Goal: Task Accomplishment & Management: Use online tool/utility

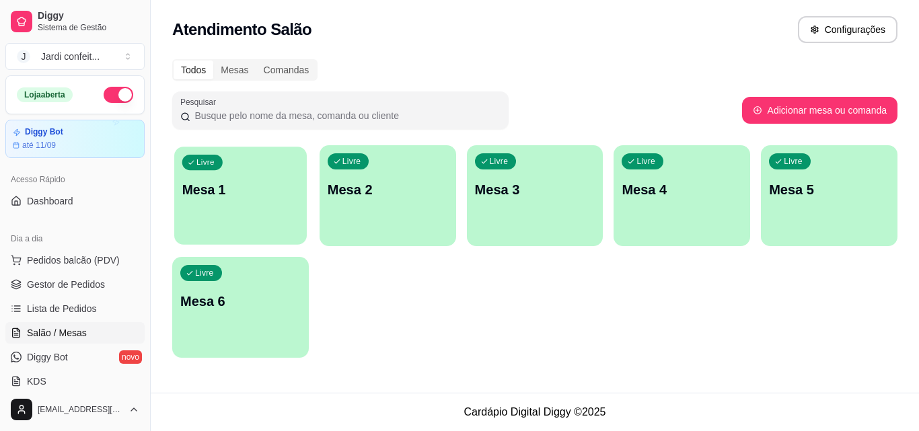
click at [249, 213] on div "Livre Mesa 1" at bounding box center [240, 188] width 133 height 82
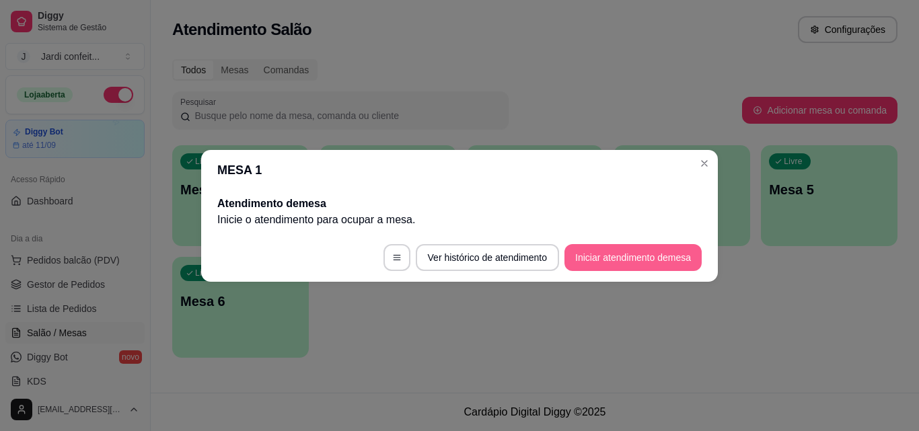
click at [683, 250] on button "Iniciar atendimento de mesa" at bounding box center [632, 257] width 137 height 27
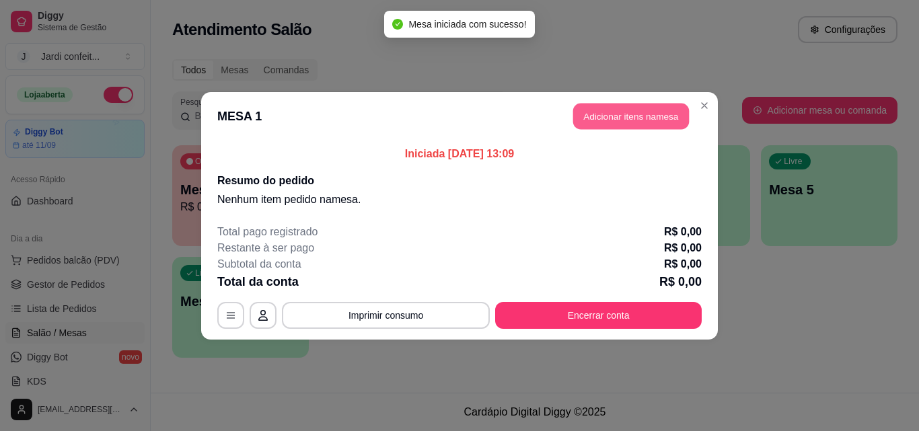
click at [635, 121] on button "Adicionar itens na mesa" at bounding box center [631, 116] width 116 height 26
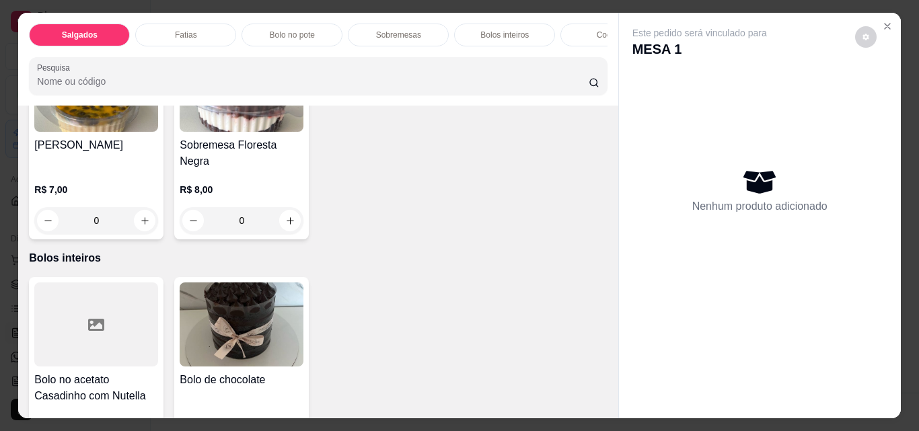
scroll to position [1278, 0]
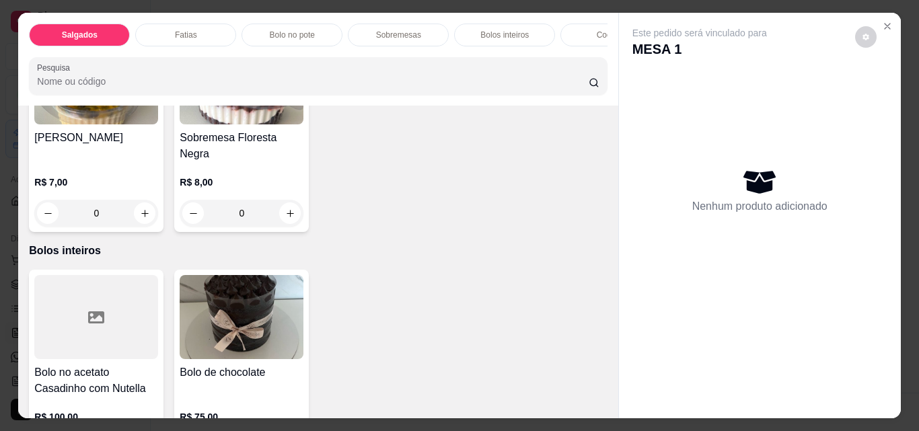
click at [134, 16] on button "increase-product-quantity" at bounding box center [145, 6] width 22 height 22
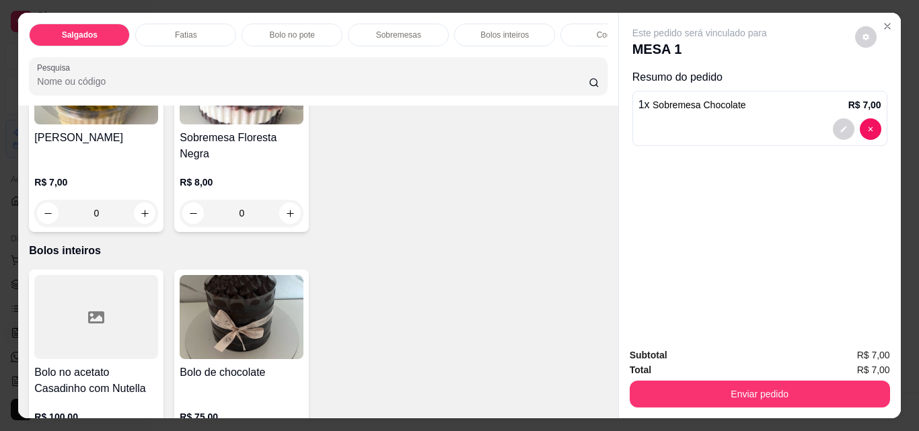
type input "1"
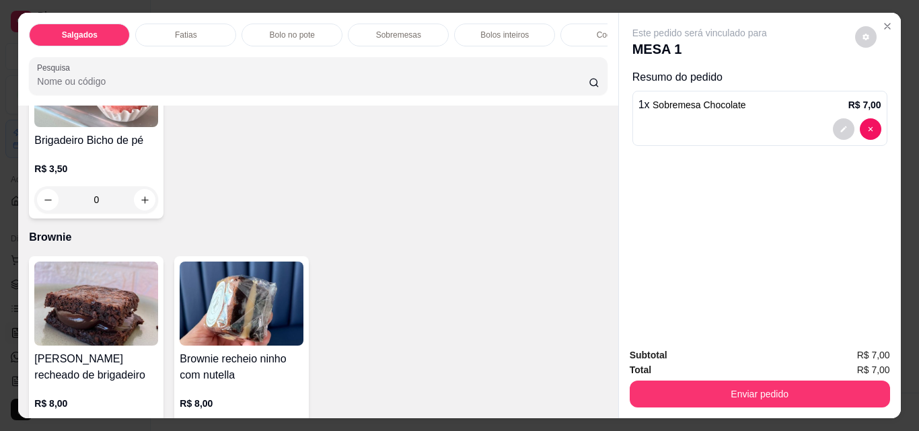
scroll to position [2220, 0]
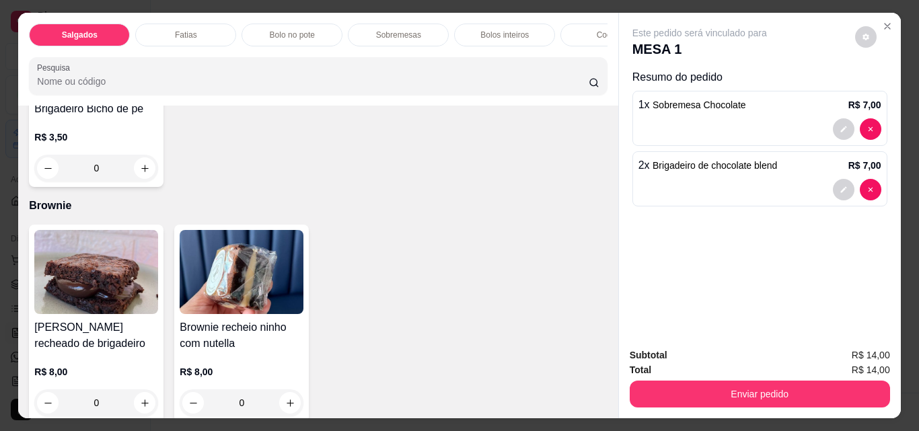
type input "2"
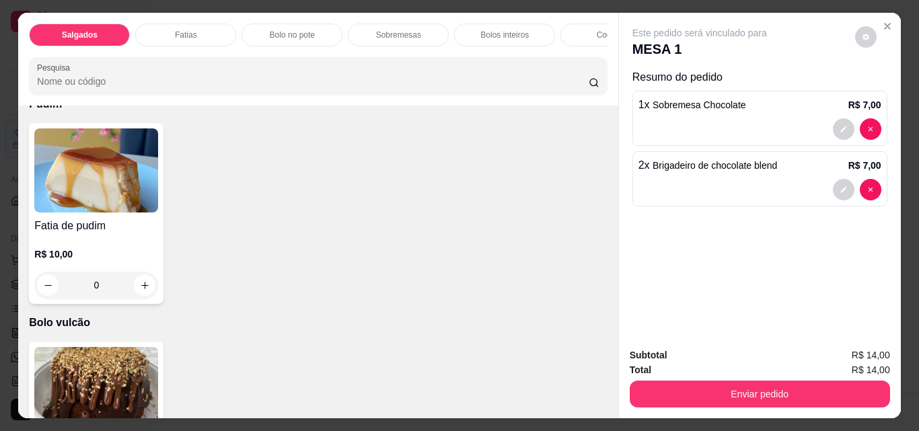
scroll to position [2691, 0]
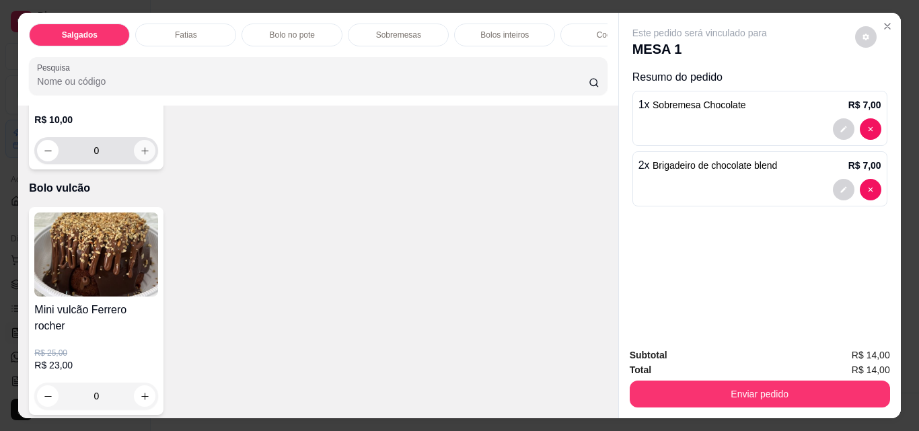
click at [141, 155] on icon "increase-product-quantity" at bounding box center [144, 150] width 7 height 7
type input "1"
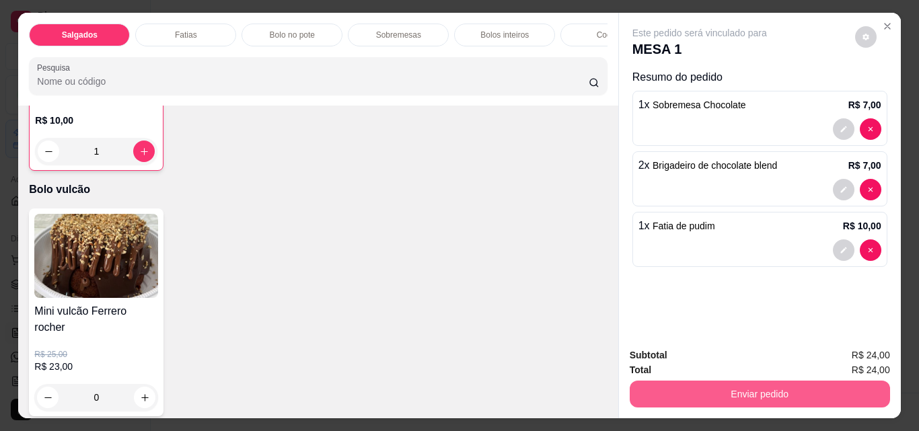
click at [809, 387] on button "Enviar pedido" at bounding box center [760, 394] width 260 height 27
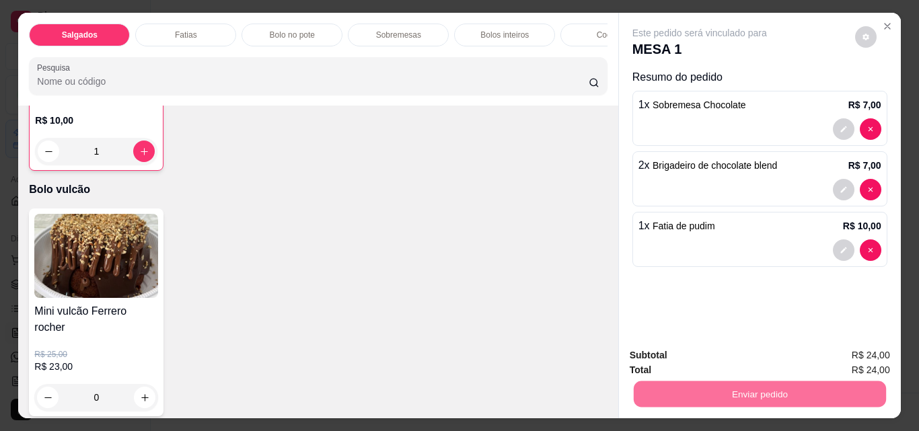
click at [719, 357] on button "Não registrar e enviar pedido" at bounding box center [715, 356] width 140 height 26
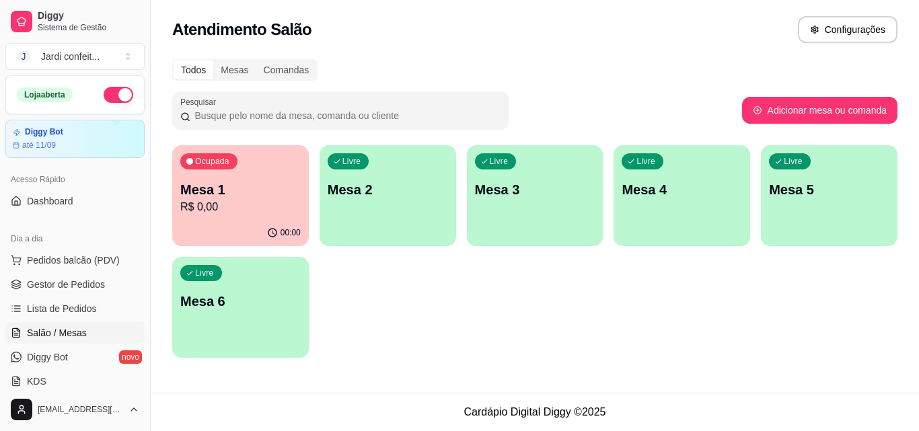
click at [636, 320] on div "Ocupada Mesa 1 R$ 0,00 00:00 Livre Mesa 2 Livre Mesa 3 Livre Mesa 4 Livre Mesa …" at bounding box center [534, 251] width 725 height 213
click at [209, 186] on p "Mesa 1" at bounding box center [240, 189] width 120 height 19
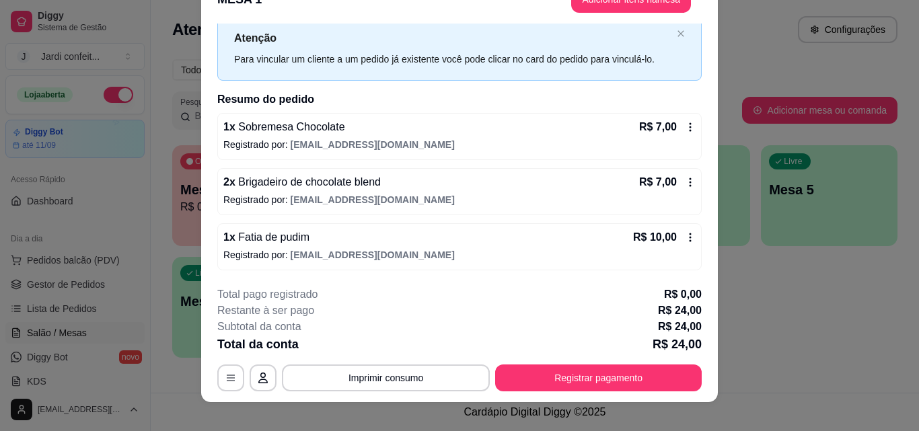
scroll to position [41, 0]
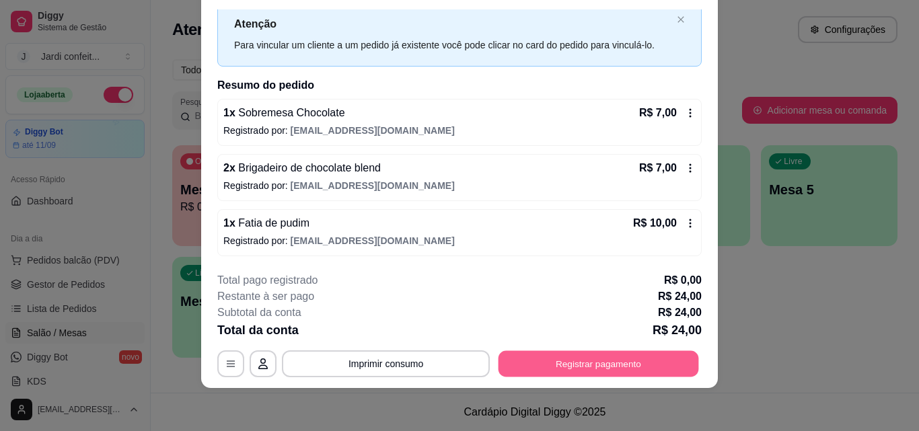
click at [662, 365] on button "Registrar pagamento" at bounding box center [598, 363] width 200 height 26
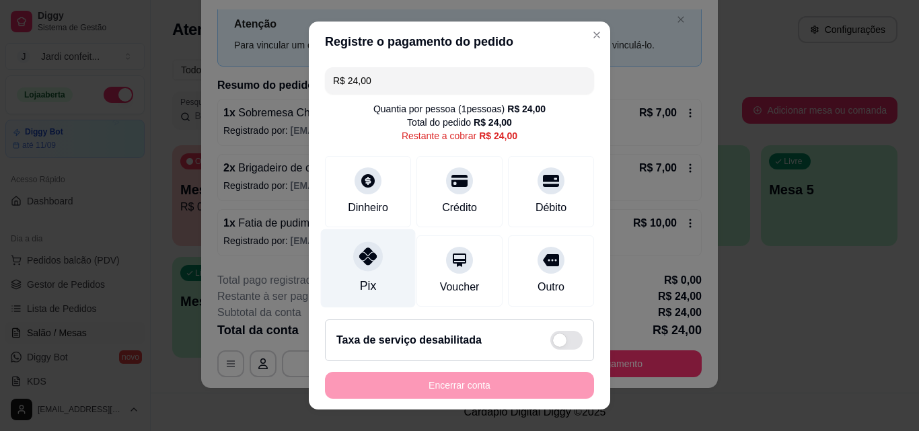
click at [371, 241] on div "Pix" at bounding box center [368, 268] width 95 height 79
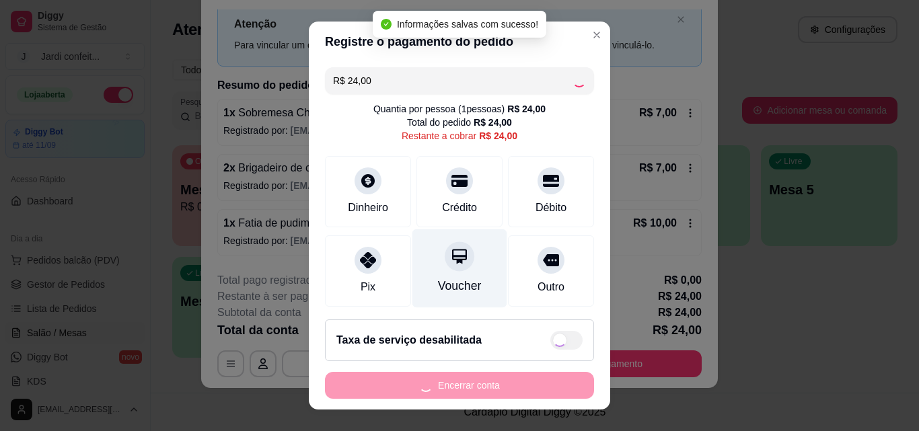
type input "R$ 0,00"
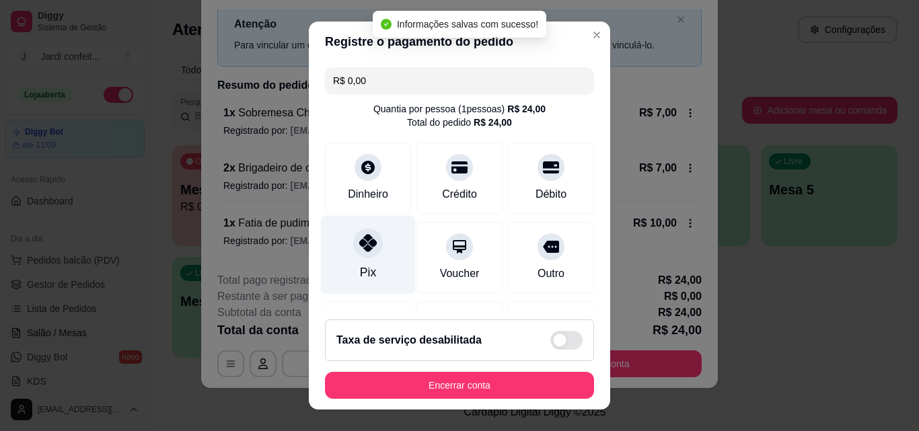
click at [374, 274] on div "Pix" at bounding box center [368, 255] width 95 height 79
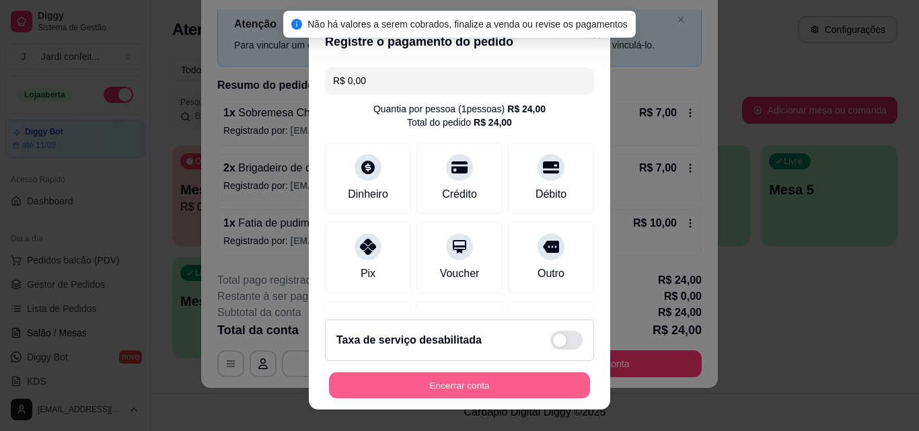
click at [482, 385] on button "Encerrar conta" at bounding box center [459, 386] width 261 height 26
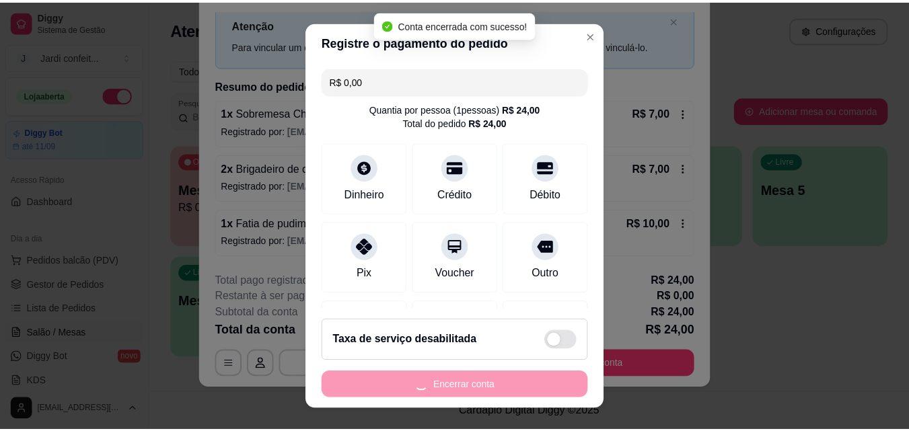
scroll to position [0, 0]
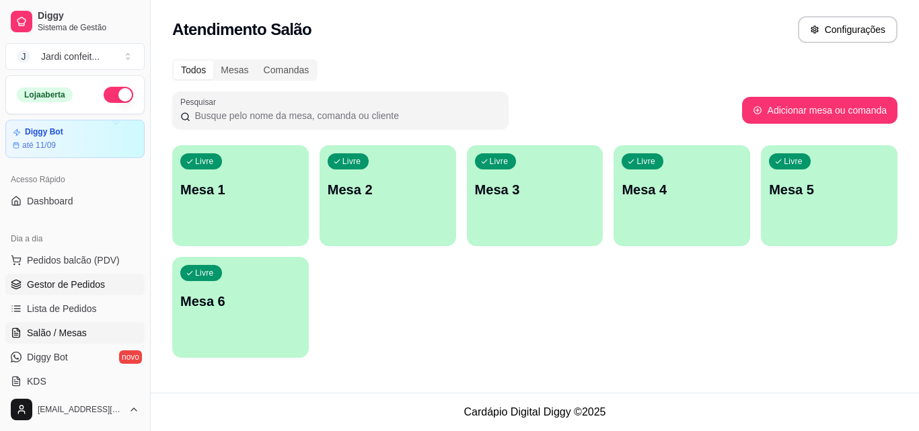
click at [45, 282] on span "Gestor de Pedidos" at bounding box center [66, 284] width 78 height 13
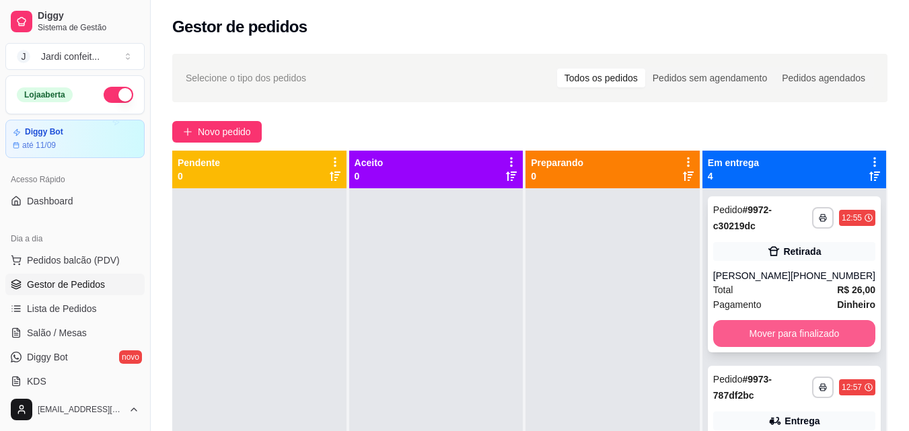
click at [759, 326] on button "Mover para finalizado" at bounding box center [794, 333] width 162 height 27
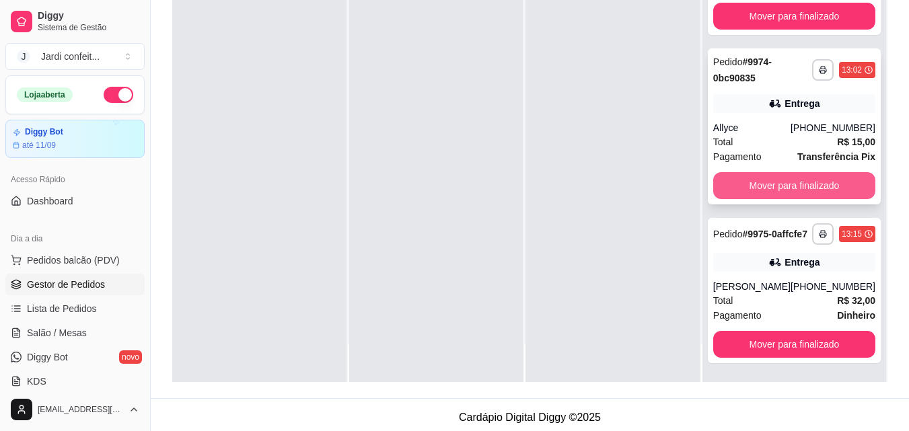
scroll to position [205, 0]
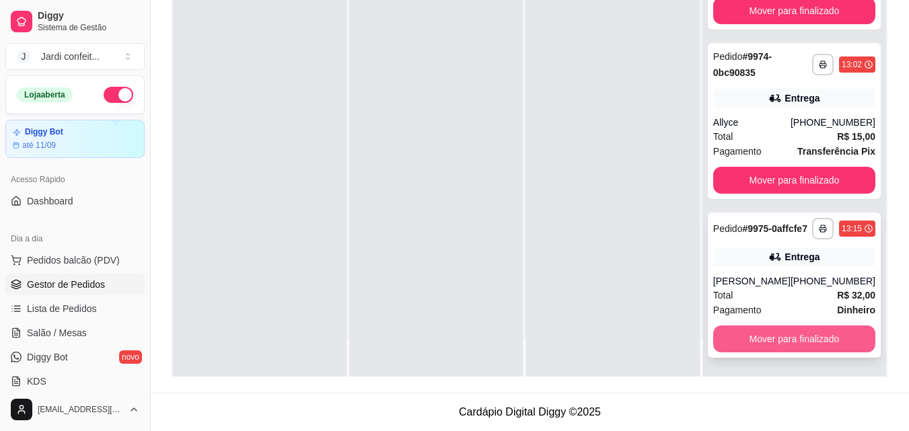
click at [807, 345] on button "Mover para finalizado" at bounding box center [794, 339] width 162 height 27
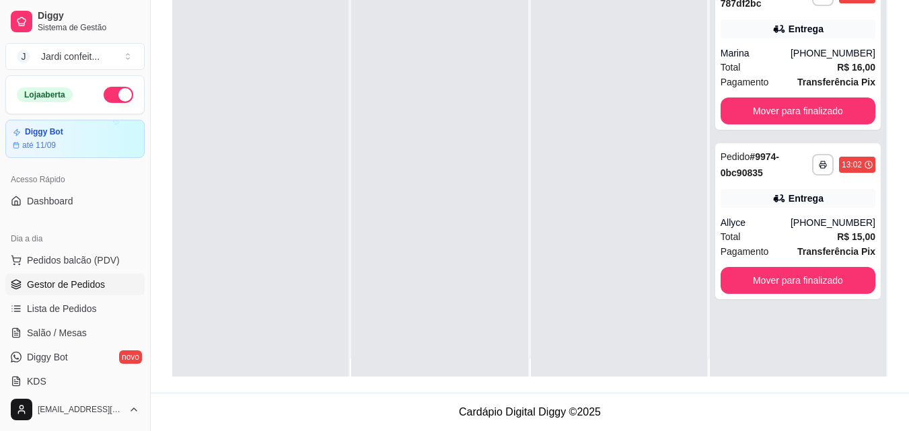
scroll to position [0, 0]
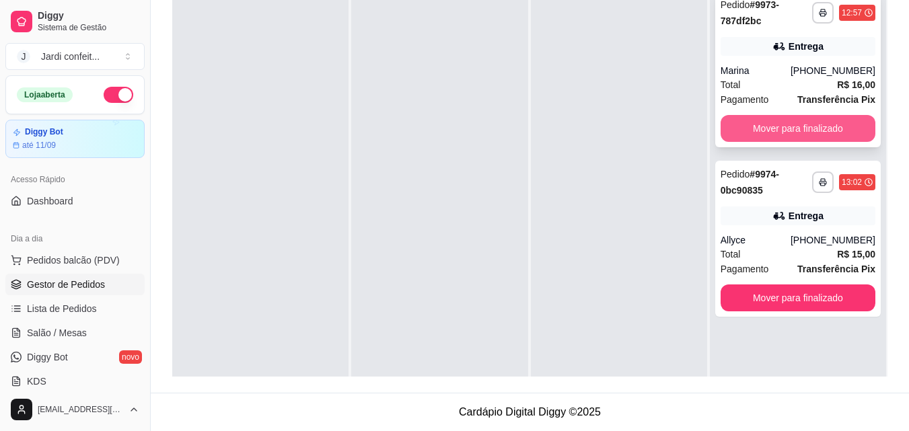
click at [783, 125] on button "Mover para finalizado" at bounding box center [797, 128] width 155 height 27
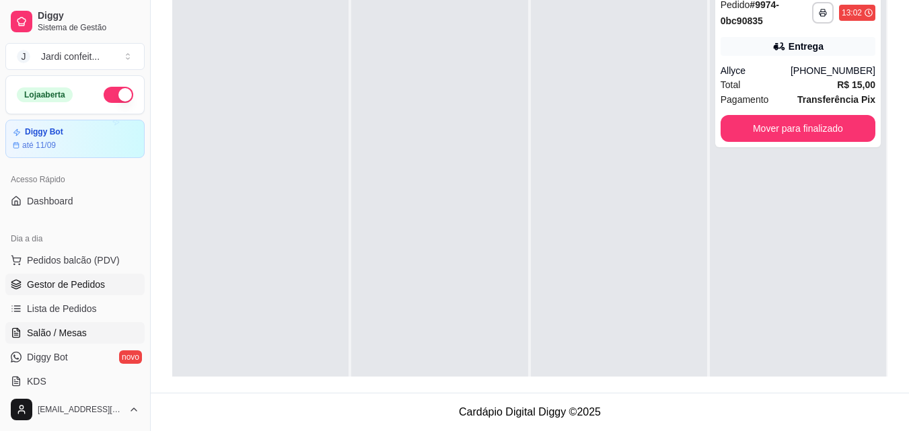
click at [79, 336] on span "Salão / Mesas" at bounding box center [57, 332] width 60 height 13
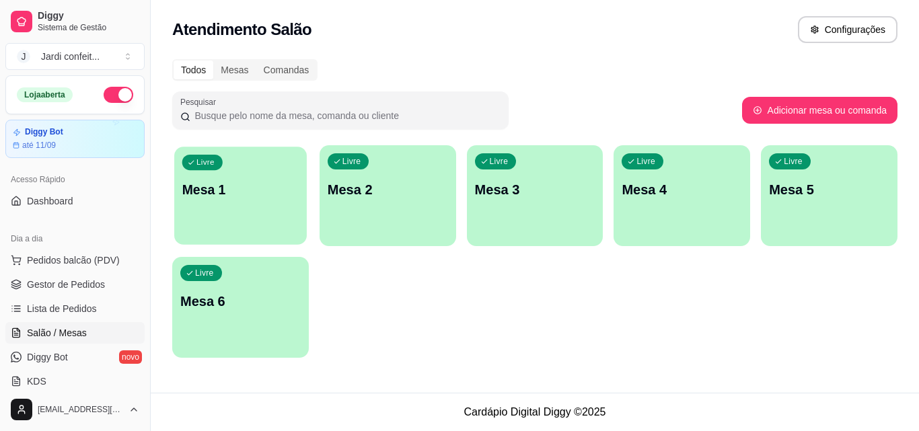
click at [259, 170] on div "Livre Mesa 1" at bounding box center [240, 188] width 133 height 82
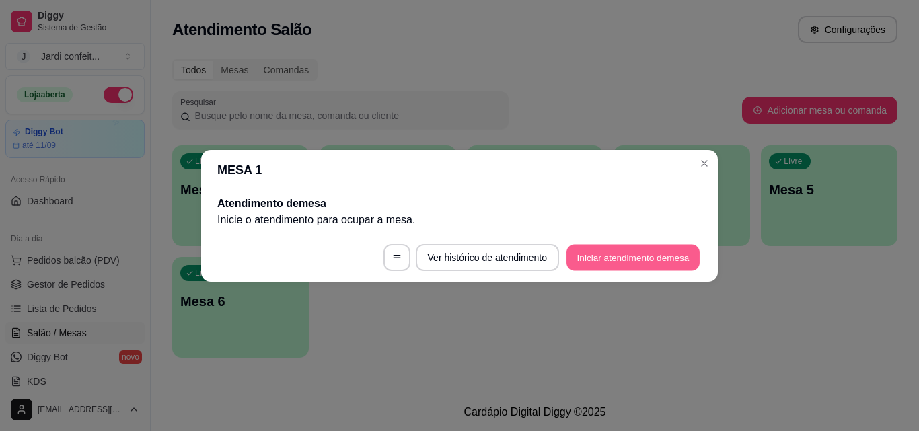
click at [620, 260] on button "Iniciar atendimento de mesa" at bounding box center [632, 257] width 133 height 26
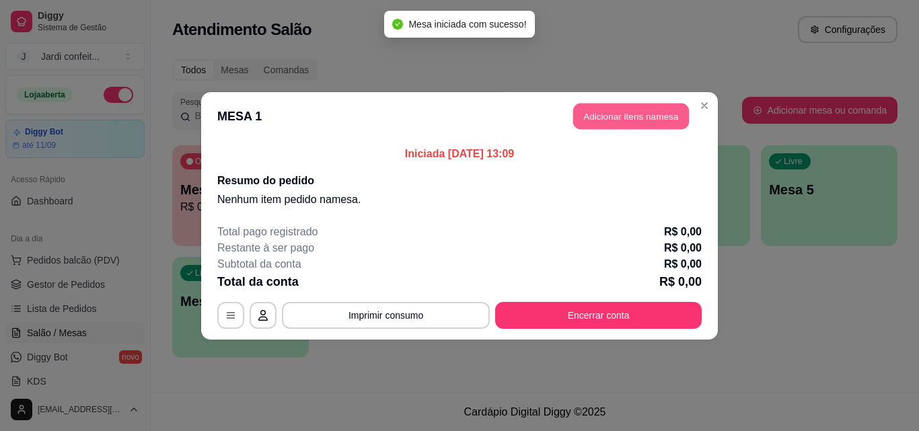
click at [671, 119] on button "Adicionar itens na mesa" at bounding box center [631, 116] width 116 height 26
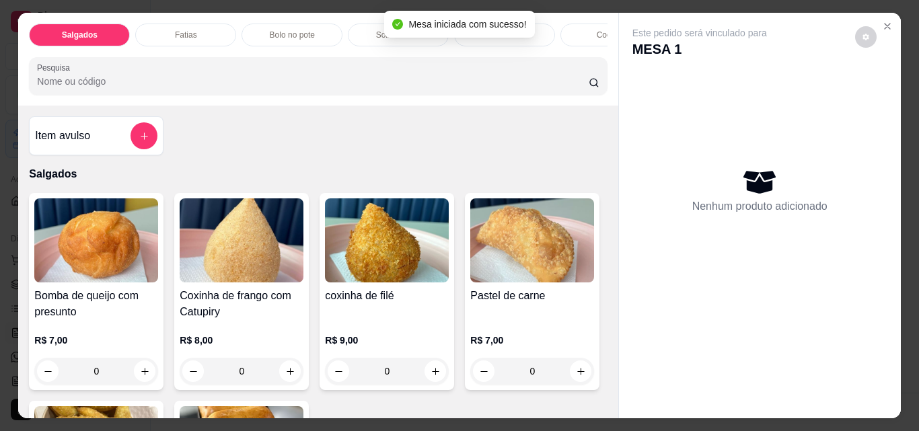
scroll to position [67, 0]
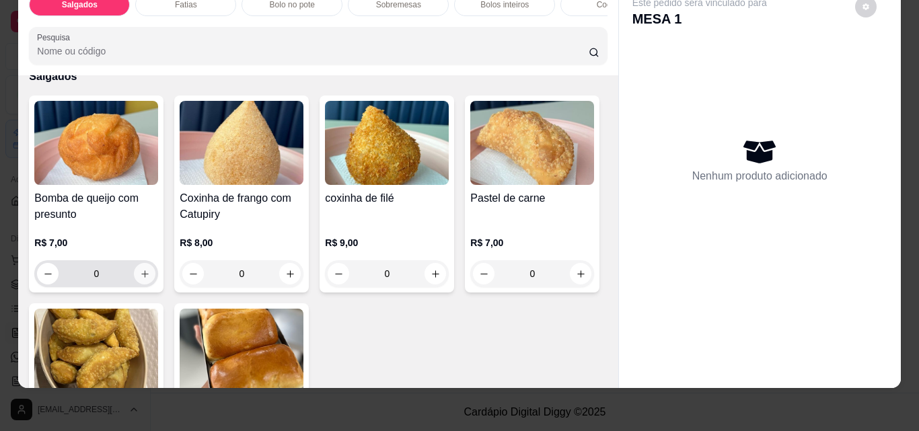
click at [141, 278] on icon "increase-product-quantity" at bounding box center [145, 274] width 10 height 10
type input "2"
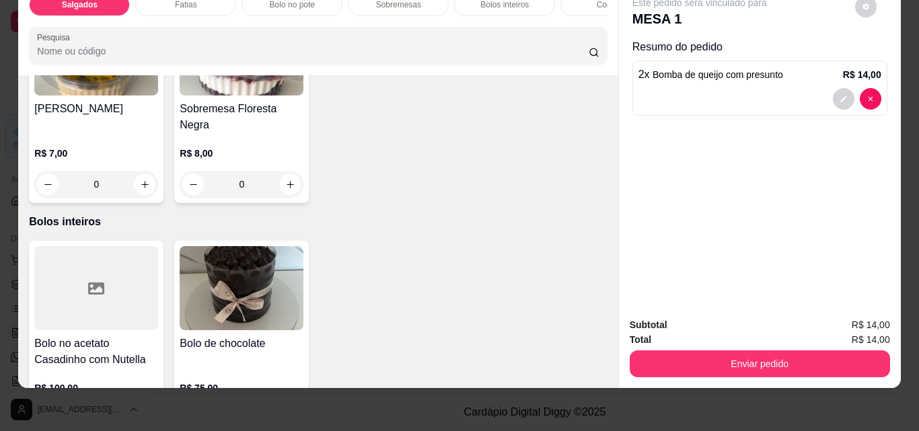
scroll to position [1413, 0]
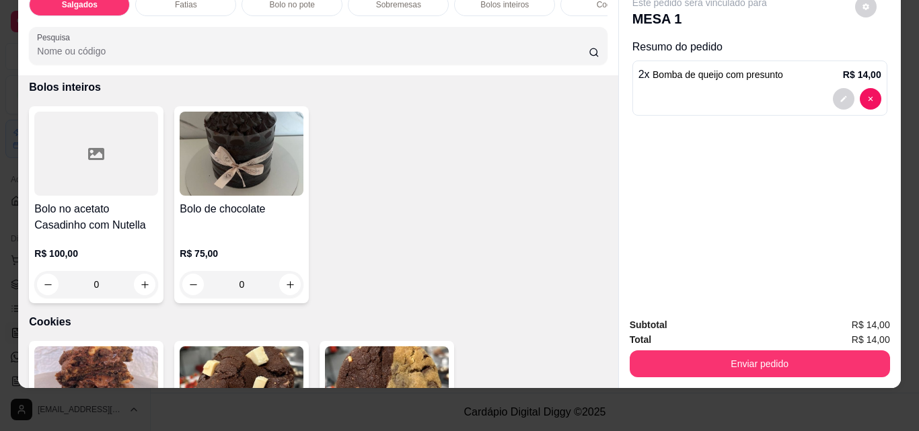
click at [155, 61] on button "increase-product-quantity" at bounding box center [145, 50] width 22 height 22
type input "1"
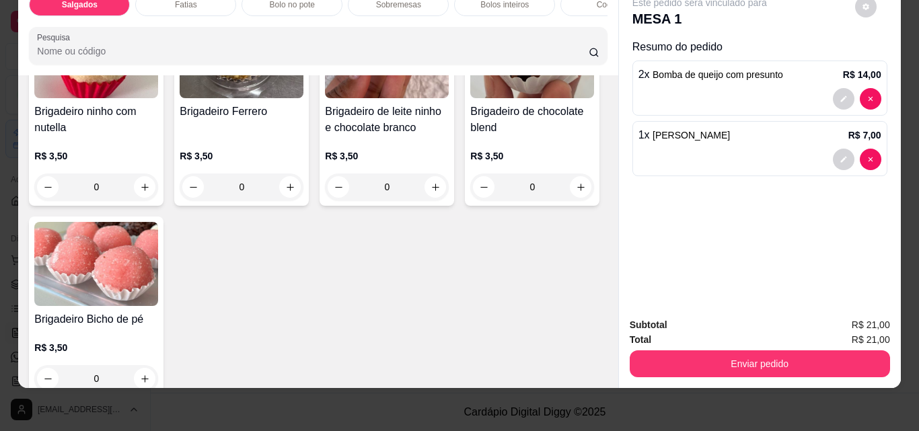
scroll to position [2018, 0]
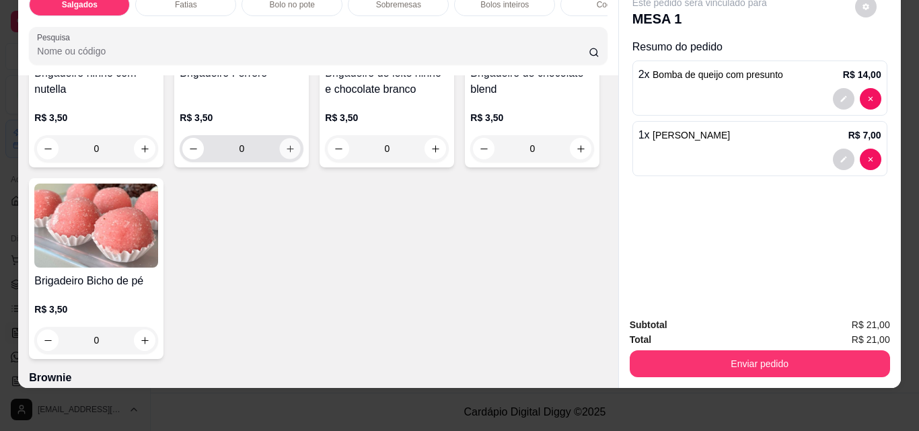
click at [280, 159] on button "increase-product-quantity" at bounding box center [290, 149] width 21 height 21
type input "1"
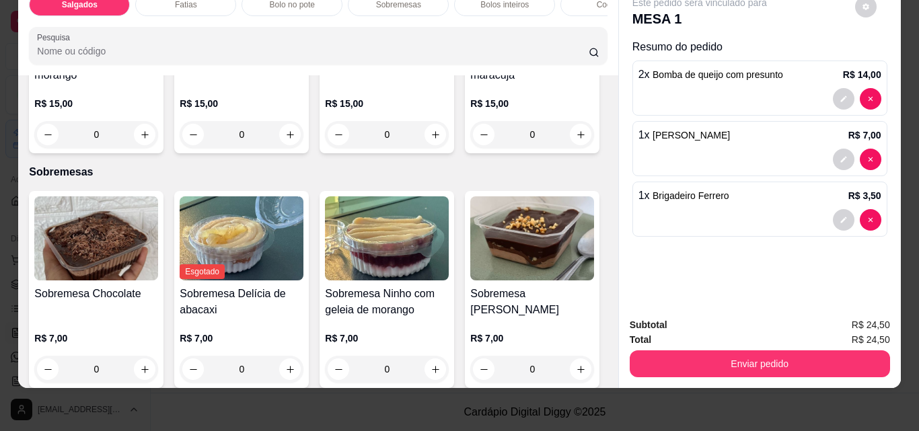
scroll to position [0, 0]
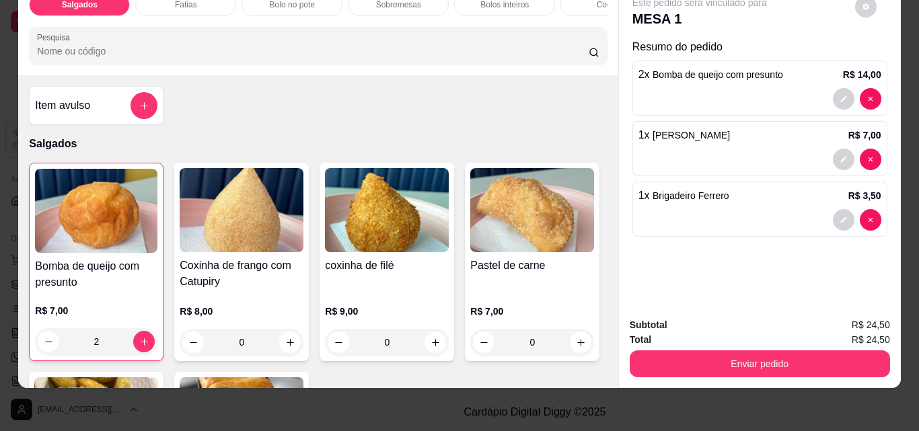
click at [153, 108] on div "Item avulso" at bounding box center [96, 105] width 135 height 39
click at [139, 98] on button "add-separate-item" at bounding box center [143, 105] width 27 height 27
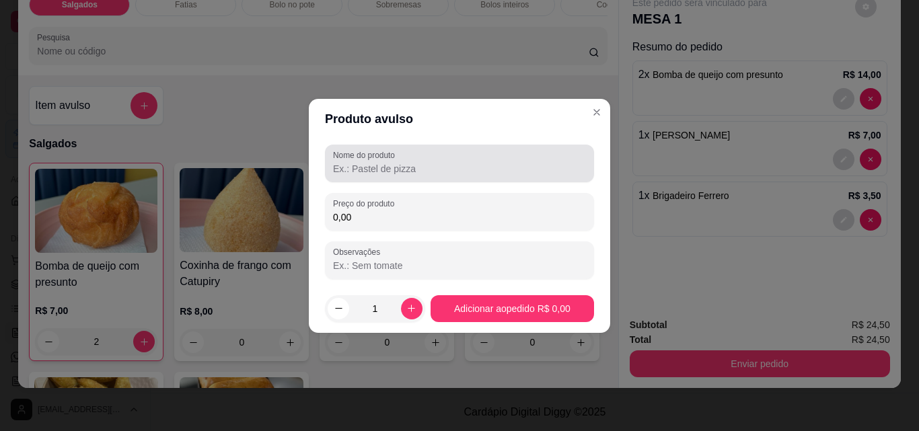
click at [408, 160] on div at bounding box center [459, 163] width 253 height 27
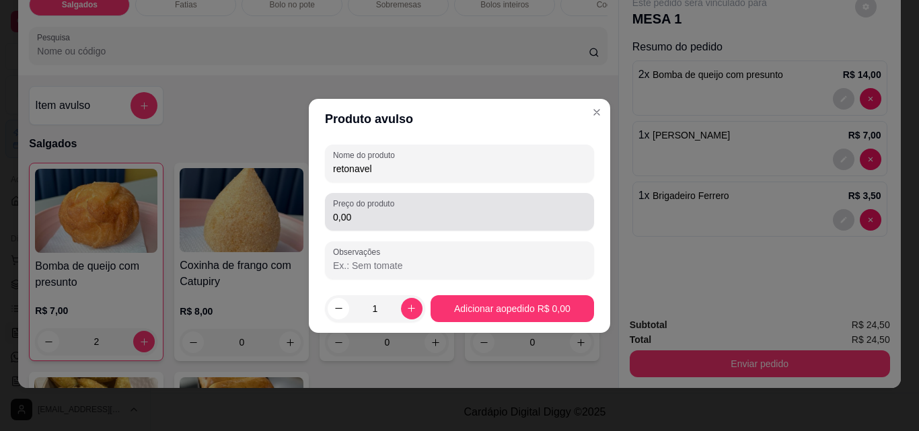
type input "retonavel"
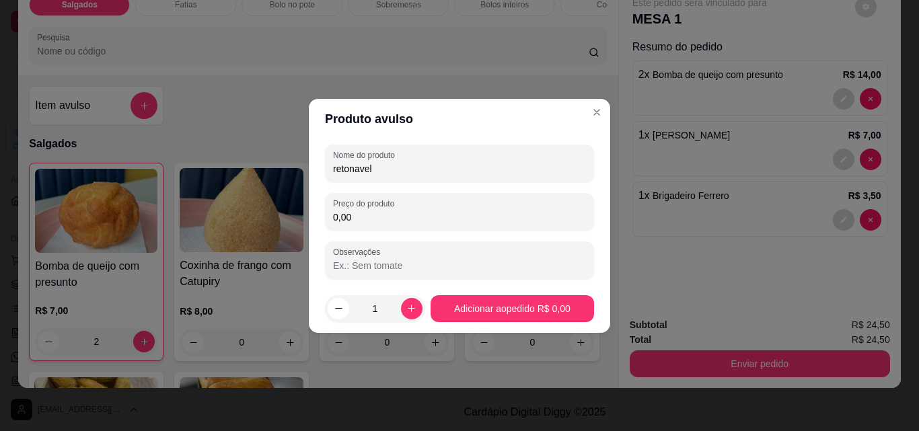
click at [419, 211] on input "0,00" at bounding box center [459, 217] width 253 height 13
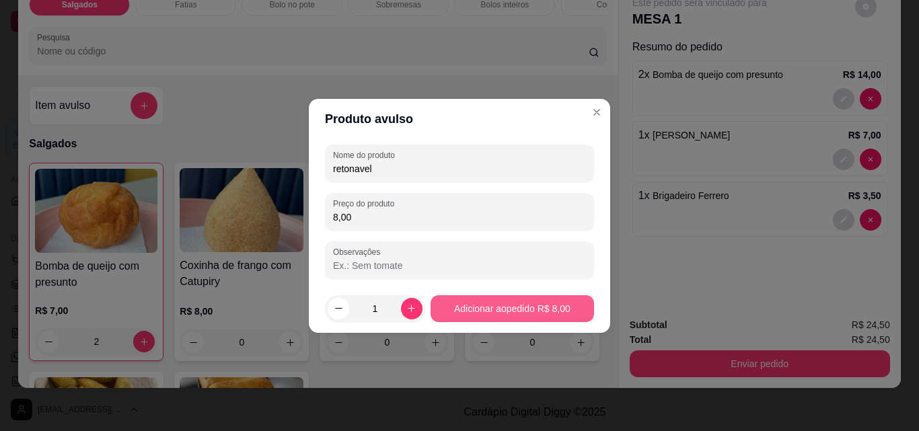
type input "8,00"
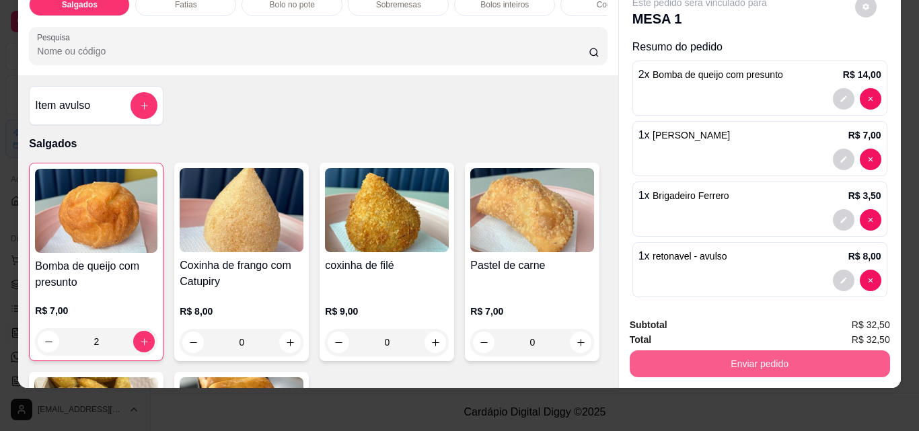
click at [858, 350] on button "Enviar pedido" at bounding box center [760, 363] width 260 height 27
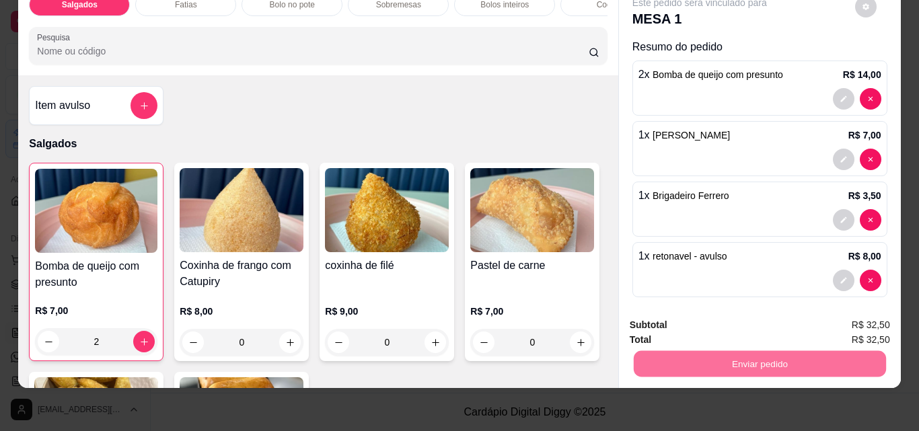
click at [718, 322] on button "Não registrar e enviar pedido" at bounding box center [715, 320] width 136 height 25
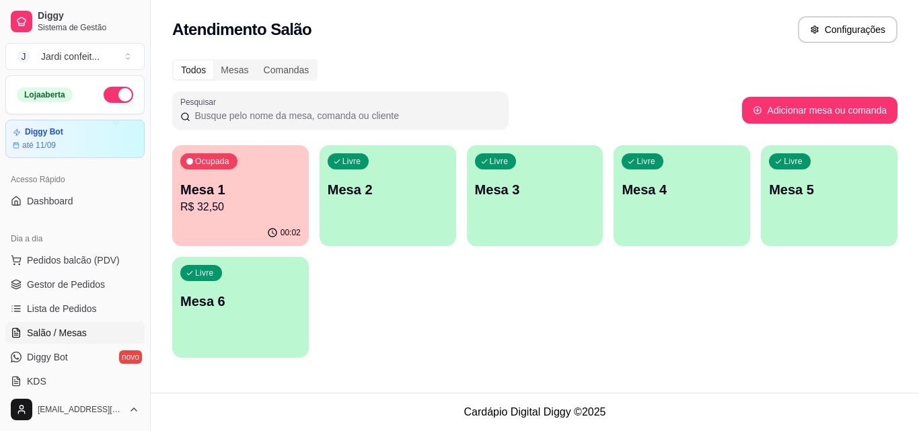
click at [212, 176] on div "Ocupada Mesa 1 R$ 32,50" at bounding box center [240, 182] width 137 height 75
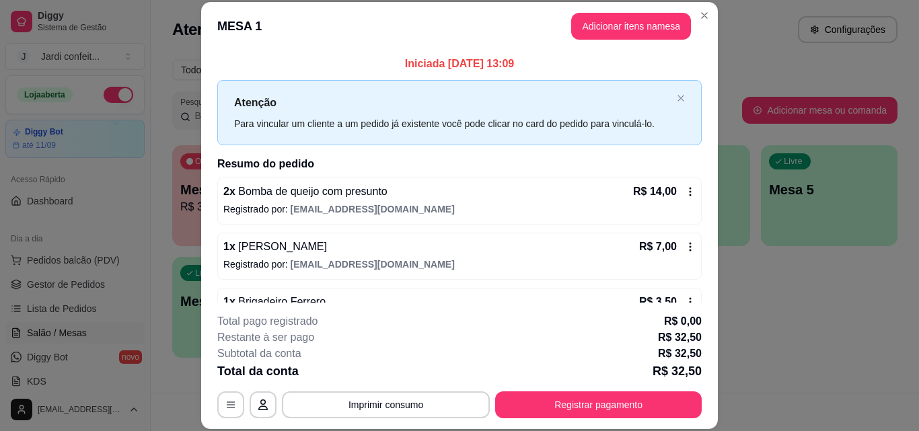
click at [630, 5] on div "**********" at bounding box center [459, 215] width 919 height 431
click at [632, 28] on button "Adicionar itens na mesa" at bounding box center [631, 26] width 120 height 27
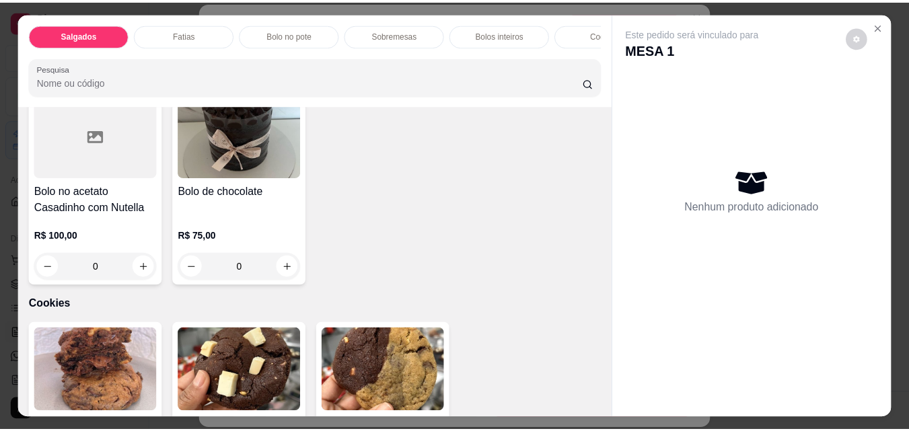
scroll to position [1480, 0]
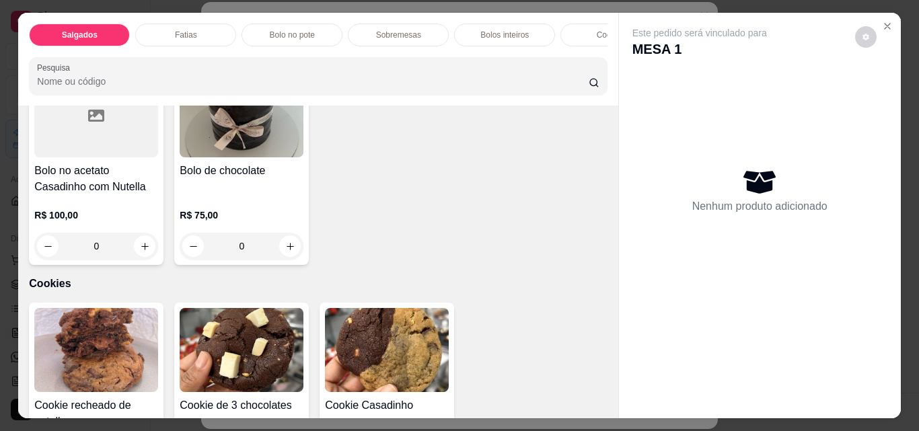
click at [150, 17] on icon "increase-product-quantity" at bounding box center [145, 12] width 10 height 10
type input "1"
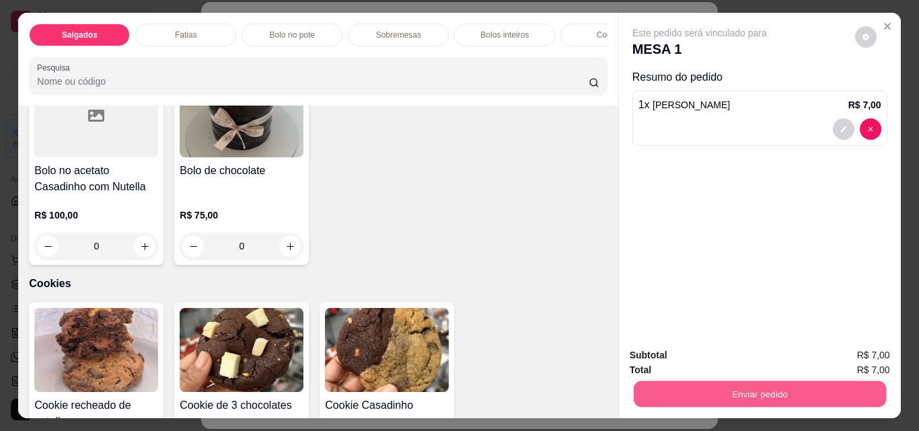
click at [677, 381] on button "Enviar pedido" at bounding box center [759, 394] width 252 height 26
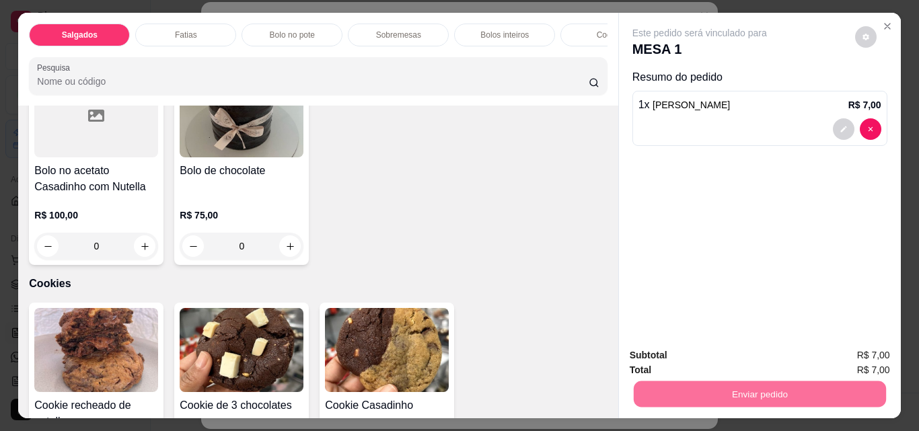
click at [653, 359] on button "Não registrar e enviar pedido" at bounding box center [715, 356] width 140 height 26
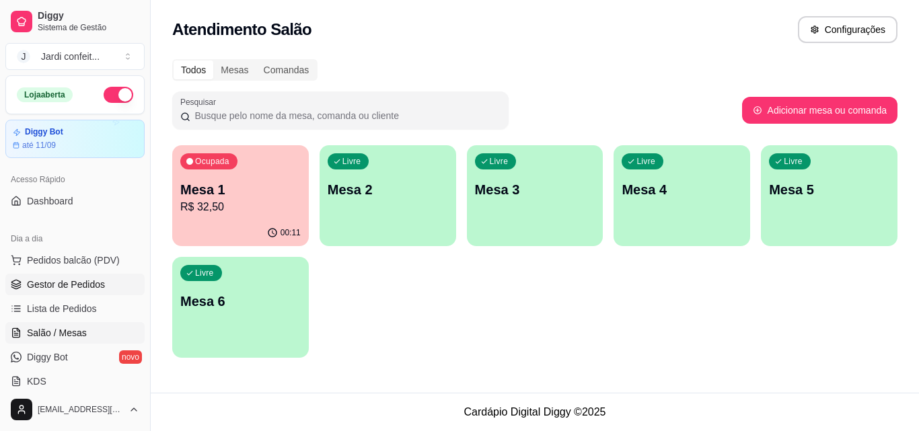
click at [114, 280] on link "Gestor de Pedidos" at bounding box center [74, 285] width 139 height 22
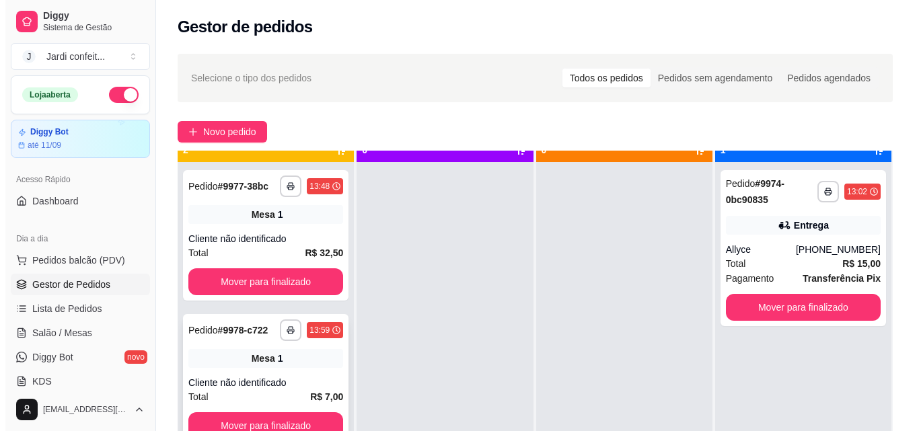
scroll to position [38, 0]
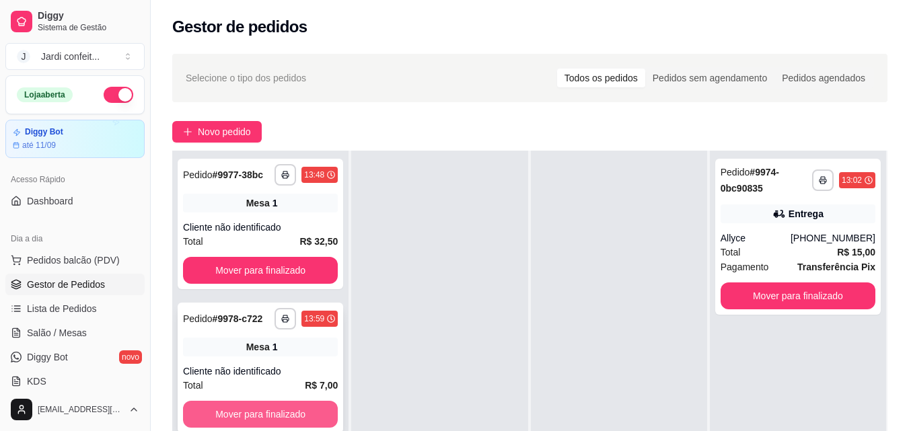
click at [274, 410] on button "Mover para finalizado" at bounding box center [260, 414] width 155 height 27
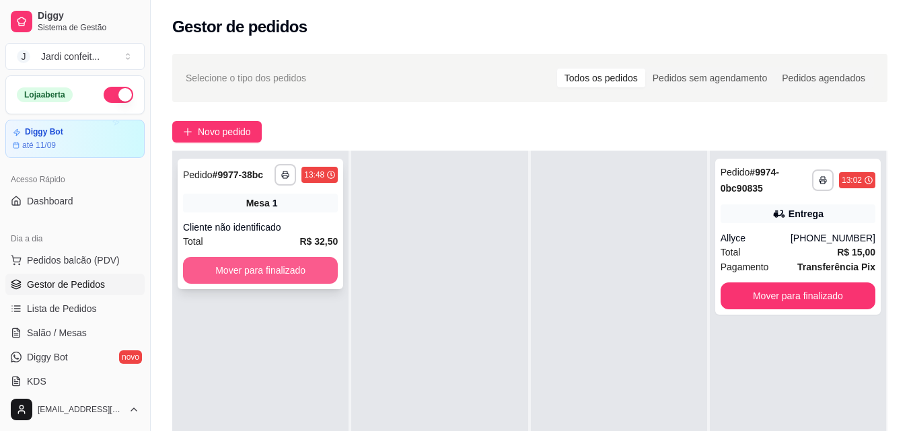
click at [284, 276] on button "Mover para finalizado" at bounding box center [260, 270] width 155 height 27
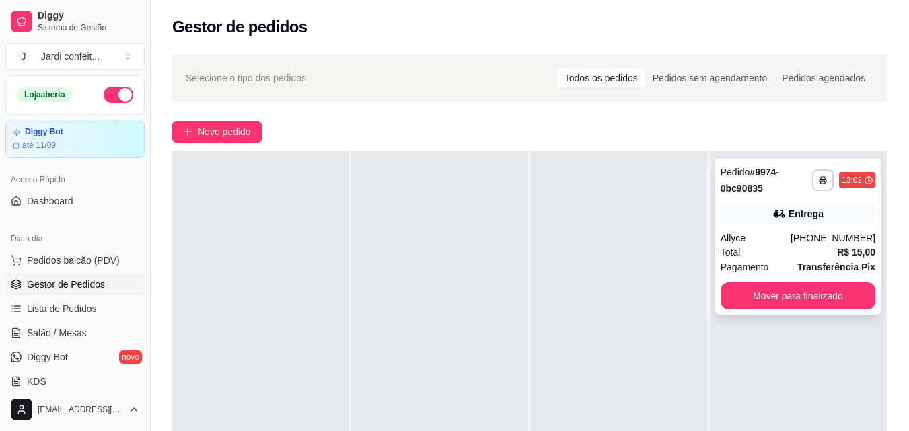
click at [817, 297] on button "Mover para finalizado" at bounding box center [797, 296] width 155 height 27
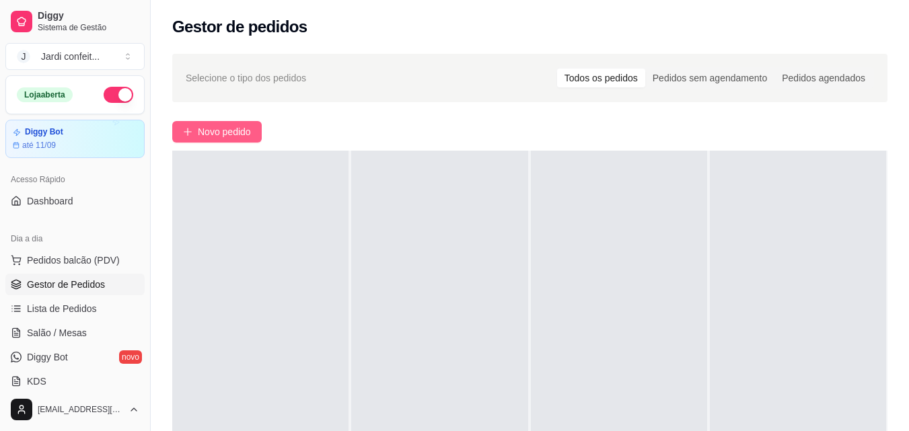
click at [237, 132] on span "Novo pedido" at bounding box center [224, 131] width 53 height 15
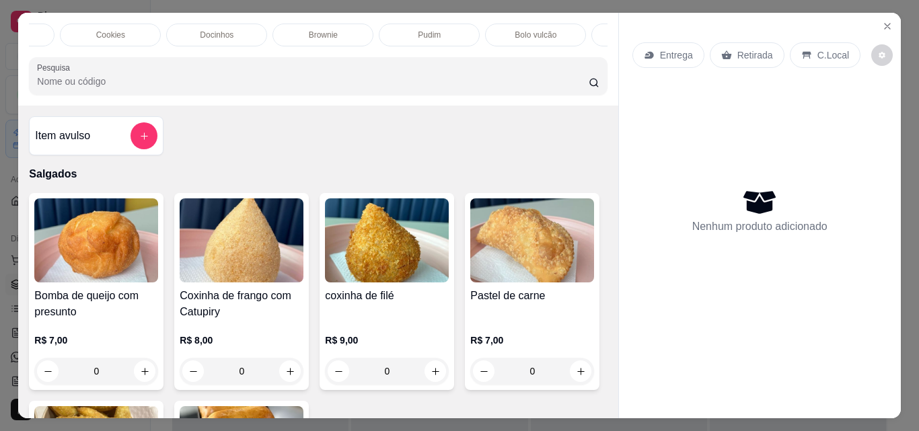
scroll to position [0, 614]
click at [498, 31] on p "Bebidas geladas" at bounding box center [528, 35] width 60 height 11
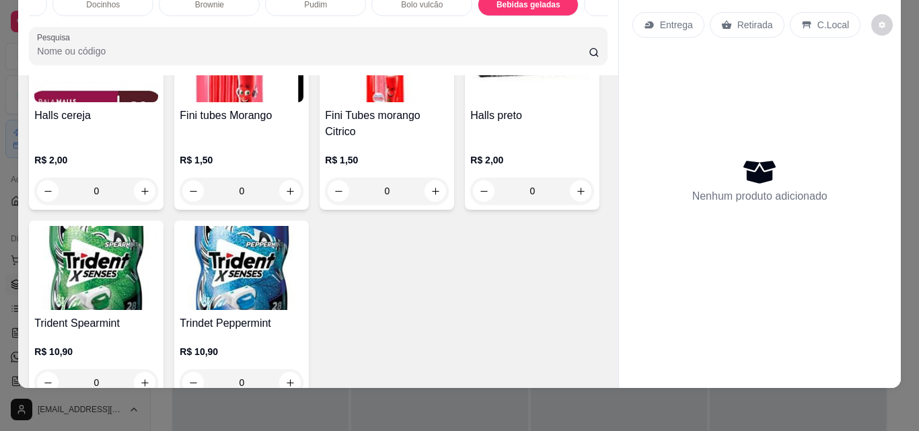
scroll to position [4109, 0]
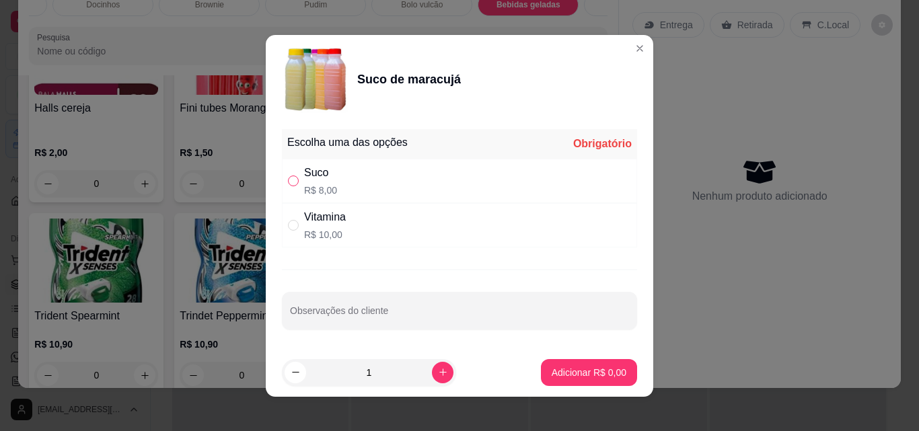
click at [288, 181] on input "" at bounding box center [293, 181] width 11 height 11
radio input "true"
click at [552, 377] on p "Adicionar R$ 8,00" at bounding box center [589, 372] width 75 height 13
type input "1"
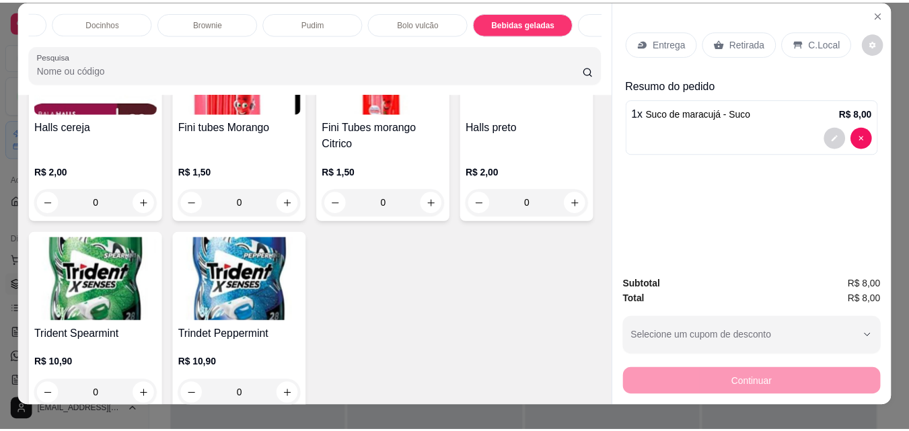
scroll to position [0, 0]
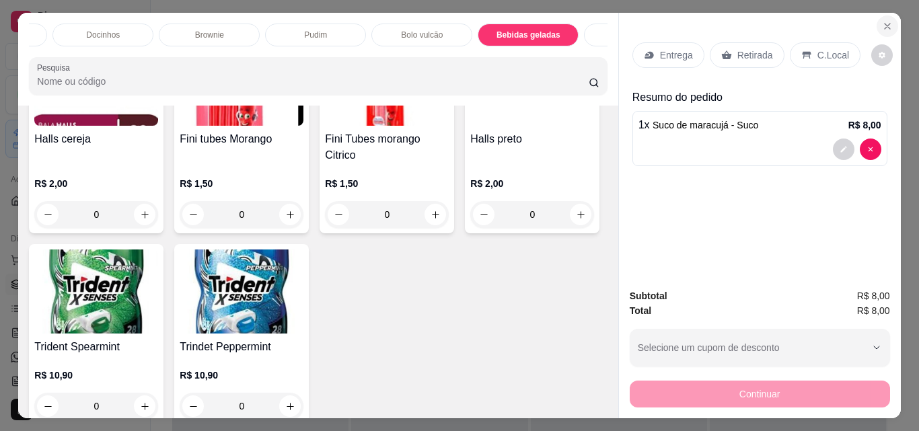
click at [889, 26] on button "Close" at bounding box center [887, 26] width 22 height 22
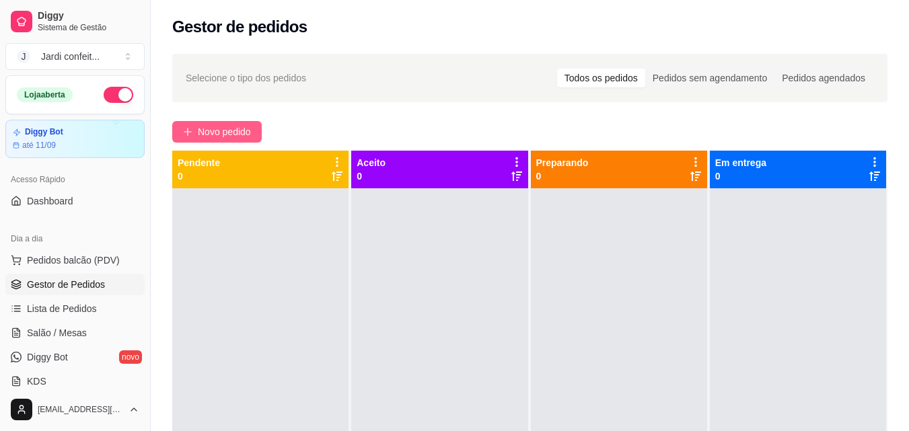
click at [222, 133] on span "Novo pedido" at bounding box center [224, 131] width 53 height 15
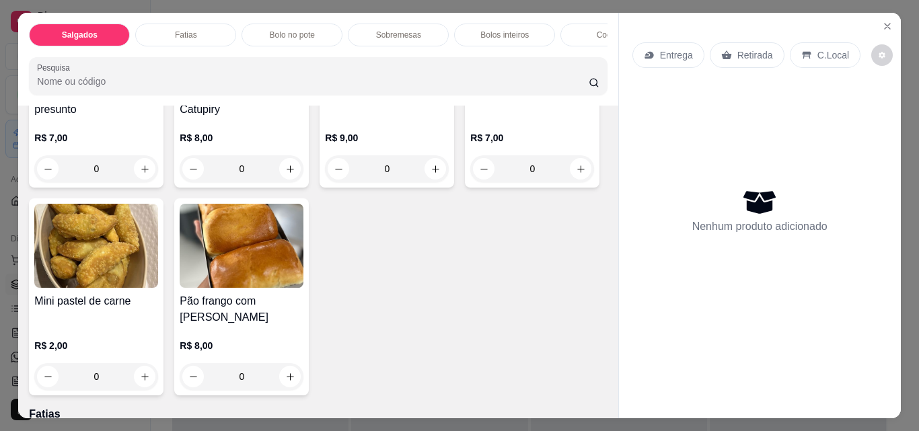
scroll to position [269, 0]
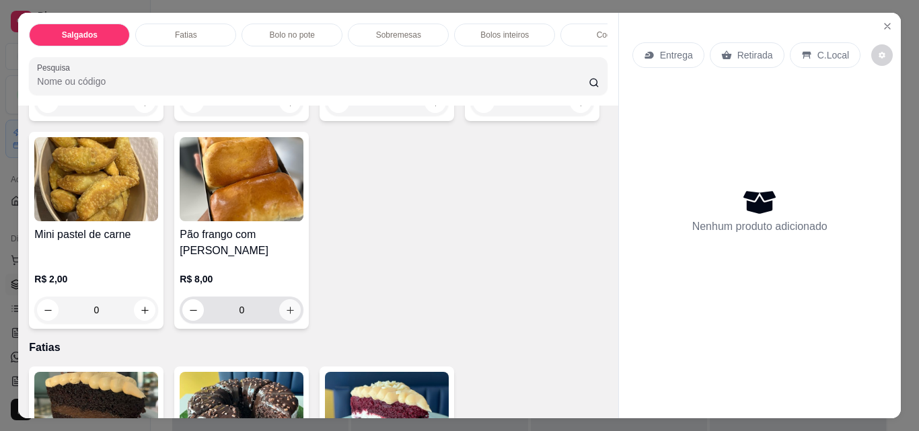
click at [294, 314] on icon "increase-product-quantity" at bounding box center [290, 310] width 7 height 7
type input "1"
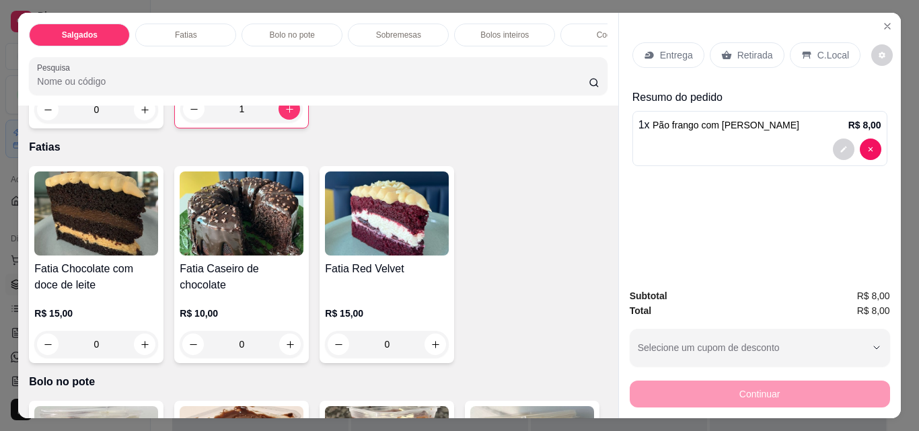
scroll to position [538, 0]
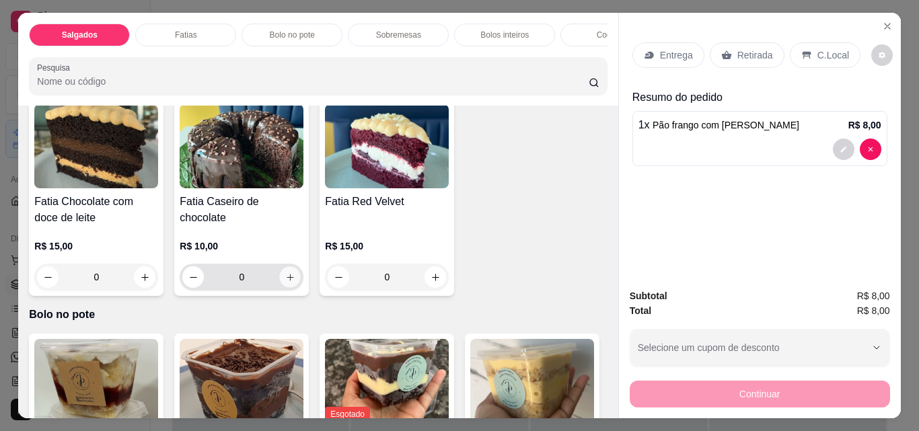
click at [285, 278] on icon "increase-product-quantity" at bounding box center [290, 277] width 10 height 10
type input "1"
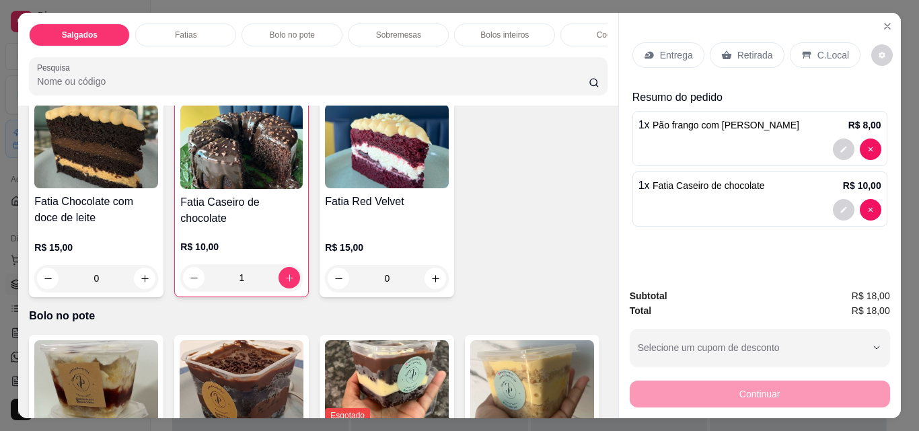
click at [673, 56] on p "Entrega" at bounding box center [676, 54] width 33 height 13
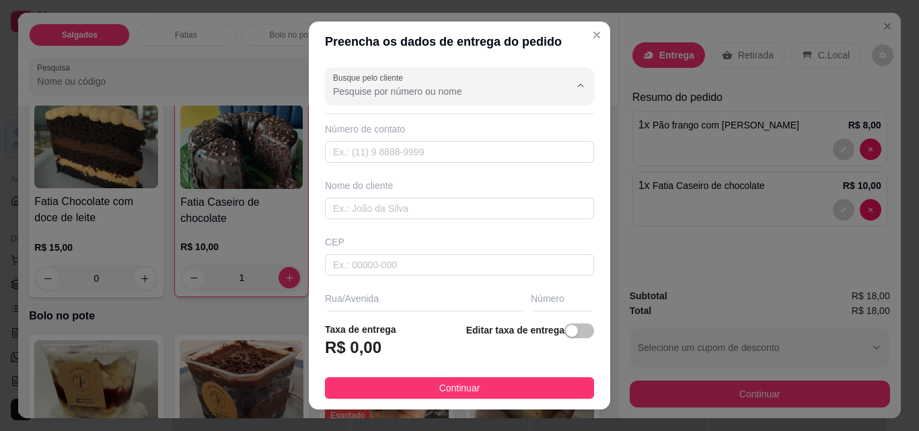
click at [342, 98] on input "Busque pelo cliente" at bounding box center [440, 91] width 215 height 13
type input "merc"
click at [586, 28] on button "Close" at bounding box center [597, 35] width 22 height 22
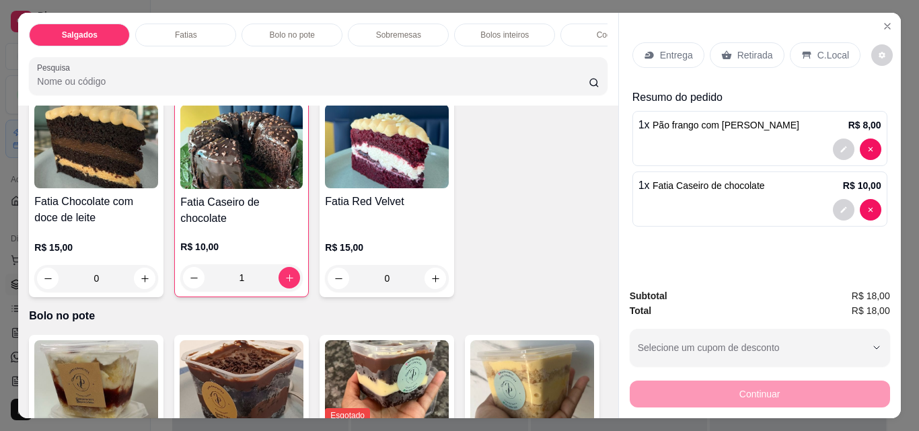
click at [721, 52] on icon at bounding box center [726, 55] width 10 height 9
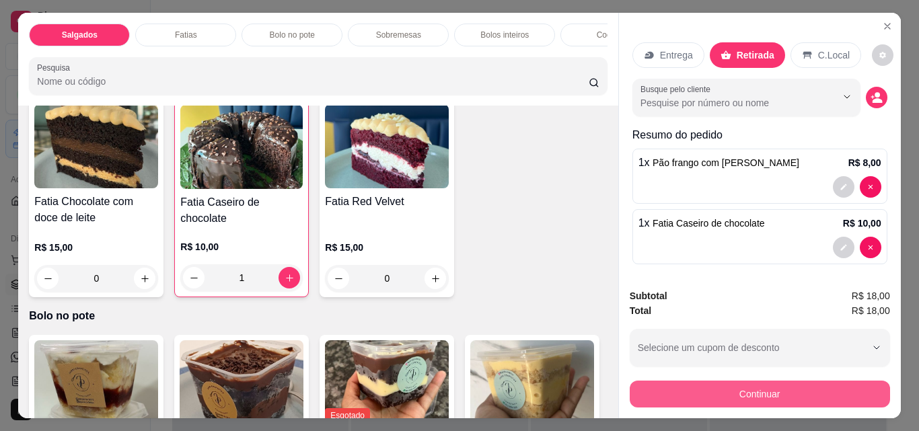
click at [769, 383] on button "Continuar" at bounding box center [760, 394] width 260 height 27
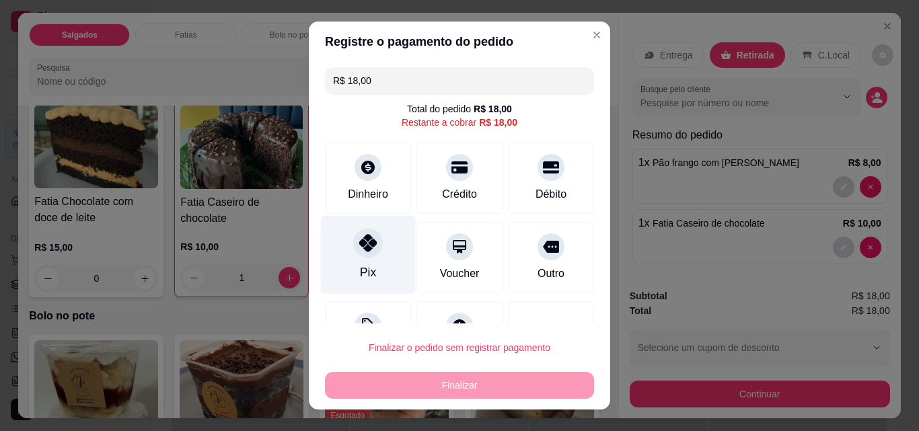
click at [365, 260] on div "Pix" at bounding box center [368, 255] width 95 height 79
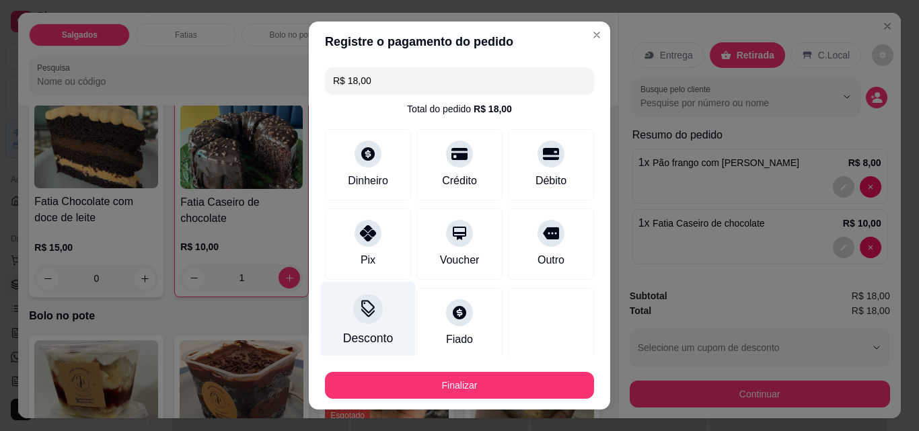
type input "R$ 0,00"
click at [400, 367] on div "Finalizar" at bounding box center [459, 383] width 269 height 32
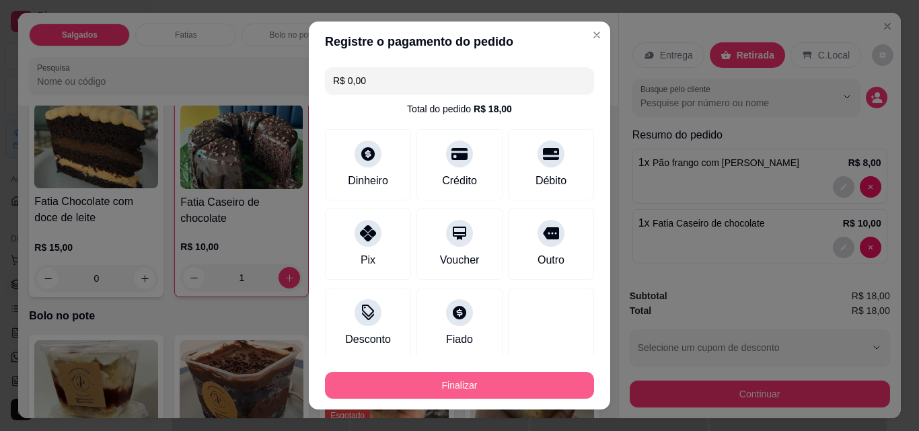
click at [402, 381] on button "Finalizar" at bounding box center [459, 385] width 269 height 27
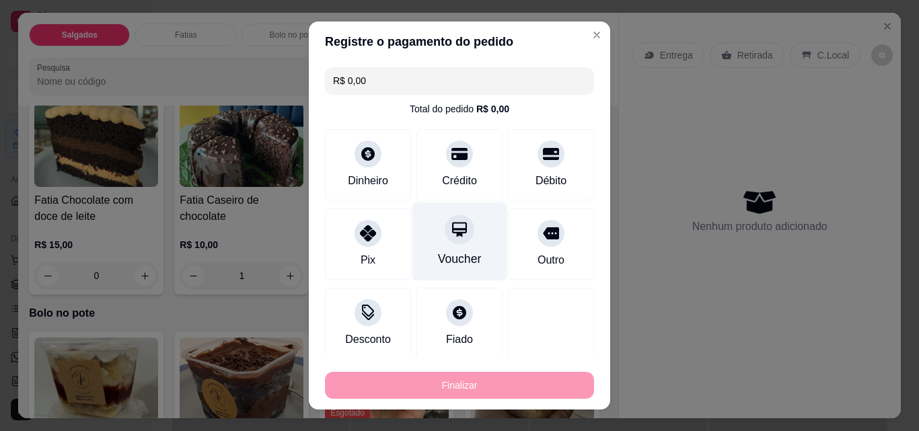
type input "0"
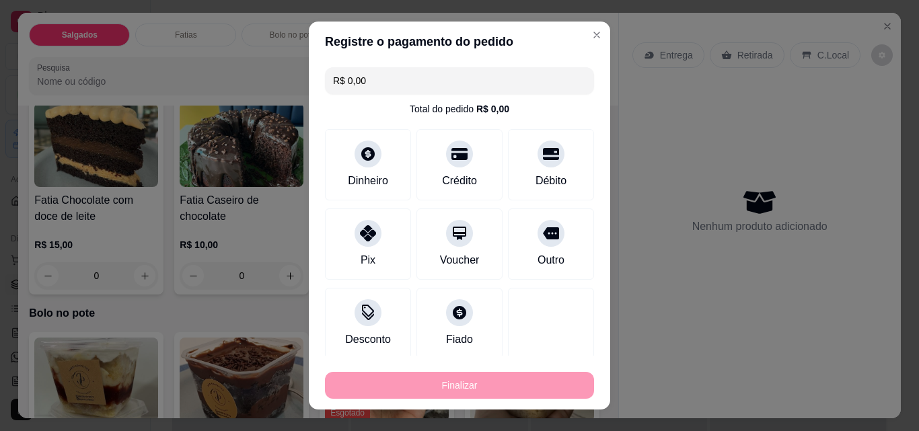
type input "-R$ 18,00"
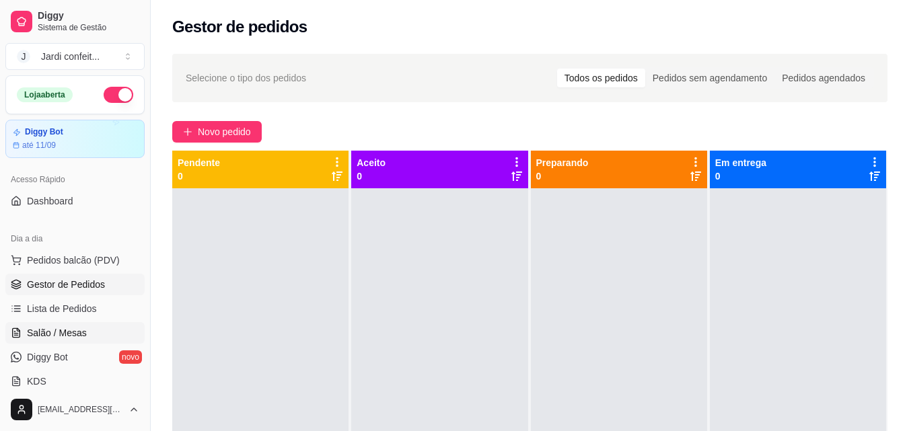
click at [79, 331] on span "Salão / Mesas" at bounding box center [57, 332] width 60 height 13
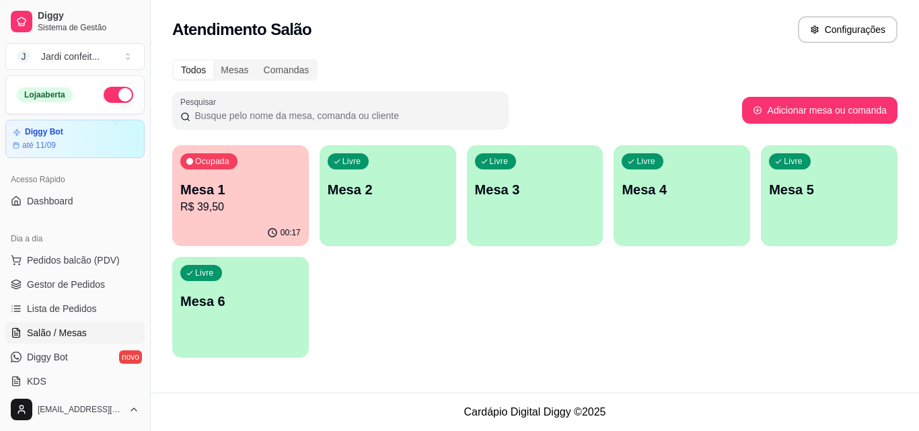
click at [215, 220] on div "00:17" at bounding box center [240, 233] width 137 height 26
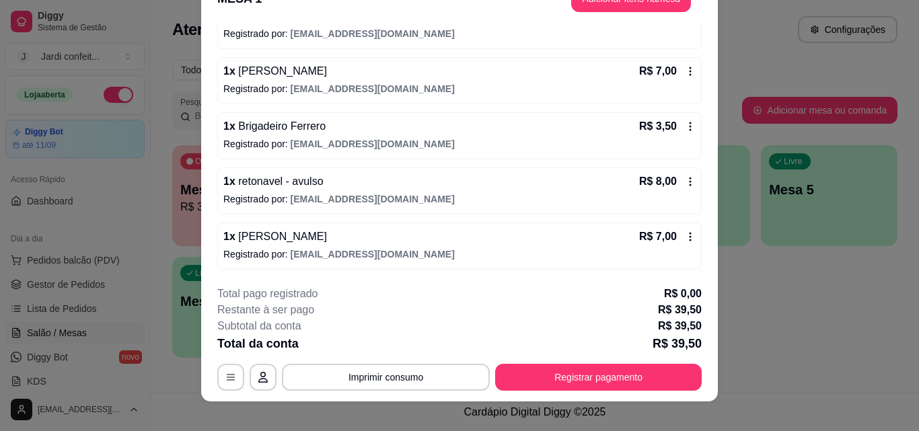
scroll to position [41, 0]
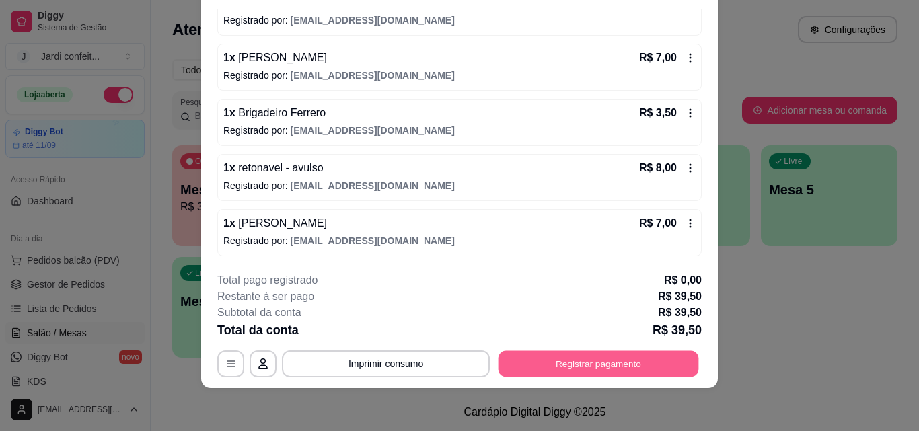
click at [572, 364] on button "Registrar pagamento" at bounding box center [598, 363] width 200 height 26
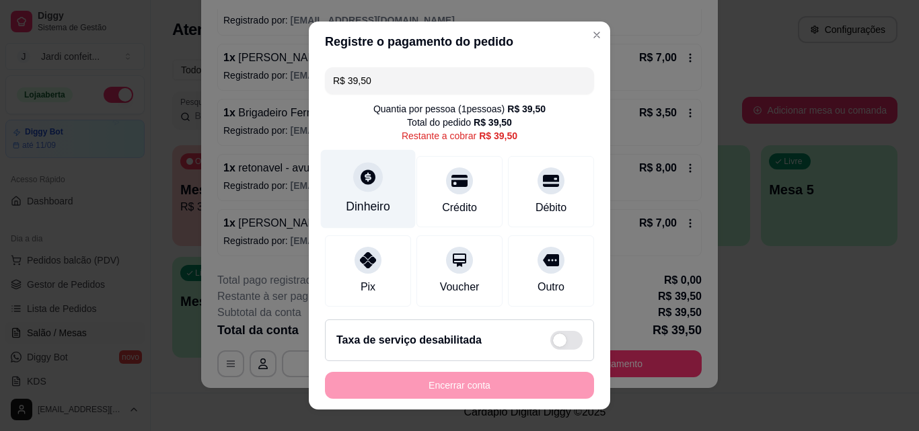
click at [363, 184] on icon at bounding box center [368, 177] width 15 height 15
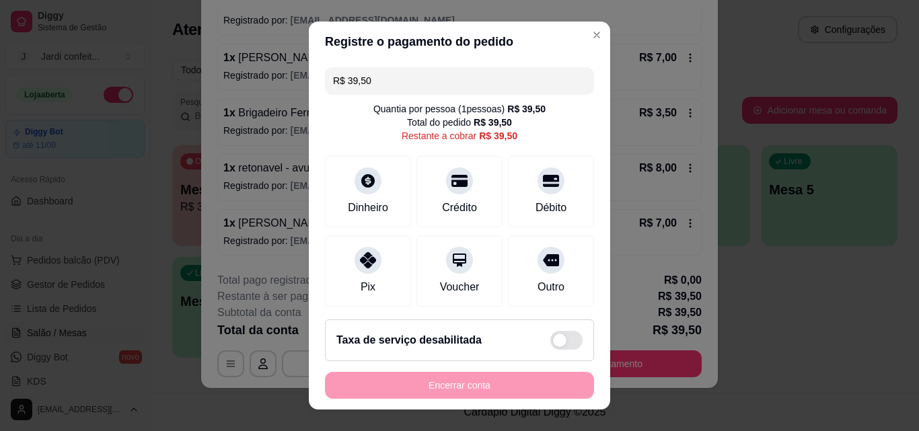
drag, startPoint x: 381, startPoint y: 81, endPoint x: 342, endPoint y: 85, distance: 39.9
click at [342, 85] on input "R$ 39,50" at bounding box center [459, 80] width 253 height 27
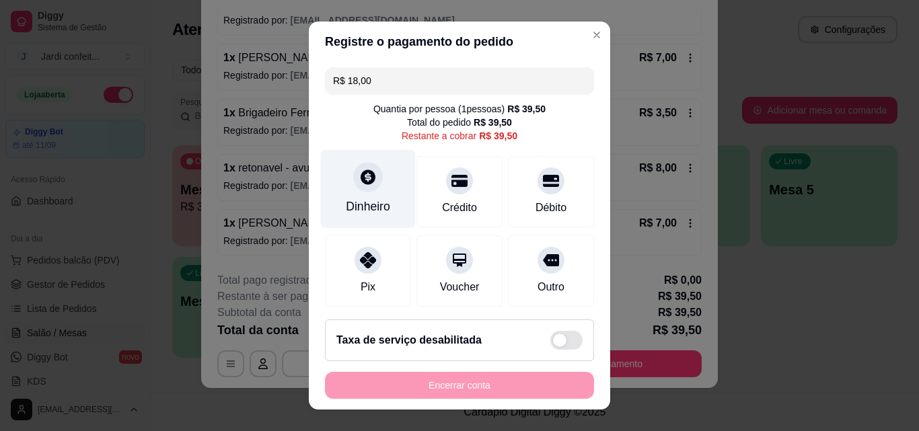
type input "R$ 18,00"
click at [377, 196] on div "Dinheiro" at bounding box center [368, 189] width 95 height 79
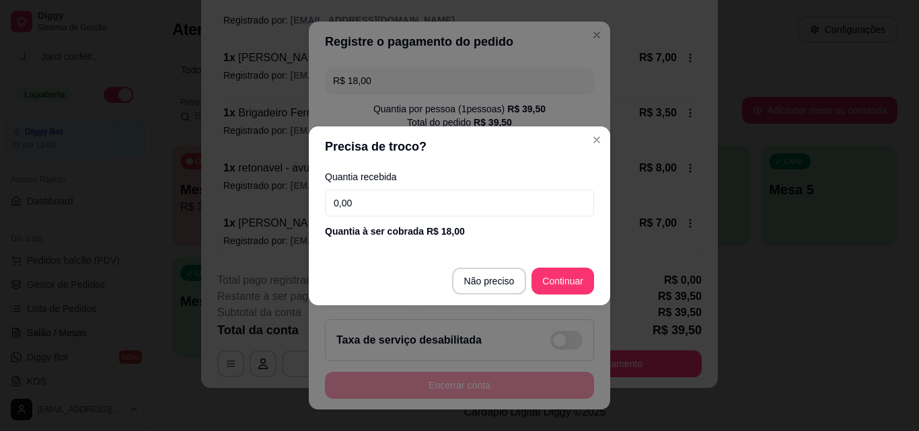
drag, startPoint x: 385, startPoint y: 192, endPoint x: 326, endPoint y: 202, distance: 60.0
click at [326, 202] on input "0,00" at bounding box center [459, 203] width 269 height 27
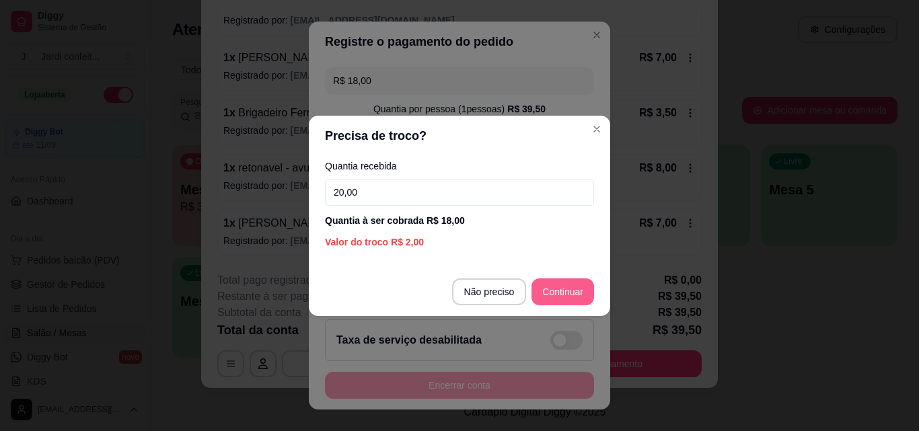
type input "20,00"
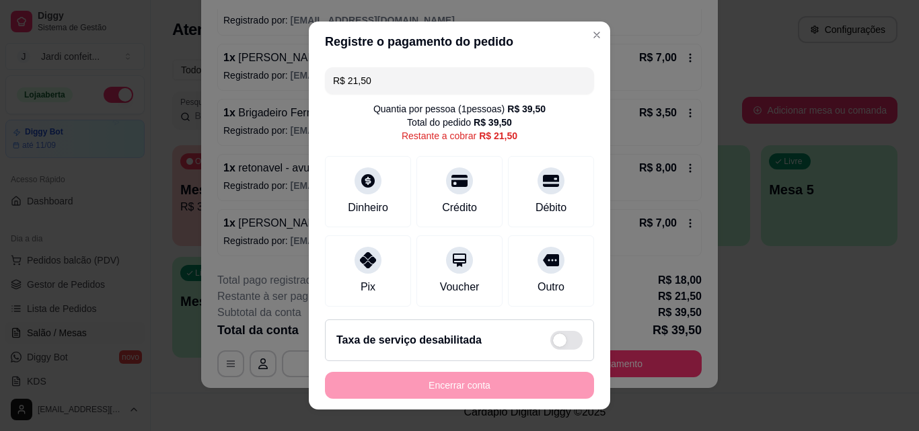
drag, startPoint x: 385, startPoint y: 86, endPoint x: 340, endPoint y: 89, distance: 44.5
click at [340, 89] on input "R$ 21,50" at bounding box center [459, 80] width 253 height 27
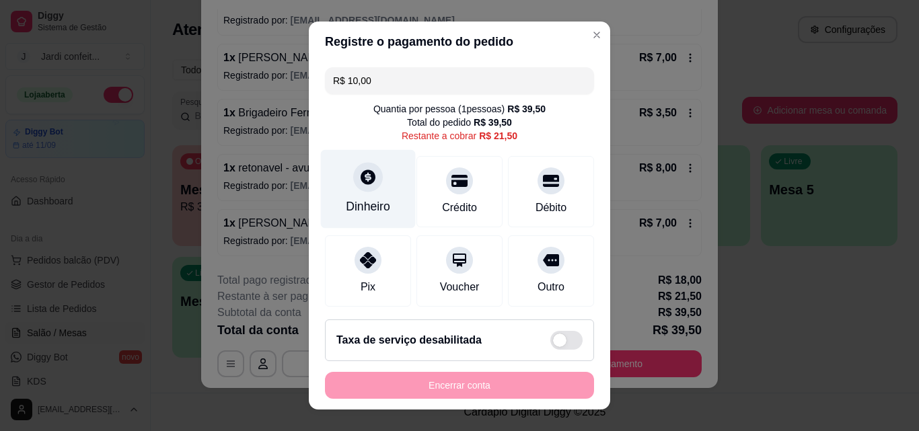
type input "R$ 10,00"
click at [363, 200] on div "Dinheiro" at bounding box center [368, 206] width 44 height 17
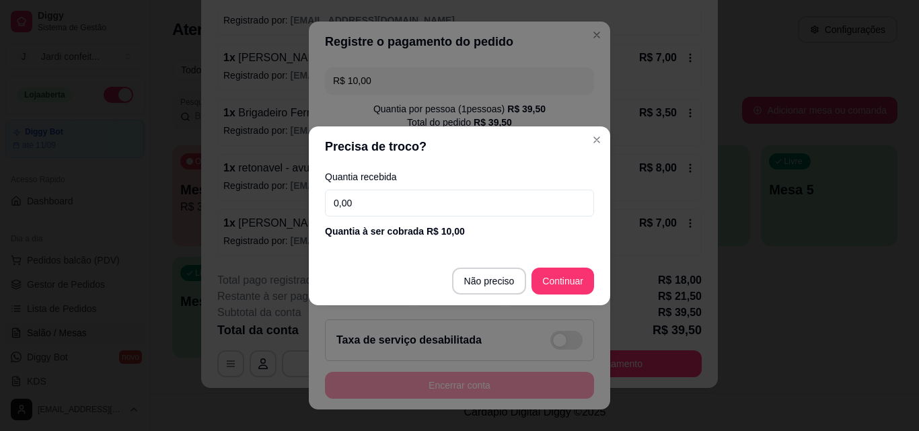
click at [375, 204] on input "0,00" at bounding box center [459, 203] width 269 height 27
type input "10,00"
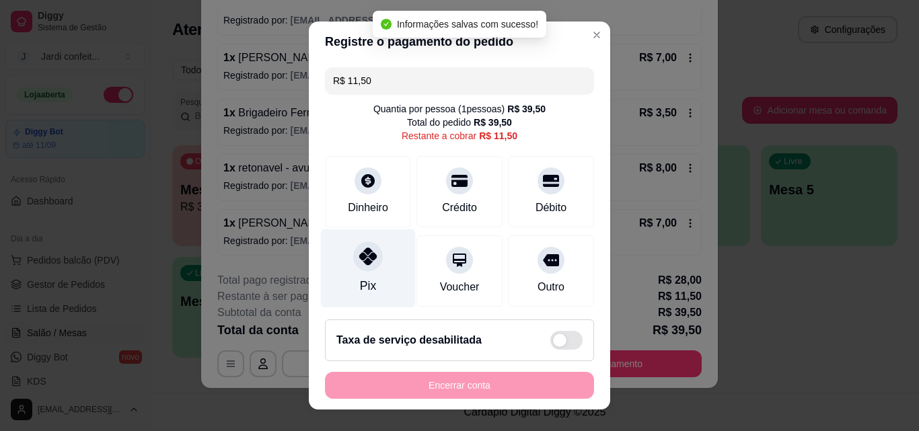
click at [360, 279] on div "Pix" at bounding box center [368, 285] width 16 height 17
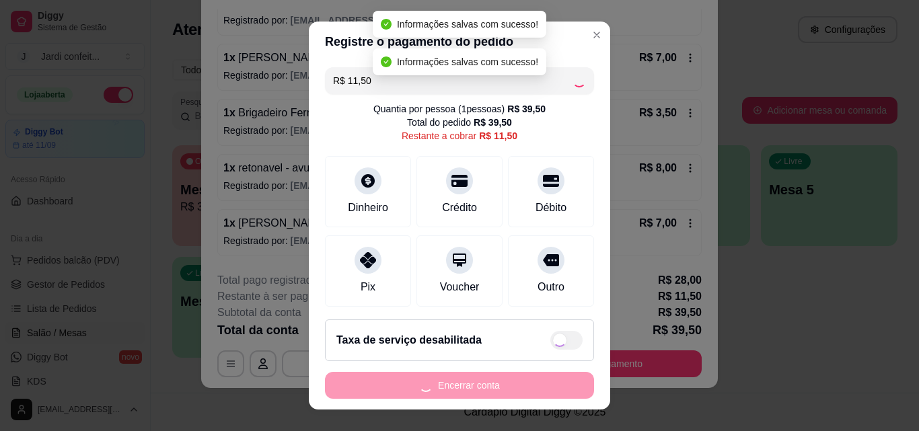
type input "R$ 0,00"
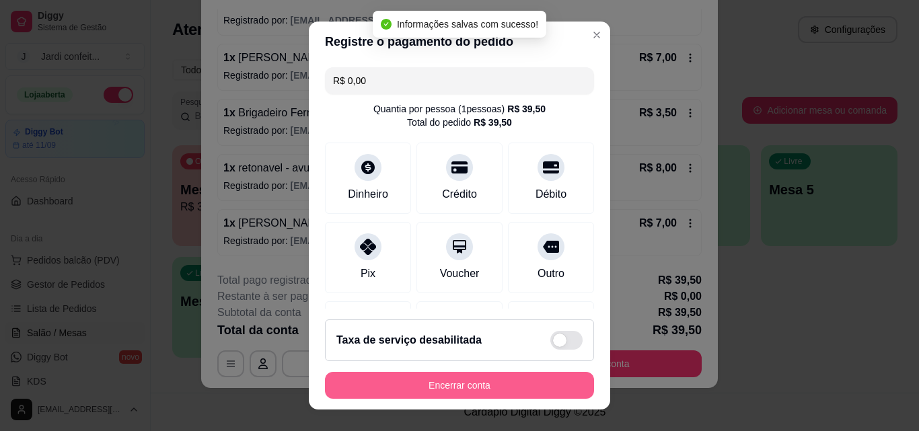
click at [525, 379] on button "Encerrar conta" at bounding box center [459, 385] width 269 height 27
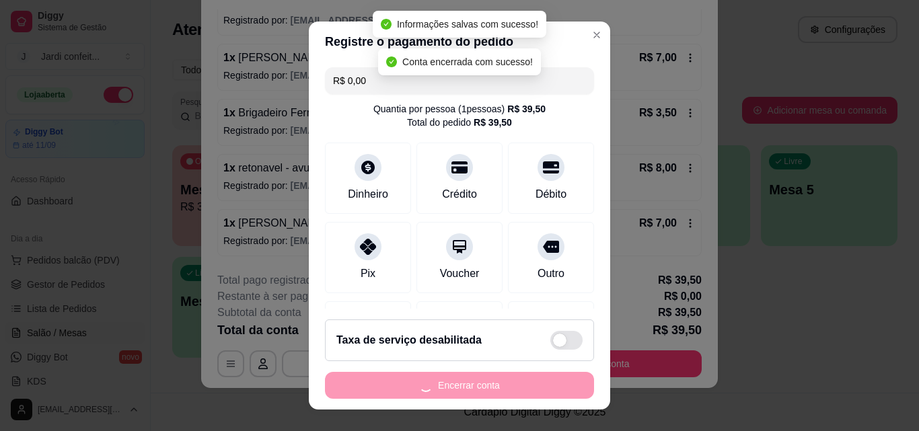
scroll to position [0, 0]
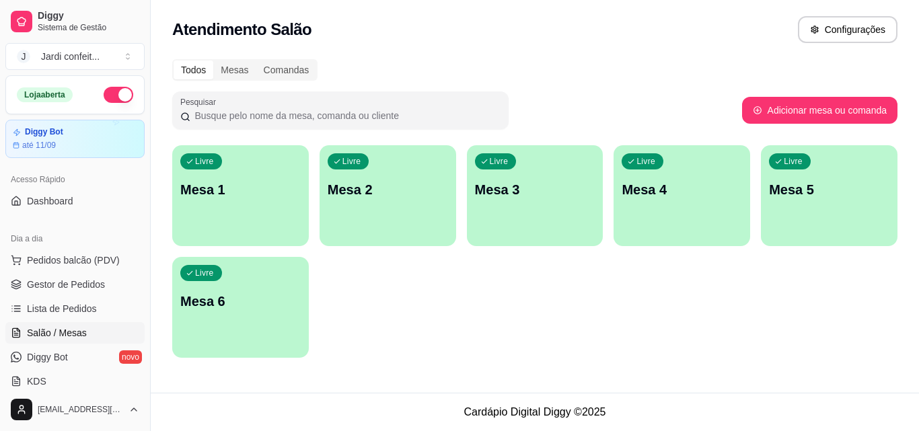
click at [235, 174] on div "Livre Mesa 1" at bounding box center [240, 187] width 137 height 85
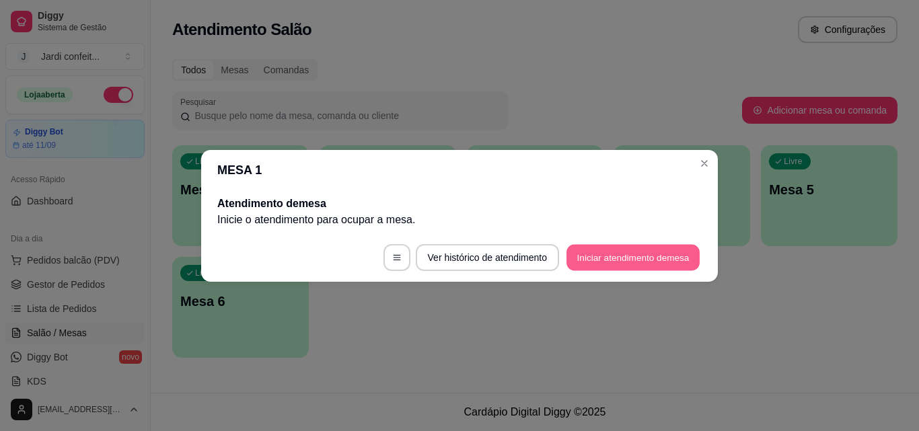
click at [600, 255] on button "Iniciar atendimento de mesa" at bounding box center [632, 257] width 133 height 26
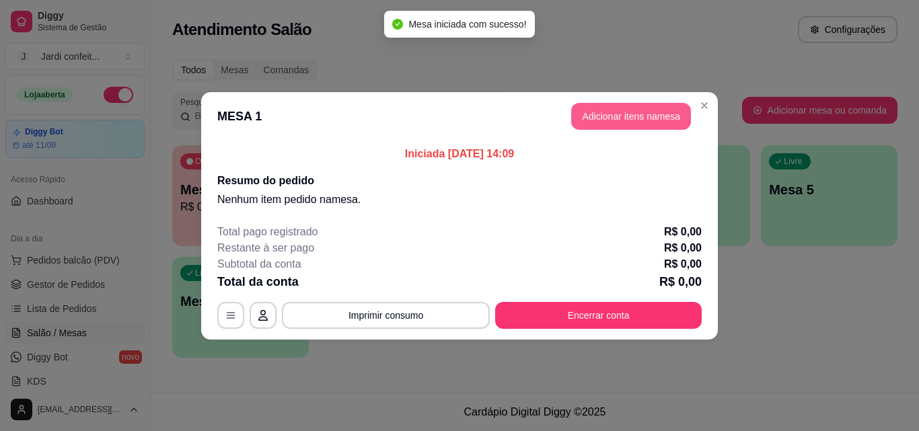
click at [636, 122] on button "Adicionar itens na mesa" at bounding box center [631, 116] width 120 height 27
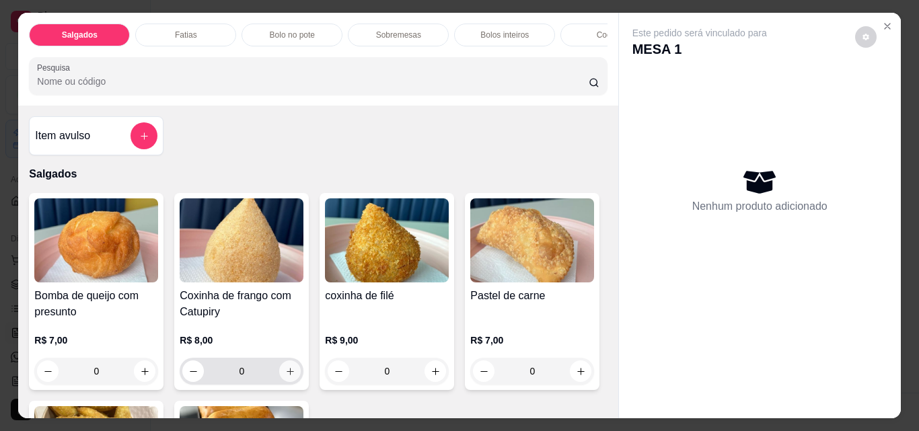
click at [288, 366] on button "increase-product-quantity" at bounding box center [290, 372] width 22 height 22
type input "1"
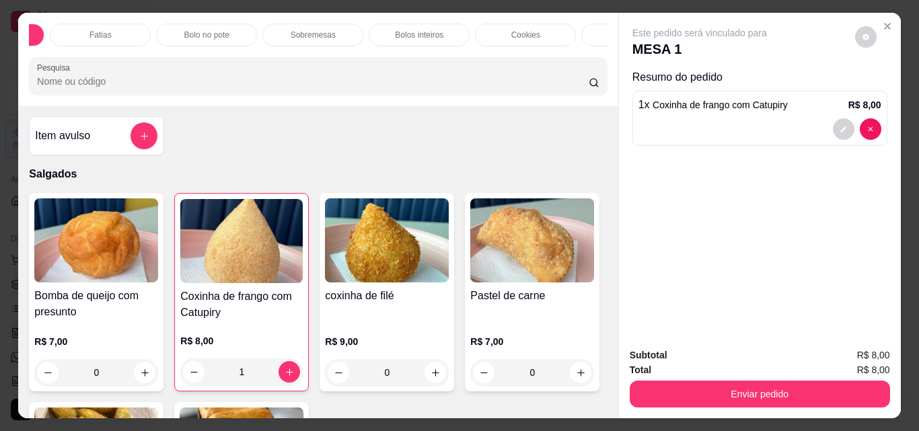
scroll to position [0, 591]
click at [530, 30] on p "Bebidas geladas" at bounding box center [551, 35] width 60 height 11
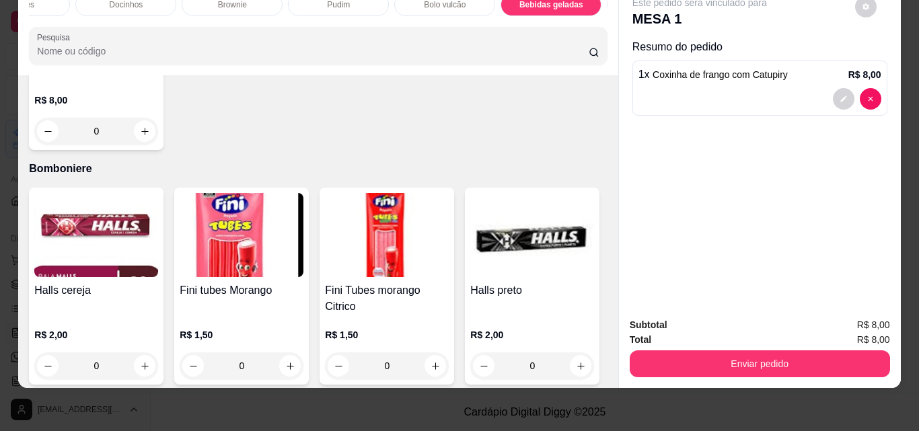
scroll to position [3975, 0]
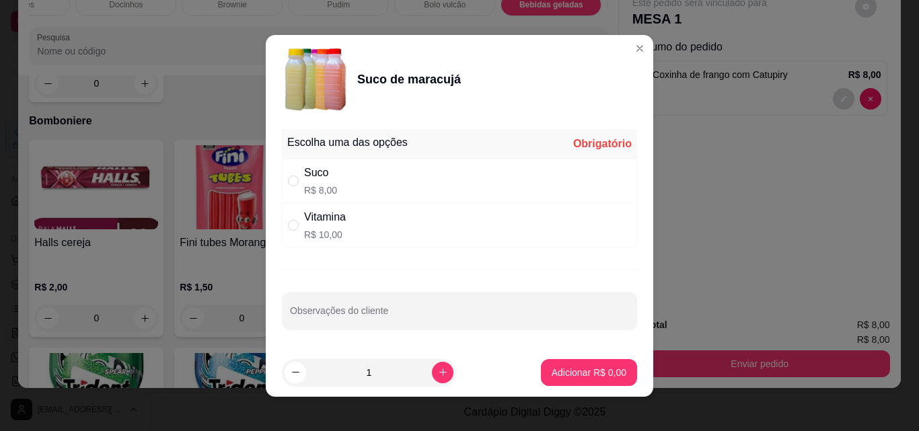
click at [377, 191] on div "Suco R$ 8,00" at bounding box center [459, 181] width 355 height 44
radio input "true"
click at [595, 369] on p "Adicionar R$ 8,00" at bounding box center [589, 372] width 75 height 13
type input "1"
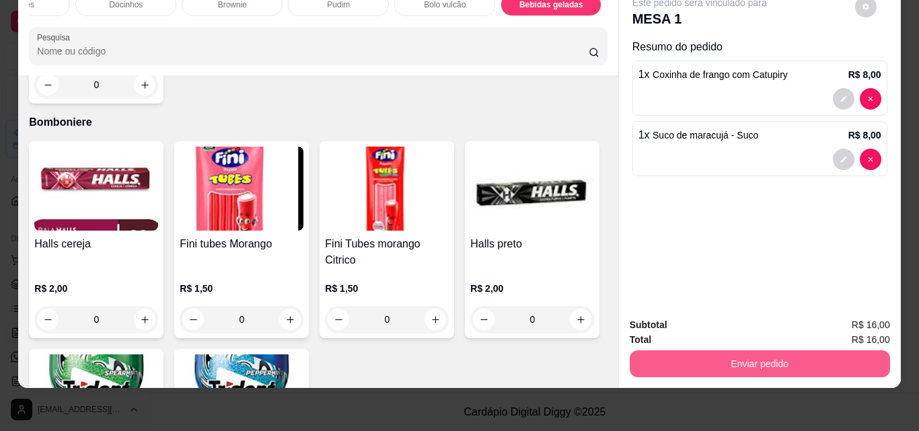
click at [751, 350] on button "Enviar pedido" at bounding box center [760, 363] width 260 height 27
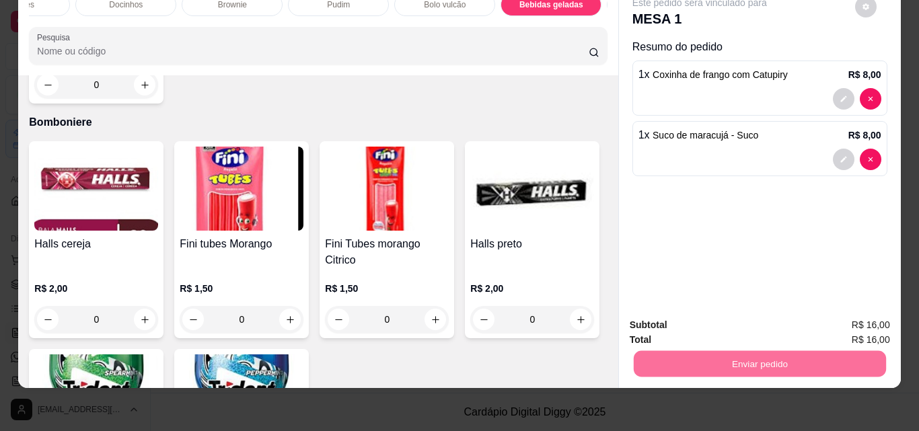
click at [763, 318] on button "Não registrar e enviar pedido" at bounding box center [715, 320] width 136 height 25
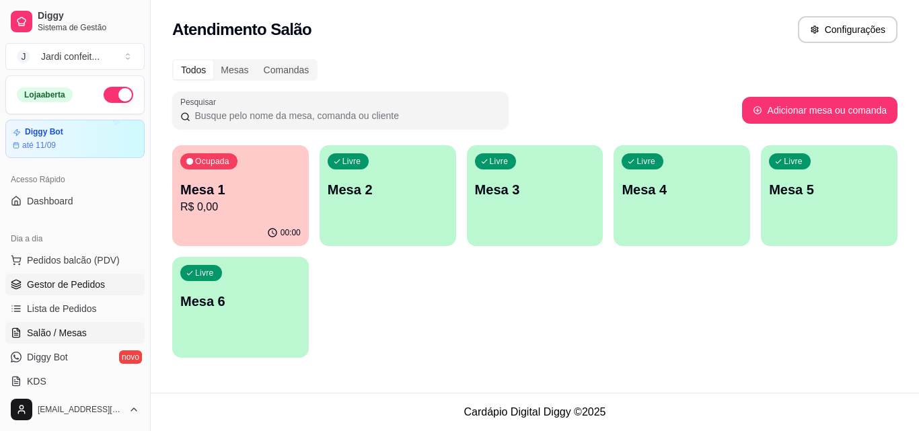
click at [94, 285] on span "Gestor de Pedidos" at bounding box center [66, 284] width 78 height 13
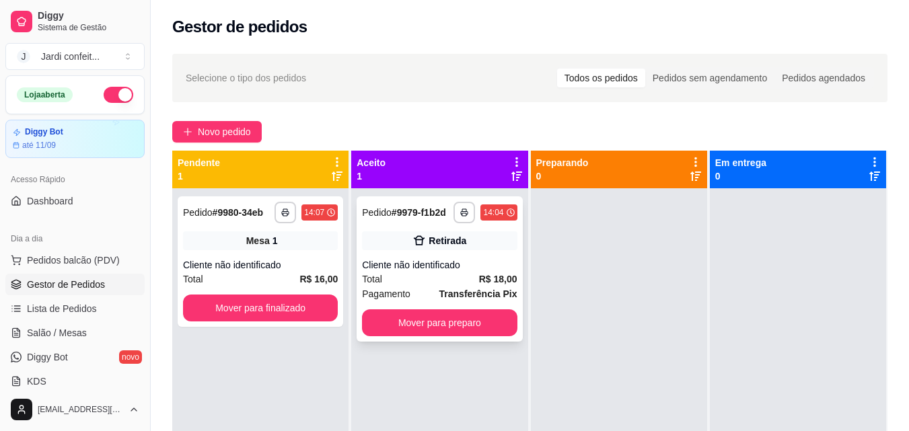
click at [403, 246] on div "Retirada" at bounding box center [439, 240] width 155 height 19
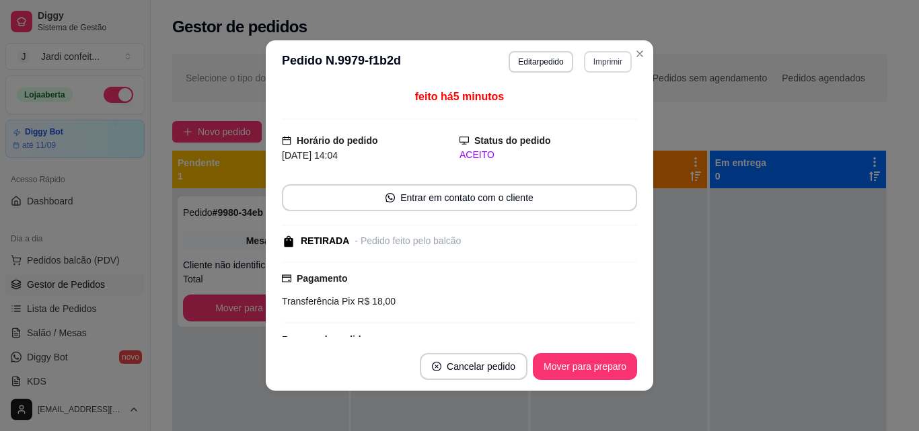
click at [607, 57] on button "Imprimir" at bounding box center [608, 62] width 48 height 22
click at [576, 108] on button "Impressora" at bounding box center [578, 108] width 94 height 21
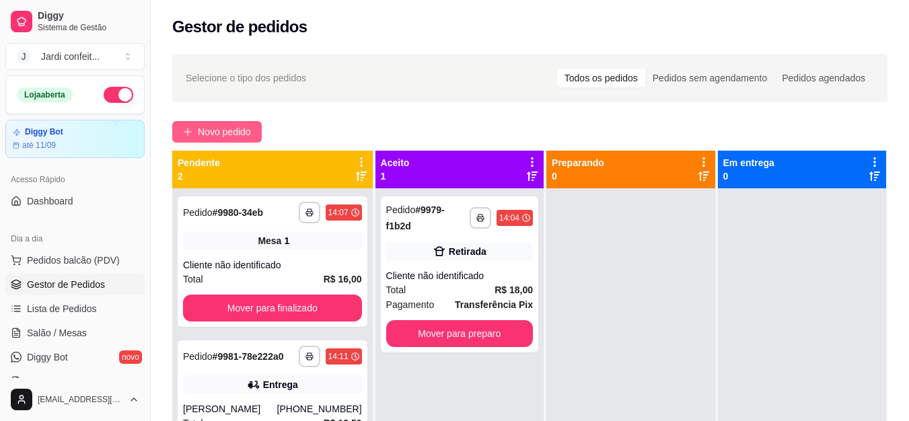
click at [208, 128] on span "Novo pedido" at bounding box center [224, 131] width 53 height 15
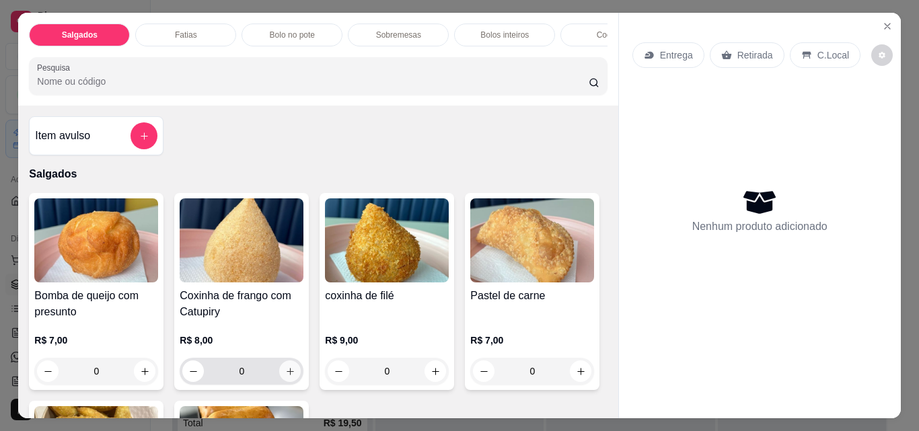
click at [285, 377] on icon "increase-product-quantity" at bounding box center [290, 372] width 10 height 10
type input "1"
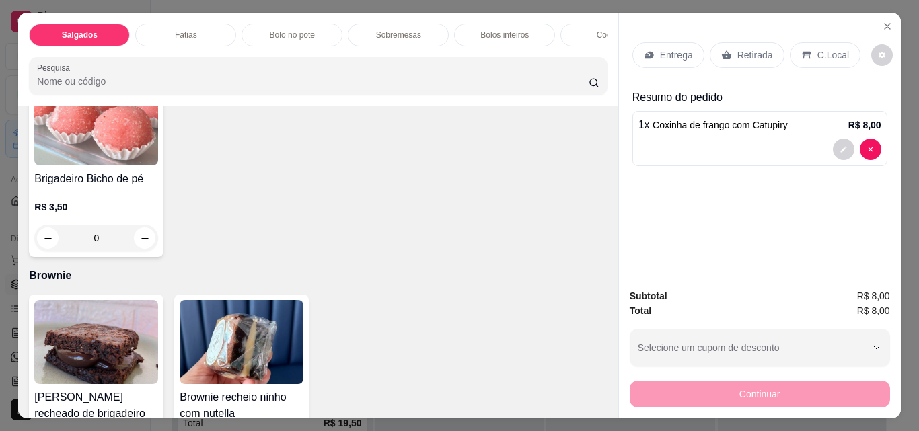
scroll to position [2153, 0]
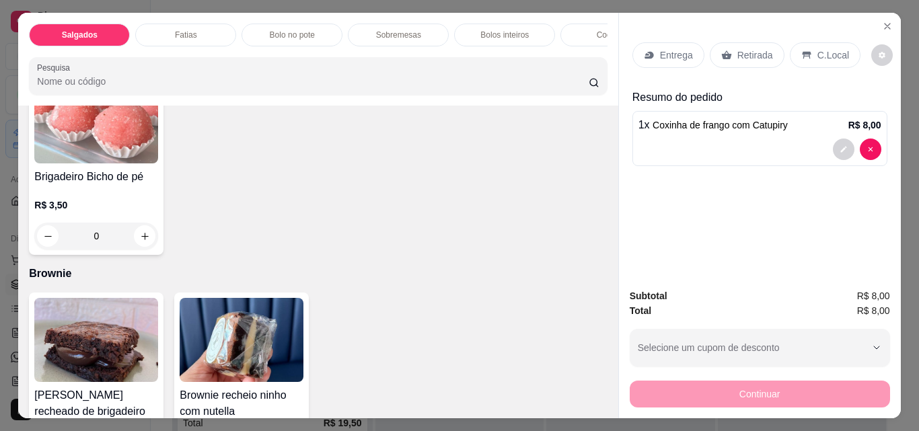
click at [287, 55] on button "increase-product-quantity" at bounding box center [290, 44] width 21 height 21
click at [287, 54] on button "increase-product-quantity" at bounding box center [289, 44] width 21 height 21
type input "2"
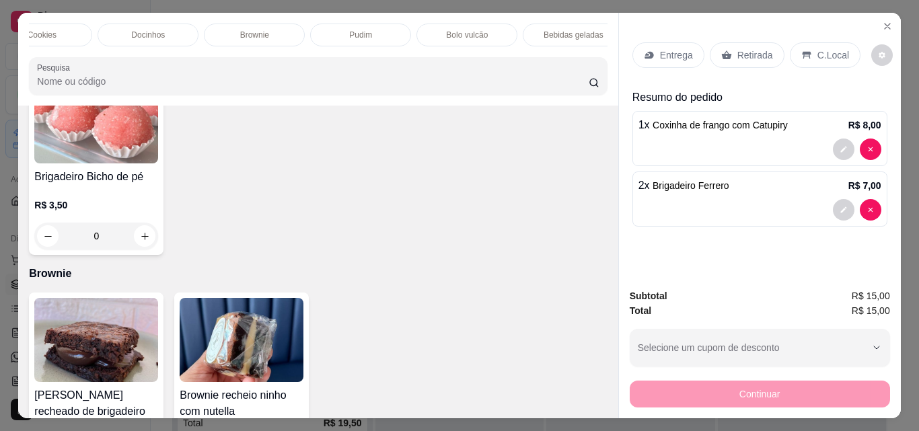
scroll to position [0, 798]
click at [342, 34] on p "Bebidas geladas" at bounding box center [344, 35] width 60 height 11
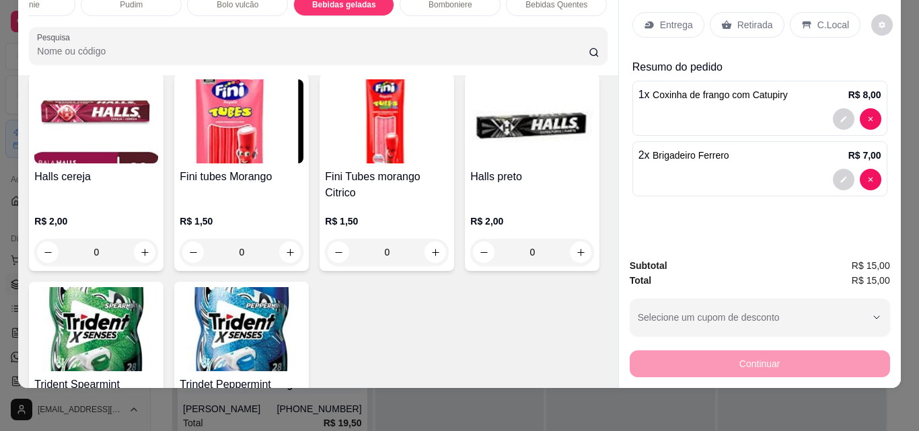
scroll to position [4043, 0]
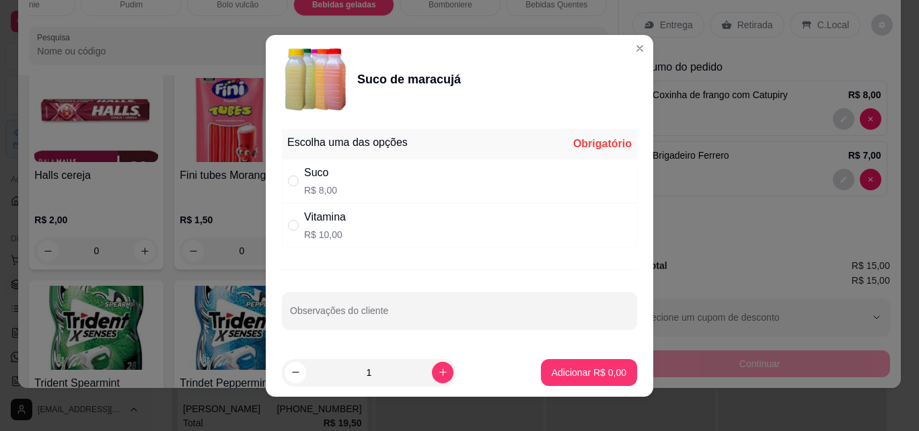
click at [297, 171] on div "Suco R$ 8,00" at bounding box center [459, 181] width 355 height 44
radio input "true"
click at [578, 365] on button "Adicionar R$ 8,00" at bounding box center [589, 372] width 94 height 26
type input "1"
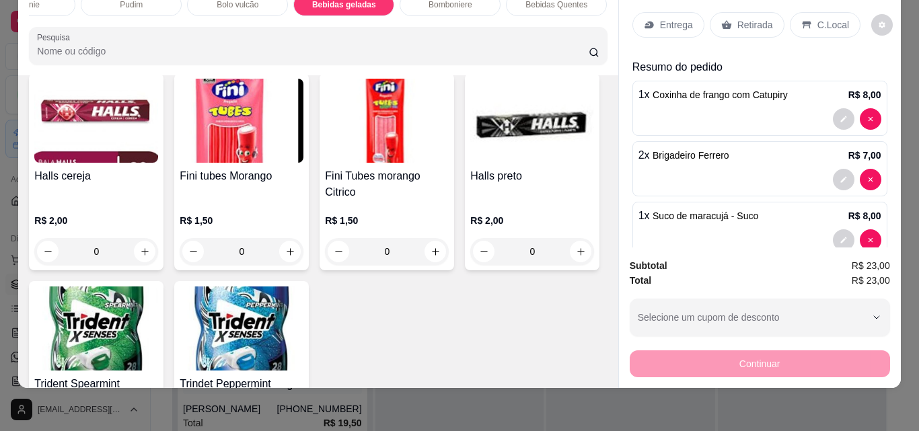
scroll to position [0, 0]
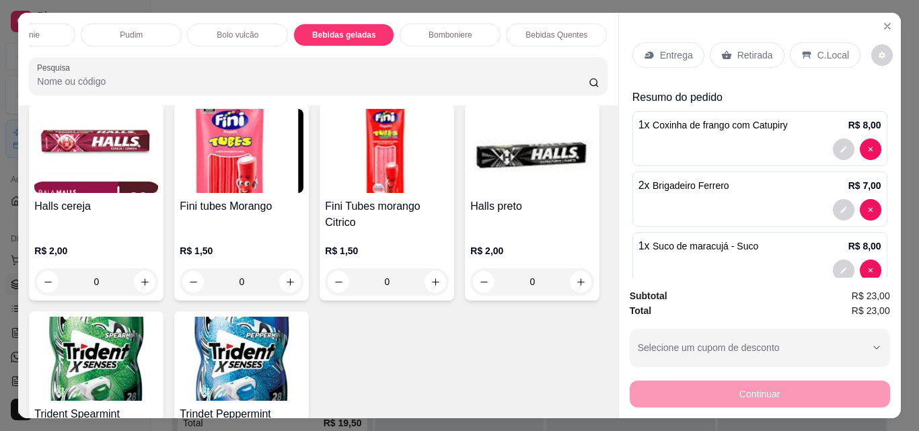
click at [763, 52] on p "Retirada" at bounding box center [755, 54] width 36 height 13
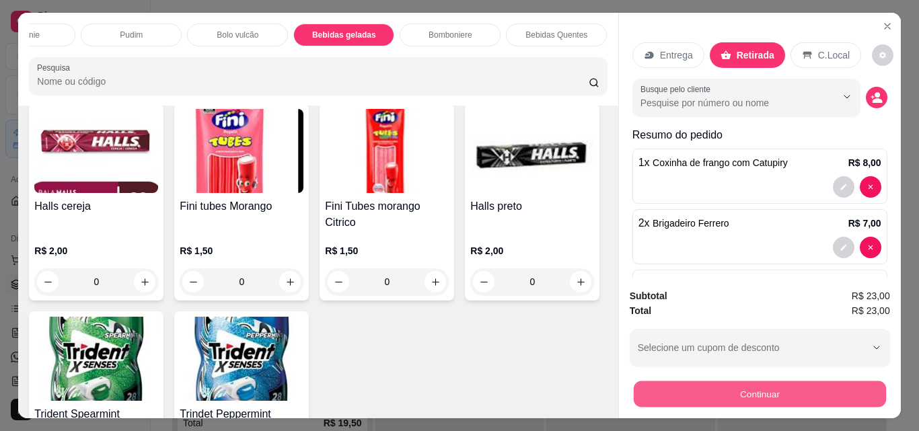
click at [849, 390] on button "Continuar" at bounding box center [759, 394] width 252 height 26
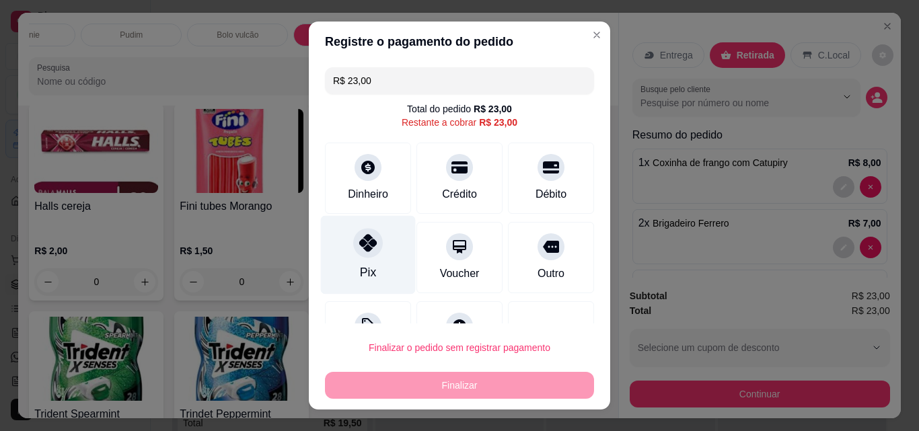
click at [369, 260] on div "Pix" at bounding box center [368, 255] width 95 height 79
type input "R$ 0,00"
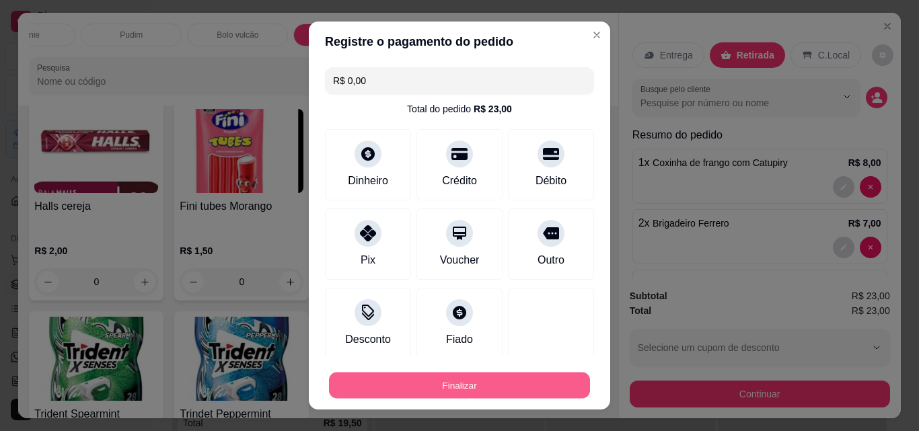
click at [508, 383] on button "Finalizar" at bounding box center [459, 386] width 261 height 26
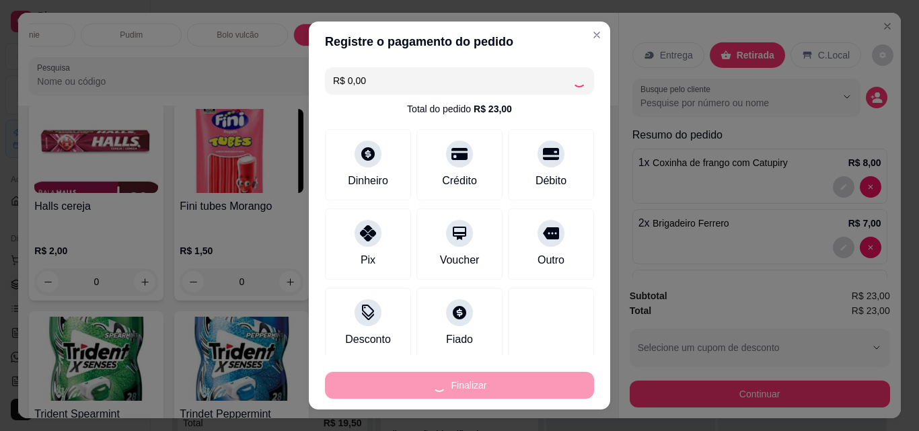
type input "0"
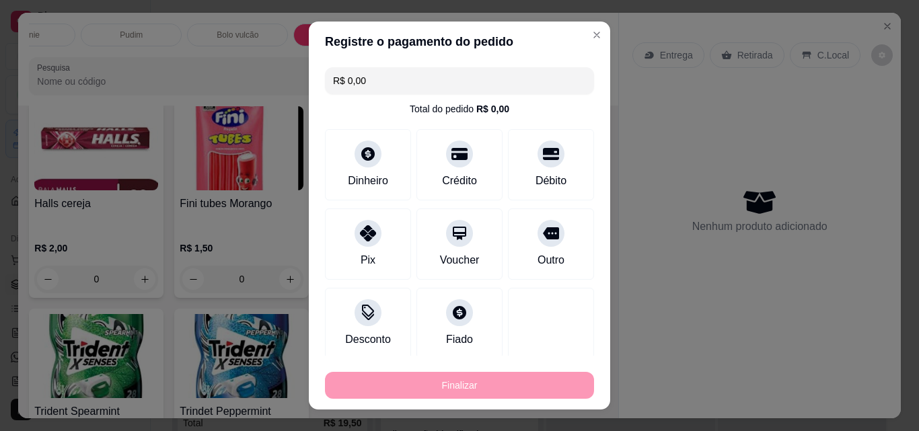
type input "-R$ 23,00"
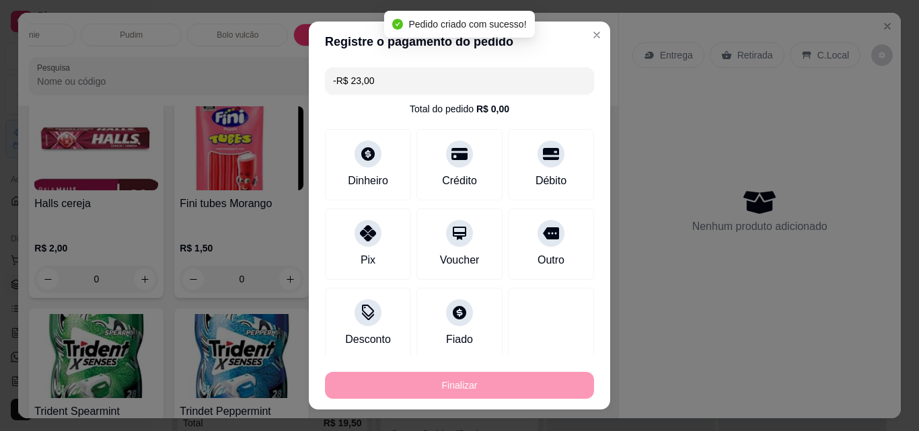
scroll to position [4041, 0]
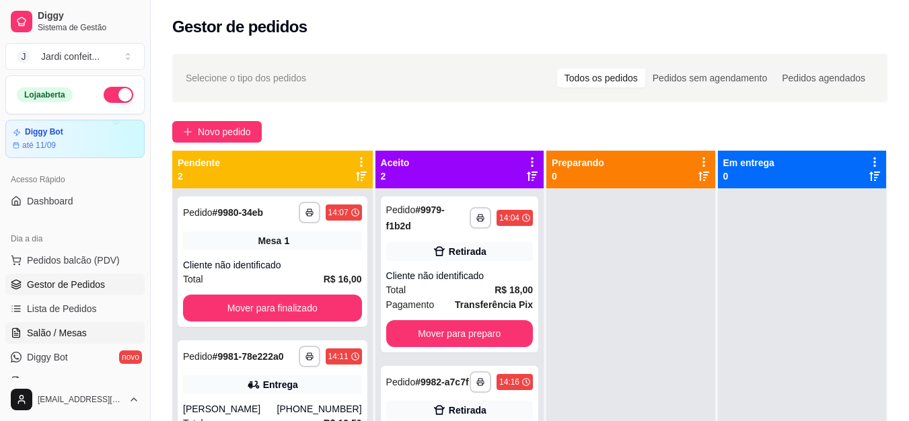
click at [91, 328] on link "Salão / Mesas" at bounding box center [74, 333] width 139 height 22
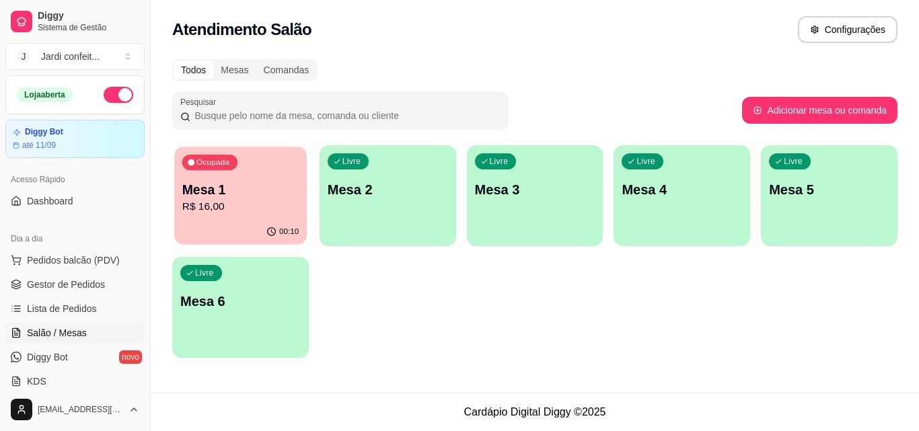
click at [260, 223] on div "00:10" at bounding box center [240, 232] width 133 height 26
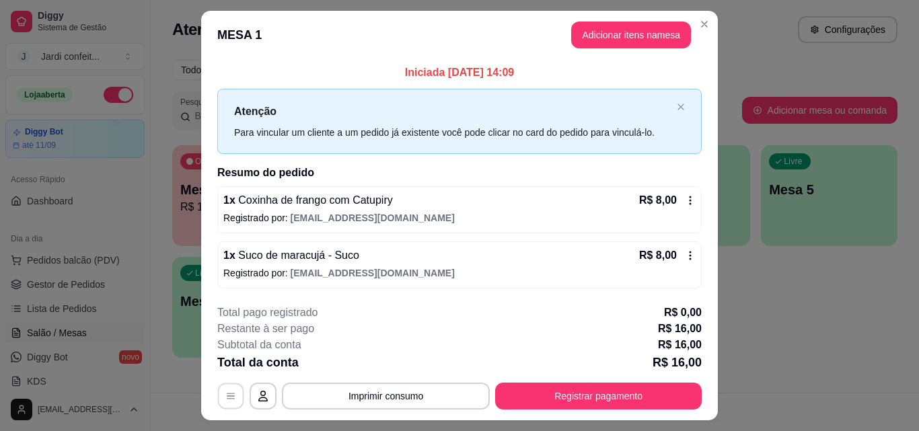
click at [225, 402] on button "button" at bounding box center [231, 396] width 26 height 26
click at [679, 101] on div "Atenção Para vincular um cliente a um pedido já existente você pode clicar no c…" at bounding box center [459, 121] width 484 height 65
click at [686, 203] on icon at bounding box center [690, 200] width 11 height 11
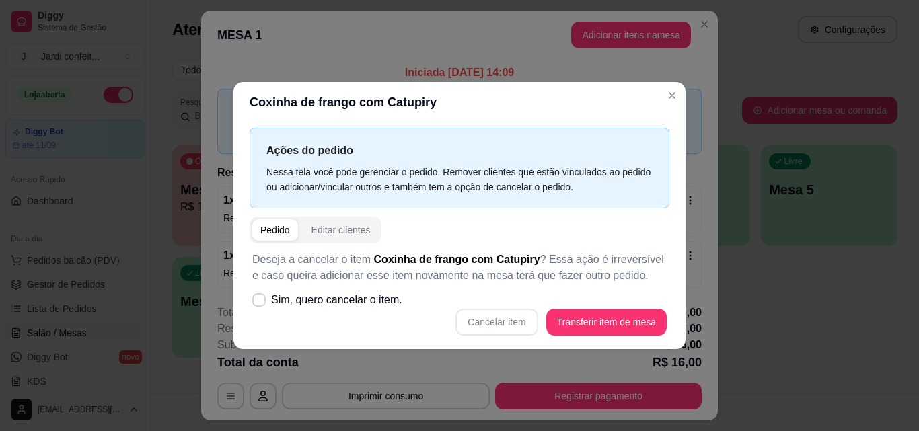
click at [521, 328] on div "Cancelar item Transferir item de mesa" at bounding box center [459, 322] width 414 height 27
click at [256, 297] on icon at bounding box center [259, 299] width 10 height 7
click at [256, 302] on input "Sim, quero cancelar o item." at bounding box center [256, 306] width 9 height 9
checkbox input "true"
click at [523, 319] on button "Cancelar item" at bounding box center [497, 322] width 80 height 26
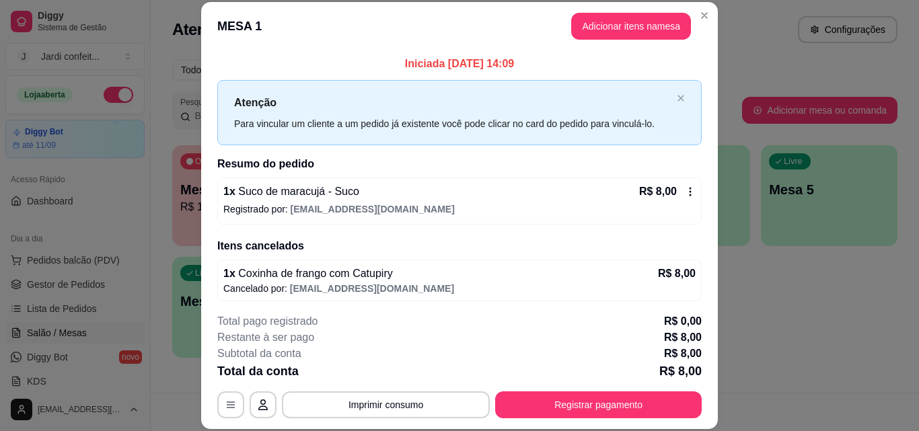
click at [685, 194] on icon at bounding box center [690, 191] width 11 height 11
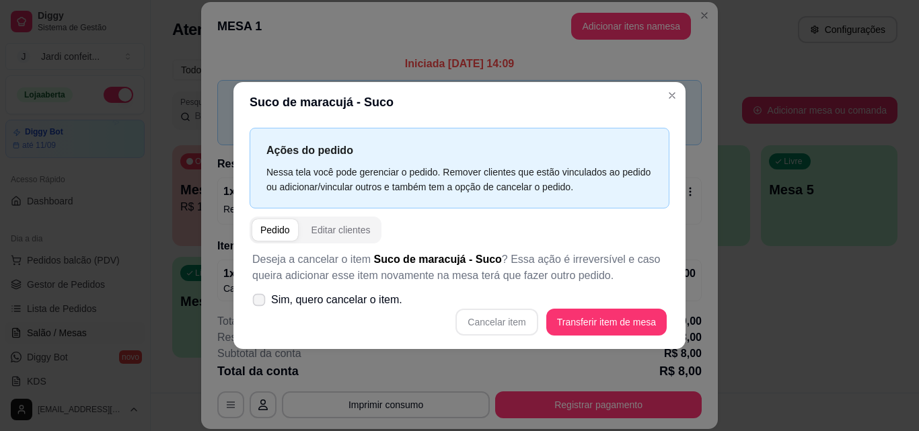
click at [252, 305] on label "Sim, quero cancelar o item." at bounding box center [327, 300] width 161 height 27
click at [252, 305] on input "Sim, quero cancelar o item." at bounding box center [256, 306] width 9 height 9
checkbox input "true"
click at [490, 320] on button "Cancelar item" at bounding box center [497, 322] width 80 height 26
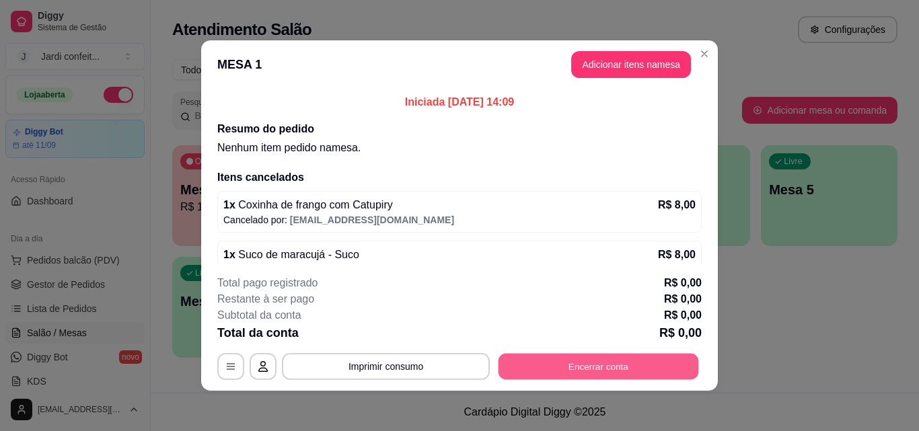
click at [531, 377] on button "Encerrar conta" at bounding box center [598, 367] width 200 height 26
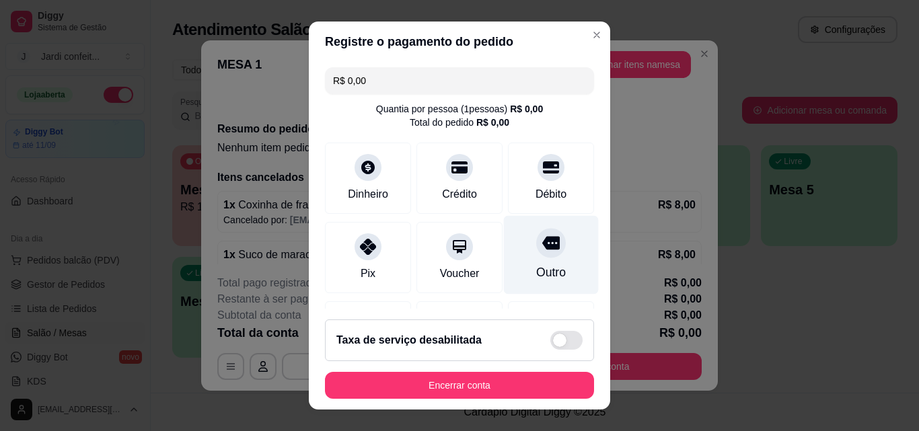
click at [536, 248] on div at bounding box center [551, 243] width 30 height 30
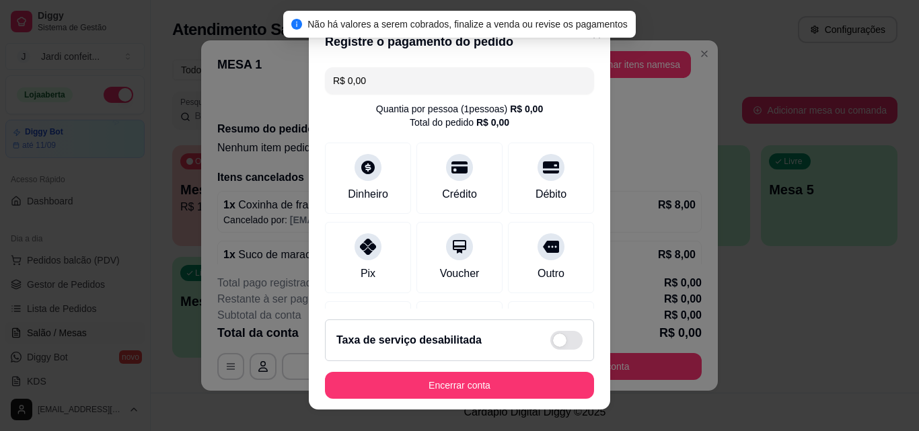
click at [586, 30] on span "Não há valores a serem cobrados, finalize a venda ou revise os pagamentos" at bounding box center [467, 24] width 320 height 11
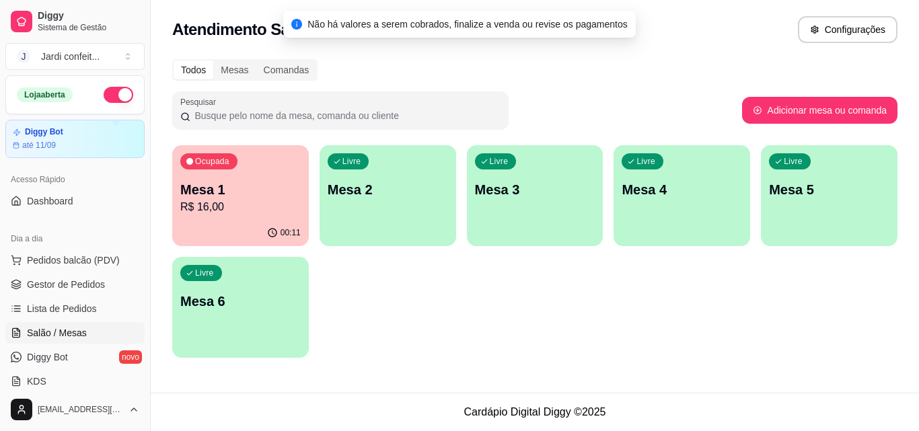
click at [265, 207] on p "R$ 16,00" at bounding box center [240, 207] width 120 height 16
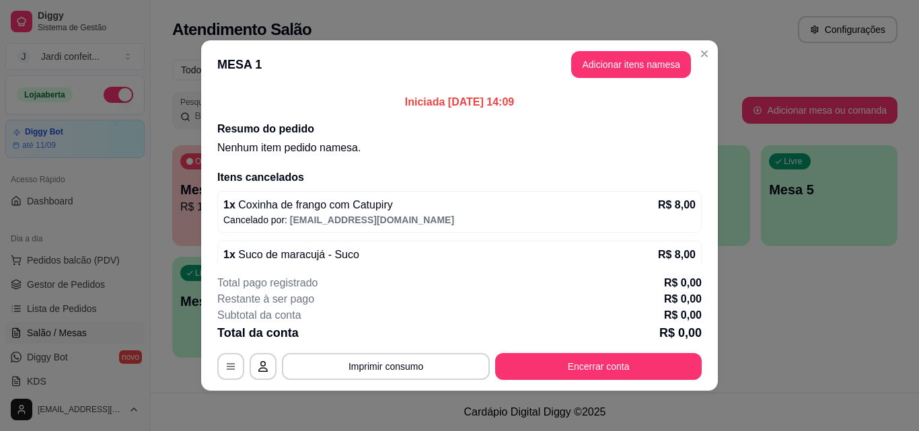
scroll to position [24, 0]
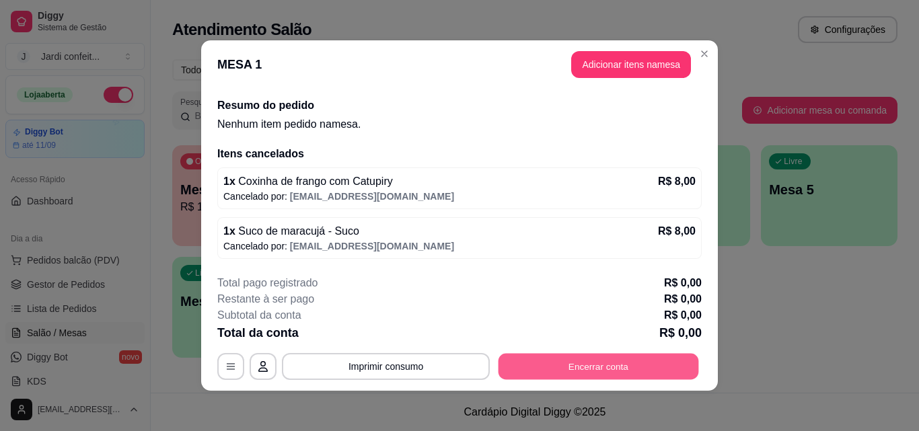
click at [613, 362] on button "Encerrar conta" at bounding box center [598, 367] width 200 height 26
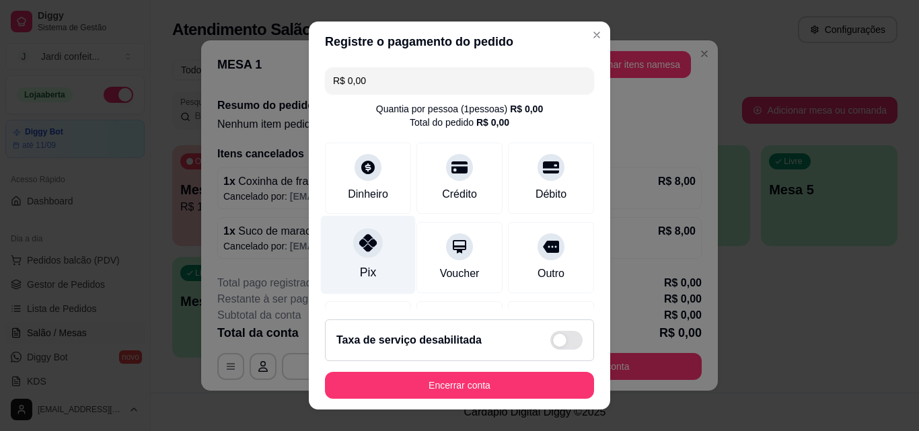
click at [389, 277] on div "Pix" at bounding box center [368, 255] width 95 height 79
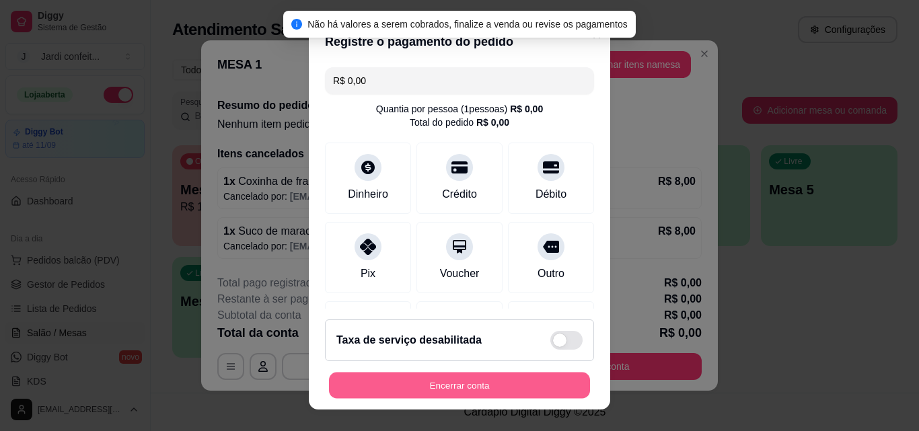
click at [409, 385] on button "Encerrar conta" at bounding box center [459, 386] width 261 height 26
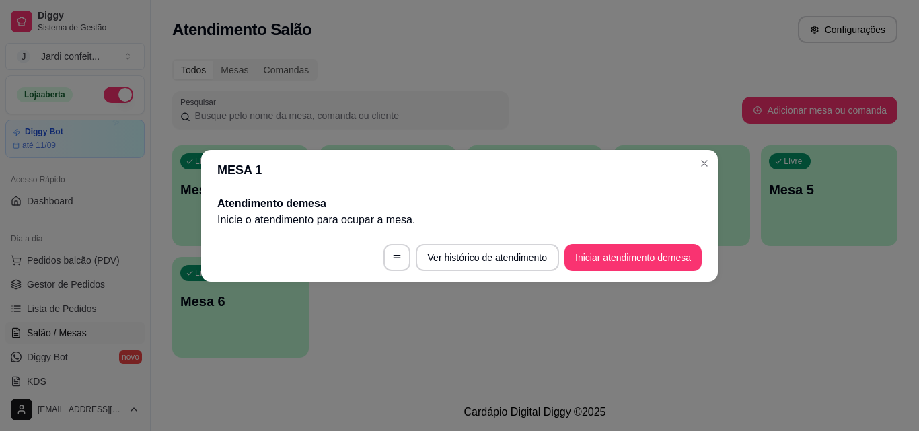
scroll to position [0, 0]
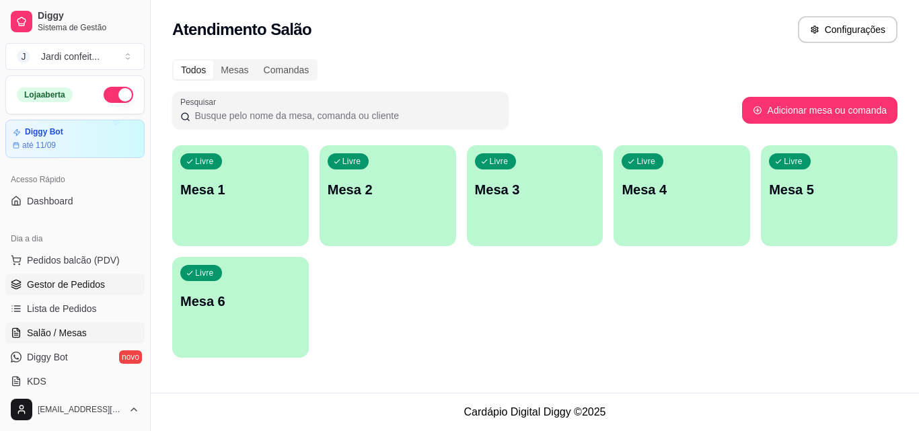
click at [61, 290] on span "Gestor de Pedidos" at bounding box center [66, 284] width 78 height 13
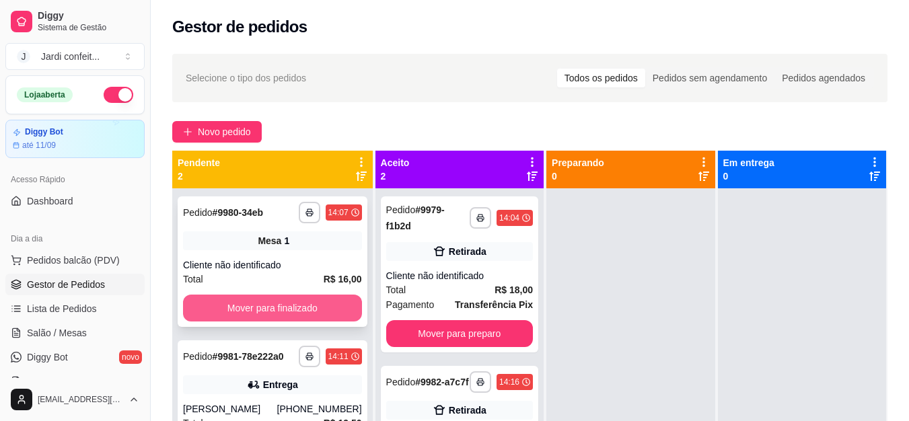
click at [211, 305] on button "Mover para finalizado" at bounding box center [272, 308] width 179 height 27
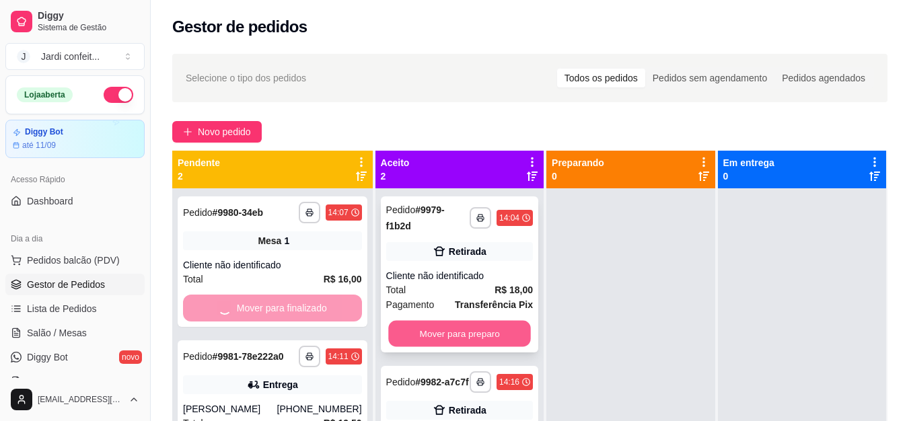
click at [433, 336] on button "Mover para preparo" at bounding box center [459, 334] width 143 height 26
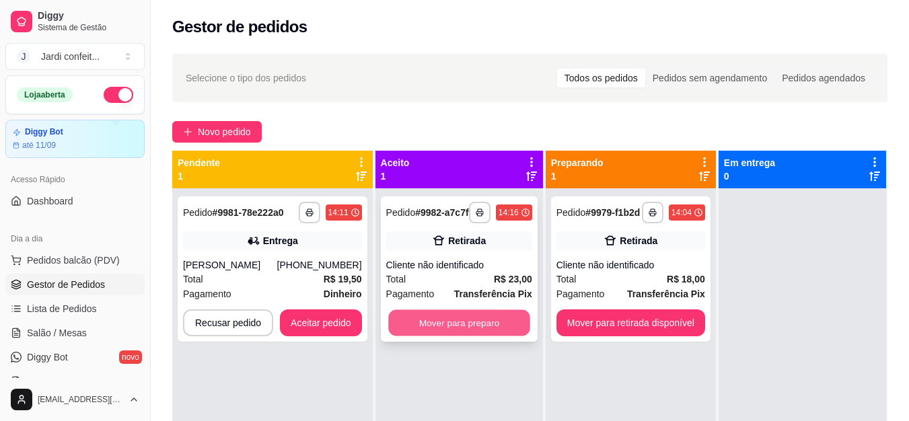
click at [433, 336] on button "Mover para preparo" at bounding box center [459, 323] width 142 height 26
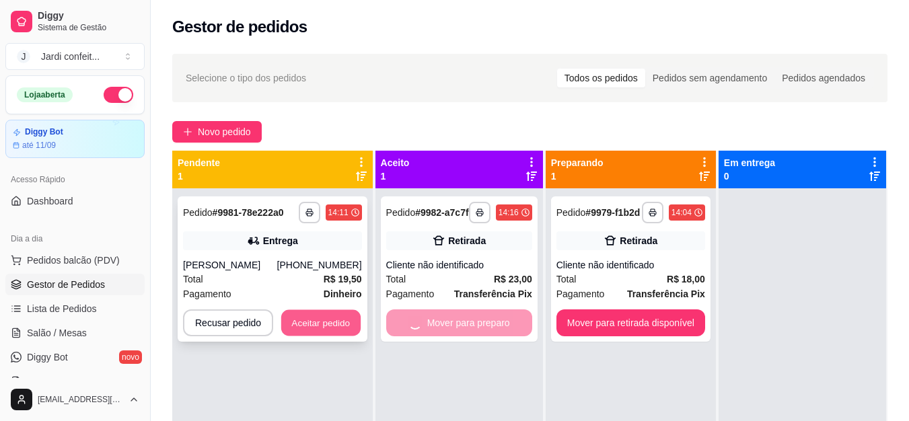
click at [334, 313] on button "Aceitar pedido" at bounding box center [320, 323] width 79 height 26
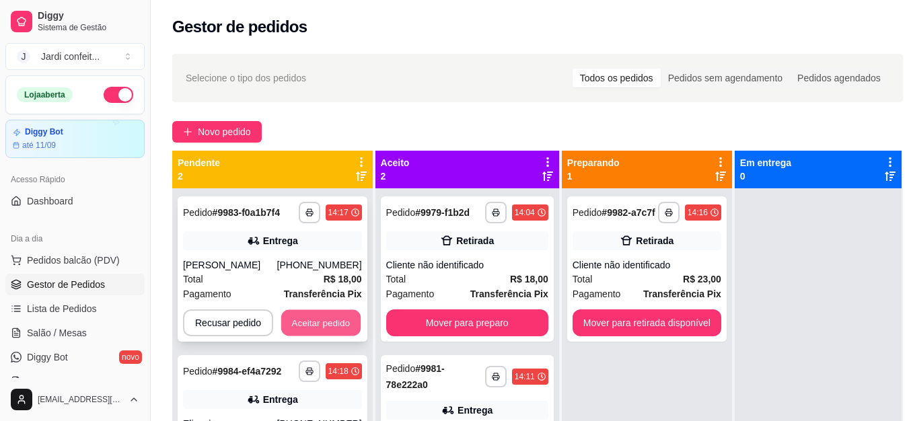
click at [334, 324] on button "Aceitar pedido" at bounding box center [320, 323] width 79 height 26
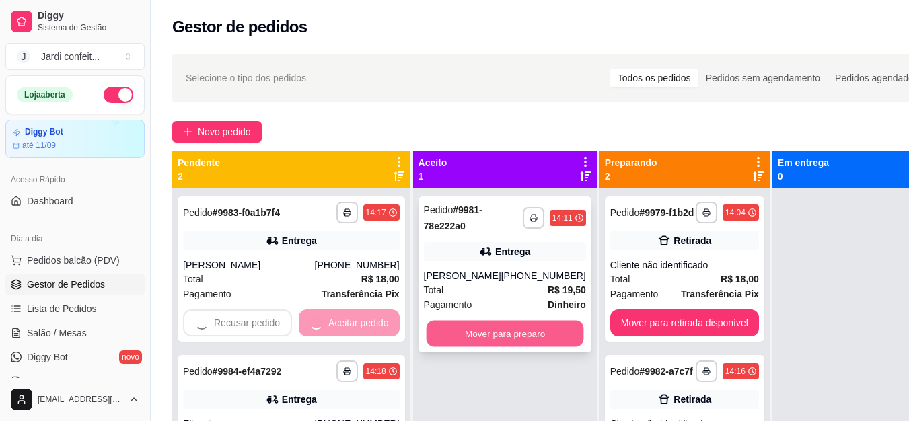
click at [453, 334] on button "Mover para preparo" at bounding box center [504, 334] width 157 height 26
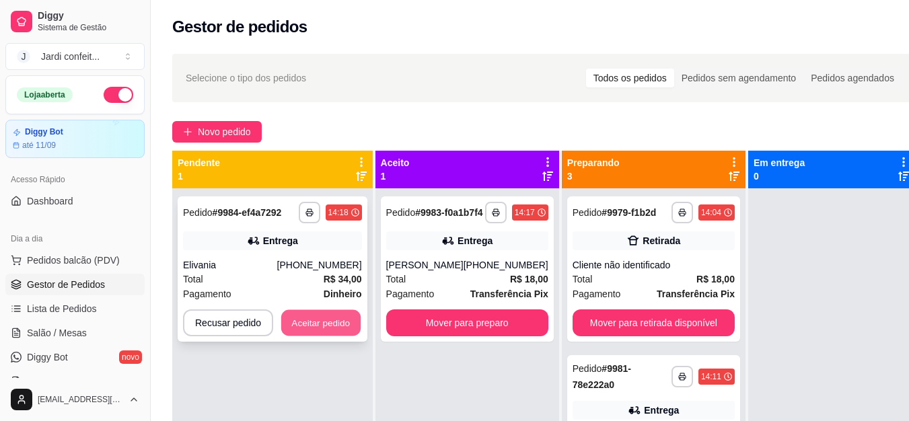
click at [354, 322] on button "Aceitar pedido" at bounding box center [320, 323] width 79 height 26
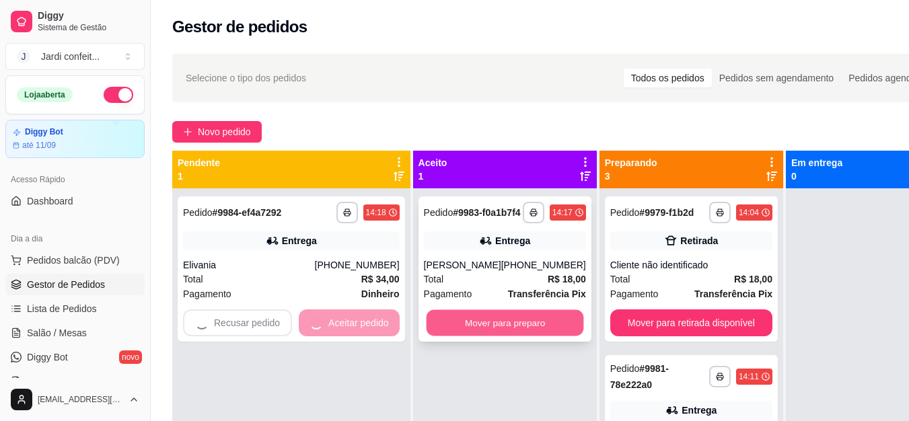
click at [486, 332] on button "Mover para preparo" at bounding box center [504, 323] width 157 height 26
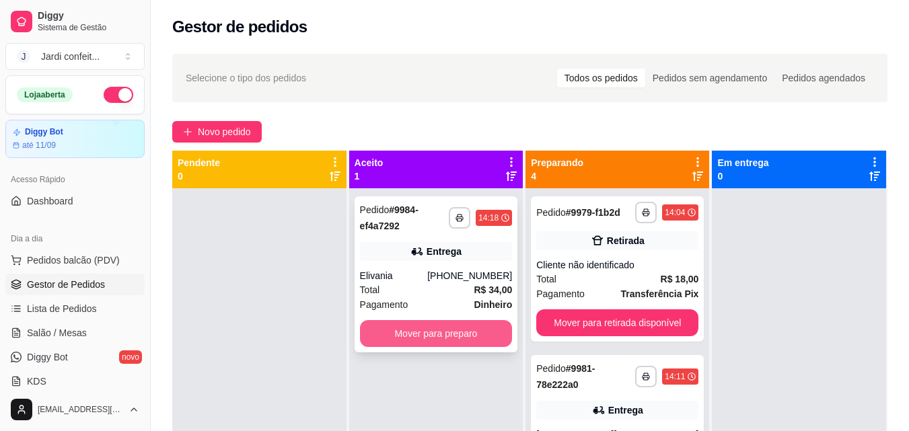
click at [447, 326] on button "Mover para preparo" at bounding box center [436, 333] width 153 height 27
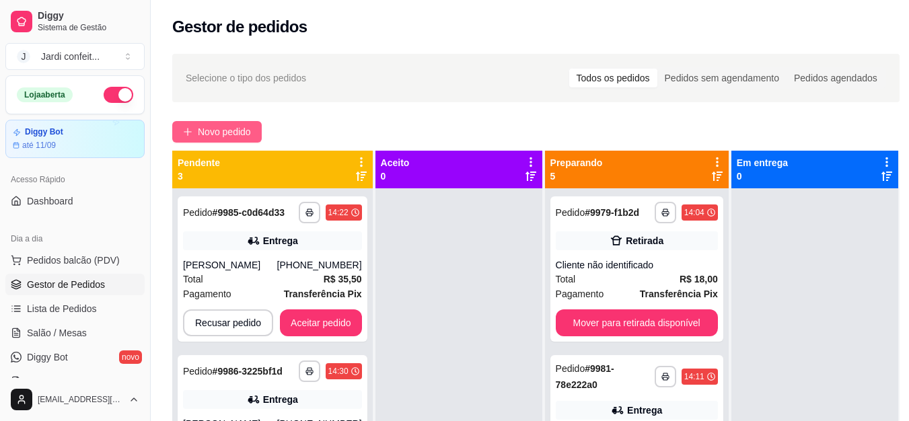
click at [241, 124] on span "Novo pedido" at bounding box center [224, 131] width 53 height 15
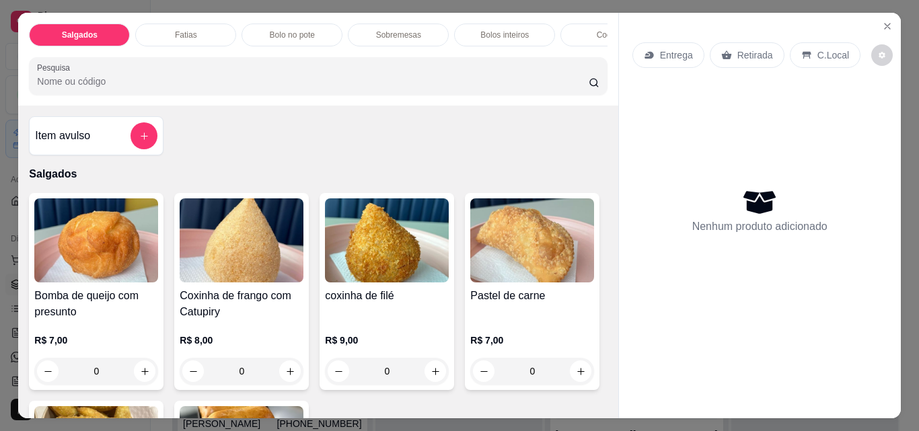
click at [181, 30] on p "Fatias" at bounding box center [186, 35] width 22 height 11
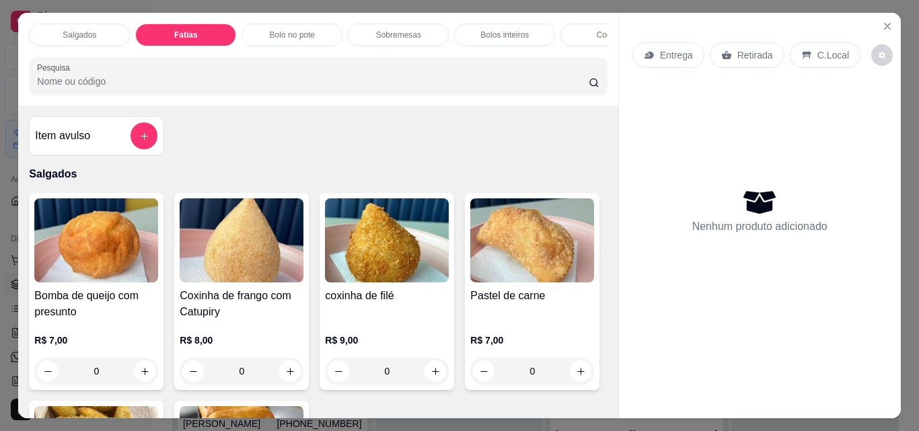
scroll to position [35, 0]
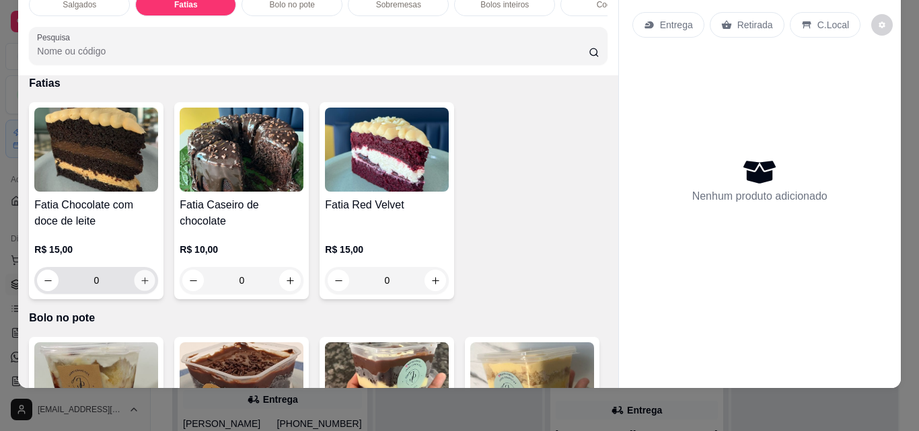
click at [140, 285] on icon "increase-product-quantity" at bounding box center [145, 281] width 10 height 10
type input "1"
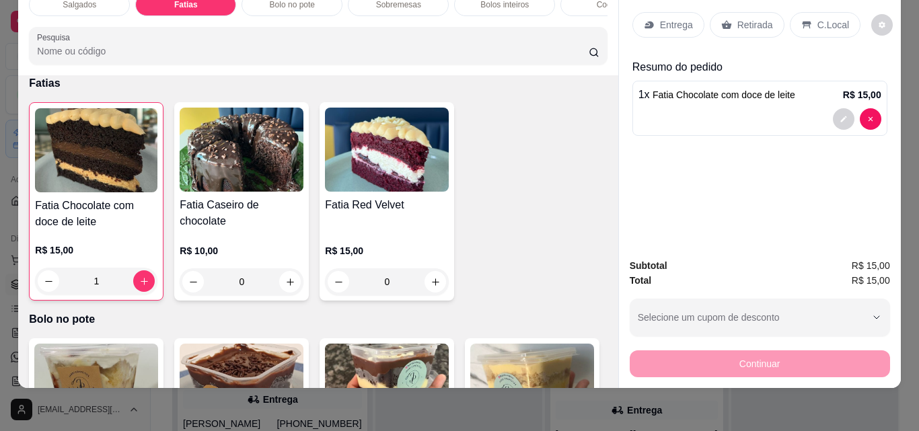
click at [737, 18] on p "Retirada" at bounding box center [755, 24] width 36 height 13
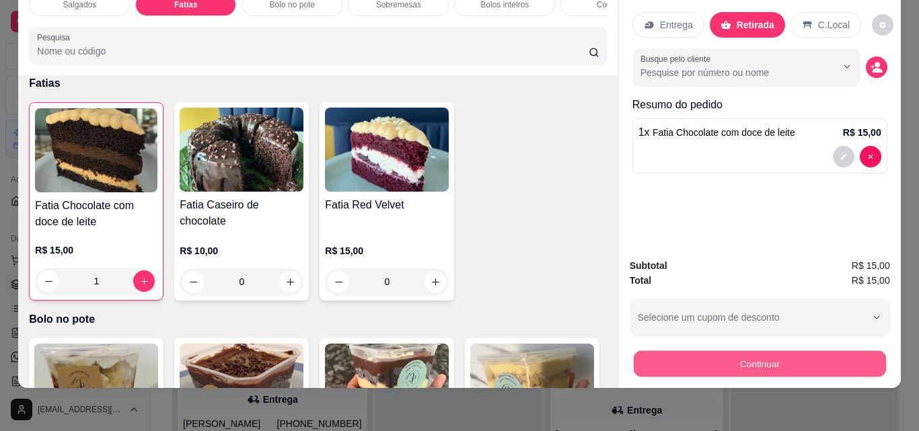
click at [761, 364] on button "Continuar" at bounding box center [759, 363] width 252 height 26
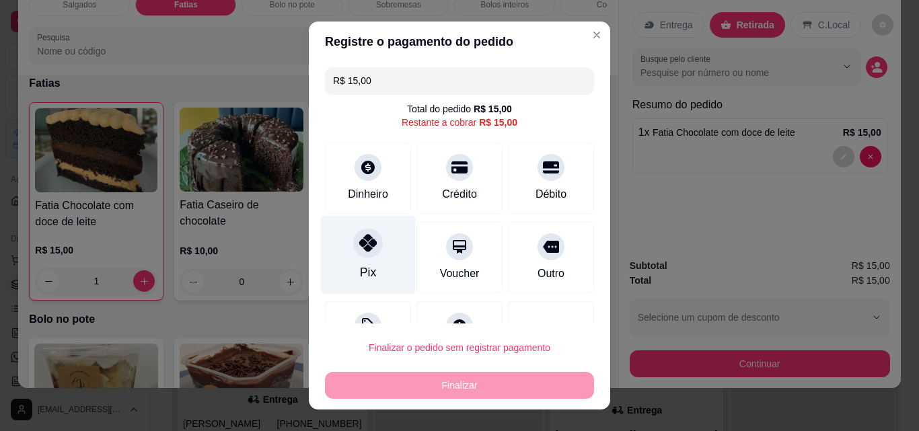
click at [354, 256] on div at bounding box center [368, 243] width 30 height 30
type input "R$ 0,00"
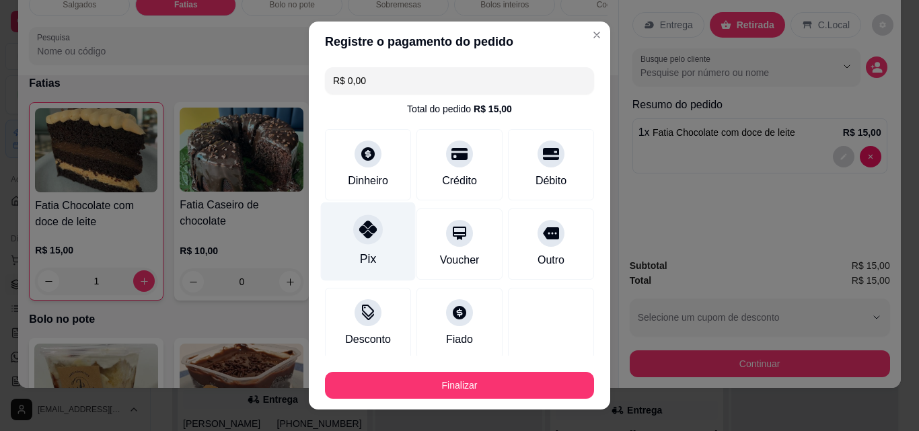
click at [379, 238] on div "Pix" at bounding box center [368, 241] width 95 height 79
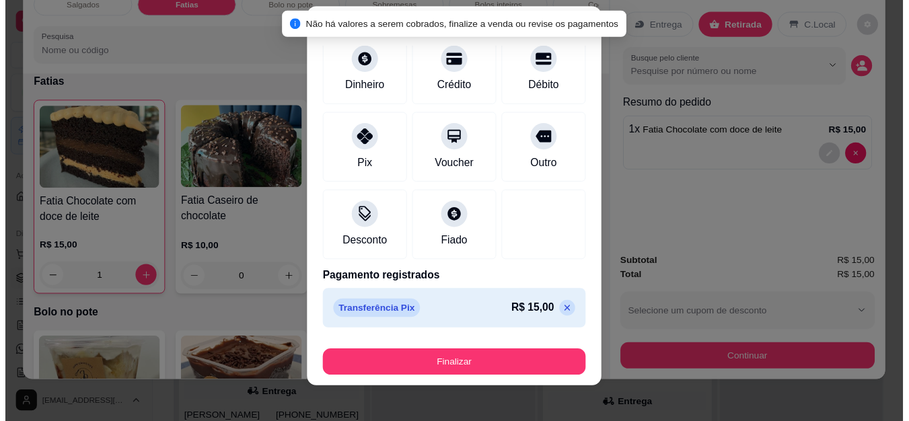
scroll to position [22, 0]
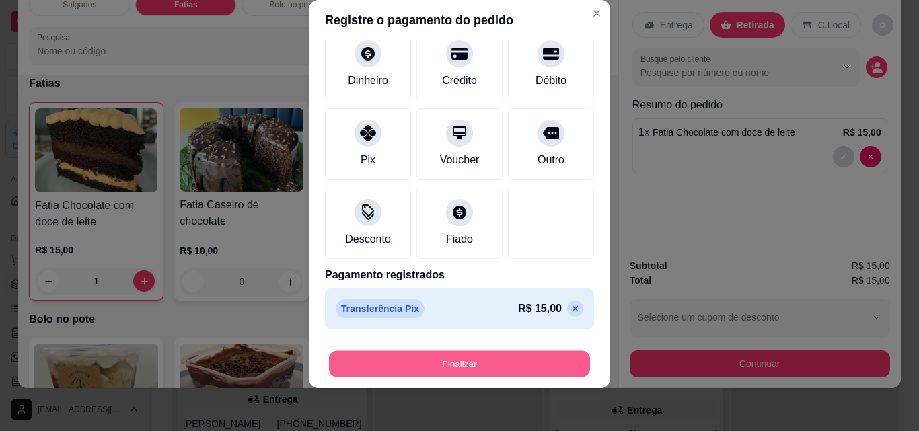
click at [500, 368] on button "Finalizar" at bounding box center [459, 364] width 261 height 26
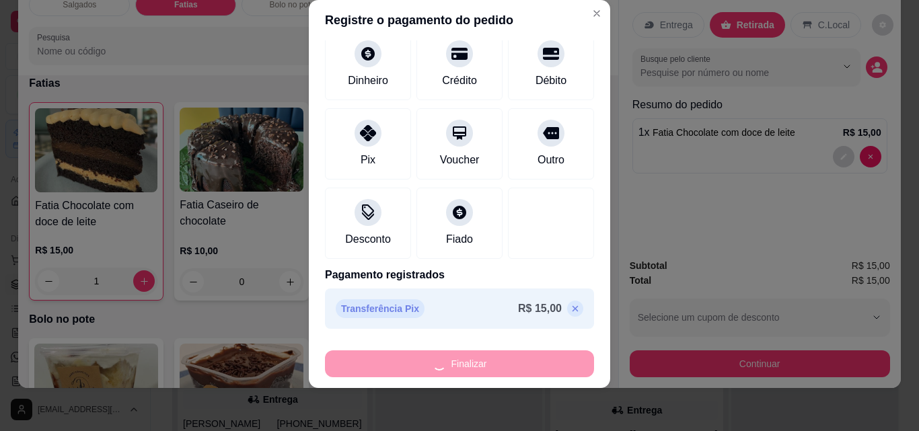
type input "0"
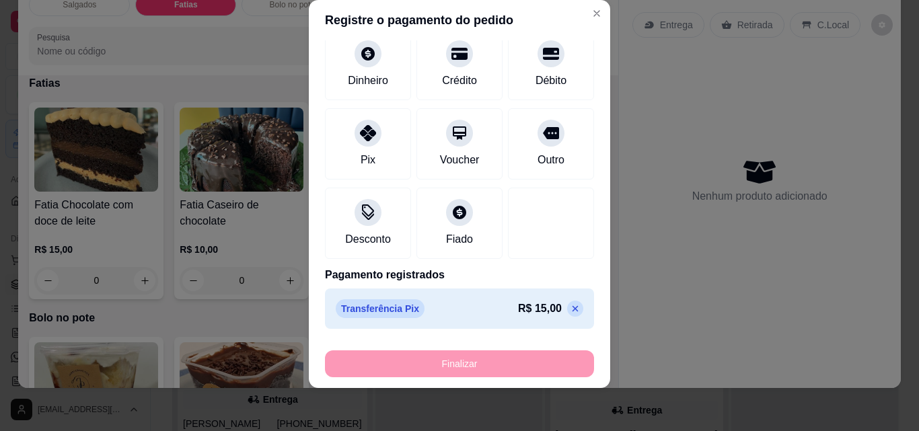
type input "-R$ 15,00"
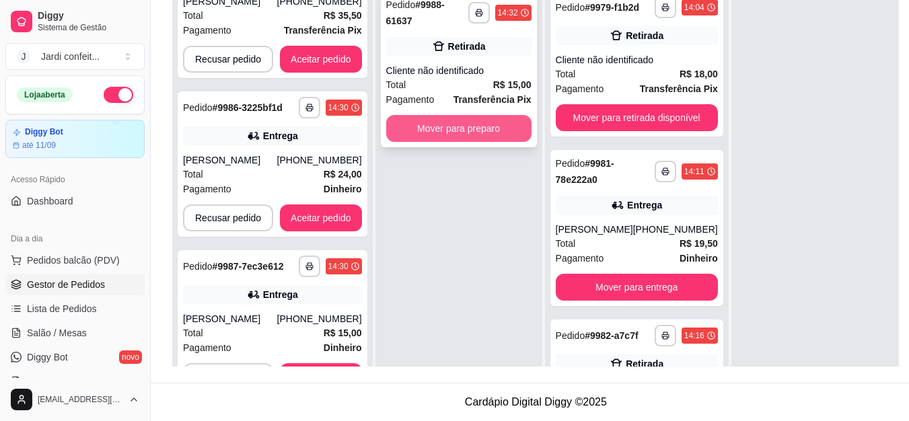
click at [514, 115] on button "Mover para preparo" at bounding box center [458, 128] width 145 height 27
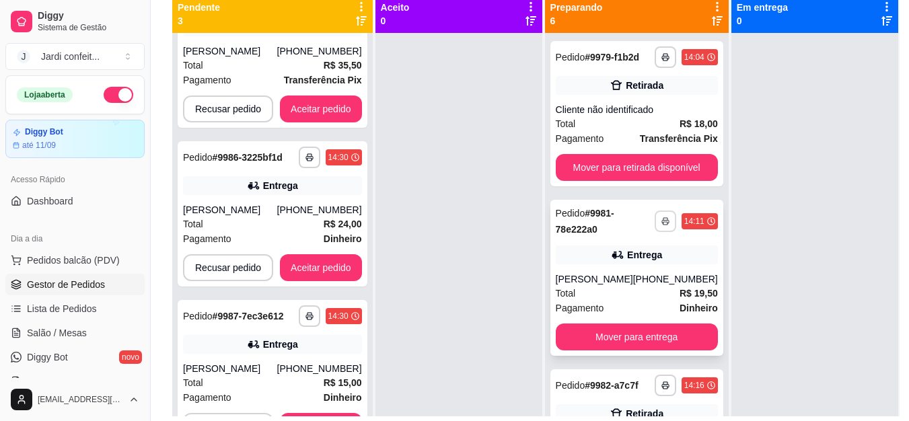
scroll to position [13, 0]
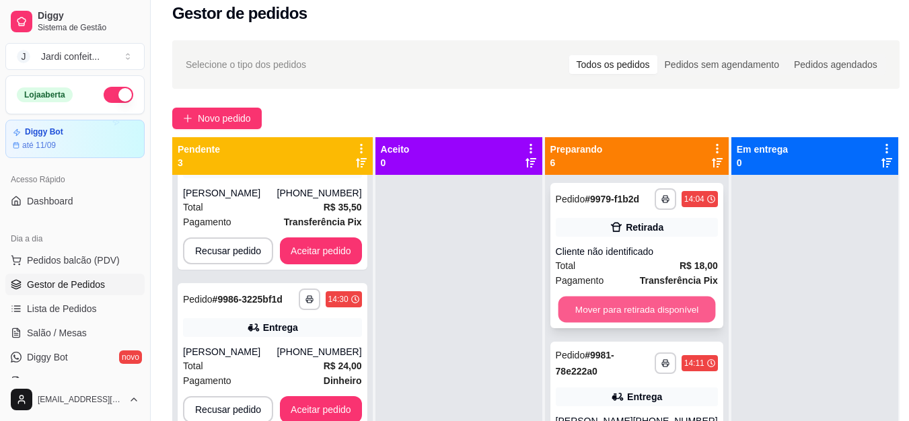
click at [652, 307] on button "Mover para retirada disponível" at bounding box center [636, 310] width 157 height 26
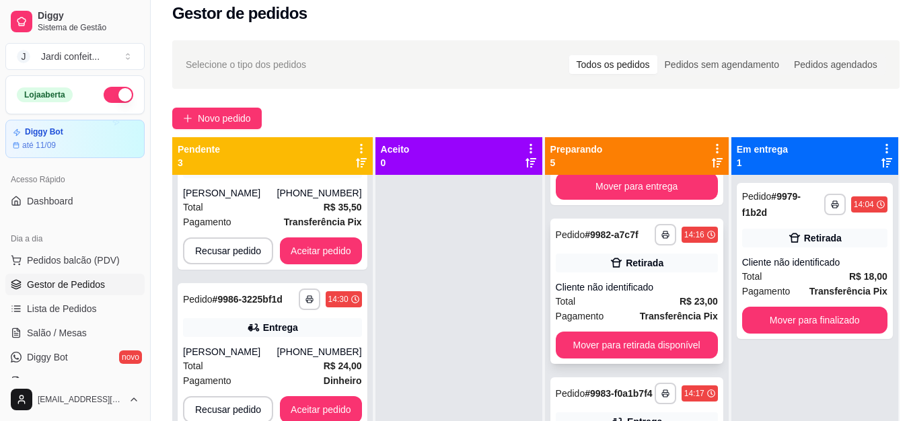
scroll to position [135, 0]
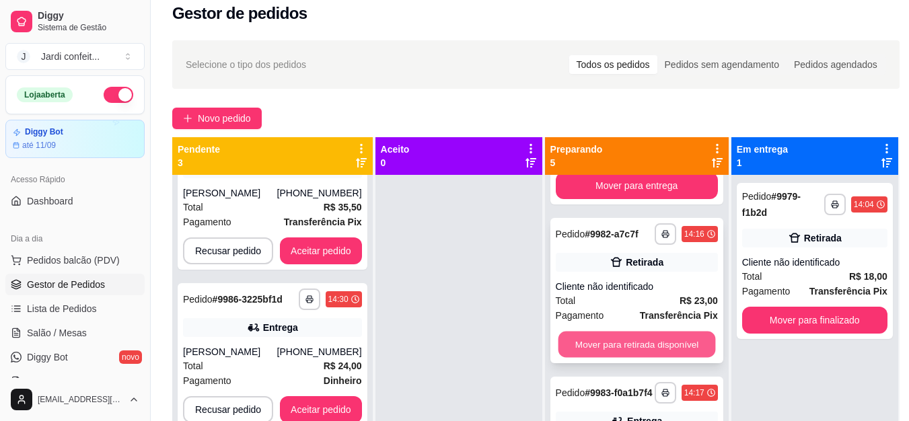
click at [664, 337] on button "Mover para retirada disponível" at bounding box center [636, 345] width 157 height 26
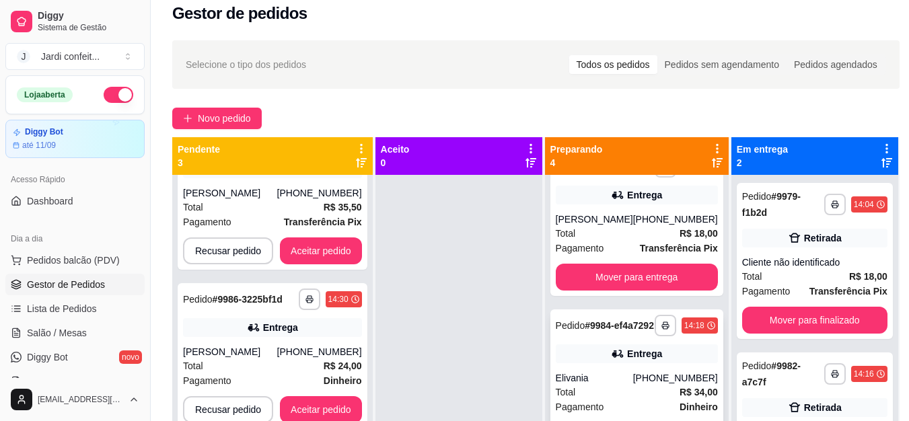
scroll to position [250, 0]
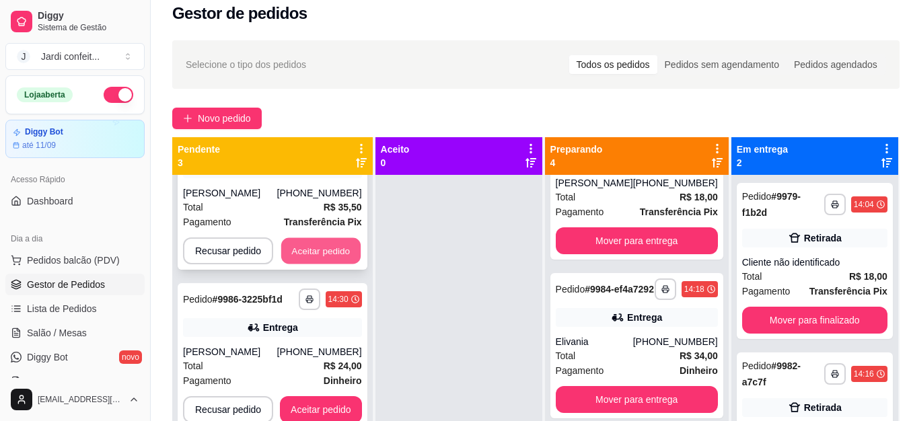
click at [310, 252] on button "Aceitar pedido" at bounding box center [320, 251] width 79 height 26
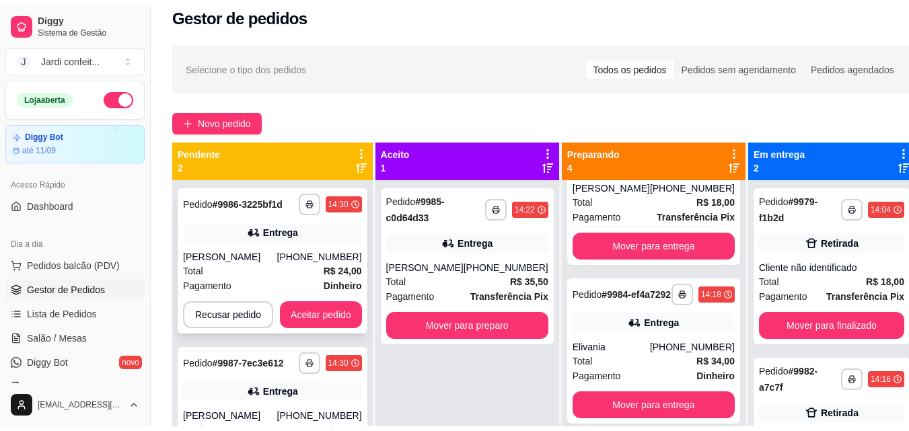
scroll to position [0, 0]
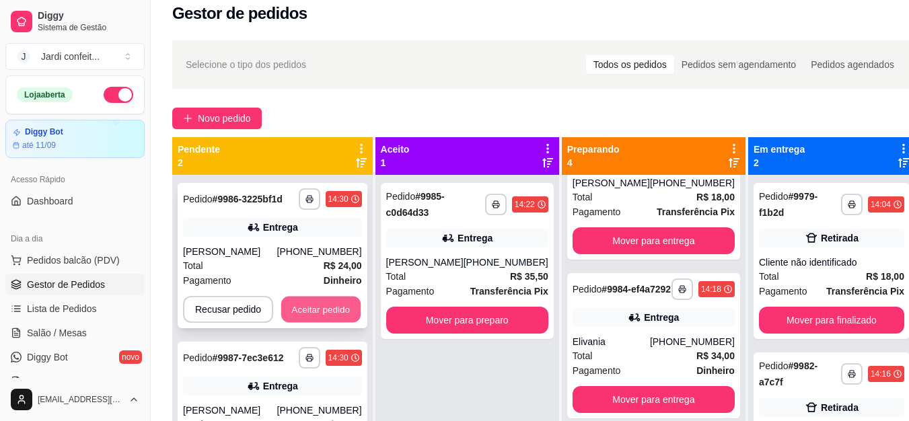
click at [311, 305] on button "Aceitar pedido" at bounding box center [320, 310] width 79 height 26
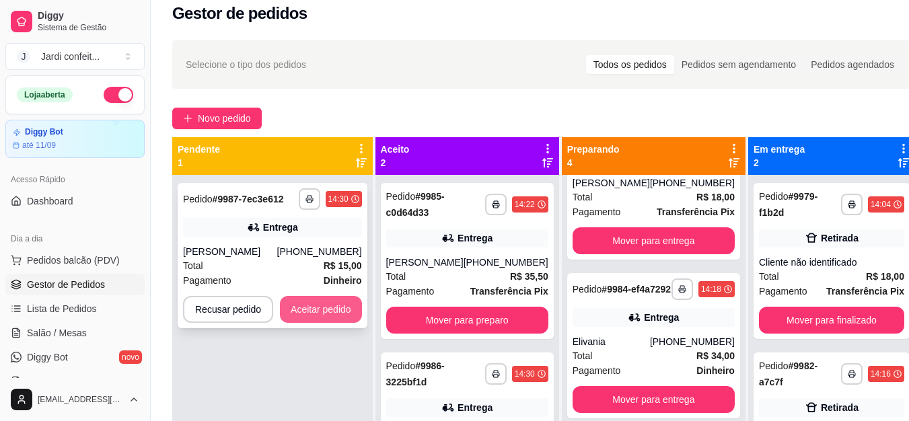
click at [318, 306] on button "Aceitar pedido" at bounding box center [321, 309] width 82 height 27
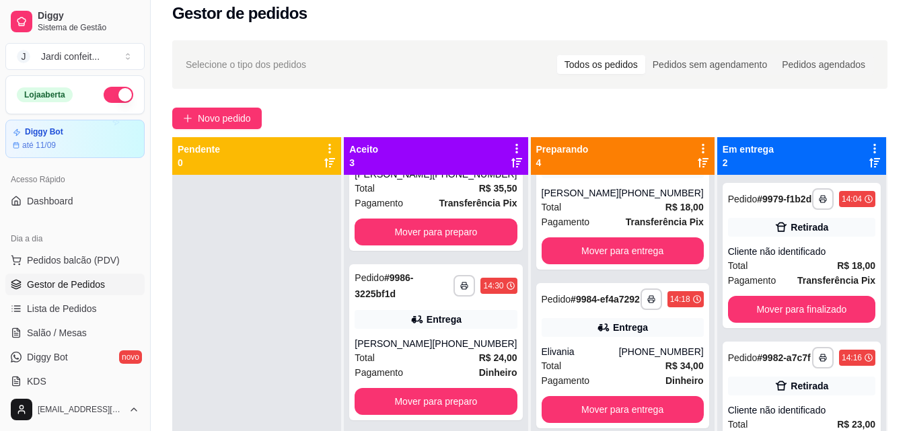
scroll to position [91, 0]
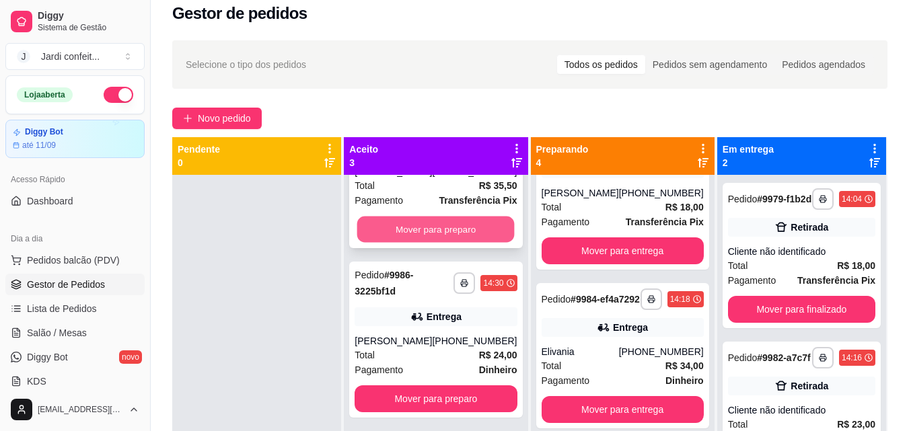
click at [466, 226] on button "Mover para preparo" at bounding box center [435, 230] width 157 height 26
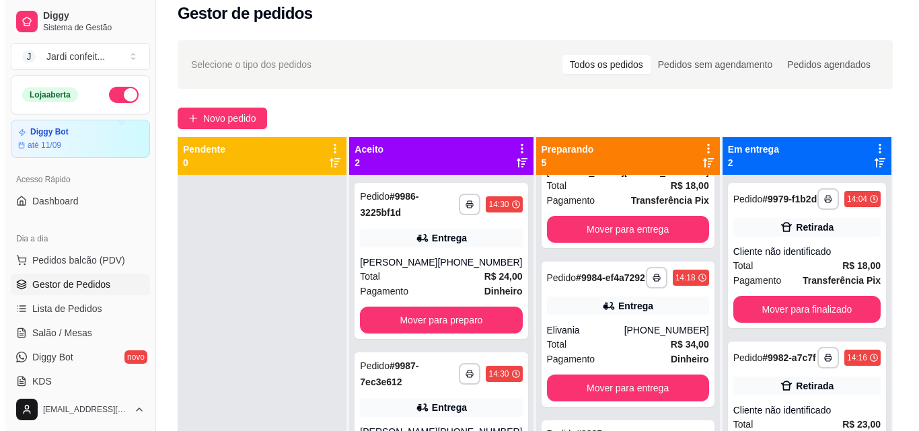
scroll to position [0, 0]
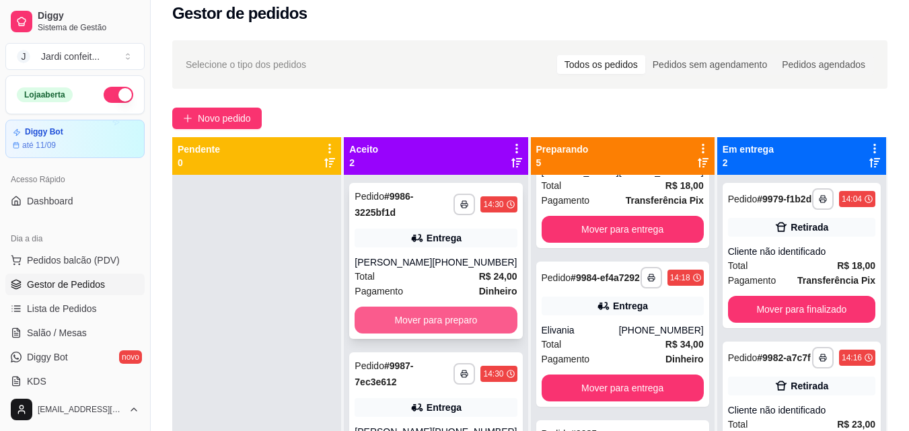
click at [445, 323] on button "Mover para preparo" at bounding box center [435, 320] width 162 height 27
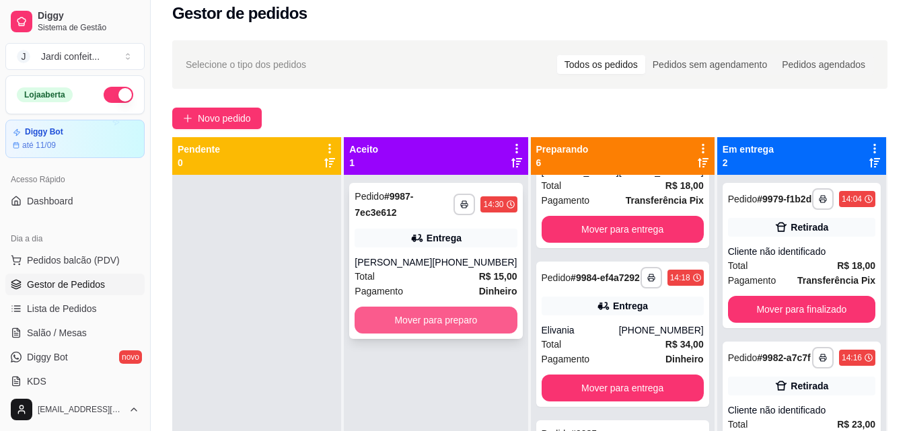
click at [459, 311] on button "Mover para preparo" at bounding box center [435, 320] width 162 height 27
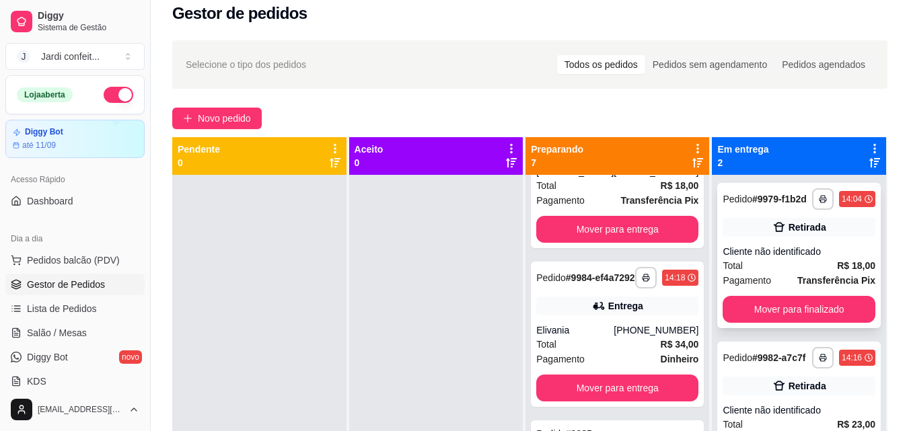
click at [778, 273] on div "Pagamento Transferência Pix" at bounding box center [798, 280] width 153 height 15
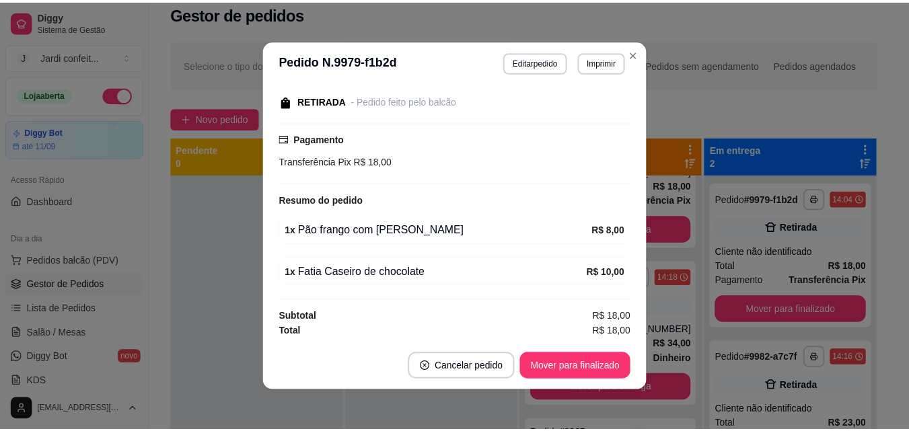
scroll to position [141, 0]
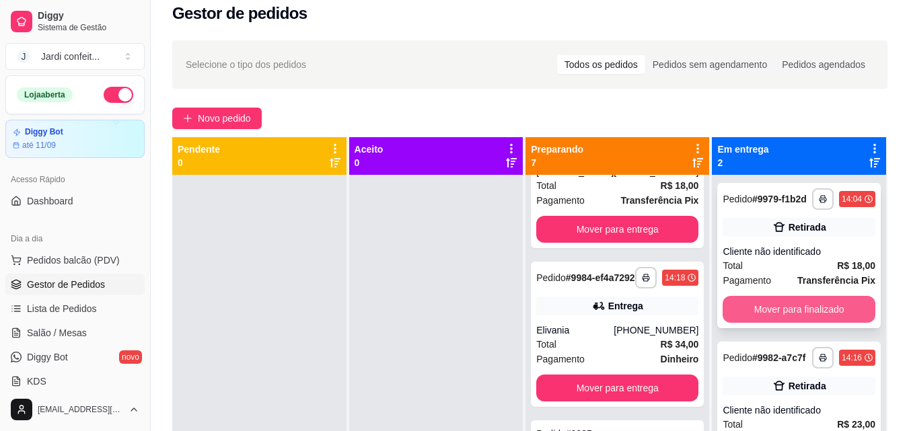
click at [813, 305] on button "Mover para finalizado" at bounding box center [798, 309] width 153 height 27
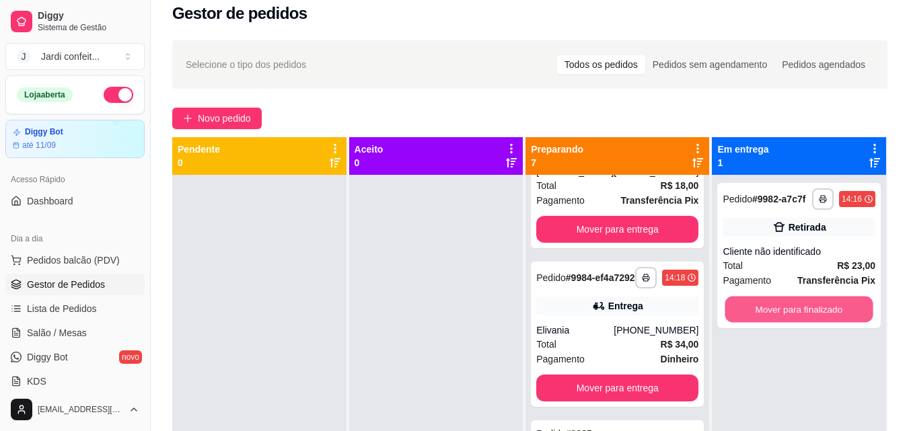
click at [813, 305] on button "Mover para finalizado" at bounding box center [799, 310] width 148 height 26
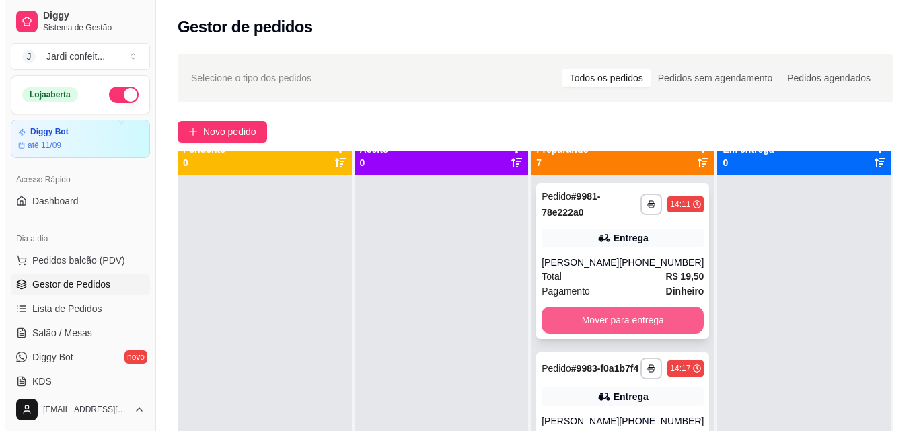
scroll to position [0, 0]
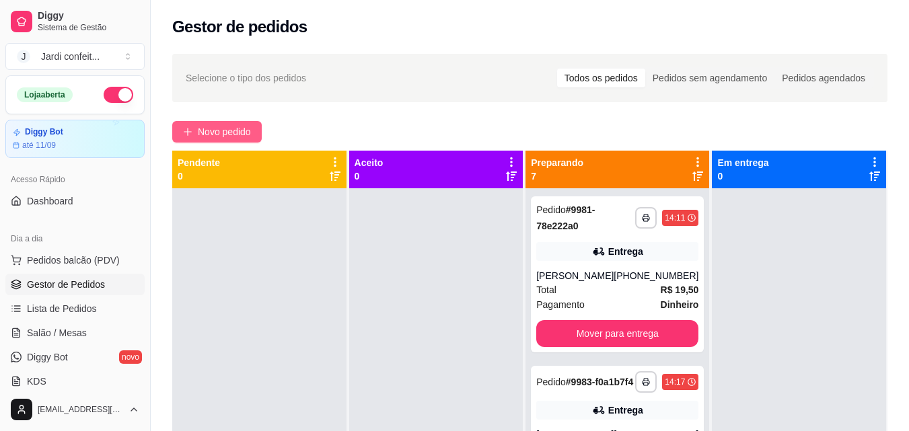
click at [250, 130] on span "Novo pedido" at bounding box center [224, 131] width 53 height 15
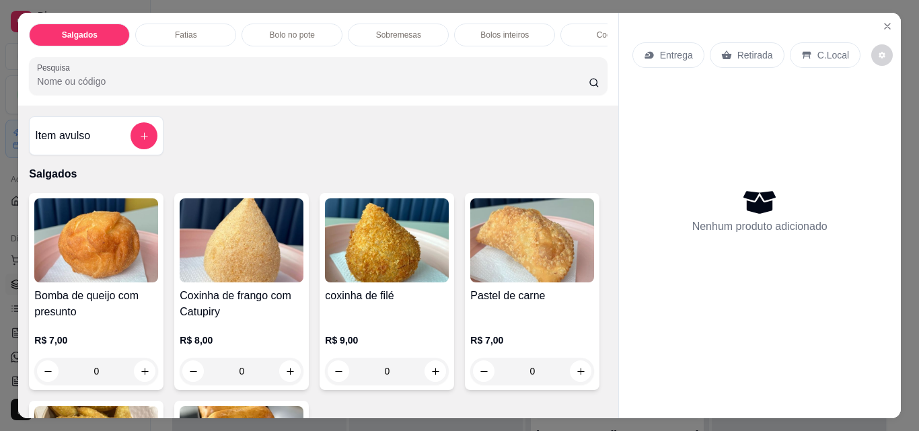
click at [208, 33] on div "Fatias" at bounding box center [185, 35] width 101 height 23
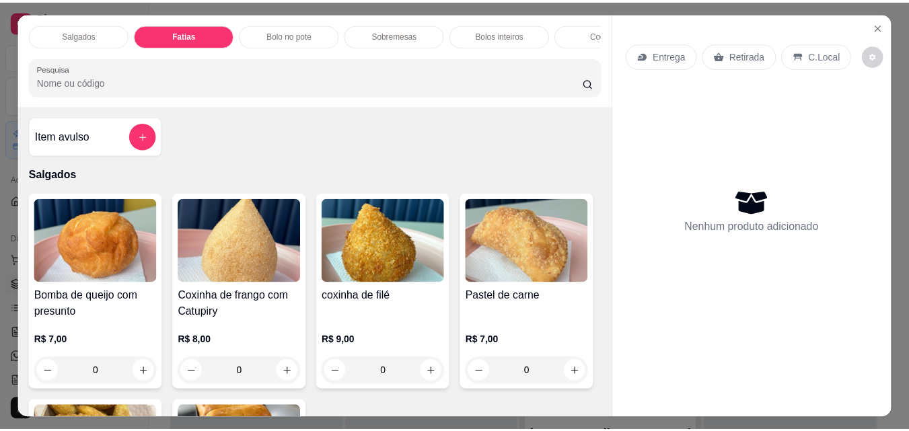
scroll to position [35, 0]
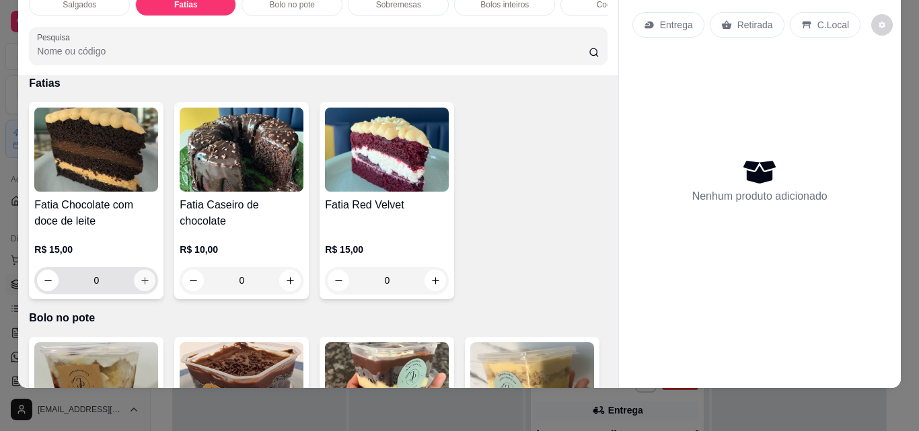
click at [141, 278] on icon "increase-product-quantity" at bounding box center [145, 281] width 10 height 10
type input "1"
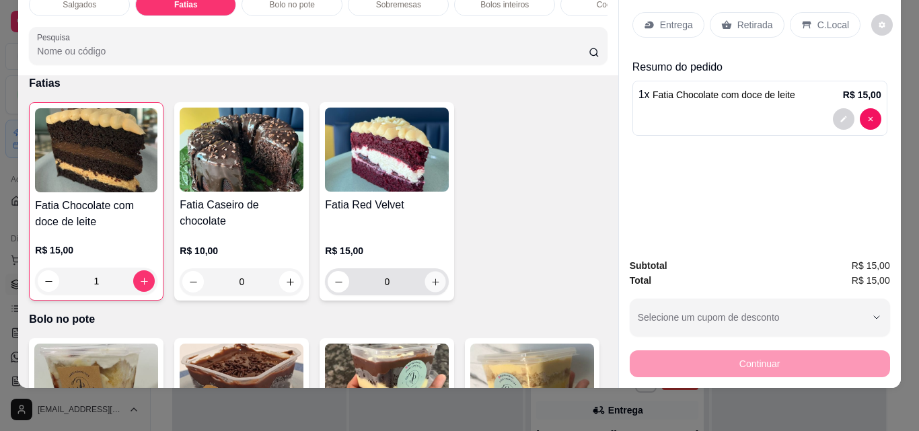
click at [436, 283] on button "increase-product-quantity" at bounding box center [435, 282] width 21 height 21
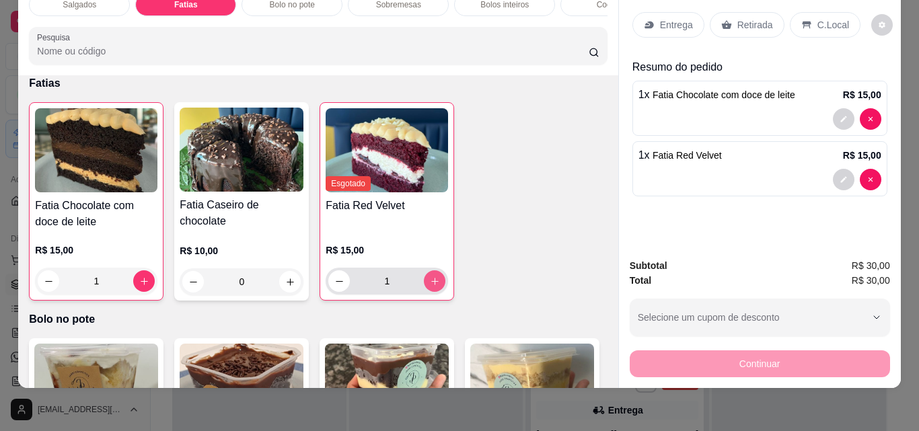
type input "1"
click at [762, 12] on div "Retirada" at bounding box center [747, 25] width 75 height 26
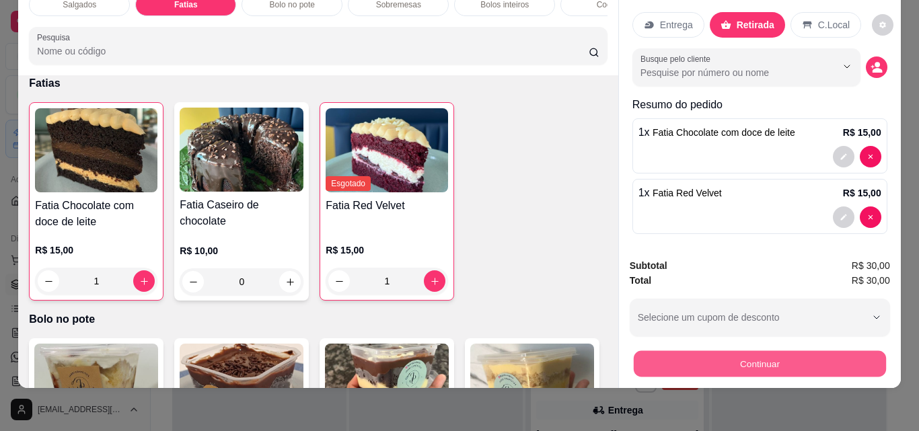
click at [737, 359] on button "Continuar" at bounding box center [759, 363] width 252 height 26
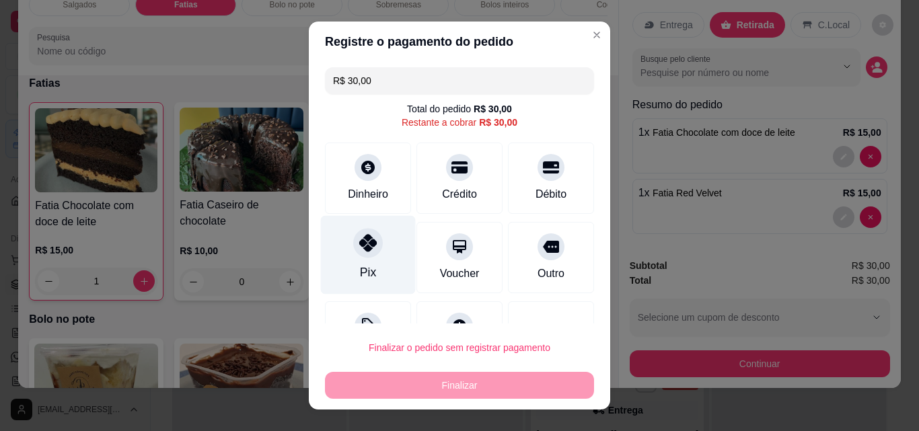
click at [359, 251] on icon at bounding box center [367, 242] width 17 height 17
type input "R$ 0,00"
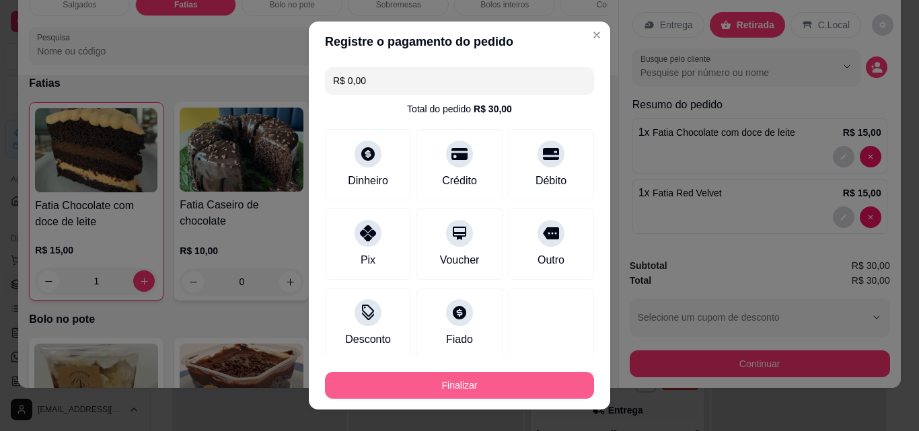
click at [449, 379] on button "Finalizar" at bounding box center [459, 385] width 269 height 27
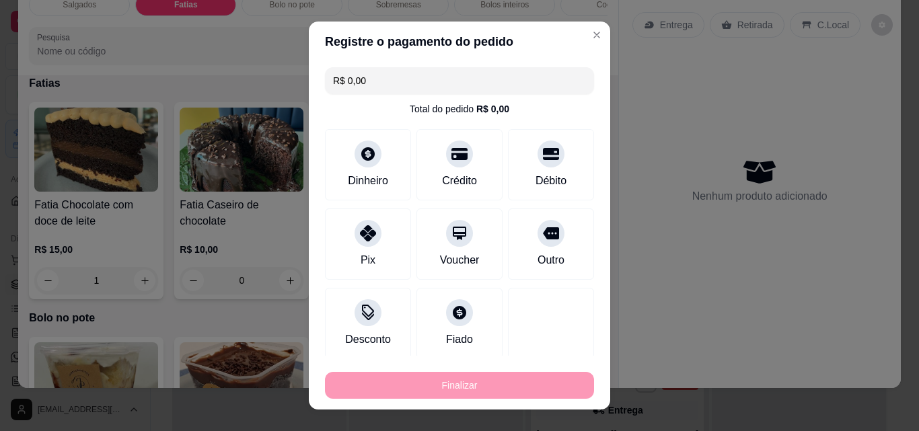
type input "0"
type input "-R$ 30,00"
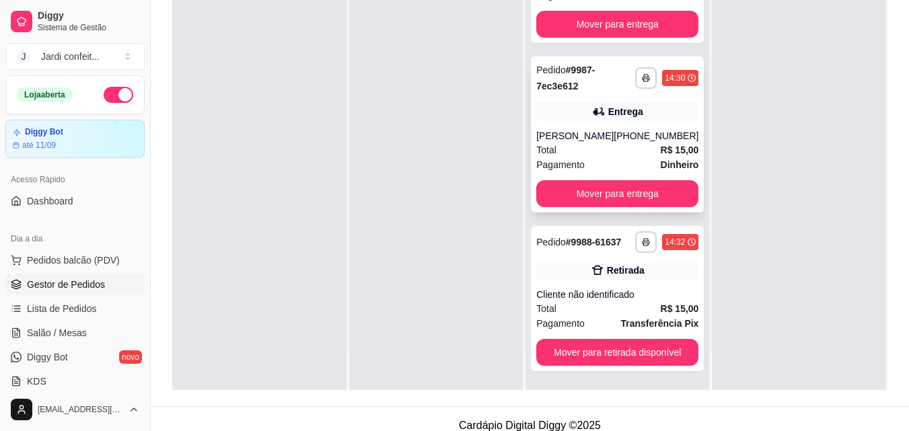
scroll to position [205, 0]
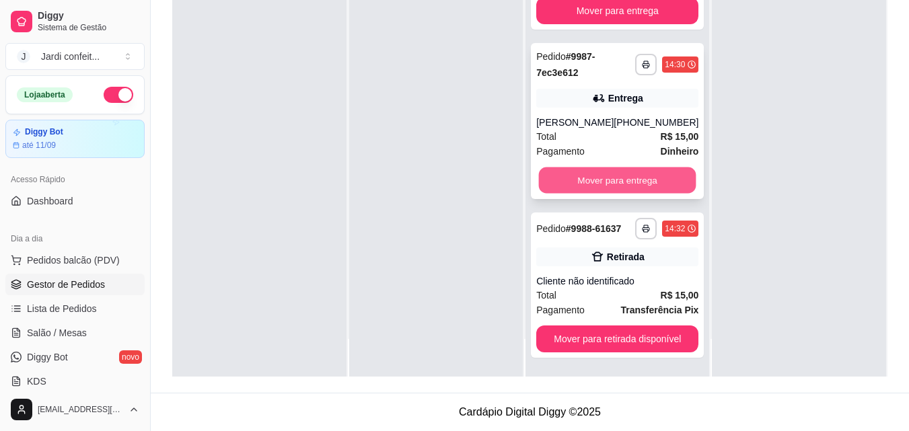
click at [626, 180] on button "Mover para entrega" at bounding box center [617, 180] width 157 height 26
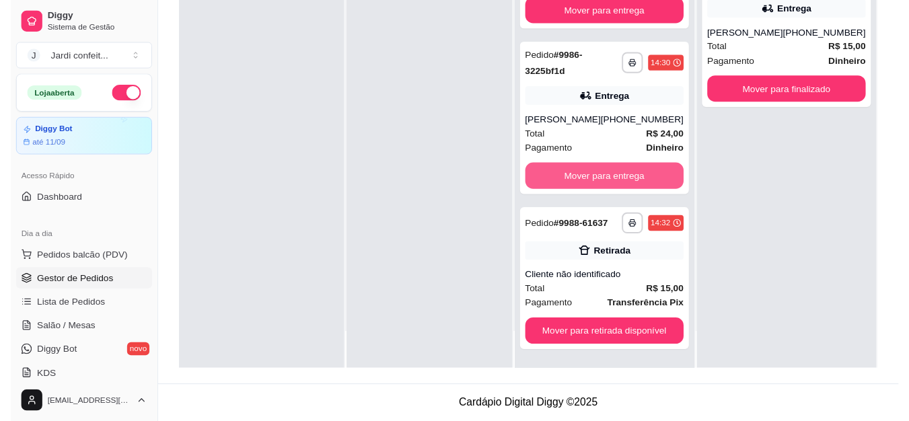
scroll to position [589, 0]
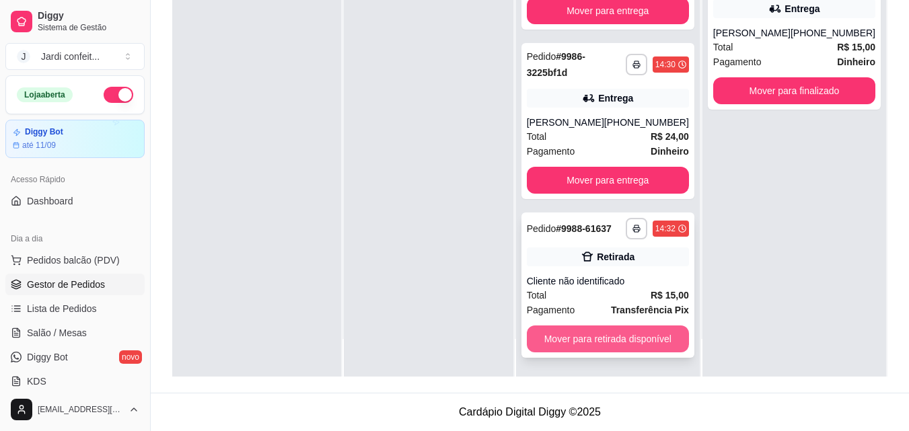
click at [638, 334] on button "Mover para retirada disponível" at bounding box center [608, 339] width 162 height 27
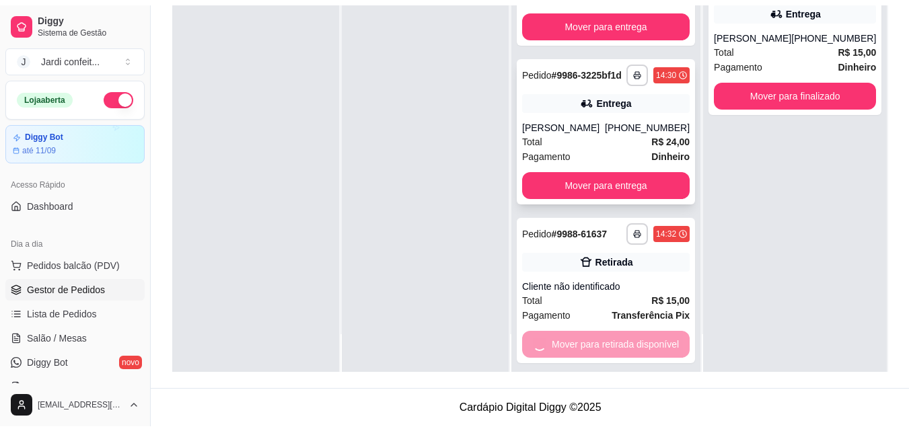
scroll to position [430, 0]
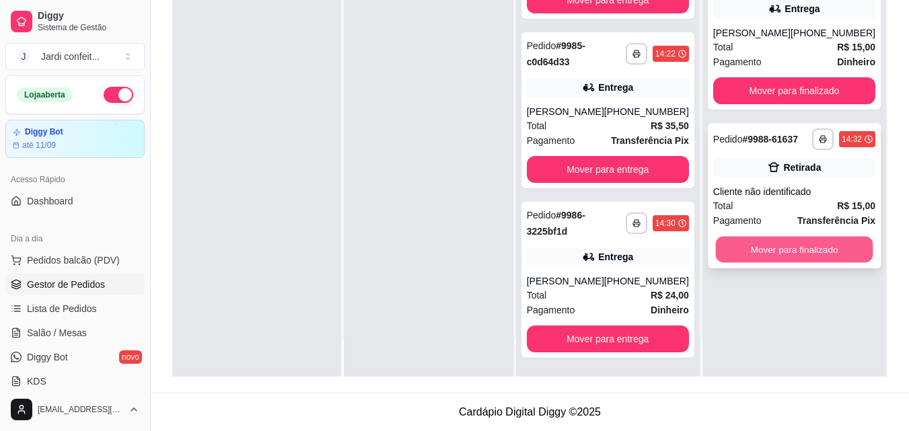
click at [818, 237] on button "Mover para finalizado" at bounding box center [793, 250] width 157 height 26
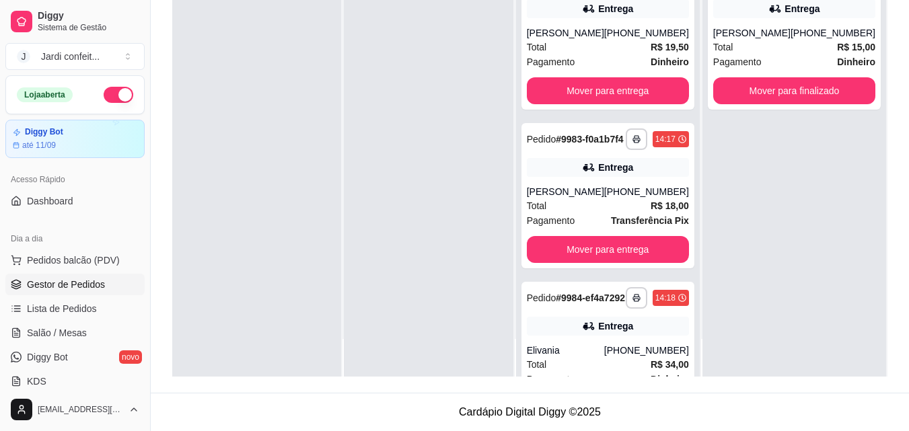
scroll to position [0, 0]
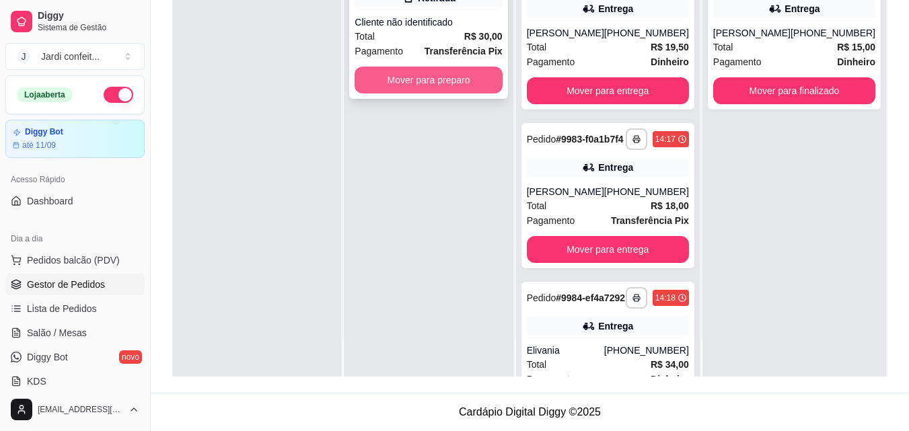
click at [455, 83] on button "Mover para preparo" at bounding box center [427, 80] width 147 height 27
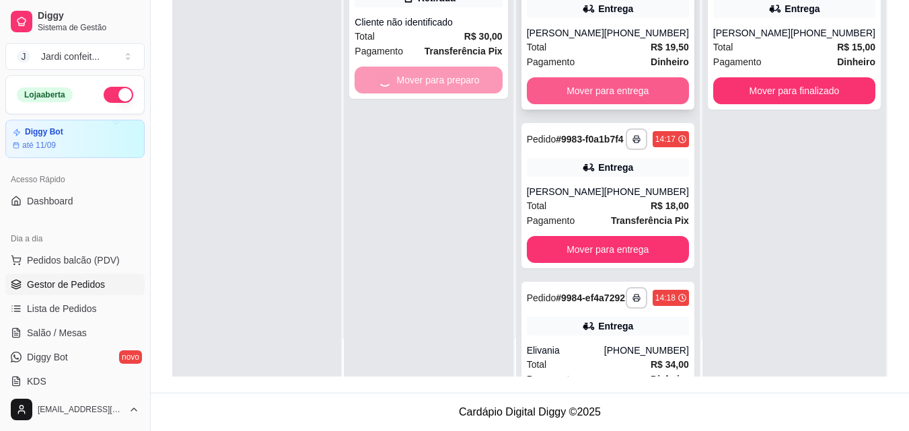
click at [561, 94] on button "Mover para entrega" at bounding box center [608, 90] width 162 height 27
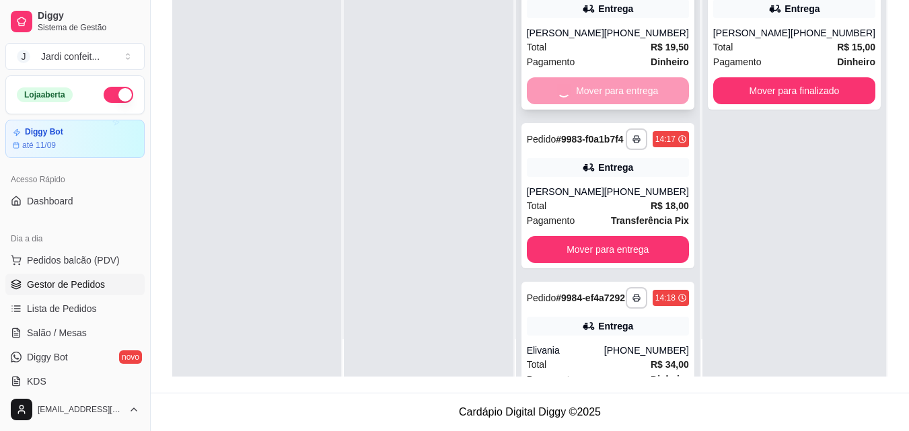
click at [561, 94] on div "Mover para entrega" at bounding box center [608, 90] width 162 height 27
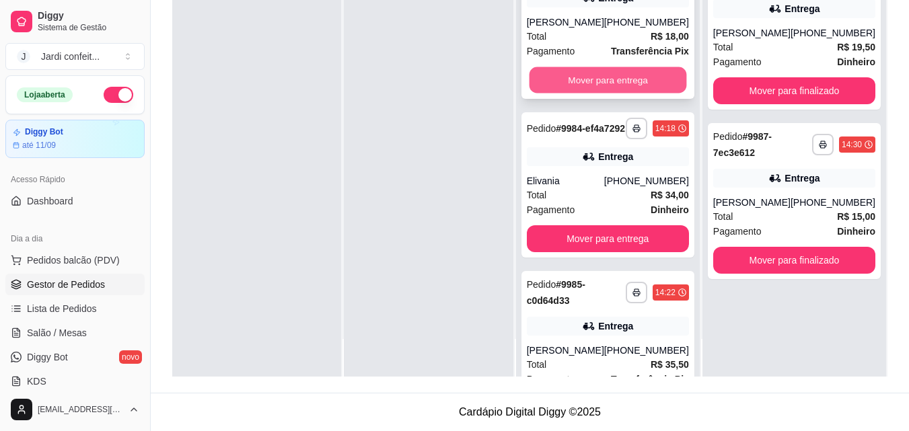
click at [615, 94] on button "Mover para entrega" at bounding box center [607, 80] width 157 height 26
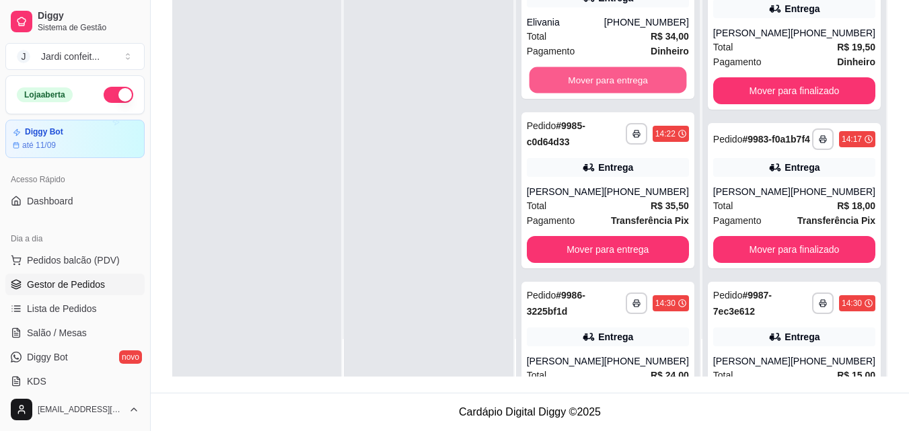
click at [614, 94] on button "Mover para entrega" at bounding box center [607, 80] width 157 height 26
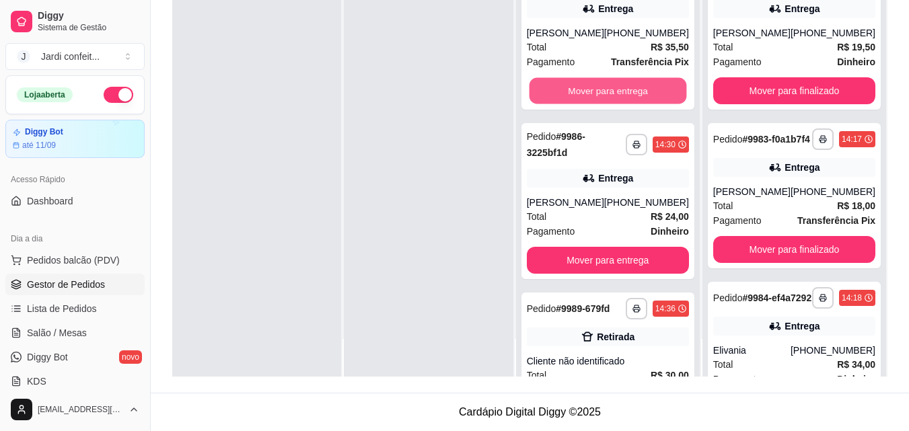
click at [614, 98] on button "Mover para entrega" at bounding box center [607, 91] width 157 height 26
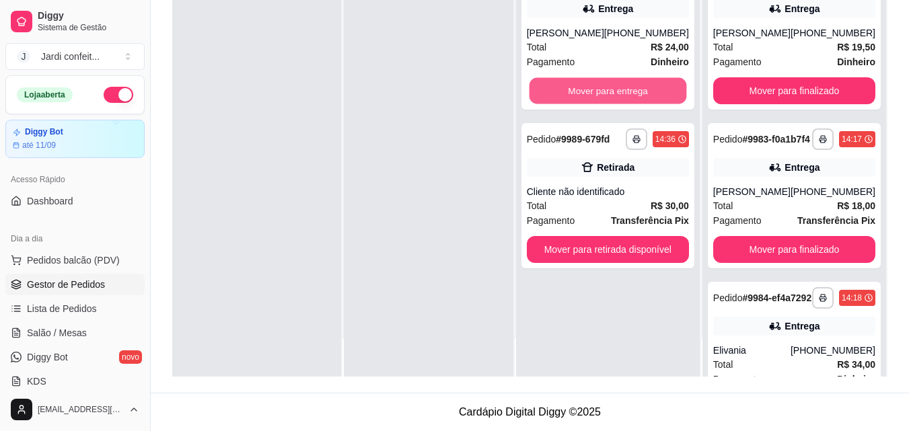
click at [614, 98] on button "Mover para entrega" at bounding box center [607, 91] width 157 height 26
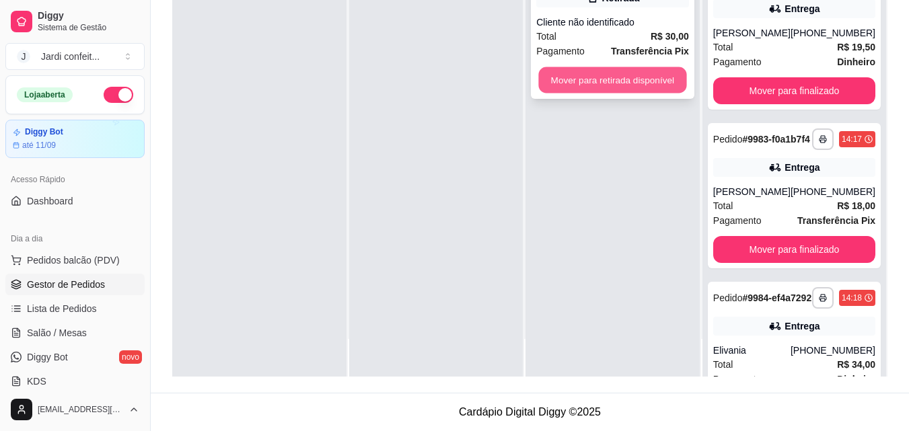
click at [610, 83] on button "Mover para retirada disponível" at bounding box center [613, 80] width 148 height 26
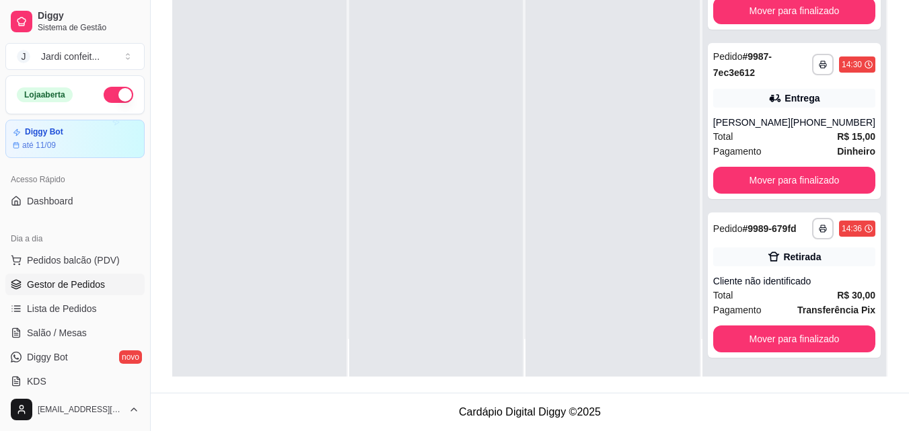
scroll to position [769, 0]
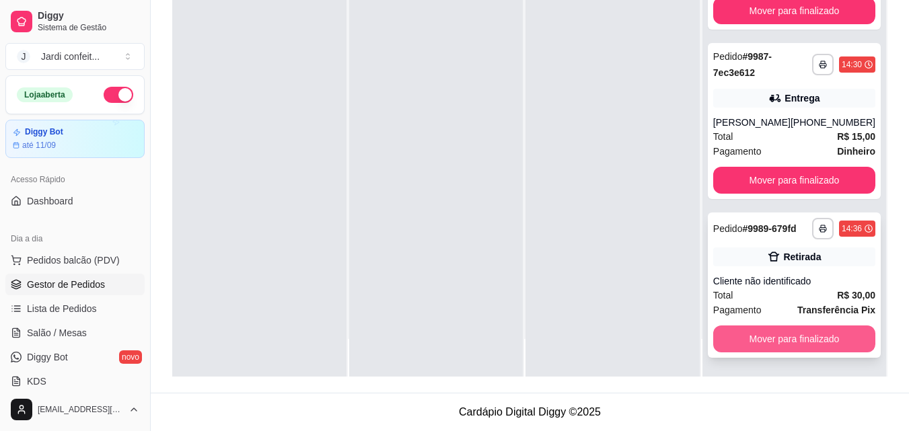
click at [788, 332] on button "Mover para finalizado" at bounding box center [794, 339] width 162 height 27
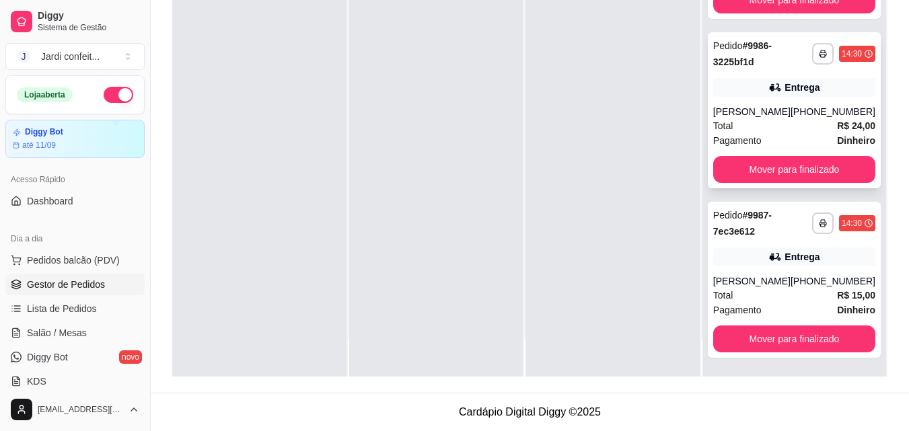
scroll to position [599, 0]
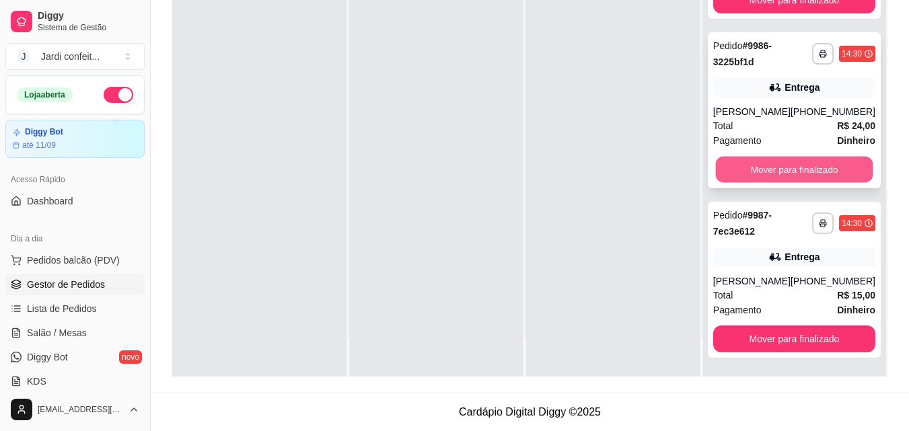
click at [745, 173] on button "Mover para finalizado" at bounding box center [793, 170] width 157 height 26
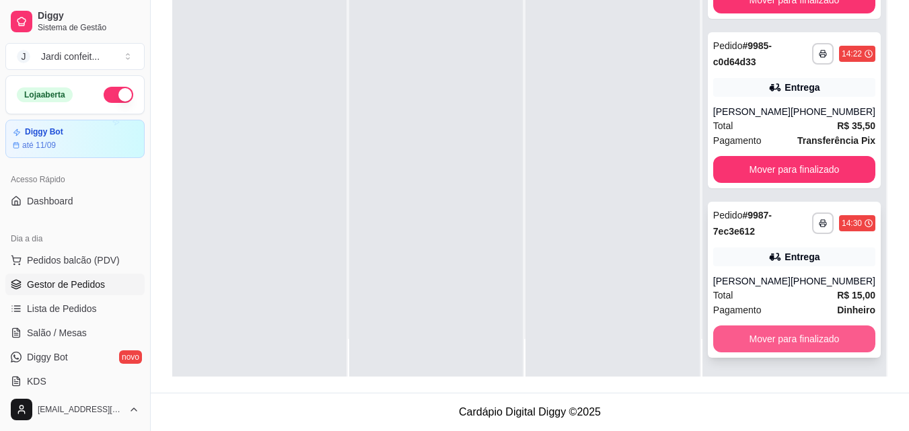
click at [786, 346] on button "Mover para finalizado" at bounding box center [794, 339] width 162 height 27
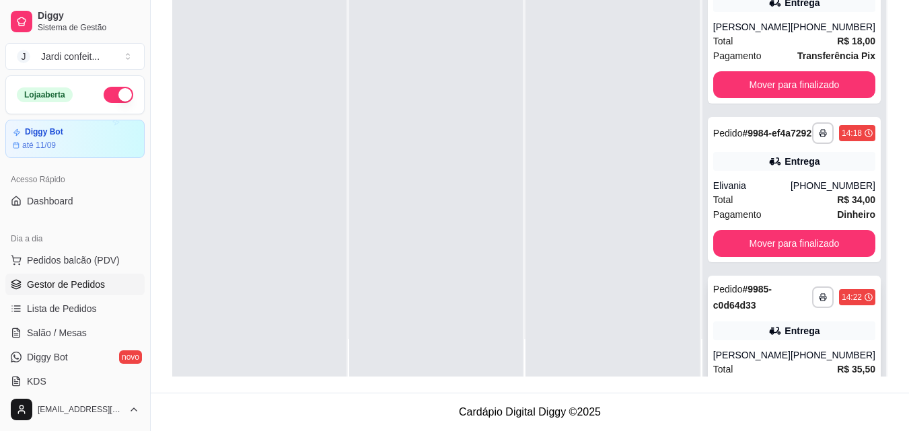
scroll to position [126, 0]
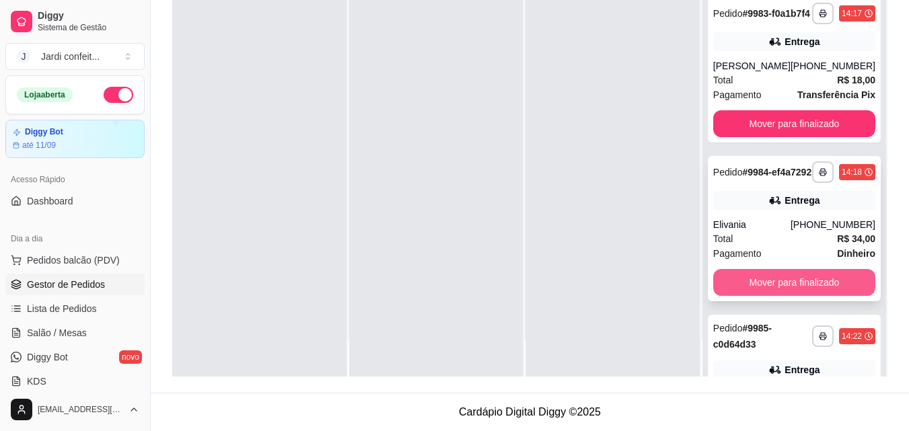
click at [758, 296] on button "Mover para finalizado" at bounding box center [794, 282] width 162 height 27
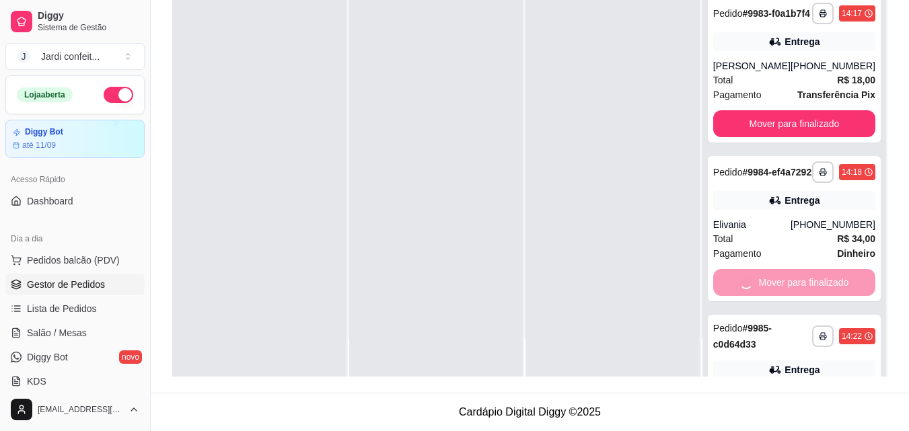
scroll to position [0, 0]
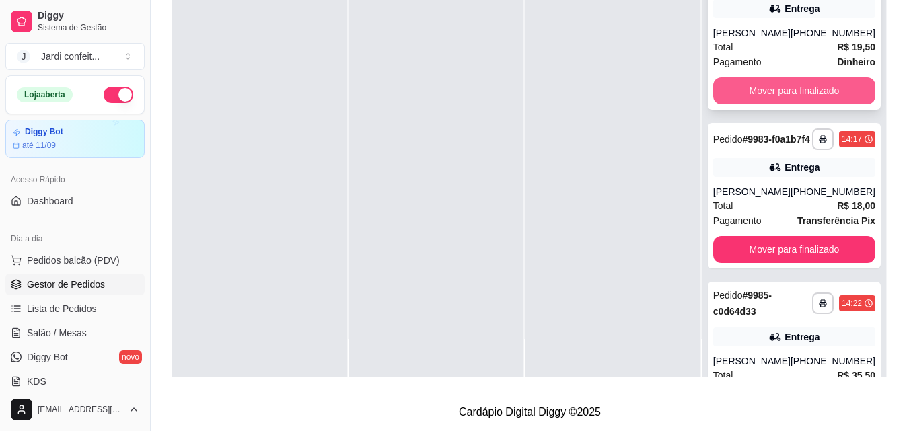
click at [795, 93] on button "Mover para finalizado" at bounding box center [794, 90] width 162 height 27
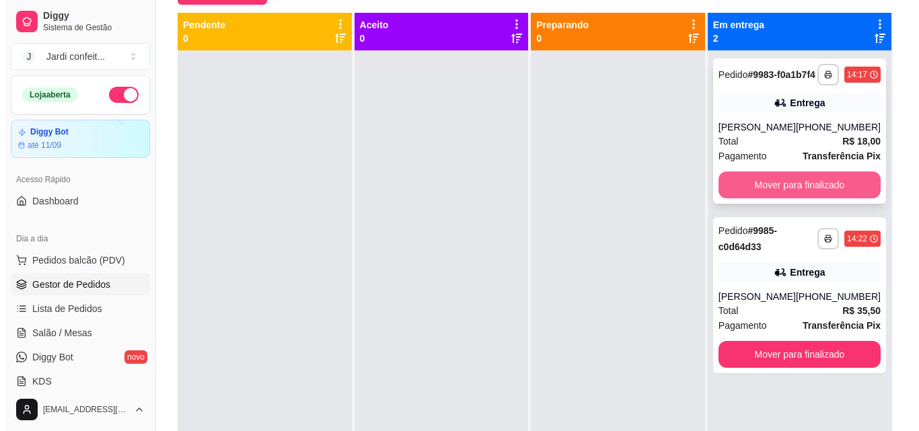
scroll to position [71, 0]
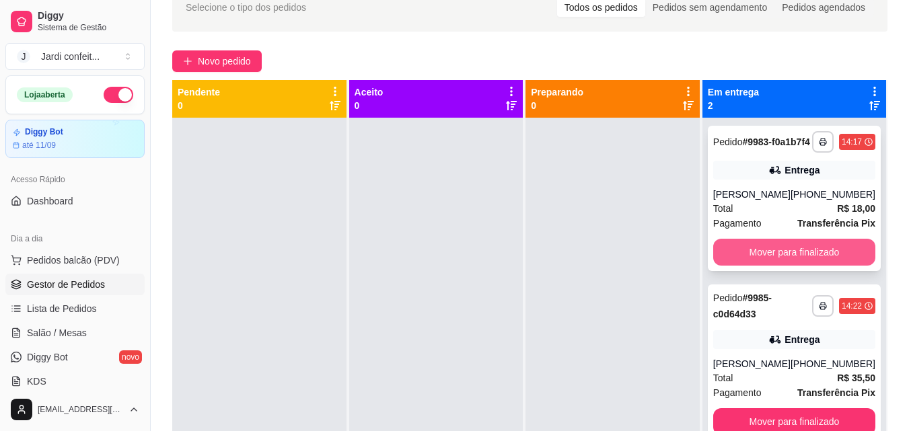
click at [750, 261] on button "Mover para finalizado" at bounding box center [794, 252] width 162 height 27
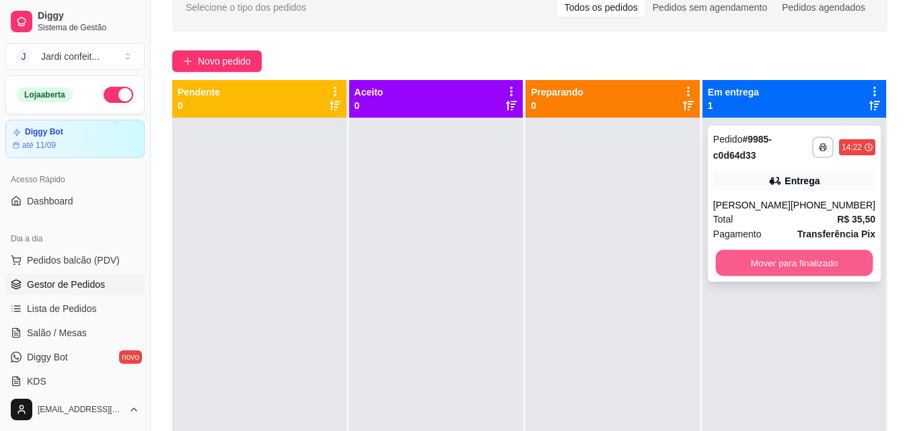
click at [811, 262] on button "Mover para finalizado" at bounding box center [793, 263] width 157 height 26
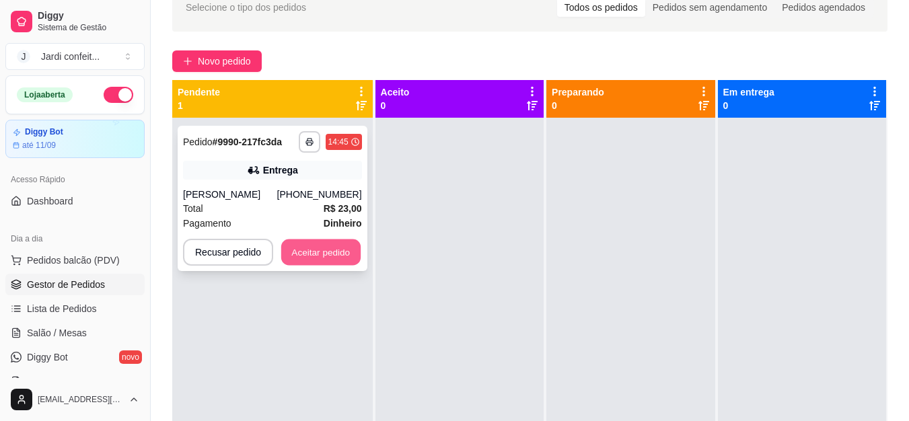
click at [341, 255] on button "Aceitar pedido" at bounding box center [320, 252] width 79 height 26
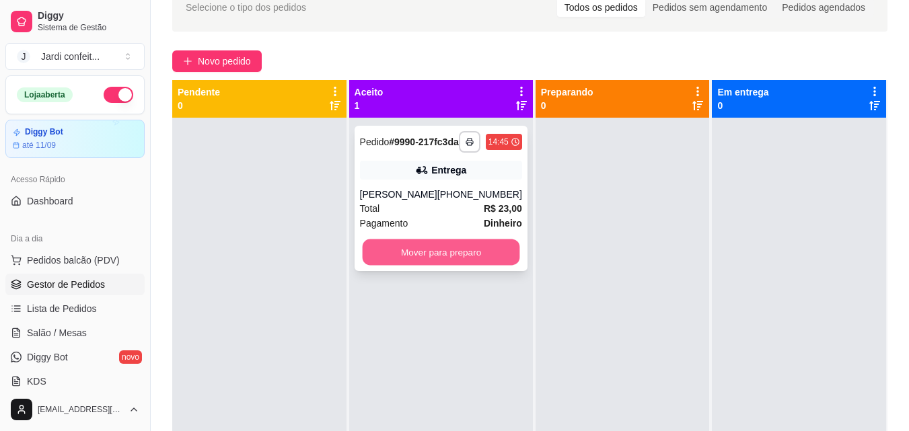
click at [430, 262] on button "Mover para preparo" at bounding box center [440, 252] width 157 height 26
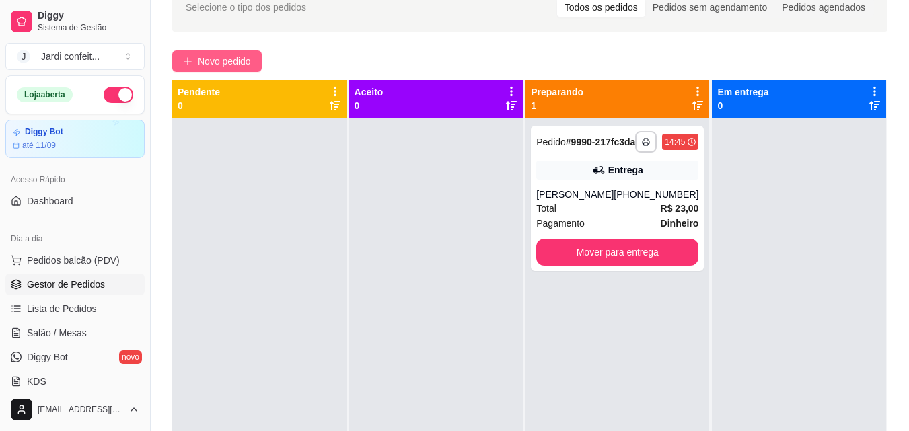
click at [218, 56] on span "Novo pedido" at bounding box center [224, 61] width 53 height 15
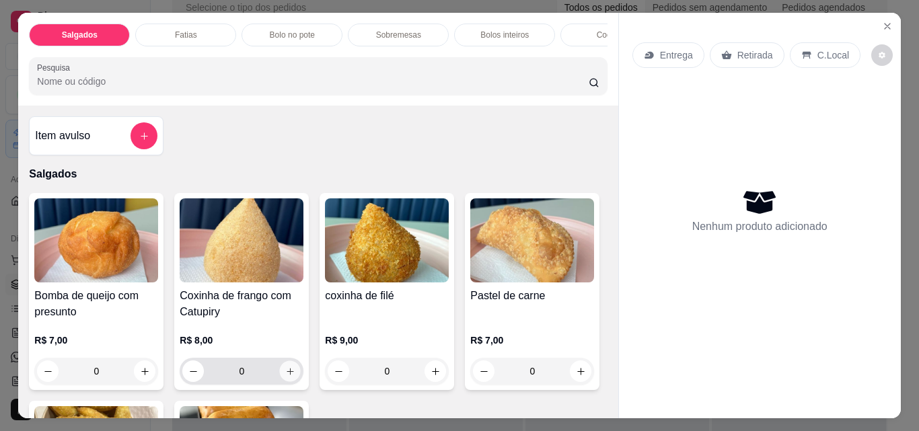
click at [292, 378] on button "increase-product-quantity" at bounding box center [290, 371] width 21 height 21
type input "1"
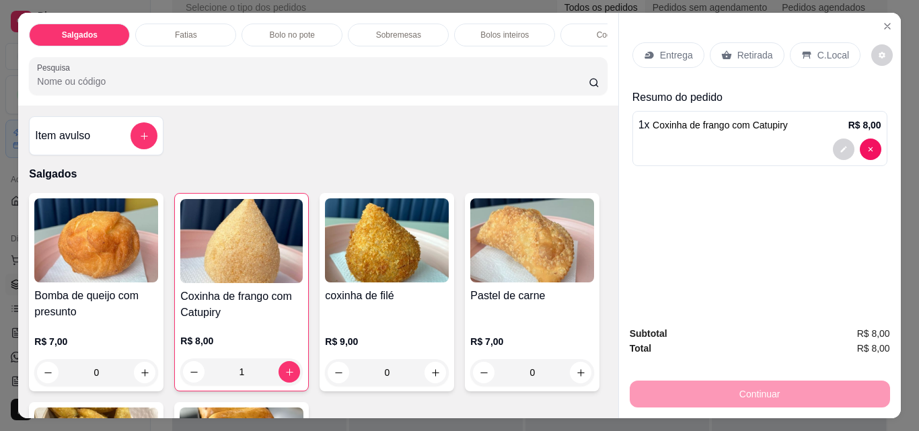
click at [764, 51] on p "Retirada" at bounding box center [755, 54] width 36 height 13
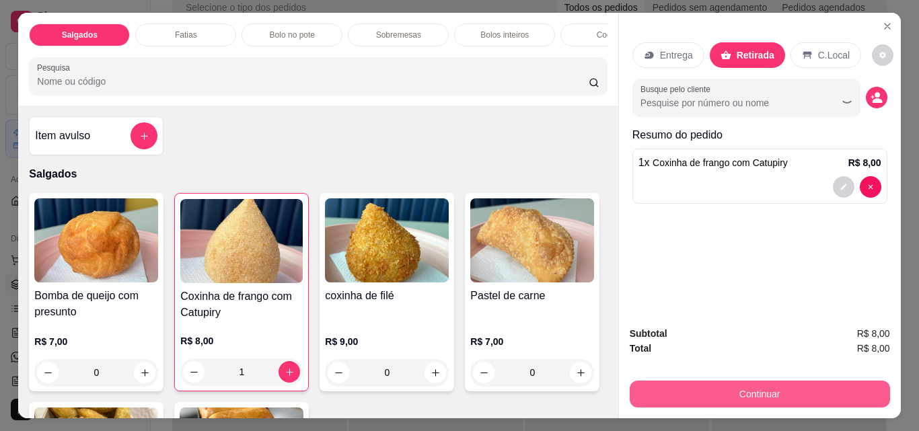
click at [737, 395] on button "Continuar" at bounding box center [760, 394] width 260 height 27
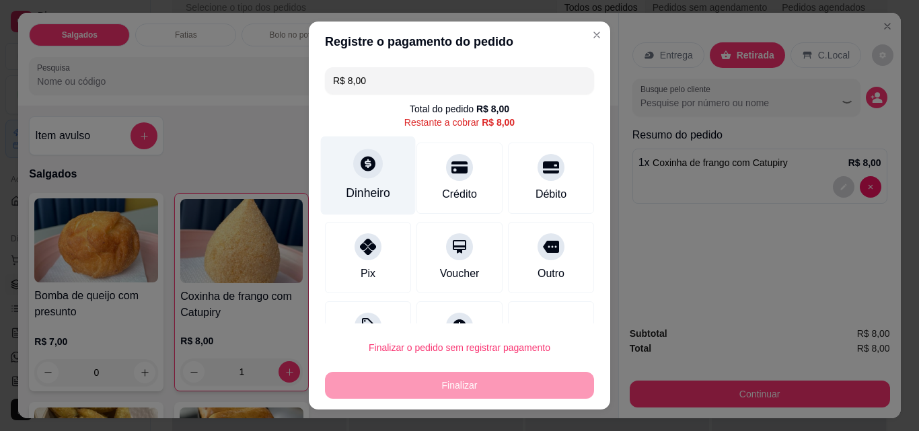
click at [367, 176] on div at bounding box center [368, 164] width 30 height 30
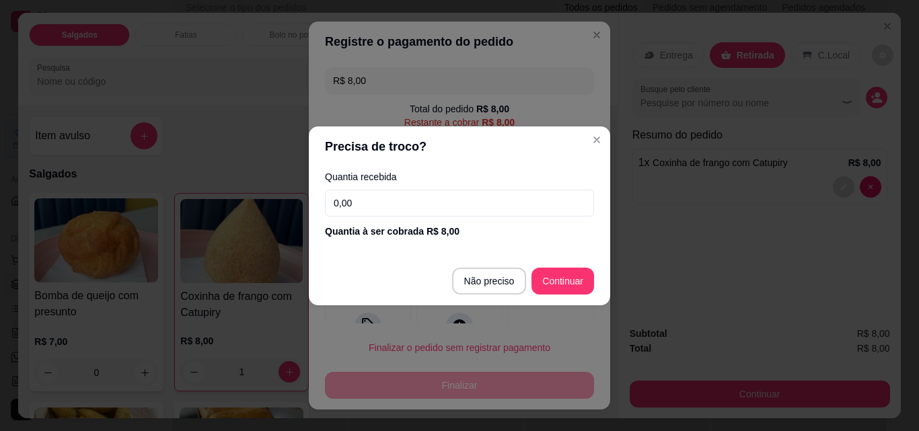
click at [394, 197] on input "0,00" at bounding box center [459, 203] width 269 height 27
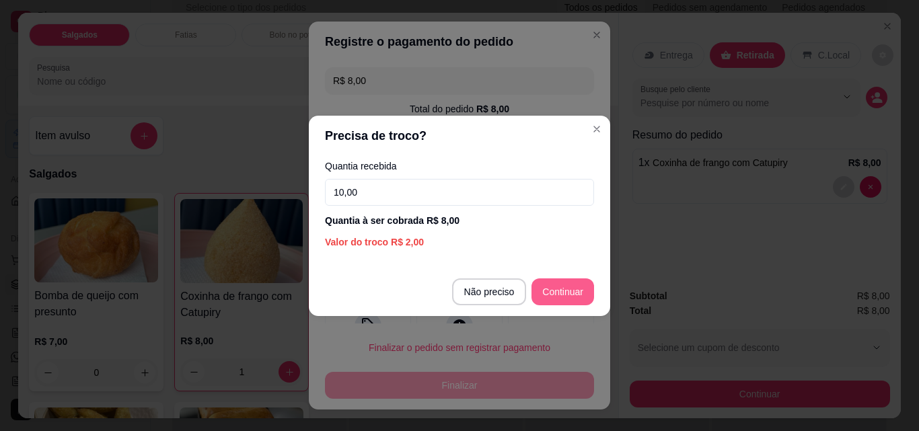
type input "10,00"
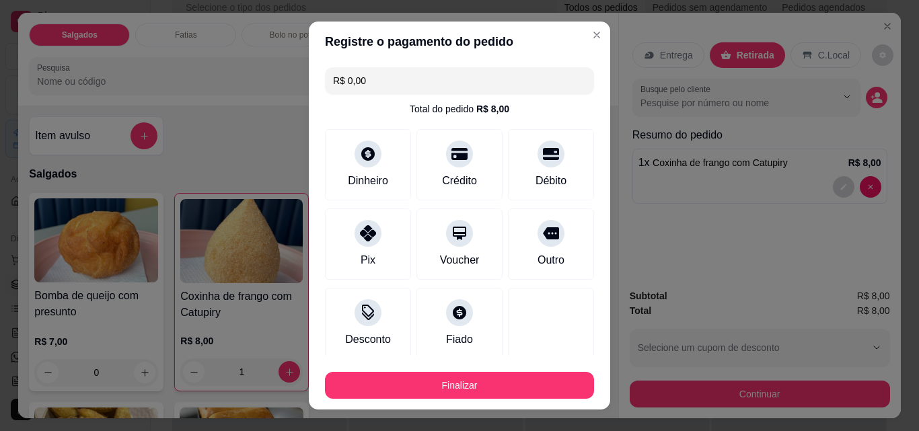
type input "R$ 0,00"
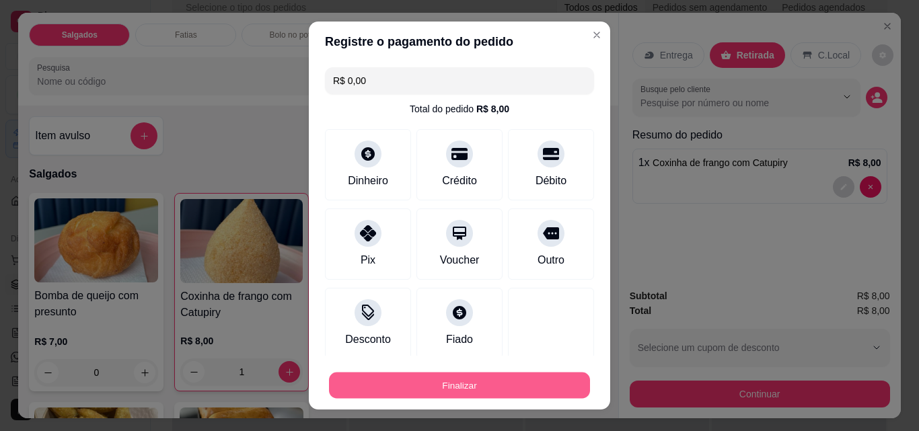
click at [505, 387] on button "Finalizar" at bounding box center [459, 386] width 261 height 26
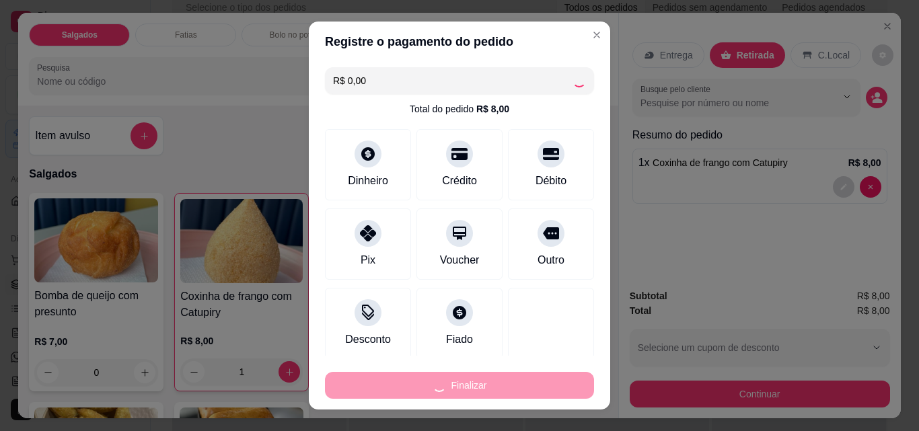
type input "0"
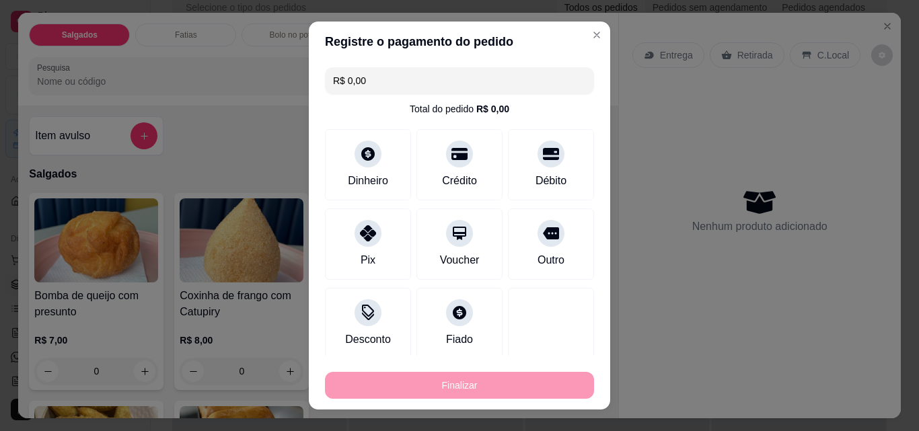
type input "-R$ 8,00"
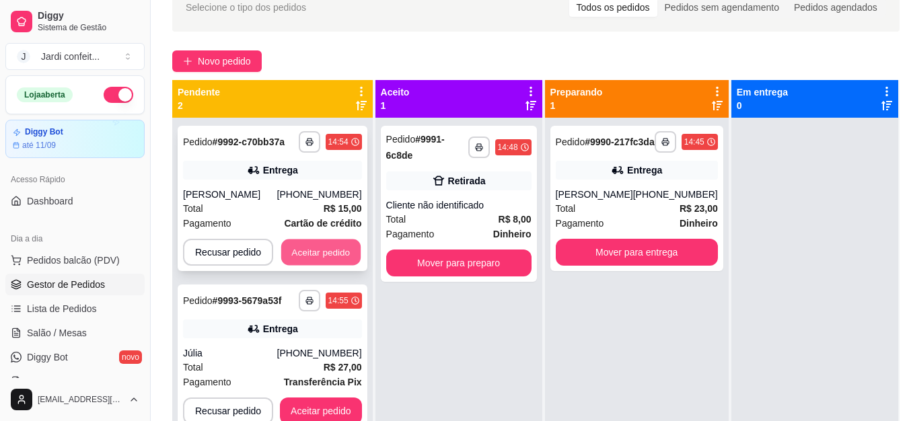
click at [323, 256] on button "Aceitar pedido" at bounding box center [320, 252] width 79 height 26
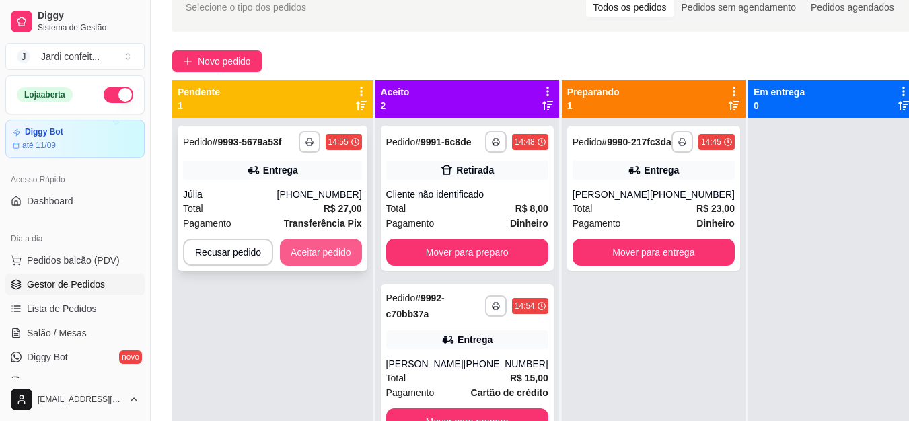
click at [323, 256] on button "Aceitar pedido" at bounding box center [321, 252] width 82 height 27
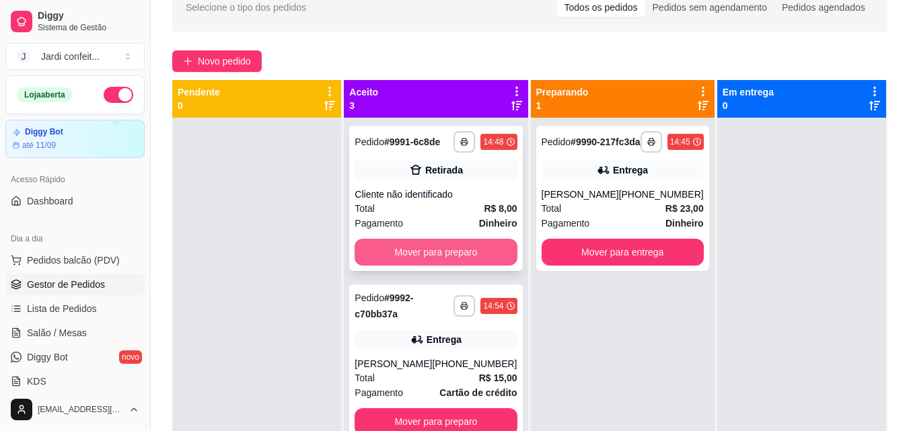
click at [396, 253] on button "Mover para preparo" at bounding box center [435, 252] width 162 height 27
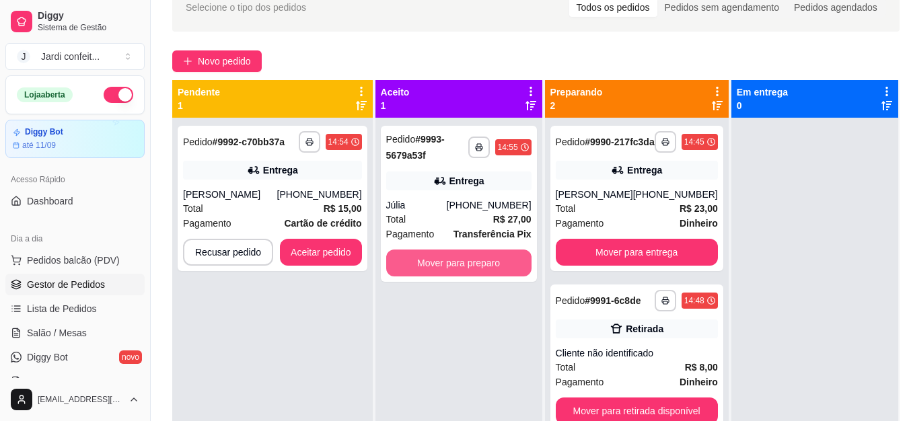
click at [402, 262] on button "Mover para preparo" at bounding box center [458, 263] width 145 height 27
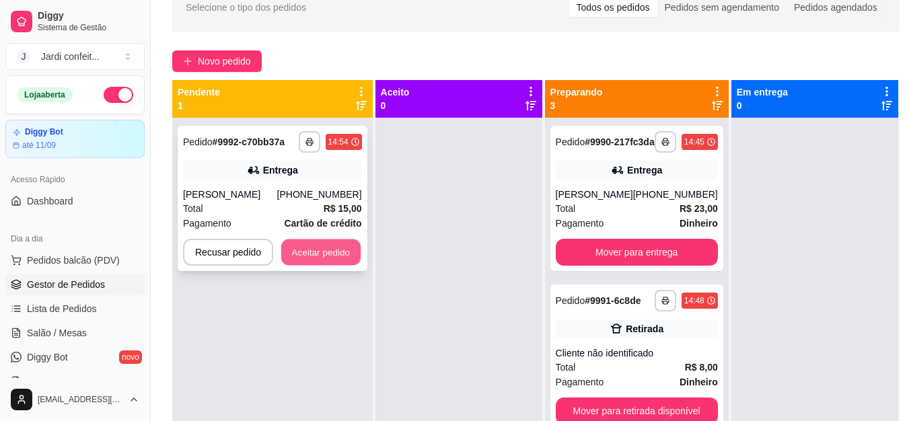
click at [350, 257] on button "Aceitar pedido" at bounding box center [320, 252] width 79 height 26
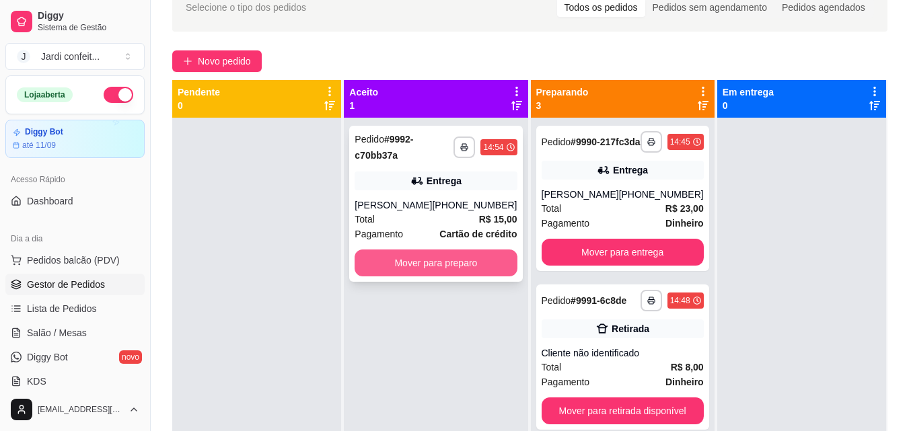
click at [422, 258] on button "Mover para preparo" at bounding box center [435, 263] width 162 height 27
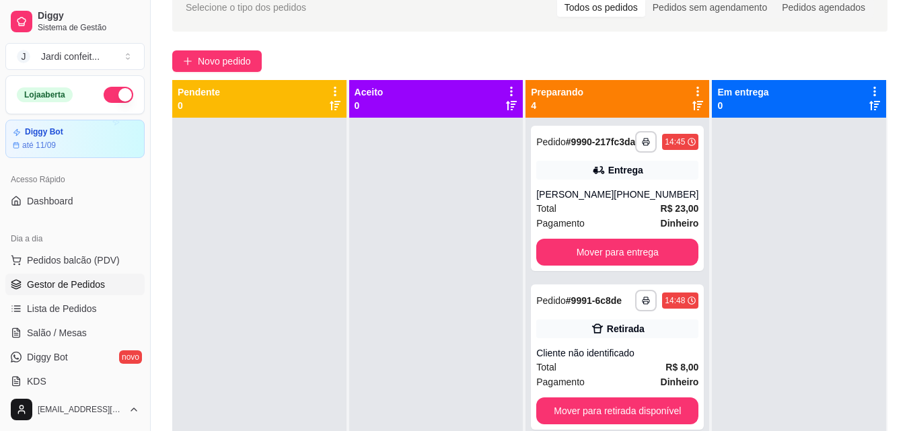
click at [215, 44] on div "**********" at bounding box center [530, 251] width 758 height 552
click at [218, 60] on span "Novo pedido" at bounding box center [224, 61] width 53 height 15
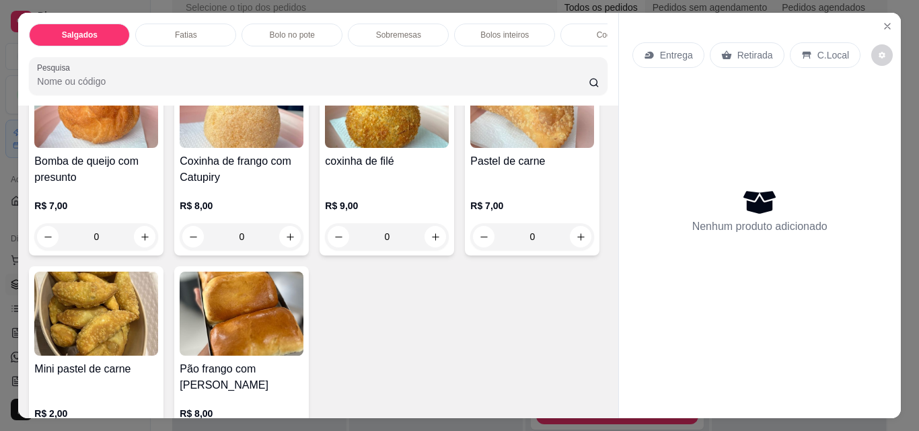
scroll to position [67, 0]
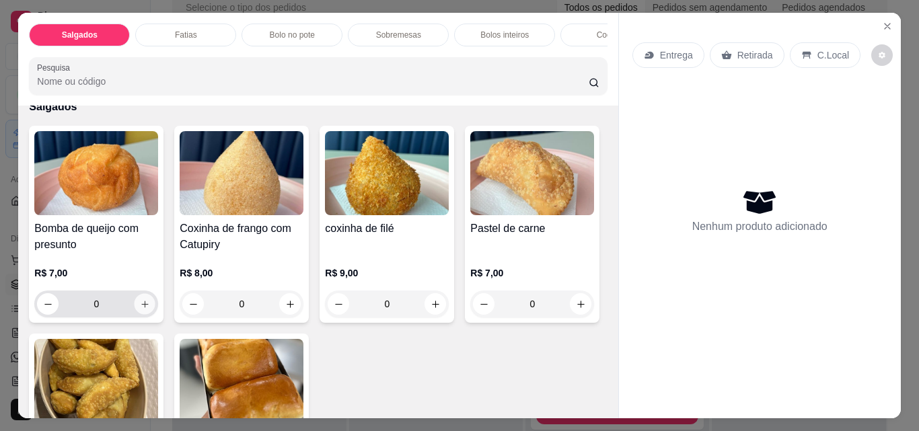
click at [142, 304] on icon "increase-product-quantity" at bounding box center [145, 304] width 10 height 10
type input "1"
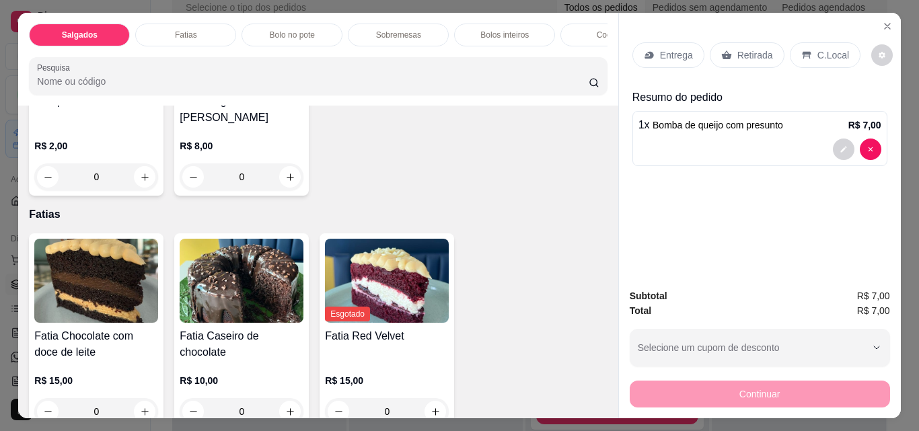
scroll to position [471, 0]
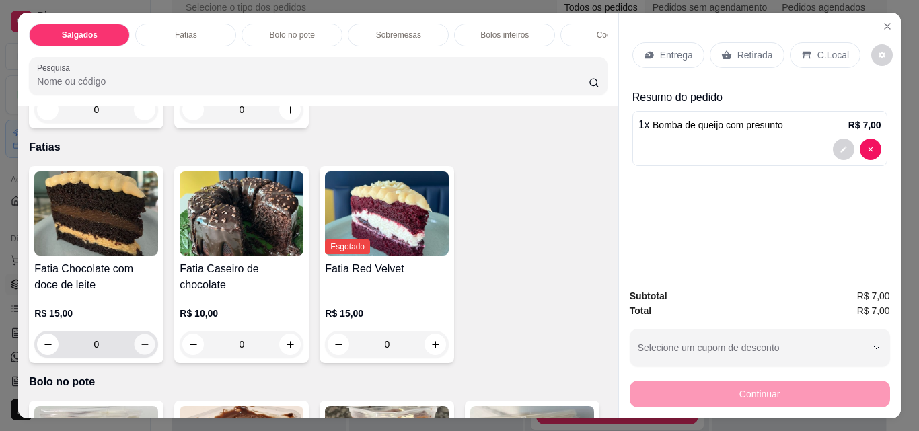
click at [145, 355] on button "increase-product-quantity" at bounding box center [145, 344] width 21 height 21
type input "1"
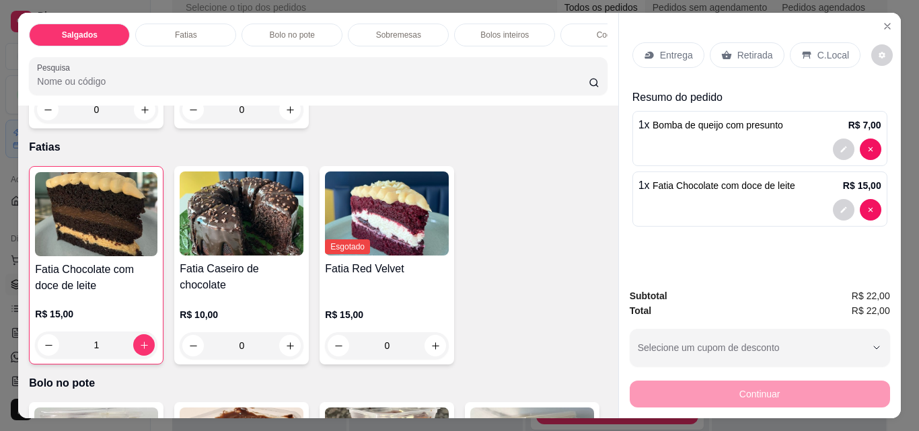
click at [745, 49] on p "Retirada" at bounding box center [755, 54] width 36 height 13
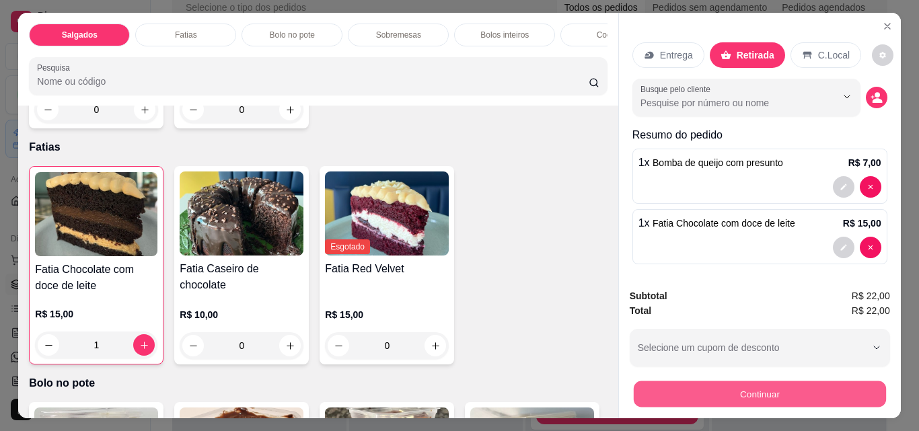
click at [747, 386] on button "Continuar" at bounding box center [759, 394] width 252 height 26
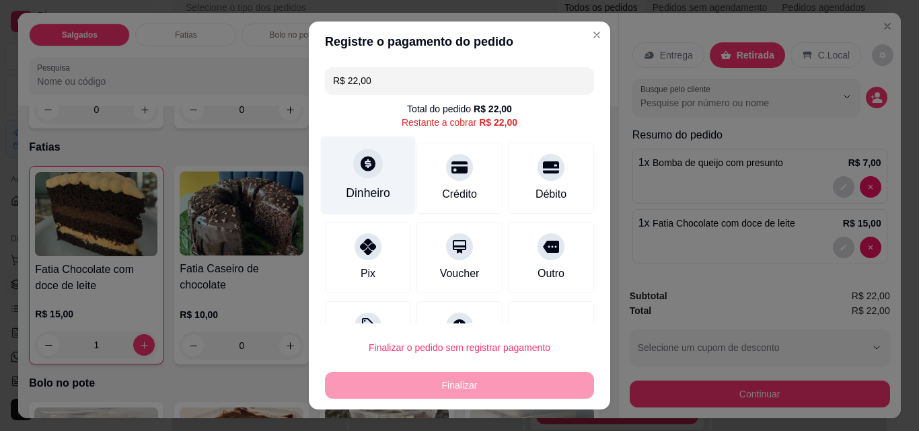
click at [366, 178] on div "Dinheiro" at bounding box center [368, 176] width 95 height 79
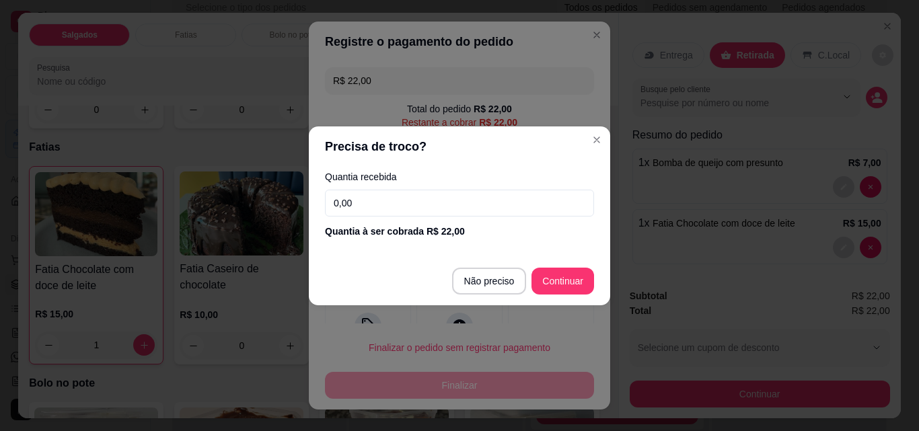
click at [432, 214] on input "0,00" at bounding box center [459, 203] width 269 height 27
type input "22,00"
type input "R$ 0,00"
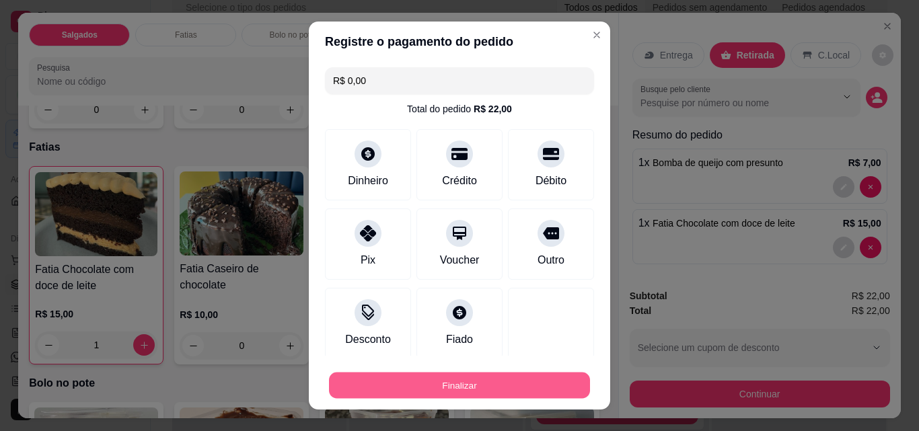
click at [513, 391] on button "Finalizar" at bounding box center [459, 386] width 261 height 26
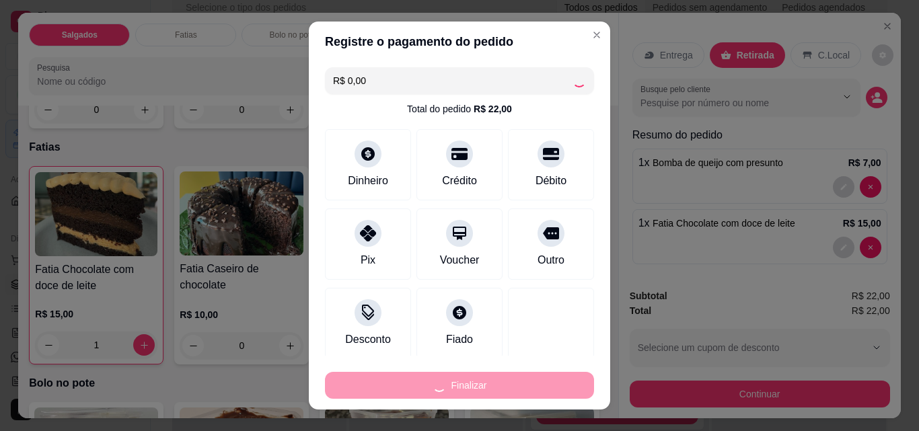
type input "0"
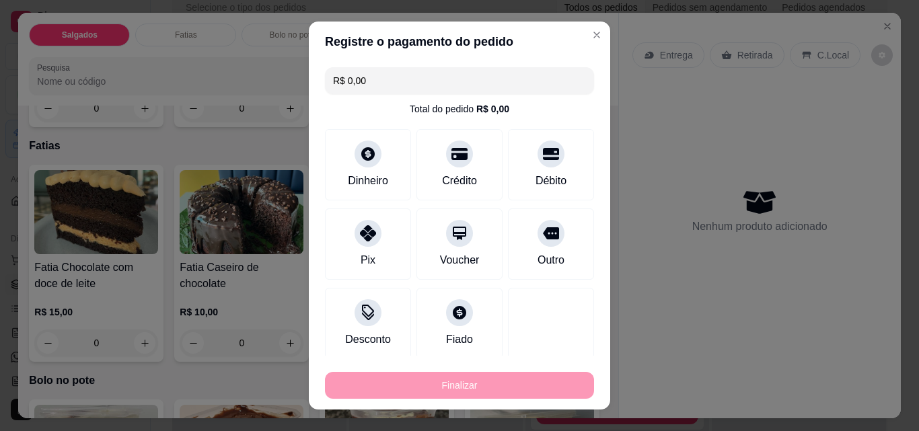
type input "-R$ 22,00"
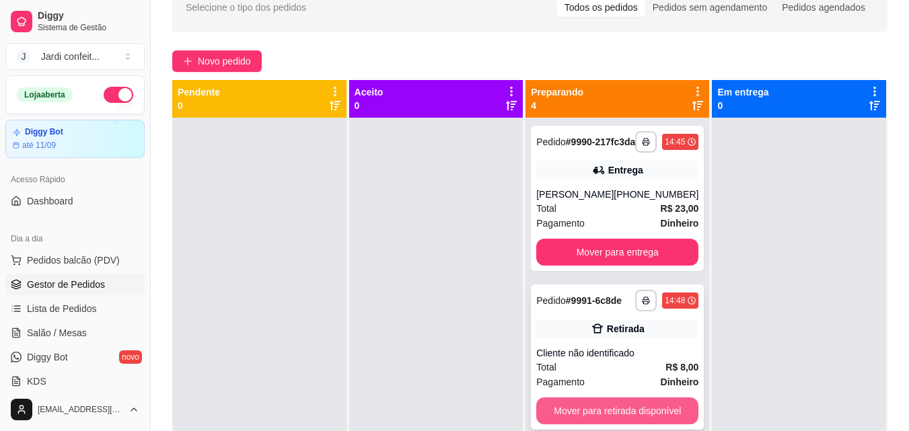
click at [569, 418] on button "Mover para retirada disponível" at bounding box center [617, 411] width 162 height 27
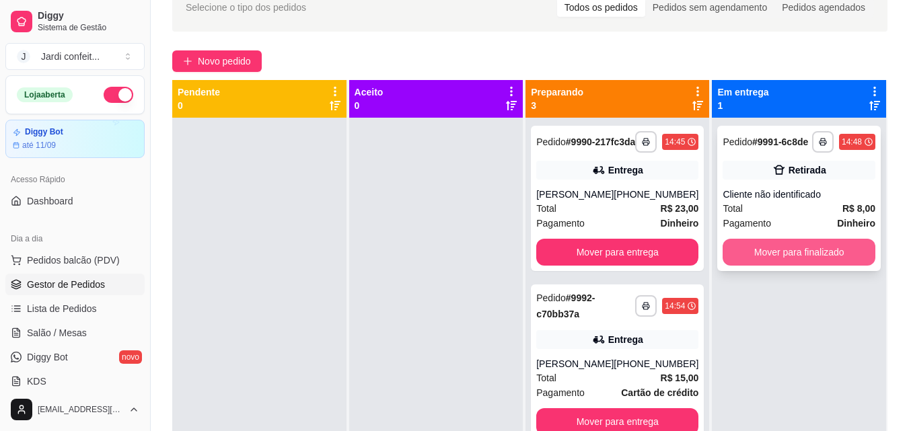
click at [782, 259] on button "Mover para finalizado" at bounding box center [798, 252] width 153 height 27
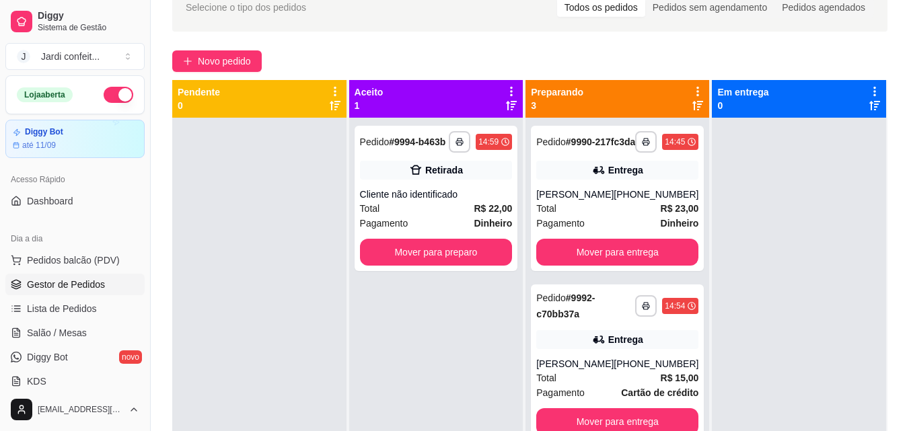
click at [264, 51] on div "Novo pedido" at bounding box center [529, 61] width 715 height 22
click at [216, 58] on span "Novo pedido" at bounding box center [224, 61] width 53 height 15
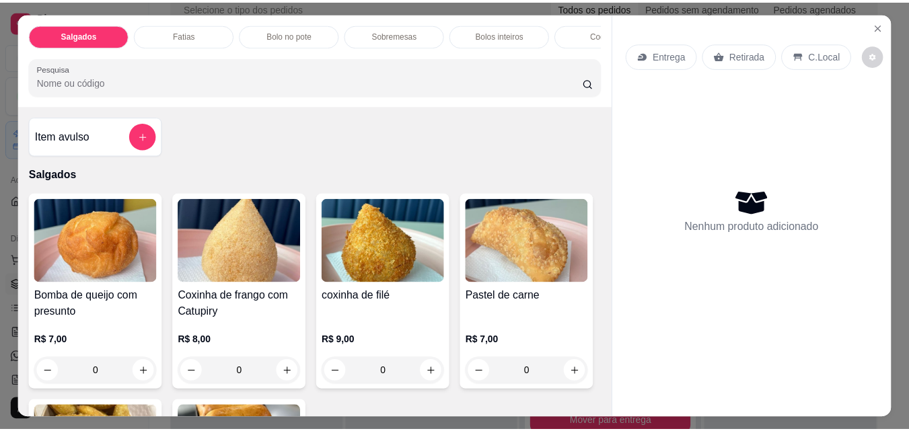
scroll to position [269, 0]
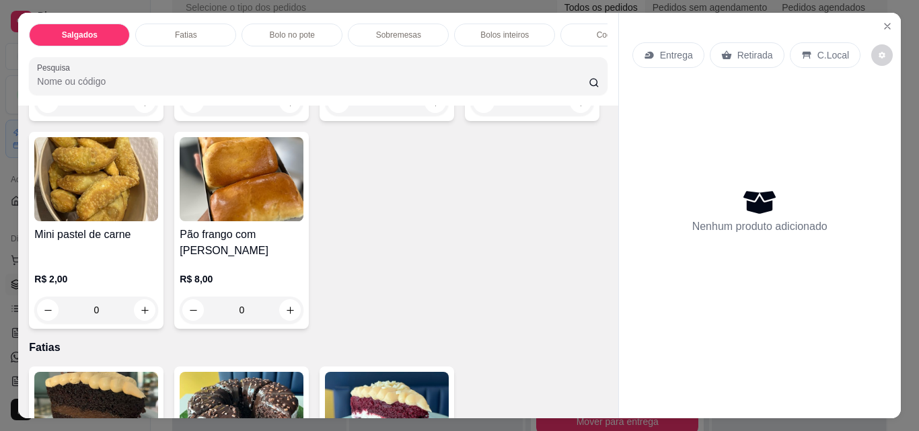
click at [134, 311] on input "0" at bounding box center [96, 310] width 75 height 27
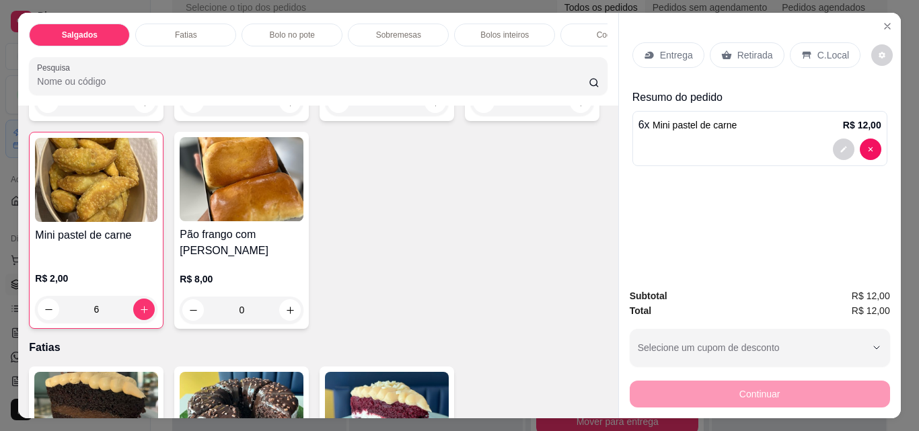
type input "6"
click at [889, 22] on button "Close" at bounding box center [887, 26] width 22 height 22
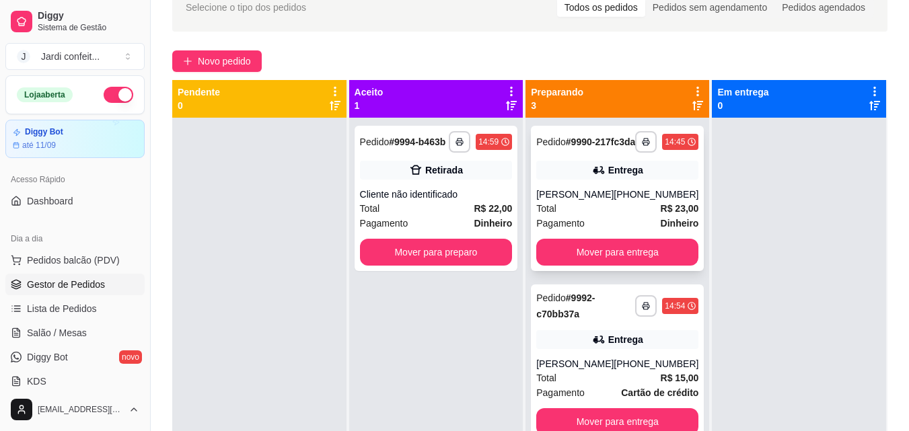
click at [576, 271] on div "**********" at bounding box center [617, 198] width 173 height 145
click at [625, 261] on div "**********" at bounding box center [617, 198] width 173 height 145
click at [629, 260] on div "**********" at bounding box center [617, 198] width 173 height 145
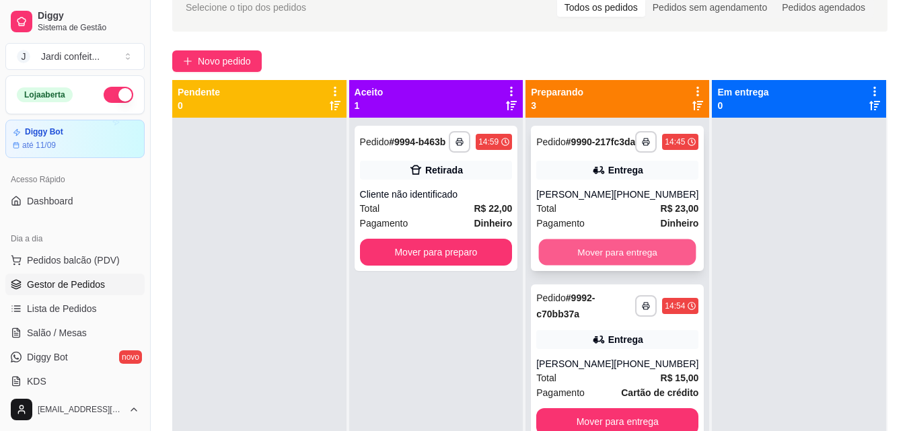
click at [665, 266] on button "Mover para entrega" at bounding box center [617, 252] width 157 height 26
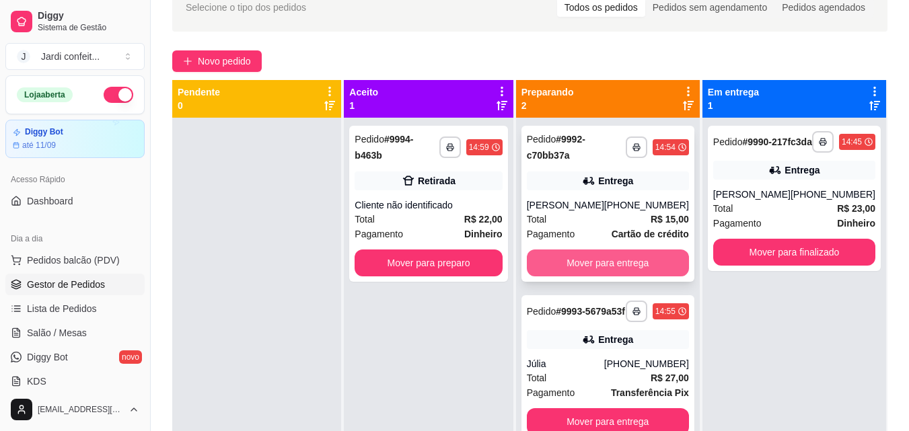
click at [667, 267] on button "Mover para entrega" at bounding box center [608, 263] width 162 height 27
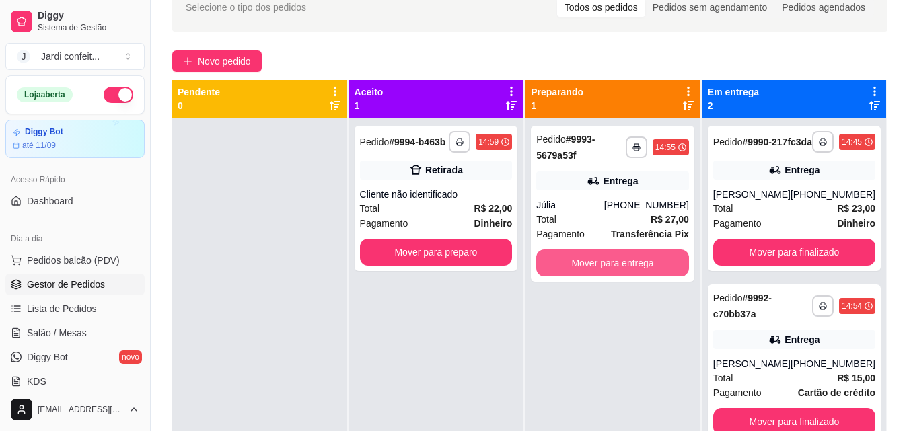
click at [667, 267] on button "Mover para entrega" at bounding box center [612, 263] width 153 height 27
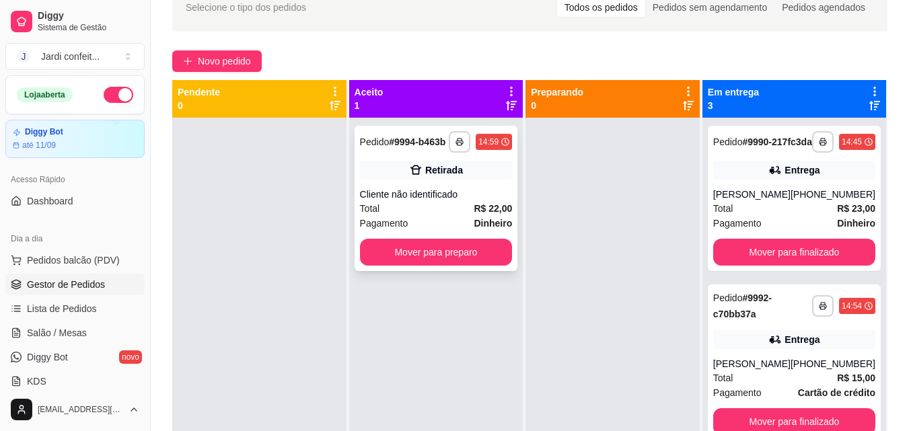
click at [414, 237] on div "**********" at bounding box center [435, 198] width 163 height 145
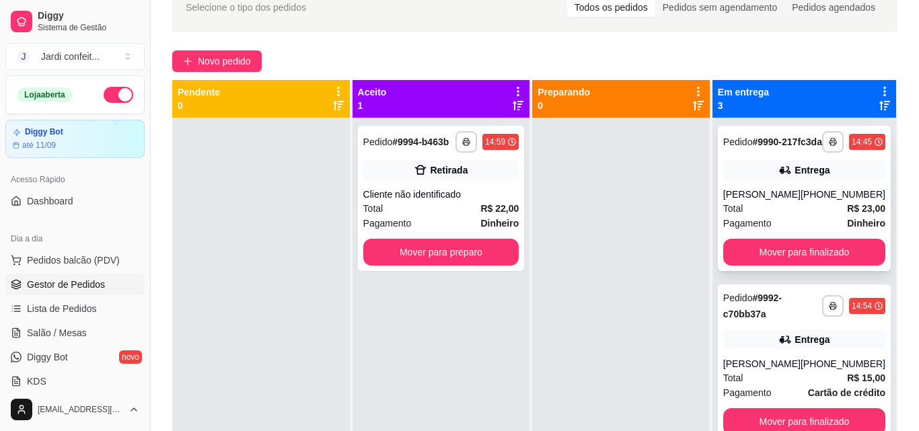
click at [726, 266] on button "Mover para finalizado" at bounding box center [804, 252] width 162 height 27
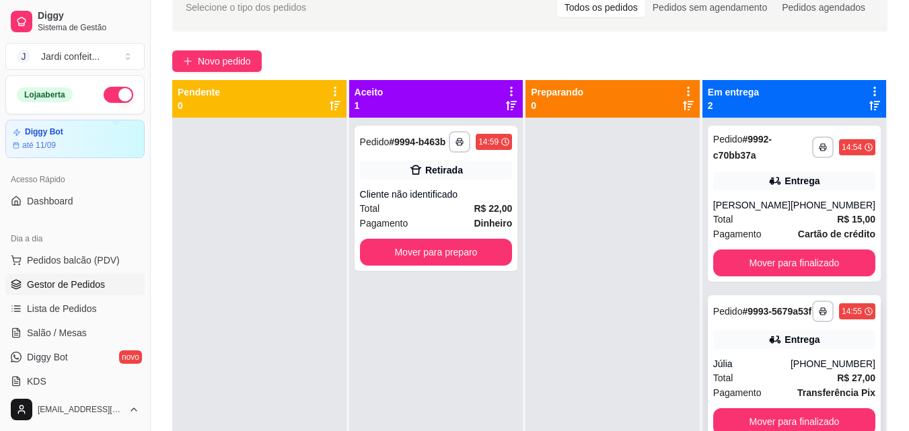
click at [733, 345] on div "Entrega" at bounding box center [794, 339] width 162 height 19
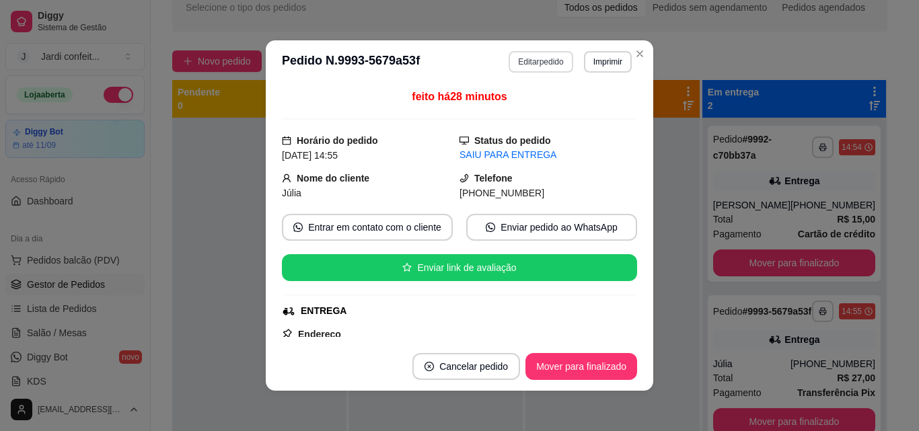
click at [544, 60] on button "Editar pedido" at bounding box center [541, 62] width 64 height 22
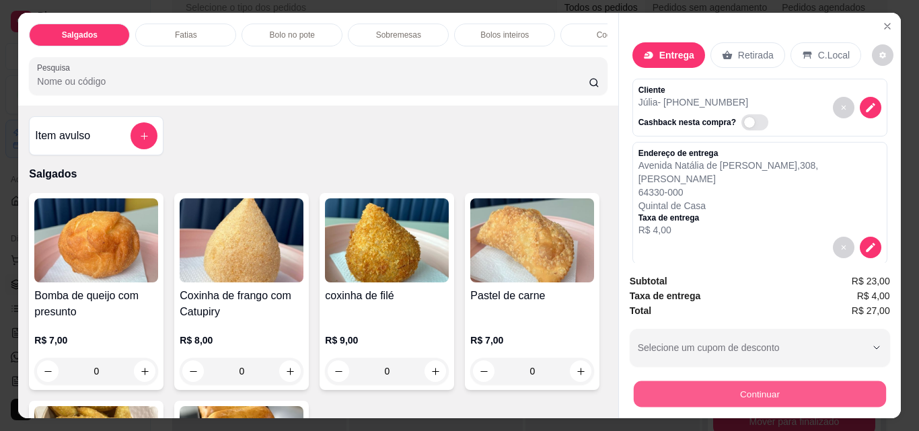
click at [719, 398] on button "Continuar" at bounding box center [759, 394] width 252 height 26
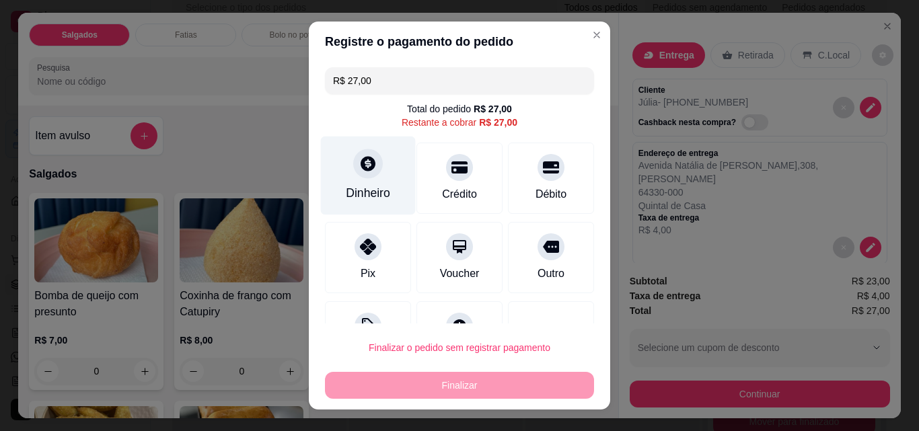
click at [343, 167] on div "Dinheiro" at bounding box center [368, 176] width 95 height 79
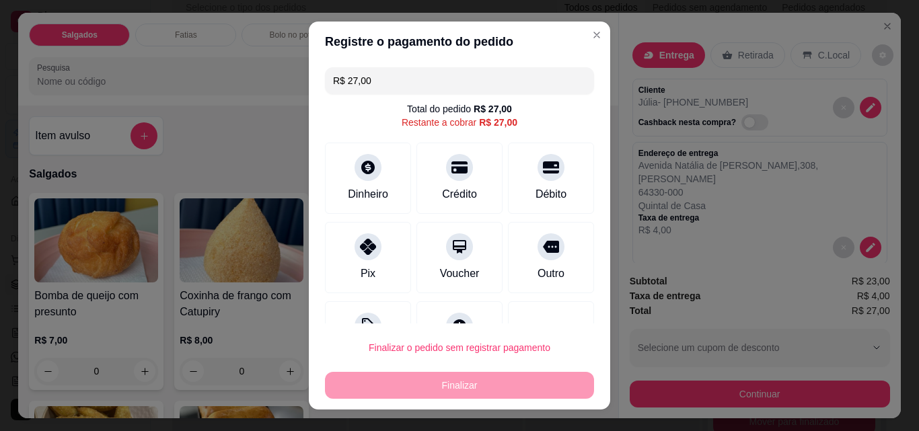
click at [487, 72] on input "R$ 27,00" at bounding box center [459, 80] width 253 height 27
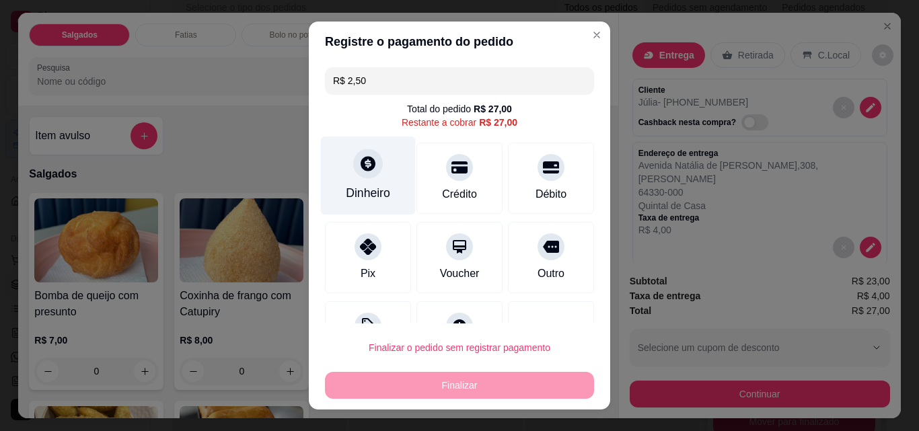
type input "R$ 2,50"
click at [359, 178] on div at bounding box center [368, 164] width 30 height 30
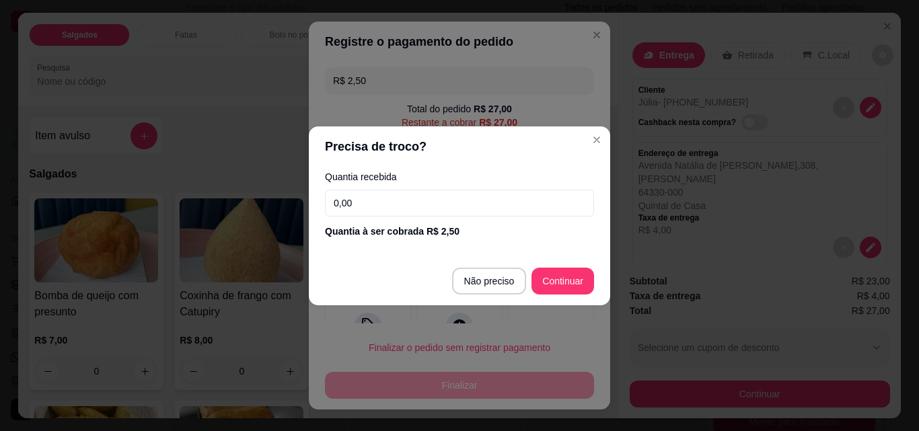
click at [391, 212] on input "0,00" at bounding box center [459, 203] width 269 height 27
type input "2,50"
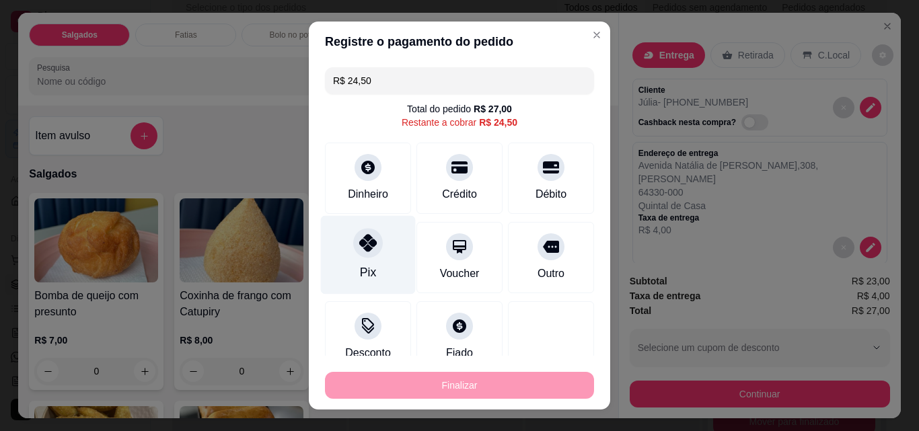
click at [365, 256] on div at bounding box center [368, 243] width 30 height 30
type input "R$ 0,00"
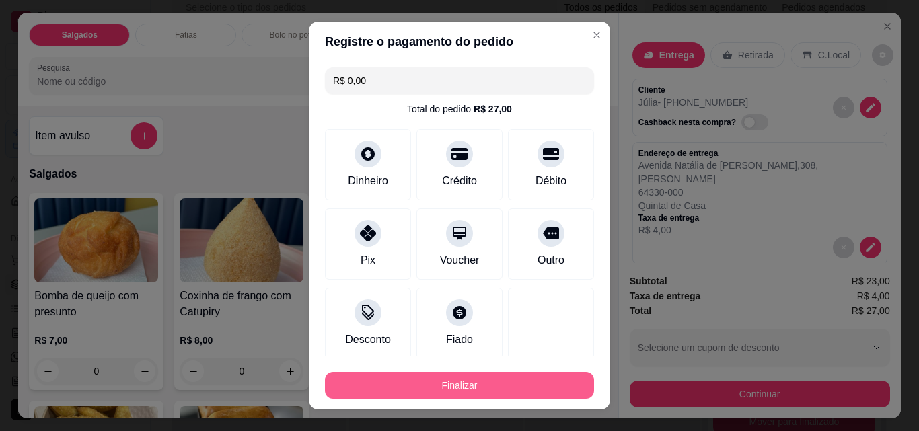
click at [512, 396] on button "Finalizar" at bounding box center [459, 385] width 269 height 27
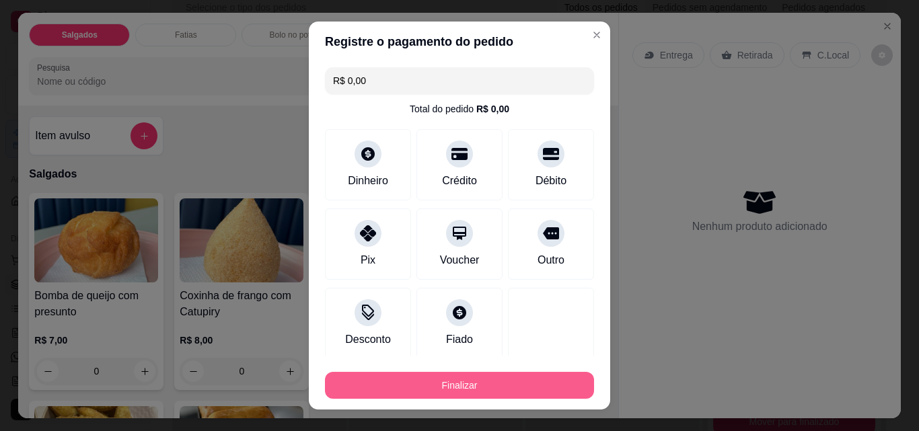
type input "0"
type input "-R$ 27,00"
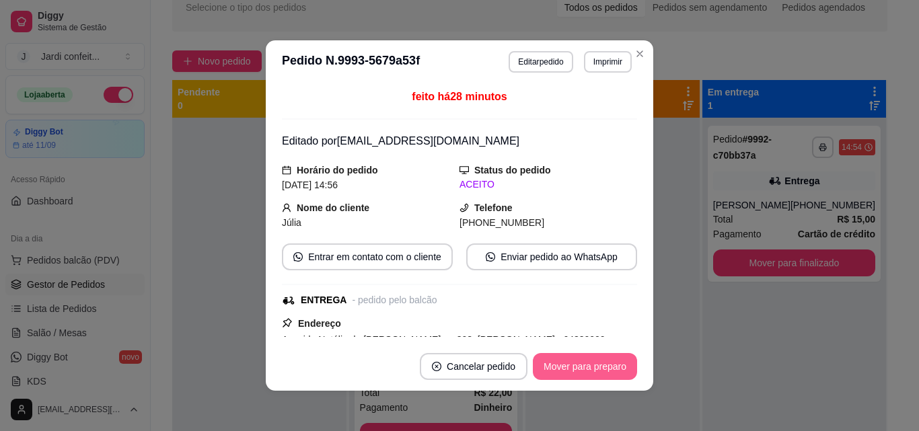
click at [583, 365] on button "Mover para preparo" at bounding box center [585, 366] width 104 height 27
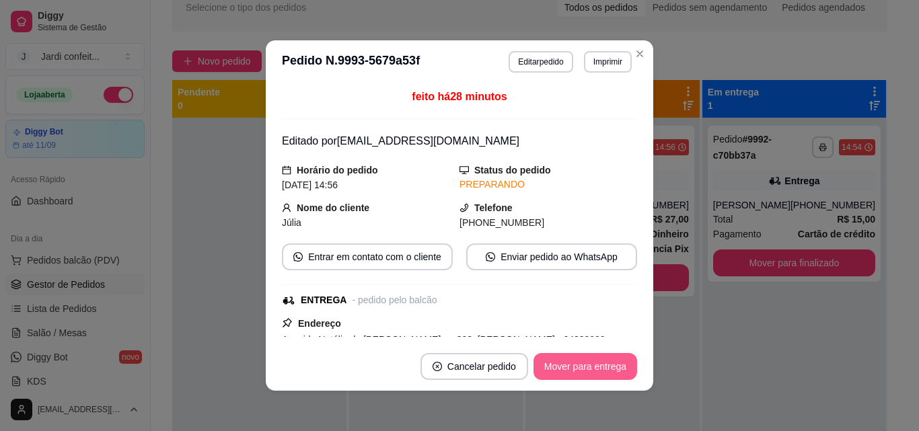
click at [583, 365] on button "Mover para entrega" at bounding box center [585, 366] width 104 height 27
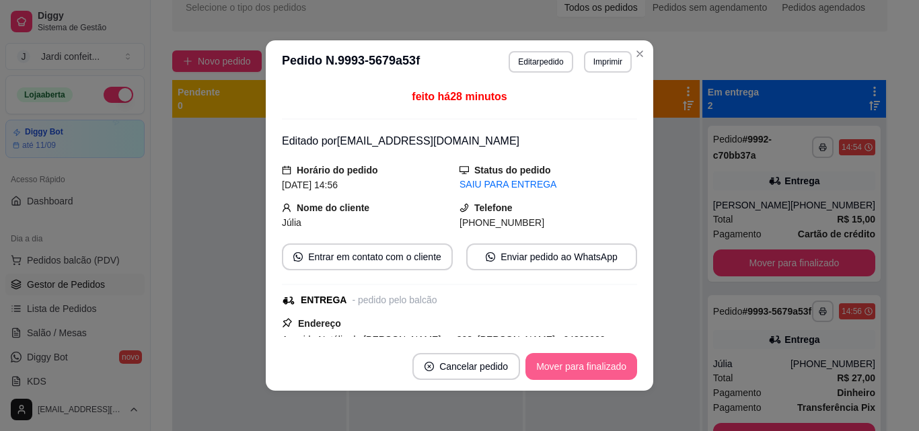
click at [583, 365] on button "Mover para finalizado" at bounding box center [581, 366] width 112 height 27
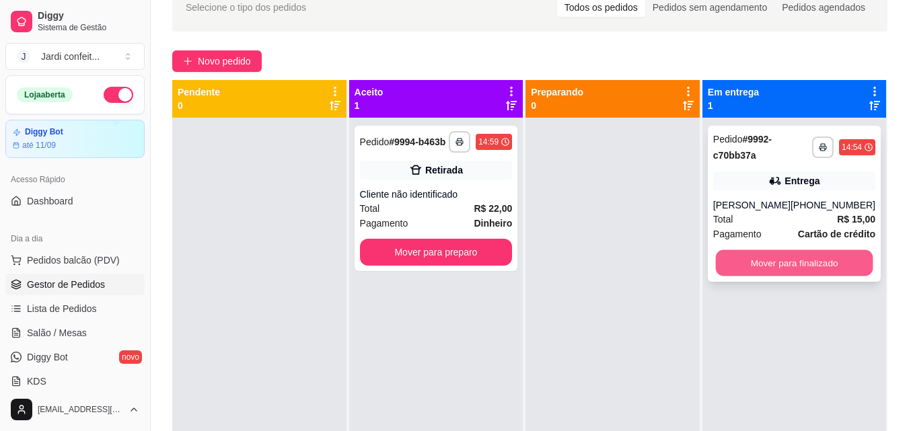
click at [783, 260] on button "Mover para finalizado" at bounding box center [793, 263] width 157 height 26
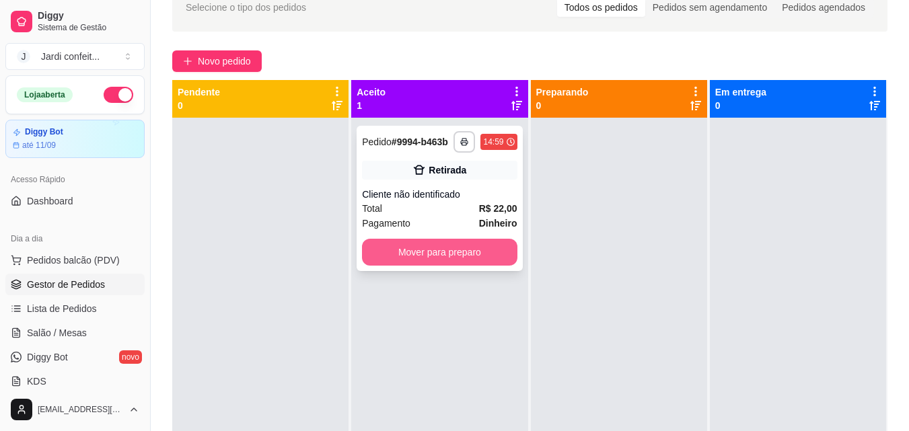
click at [492, 260] on button "Mover para preparo" at bounding box center [439, 252] width 155 height 27
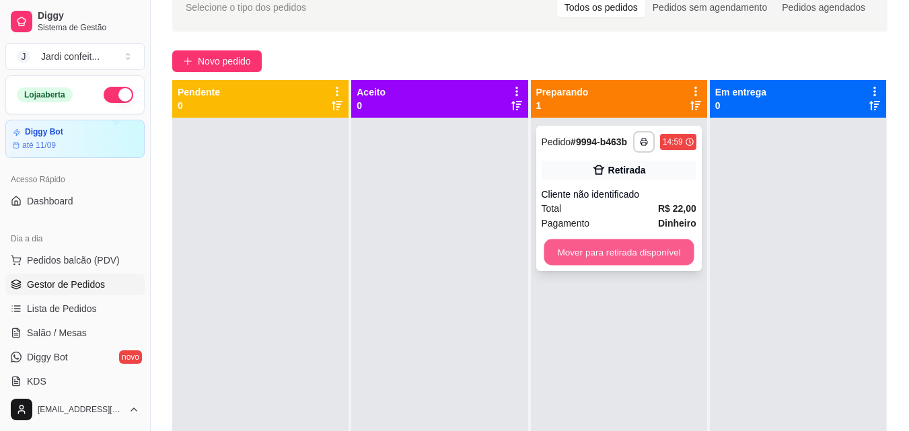
click at [613, 253] on button "Mover para retirada disponível" at bounding box center [619, 252] width 150 height 26
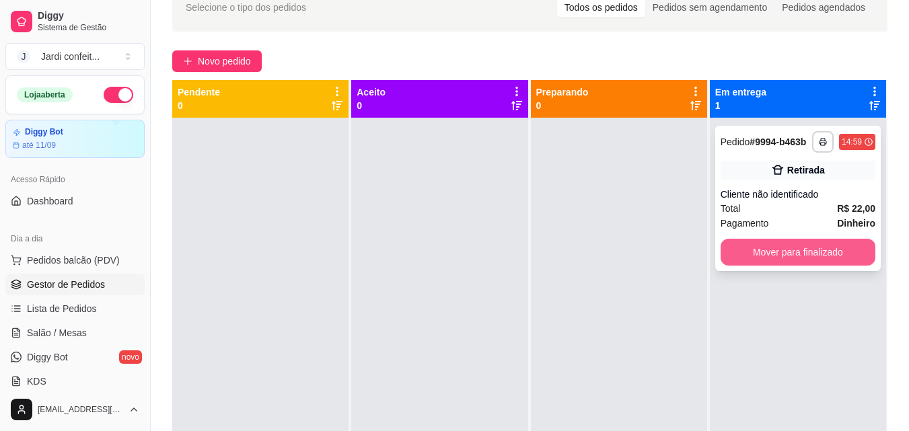
click at [761, 252] on button "Mover para finalizado" at bounding box center [797, 252] width 155 height 27
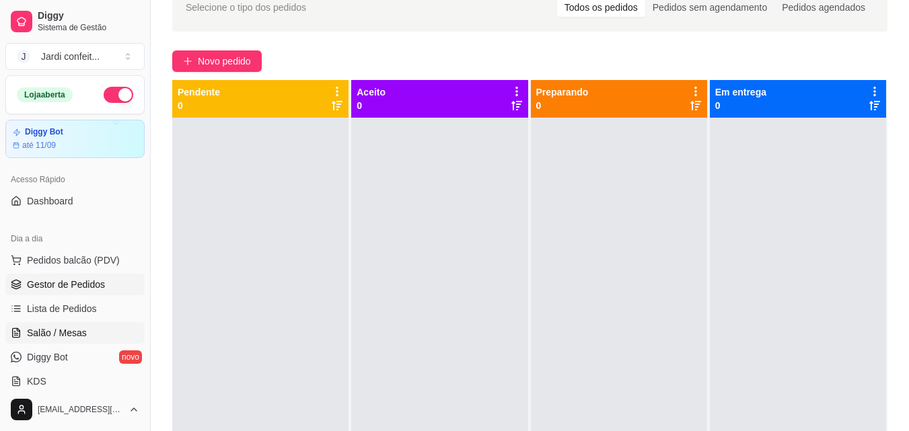
click at [101, 326] on link "Salão / Mesas" at bounding box center [74, 333] width 139 height 22
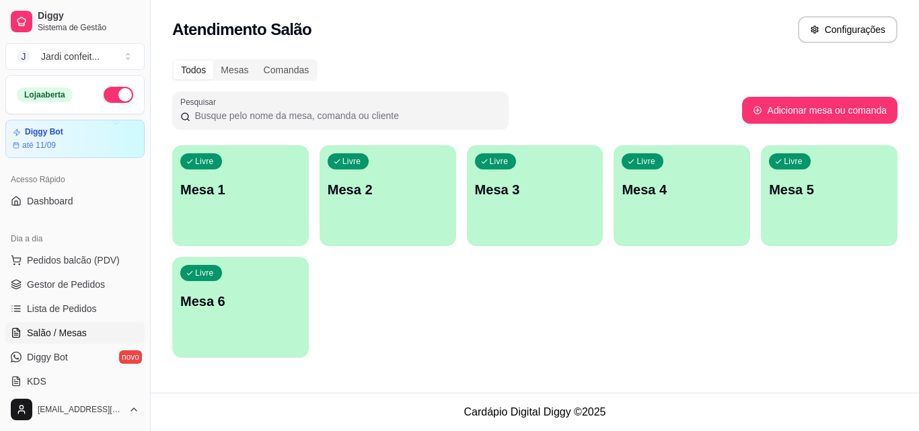
click at [282, 233] on div "button" at bounding box center [240, 238] width 137 height 16
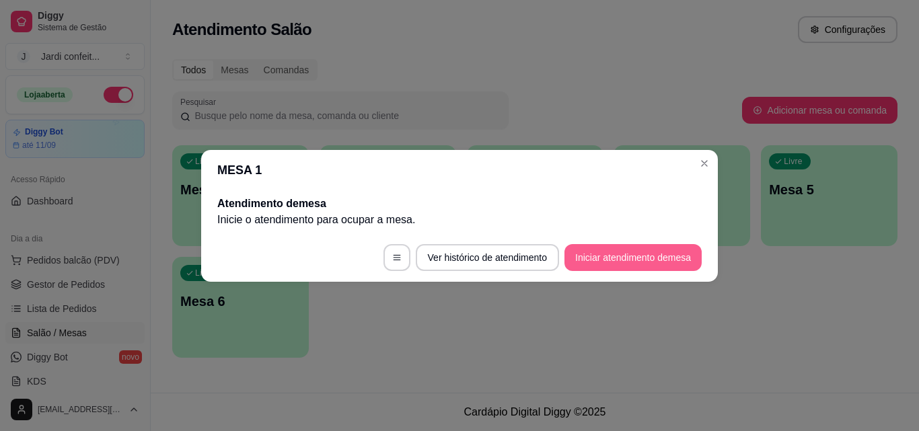
click at [573, 255] on button "Iniciar atendimento de mesa" at bounding box center [632, 257] width 137 height 27
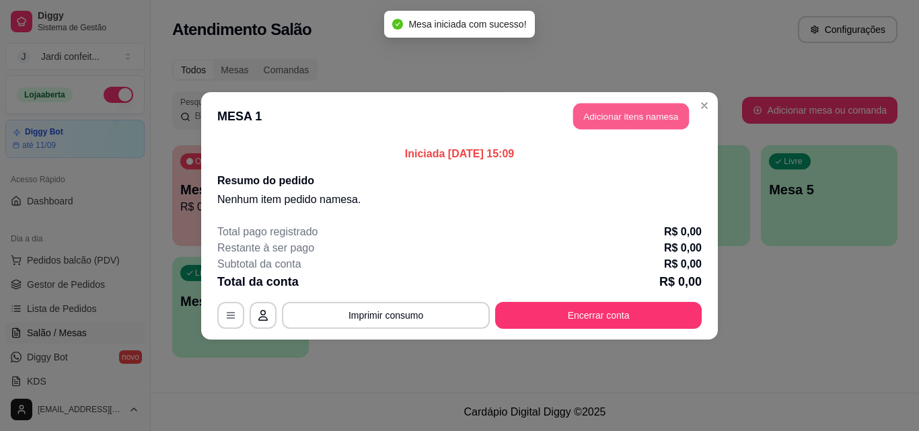
click at [629, 125] on button "Adicionar itens na mesa" at bounding box center [631, 116] width 116 height 26
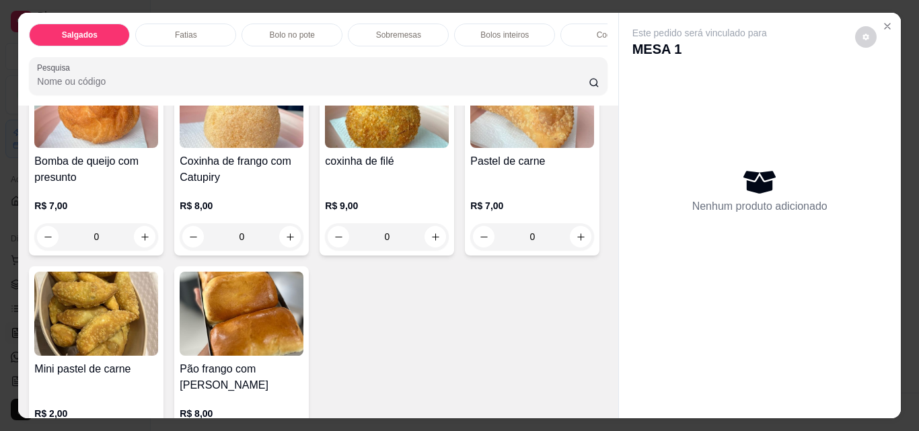
scroll to position [336, 0]
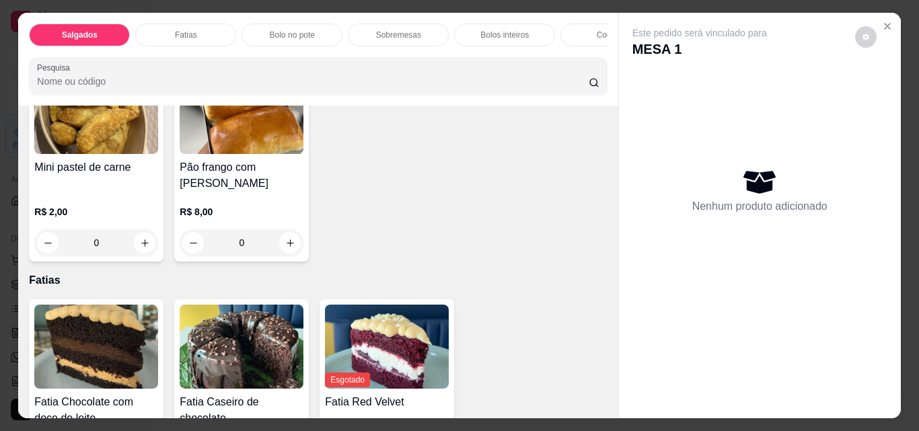
click at [570, 46] on button "increase-product-quantity" at bounding box center [580, 35] width 21 height 21
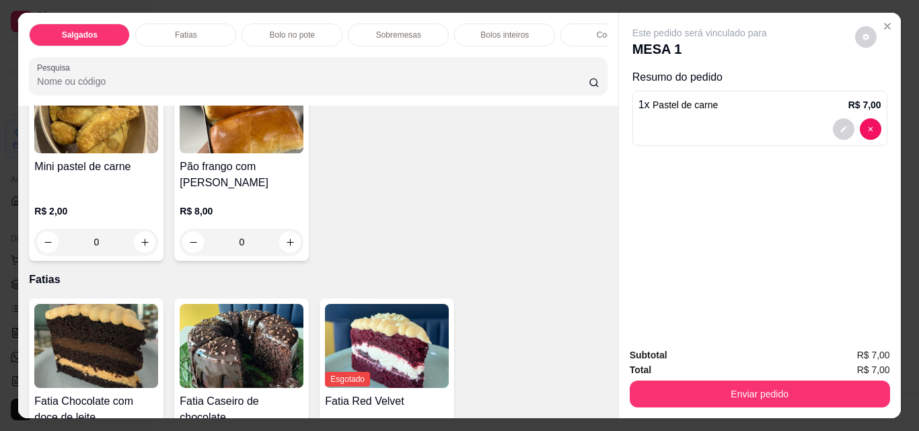
scroll to position [202, 0]
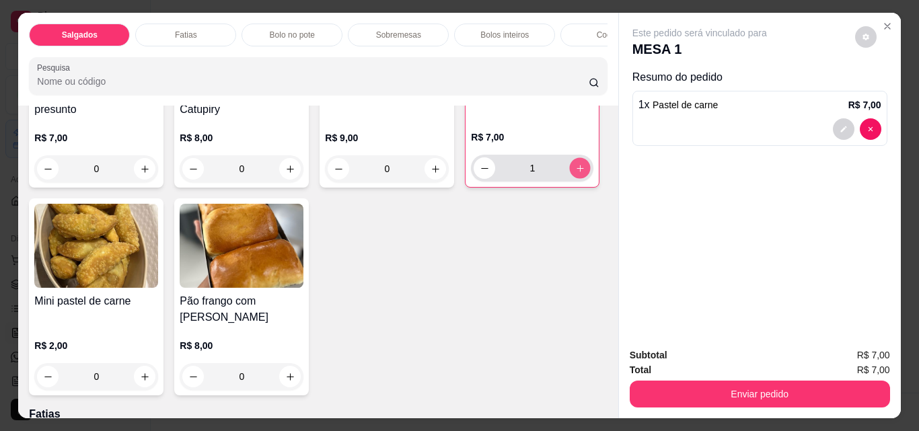
click at [570, 179] on button "increase-product-quantity" at bounding box center [580, 168] width 21 height 21
type input "2"
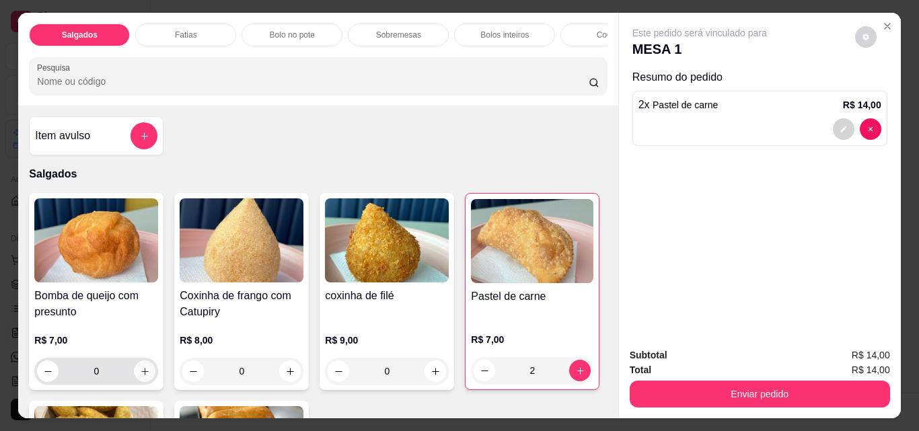
click at [135, 369] on button "increase-product-quantity" at bounding box center [145, 372] width 22 height 22
type input "1"
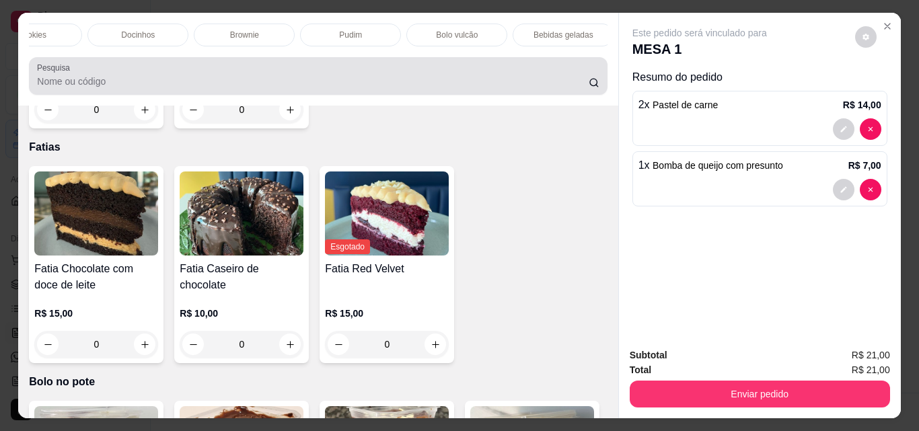
scroll to position [0, 586]
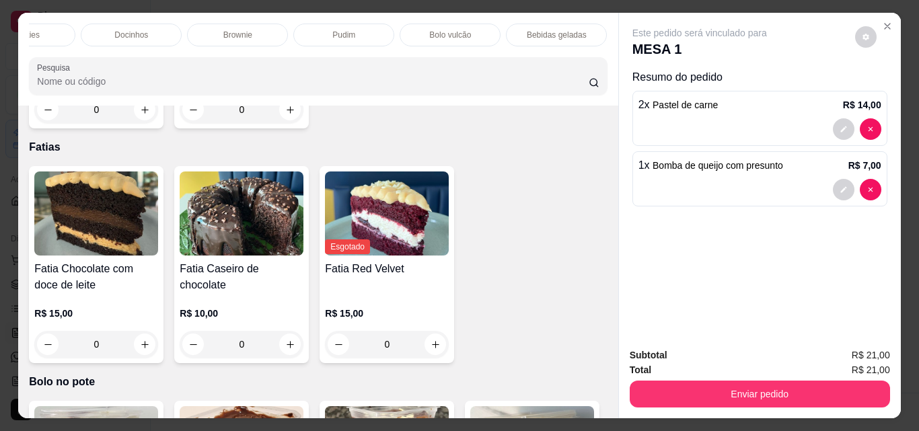
click at [527, 34] on p "Bebidas geladas" at bounding box center [557, 35] width 60 height 11
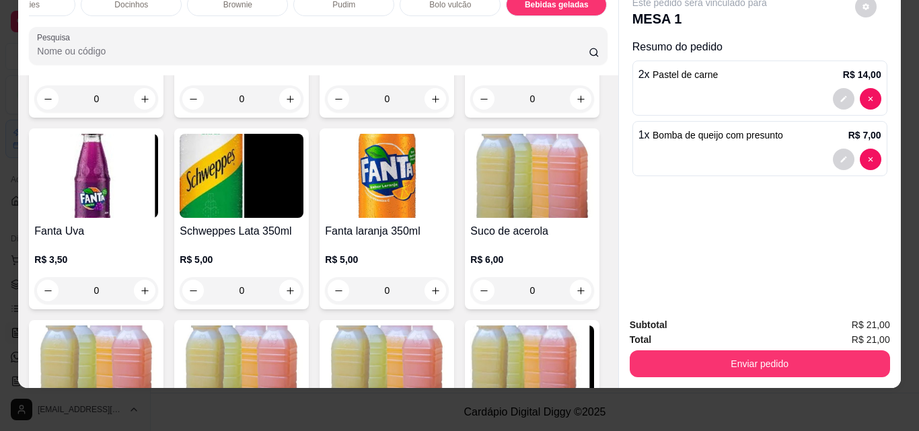
scroll to position [3370, 0]
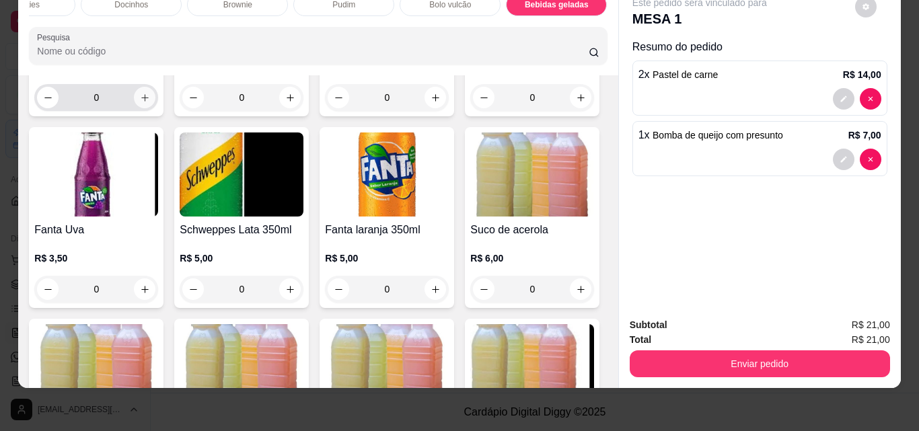
click at [150, 103] on icon "increase-product-quantity" at bounding box center [145, 98] width 10 height 10
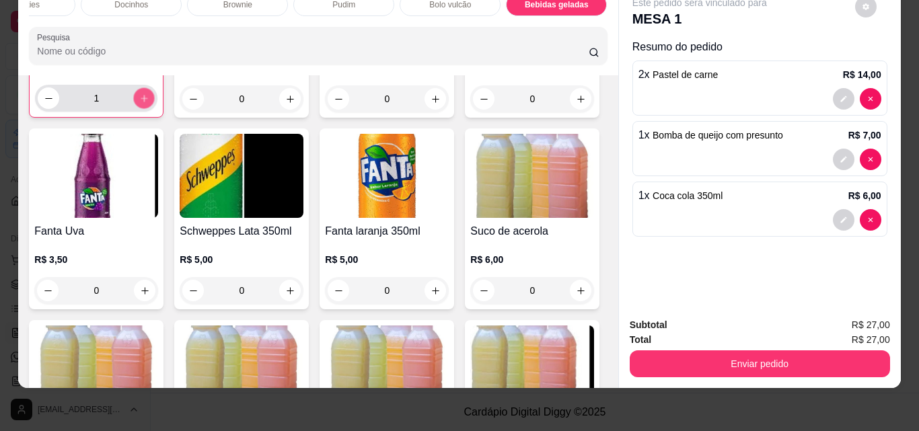
click at [149, 104] on icon "increase-product-quantity" at bounding box center [144, 99] width 10 height 10
type input "2"
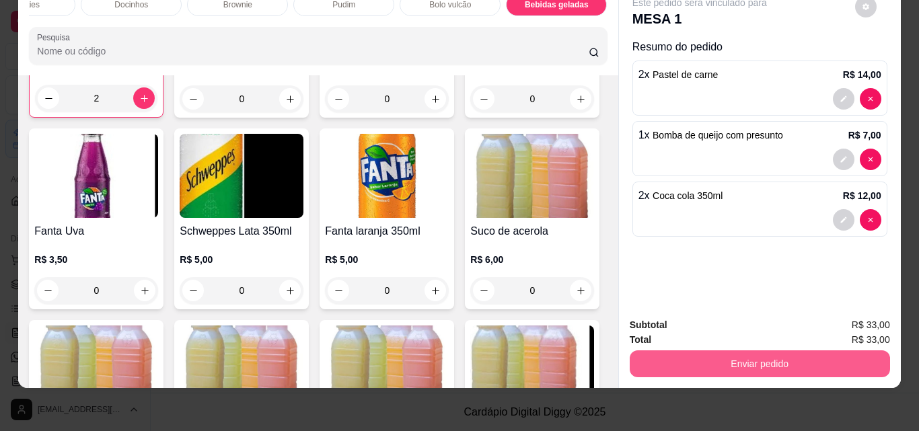
click at [736, 350] on button "Enviar pedido" at bounding box center [760, 363] width 260 height 27
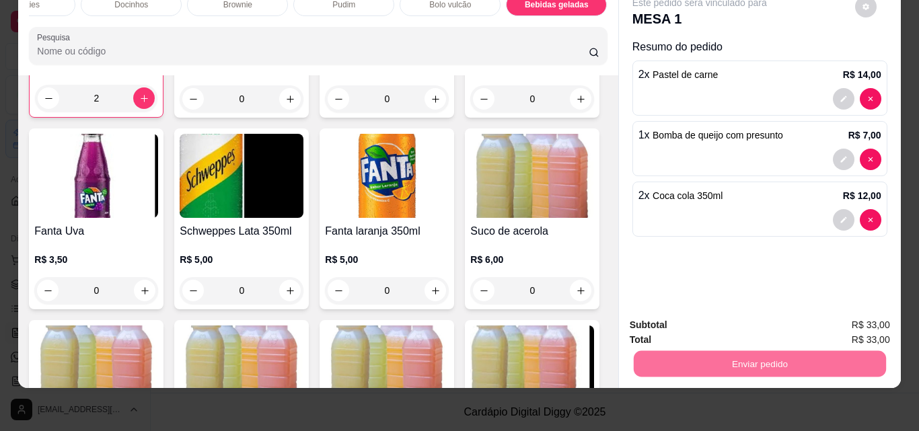
click at [739, 315] on button "Não registrar e enviar pedido" at bounding box center [715, 320] width 136 height 25
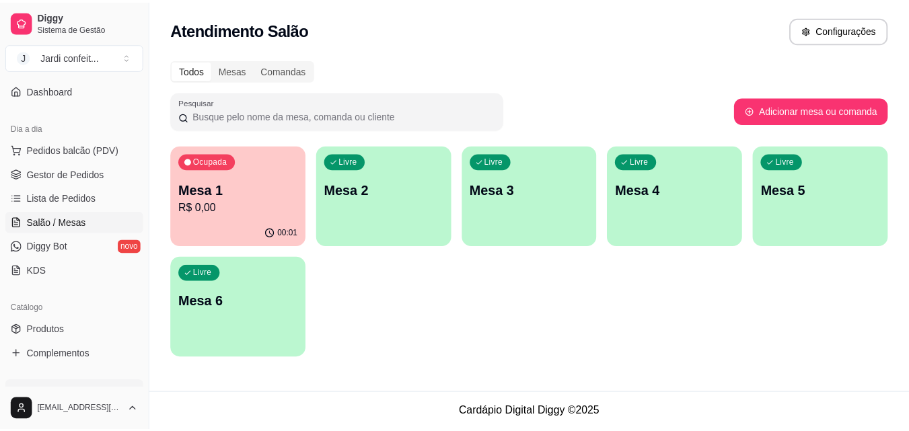
scroll to position [135, 0]
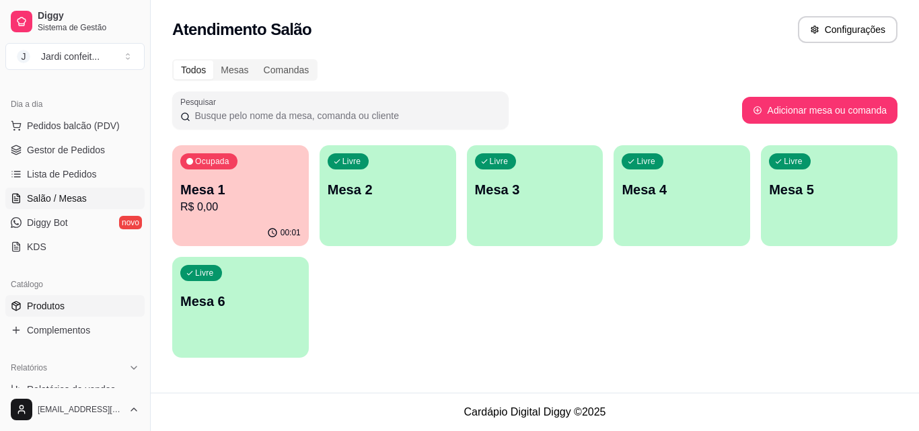
click at [65, 308] on link "Produtos" at bounding box center [74, 306] width 139 height 22
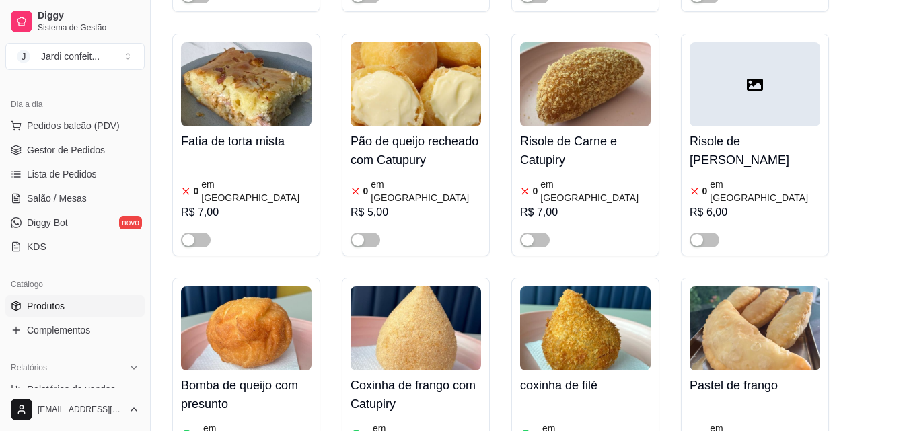
scroll to position [673, 0]
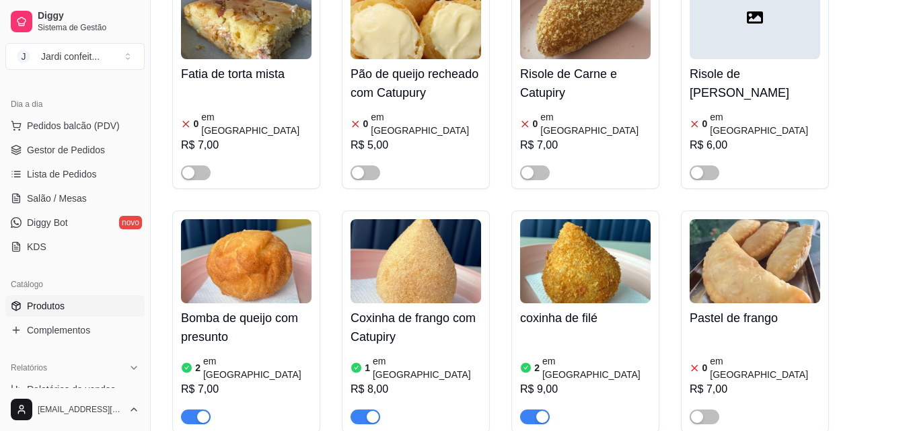
click at [200, 411] on div "button" at bounding box center [203, 417] width 12 height 12
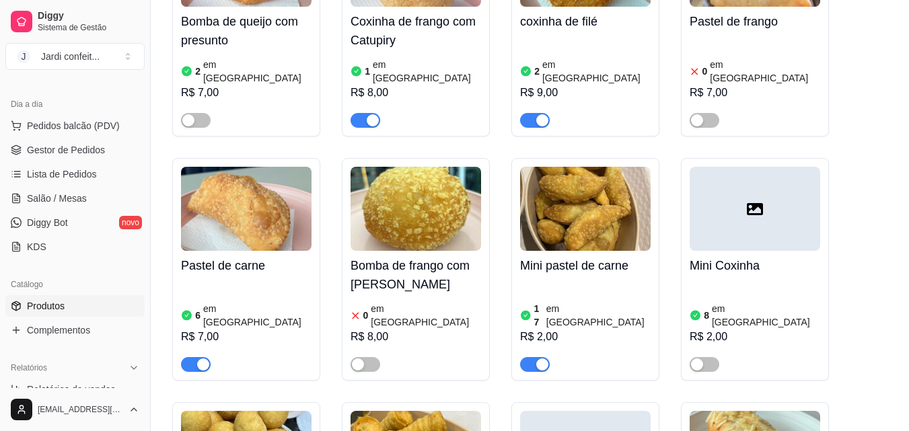
scroll to position [942, 0]
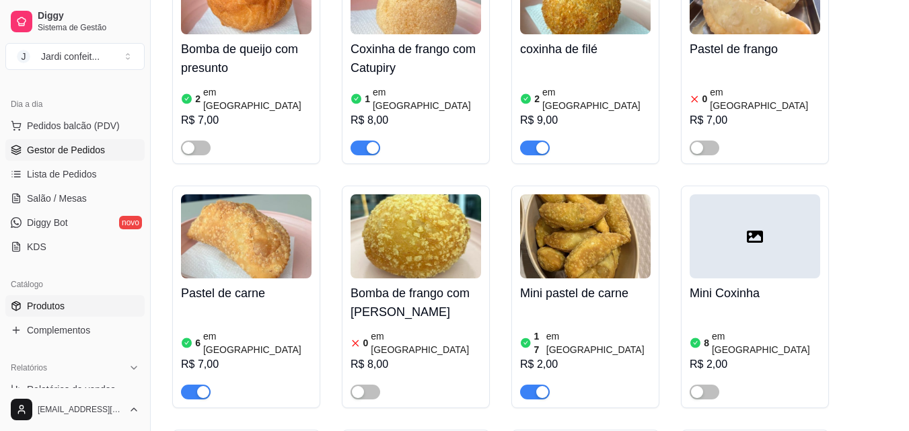
click at [98, 147] on span "Gestor de Pedidos" at bounding box center [66, 149] width 78 height 13
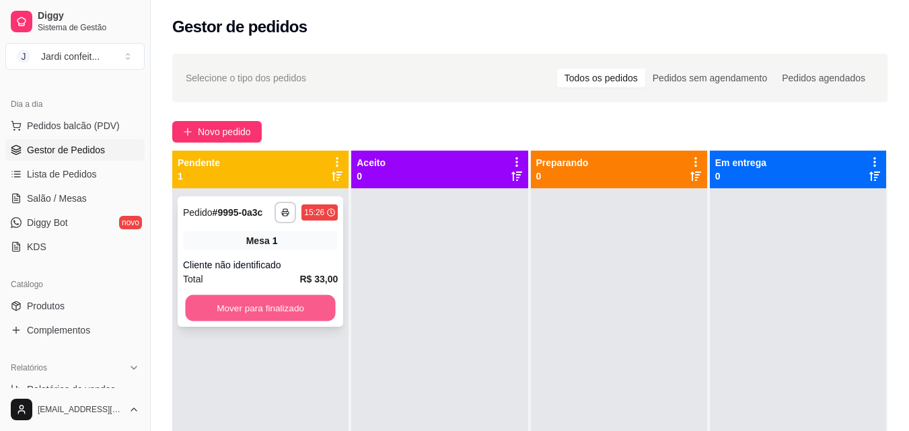
click at [313, 310] on button "Mover para finalizado" at bounding box center [260, 308] width 150 height 26
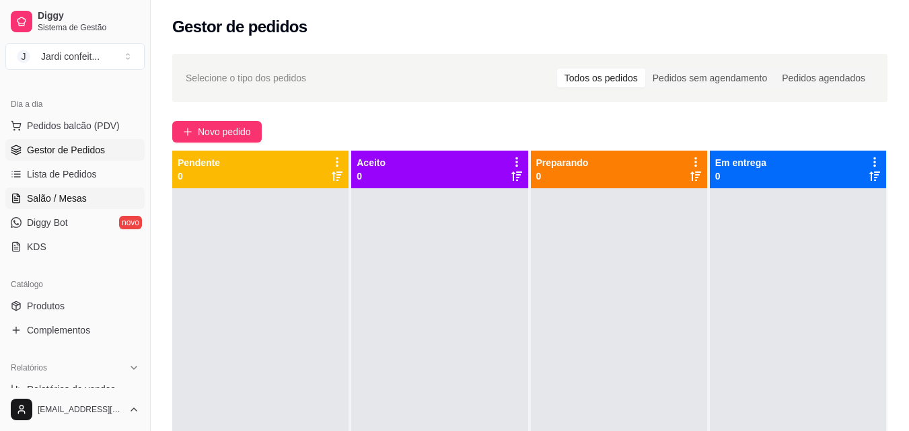
click at [22, 200] on link "Salão / Mesas" at bounding box center [74, 199] width 139 height 22
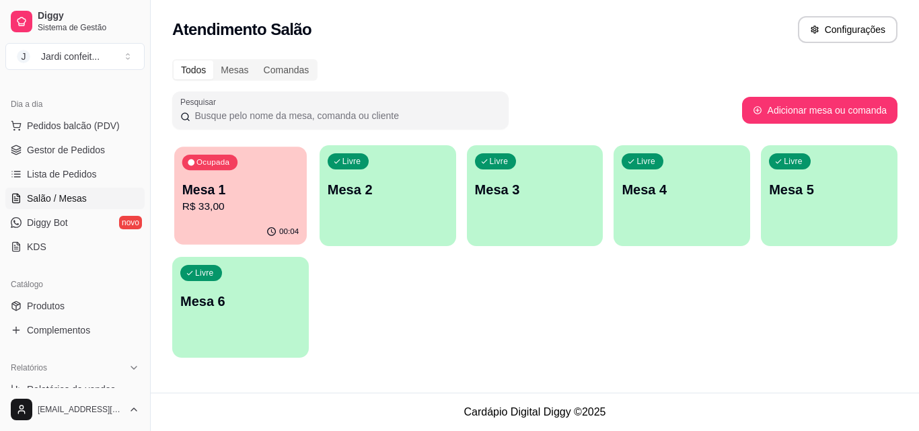
click at [181, 200] on div "Ocupada Mesa 1 R$ 33,00" at bounding box center [240, 183] width 133 height 73
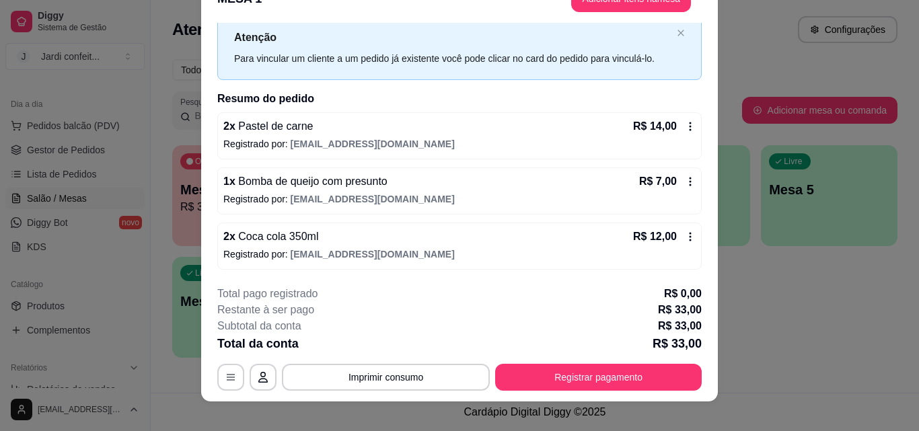
scroll to position [41, 0]
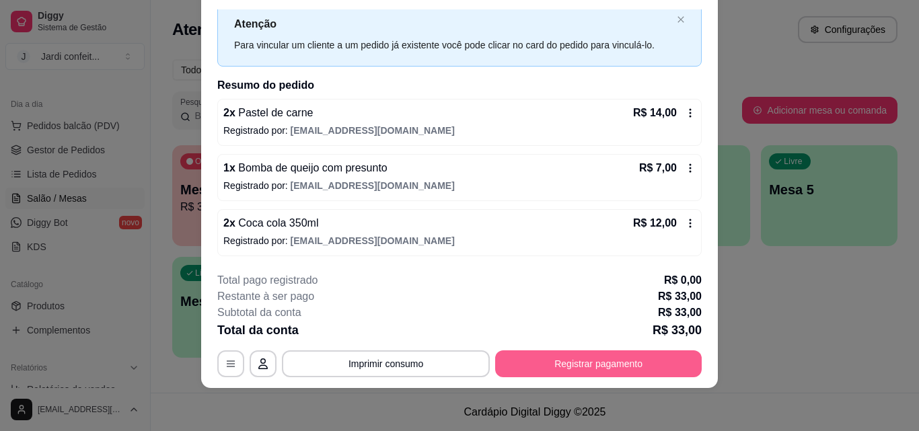
click at [594, 359] on button "Registrar pagamento" at bounding box center [598, 363] width 207 height 27
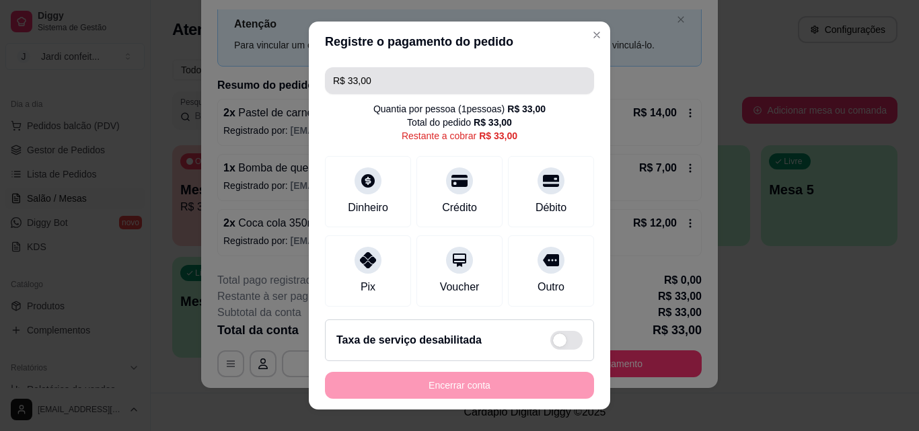
click at [406, 79] on input "R$ 33,00" at bounding box center [459, 80] width 253 height 27
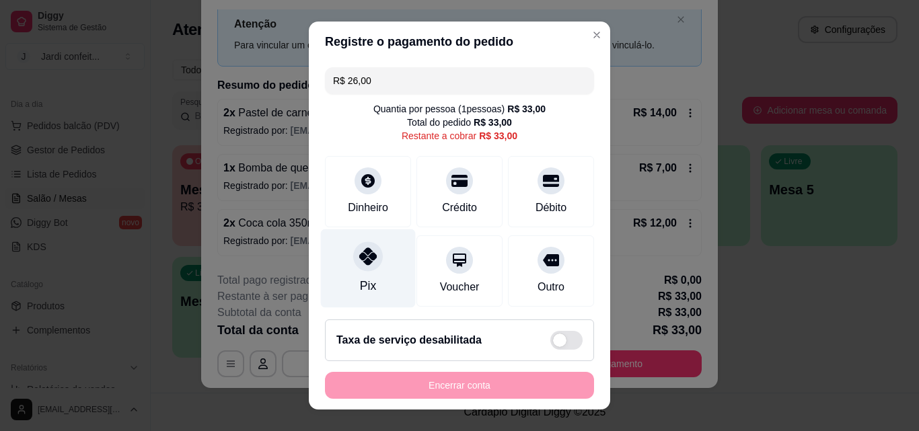
click at [370, 271] on div "Pix" at bounding box center [368, 268] width 95 height 79
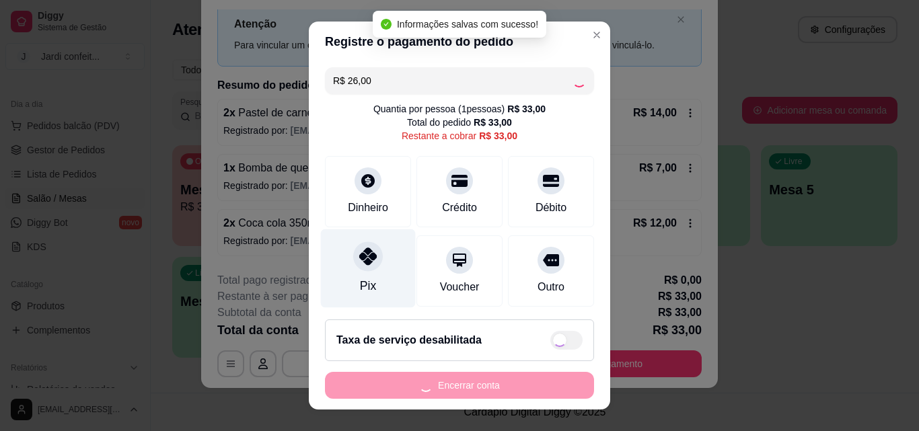
type input "R$ 7,00"
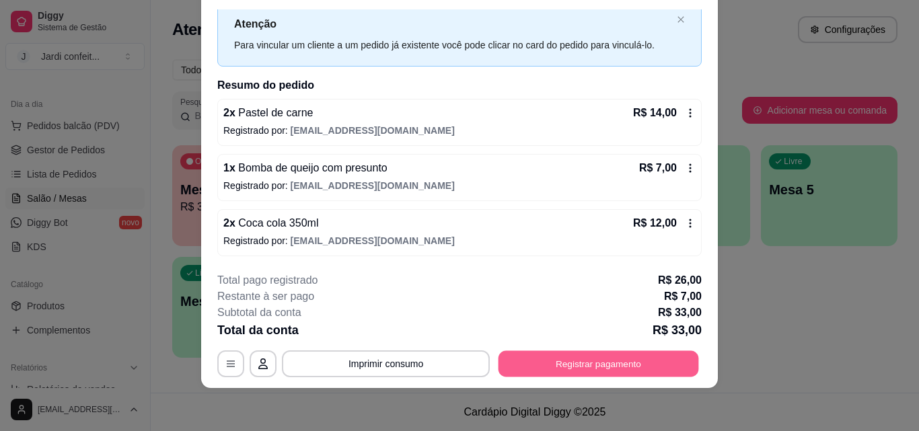
click at [540, 368] on button "Registrar pagamento" at bounding box center [598, 363] width 200 height 26
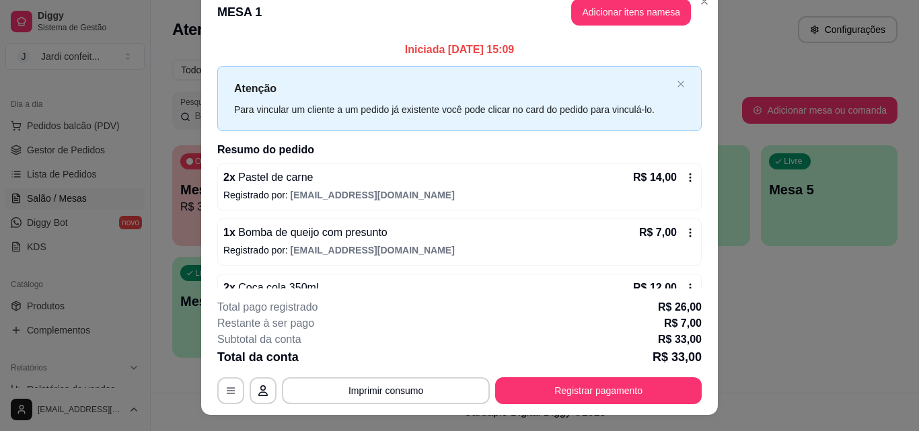
scroll to position [0, 0]
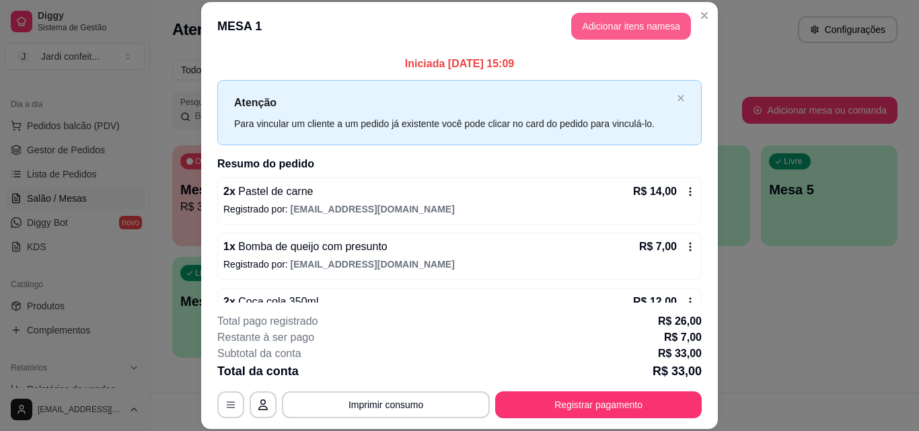
click at [607, 34] on button "Adicionar itens na mesa" at bounding box center [631, 26] width 120 height 27
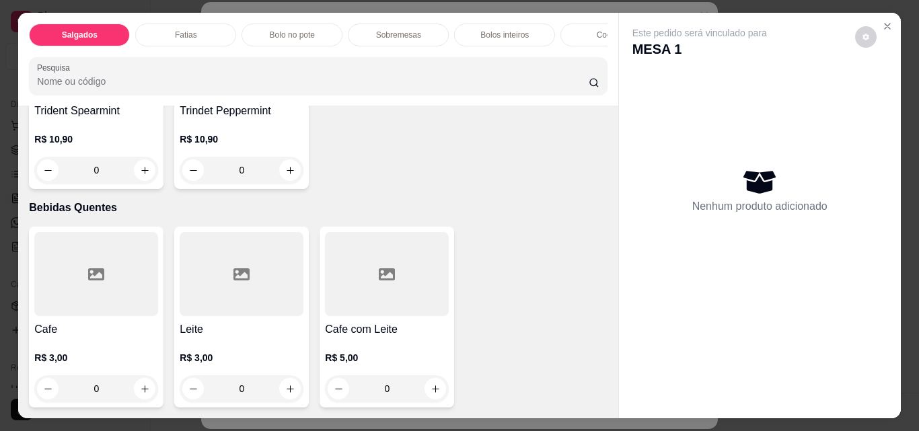
scroll to position [4608, 0]
click at [150, 176] on icon "increase-product-quantity" at bounding box center [145, 170] width 10 height 10
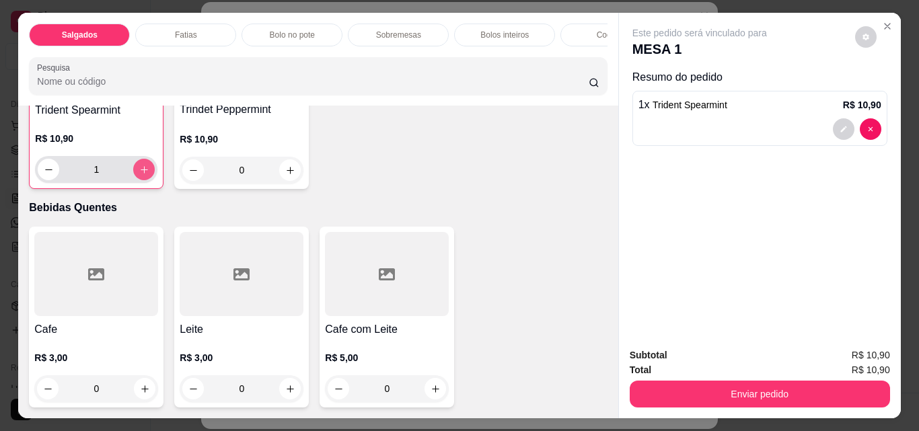
type input "1"
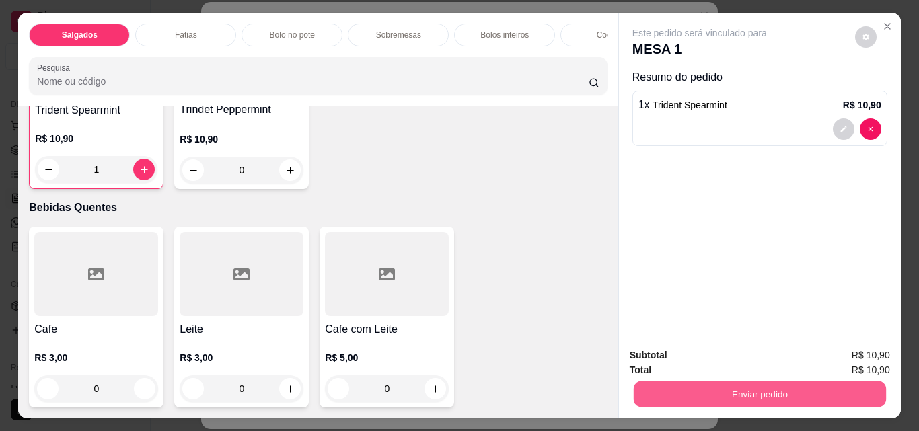
click at [719, 386] on button "Enviar pedido" at bounding box center [759, 394] width 252 height 26
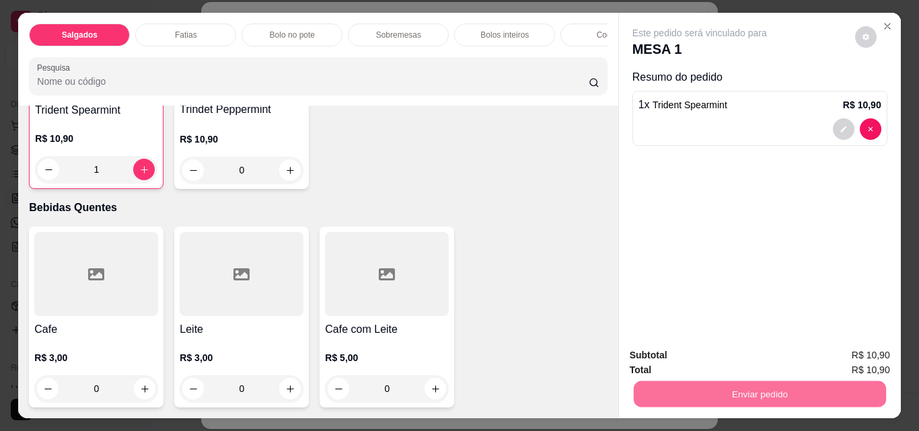
click at [780, 363] on button "Não registrar e enviar pedido" at bounding box center [715, 355] width 136 height 25
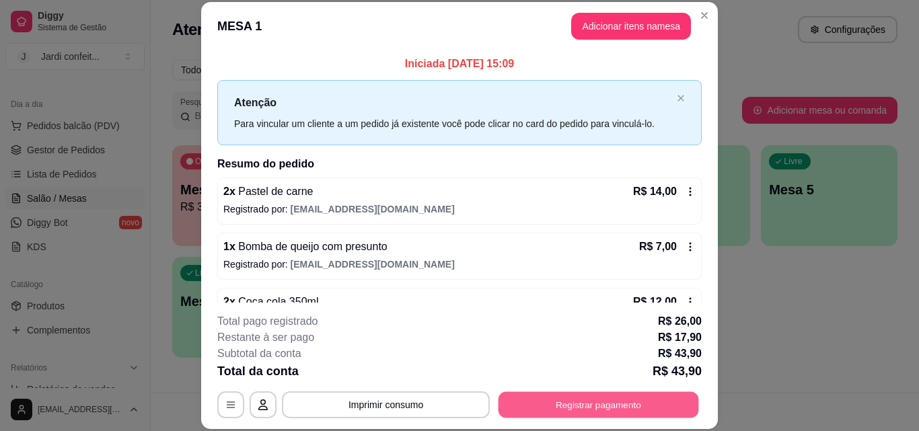
click at [517, 408] on button "Registrar pagamento" at bounding box center [598, 404] width 200 height 26
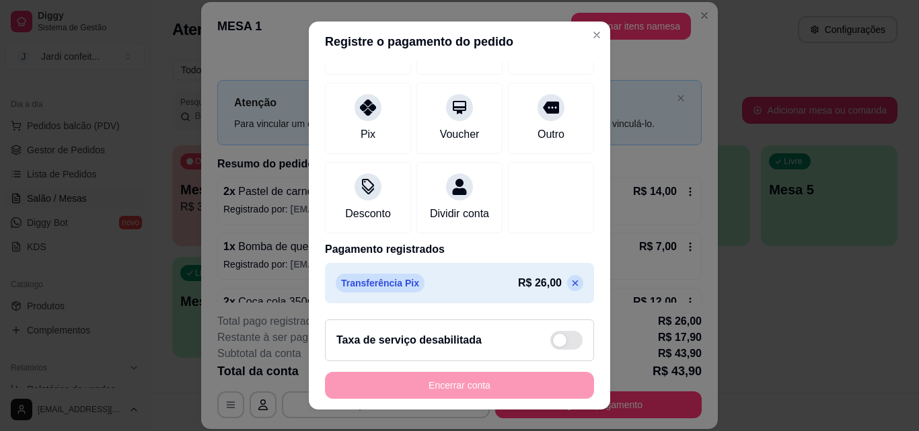
scroll to position [22, 0]
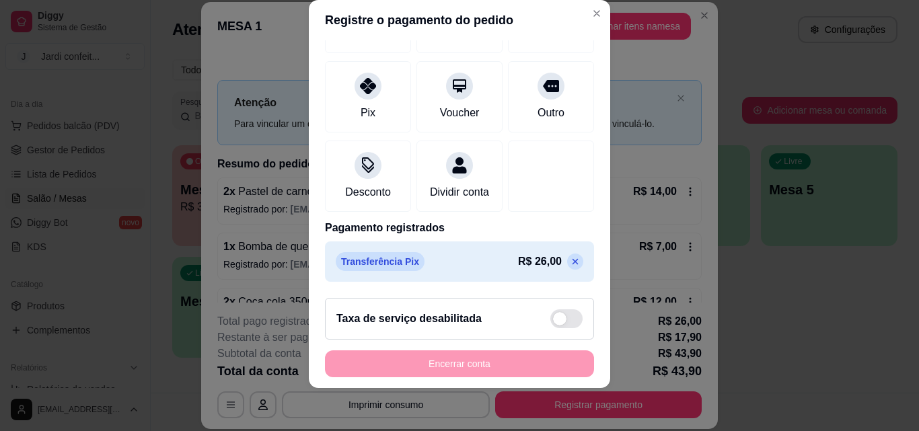
click at [572, 260] on icon at bounding box center [575, 262] width 6 height 6
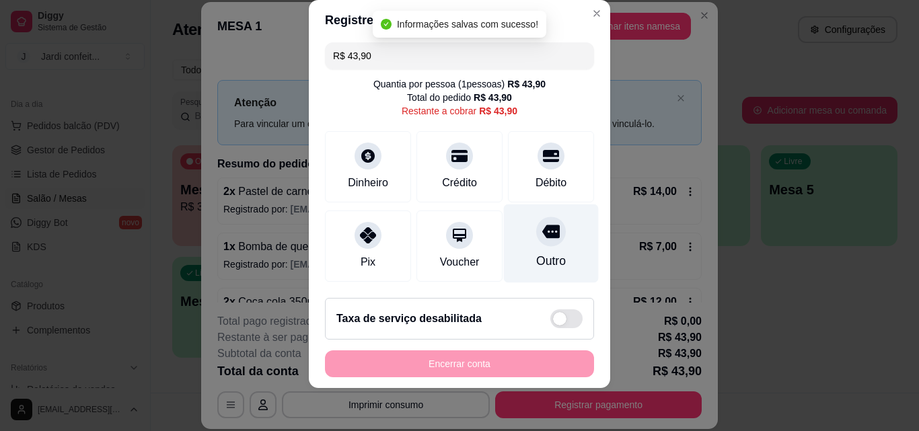
scroll to position [0, 0]
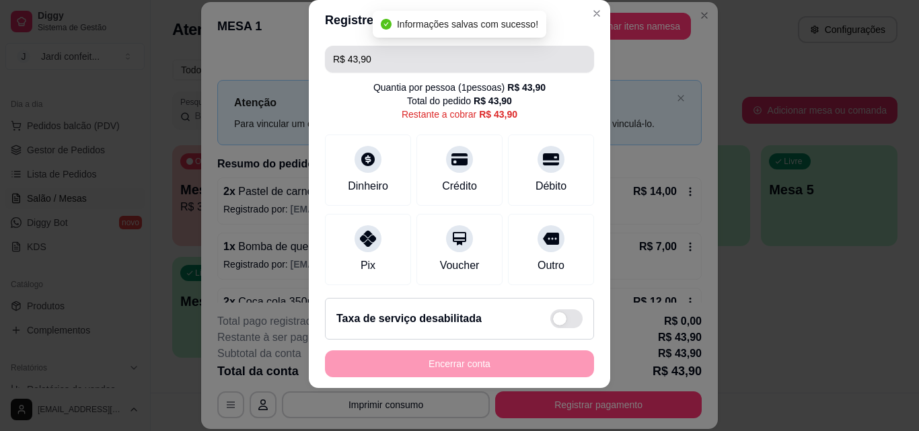
click at [445, 52] on input "R$ 43,90" at bounding box center [459, 59] width 253 height 27
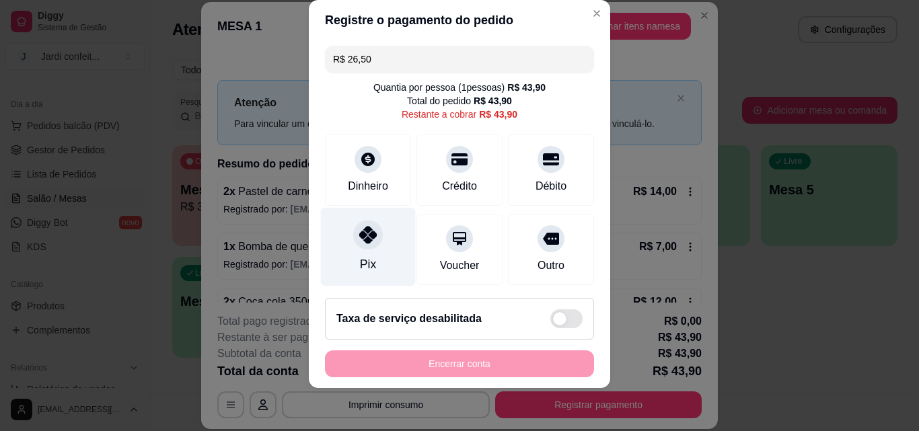
click at [367, 231] on icon at bounding box center [367, 234] width 17 height 17
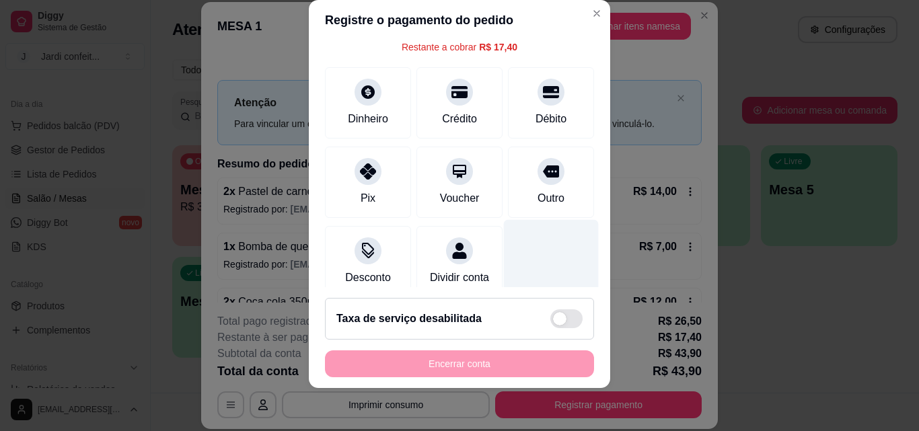
scroll to position [169, 0]
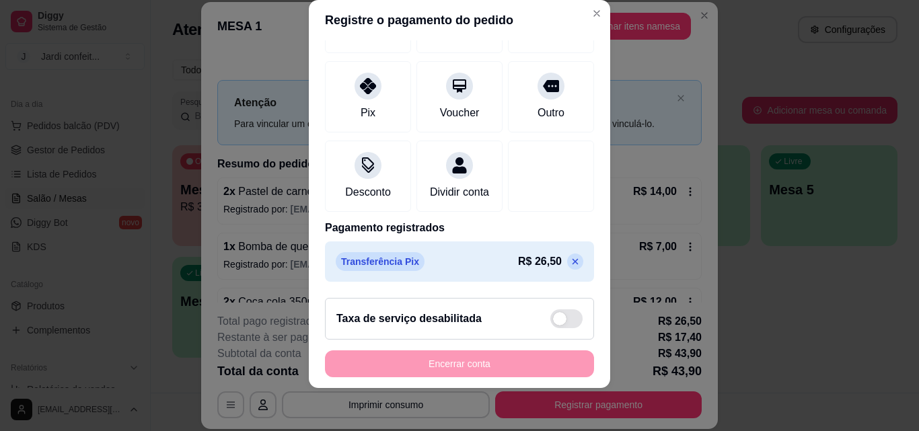
click at [570, 258] on icon at bounding box center [575, 261] width 11 height 11
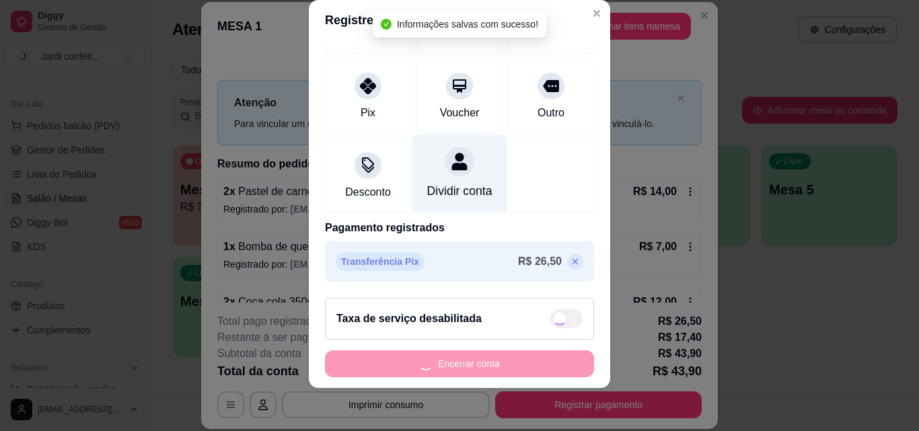
type input "R$ 43,90"
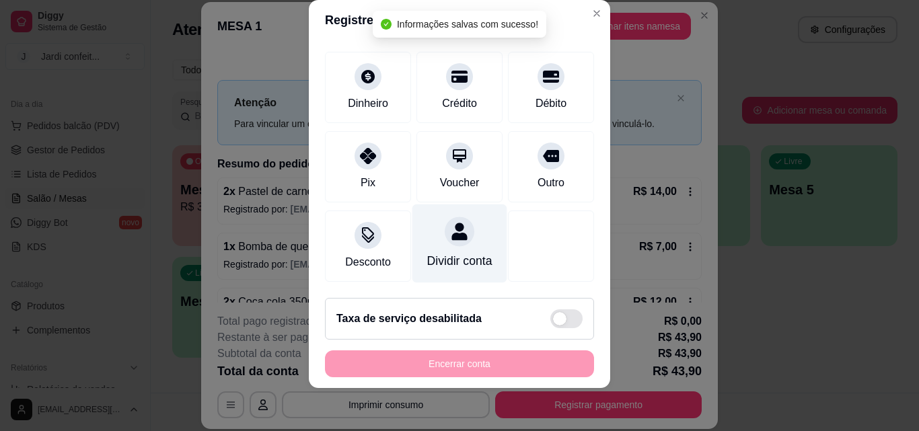
scroll to position [99, 0]
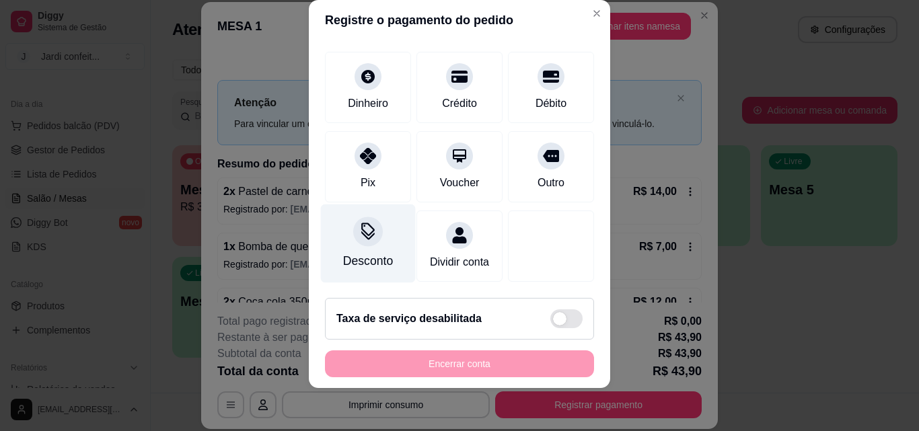
click at [387, 231] on div "Desconto" at bounding box center [368, 243] width 95 height 79
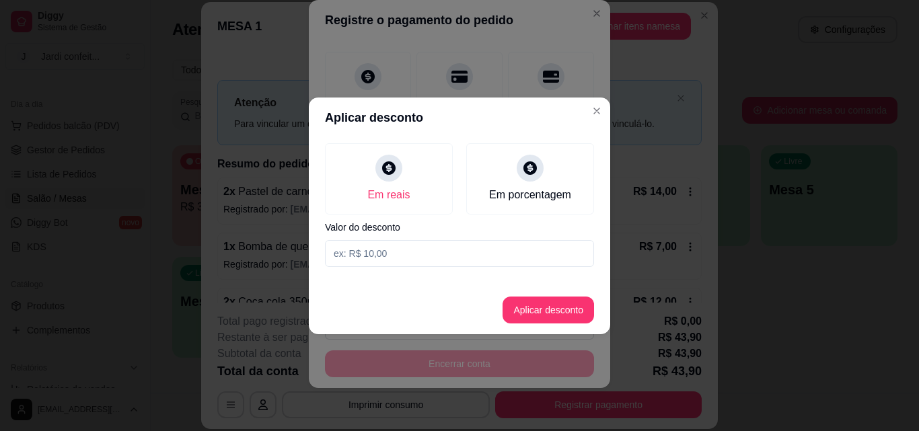
click at [398, 253] on input at bounding box center [459, 253] width 269 height 27
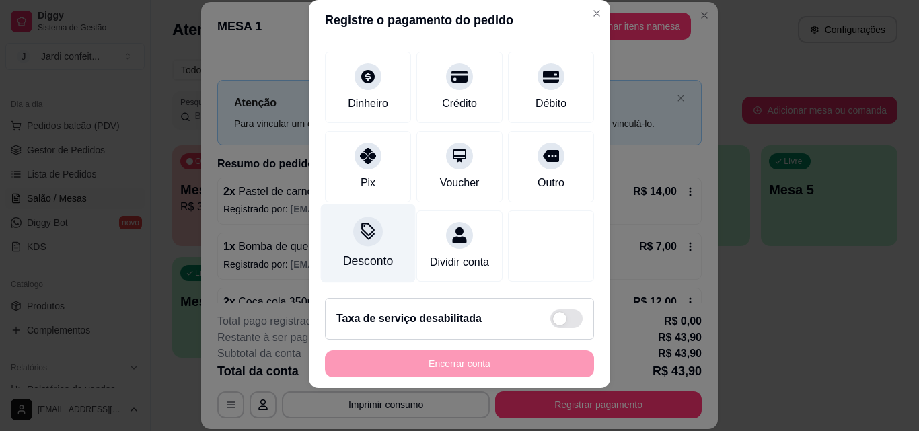
click at [371, 233] on div "Desconto" at bounding box center [368, 243] width 95 height 79
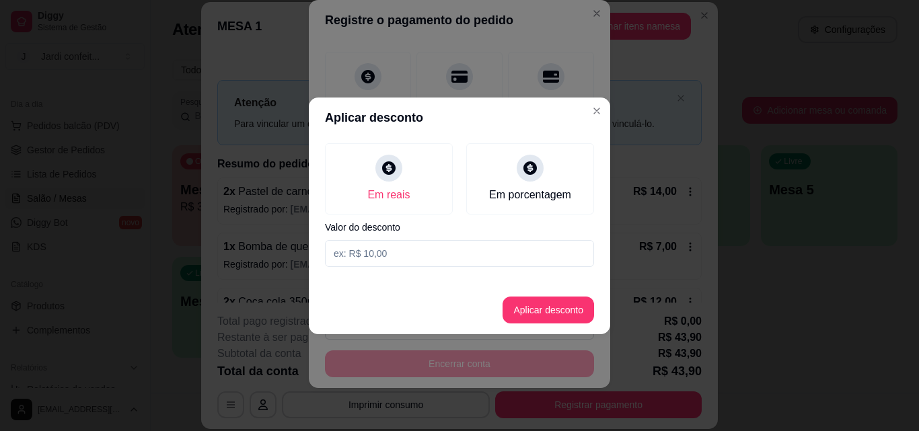
click at [402, 253] on input at bounding box center [459, 253] width 269 height 27
type input "0,90"
click at [564, 315] on button "Aplicar desconto" at bounding box center [547, 310] width 91 height 27
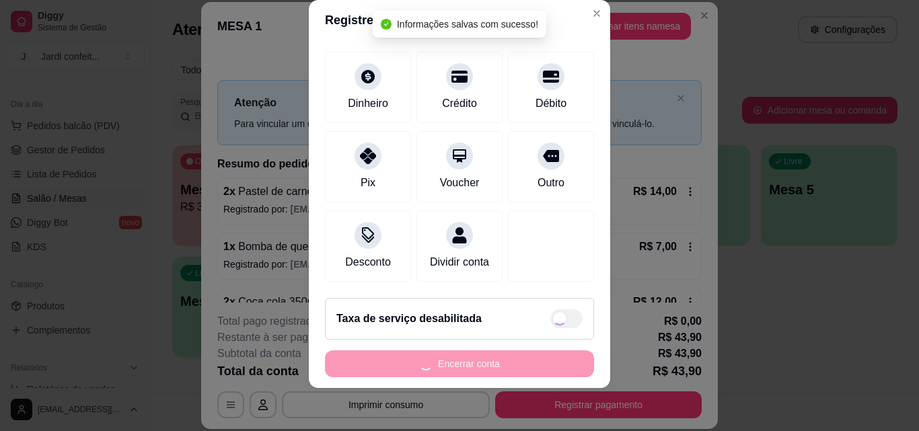
scroll to position [112, 0]
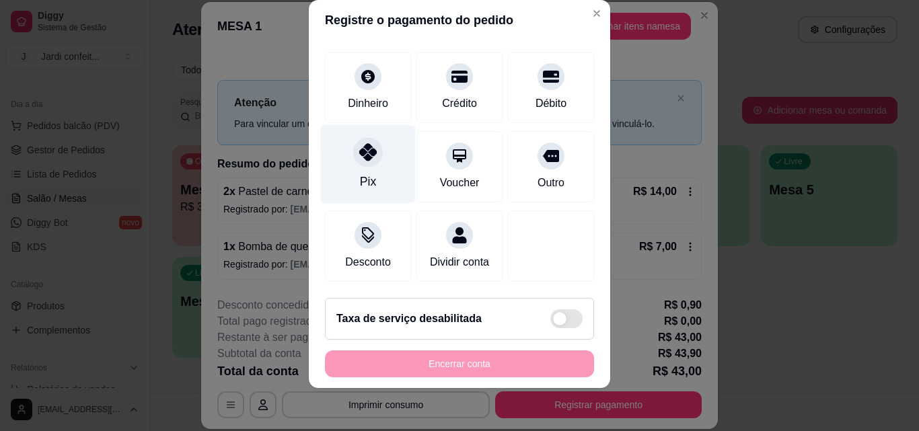
click at [377, 136] on div "Pix" at bounding box center [368, 164] width 95 height 79
type input "R$ 0,00"
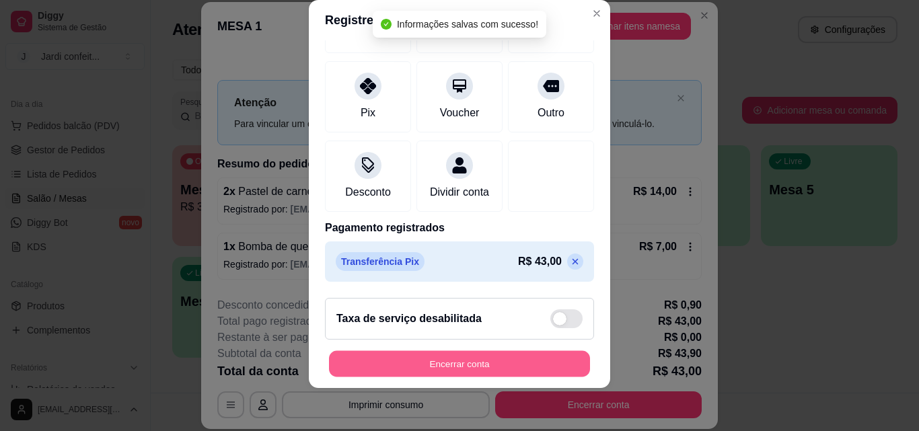
click at [420, 358] on button "Encerrar conta" at bounding box center [459, 364] width 261 height 26
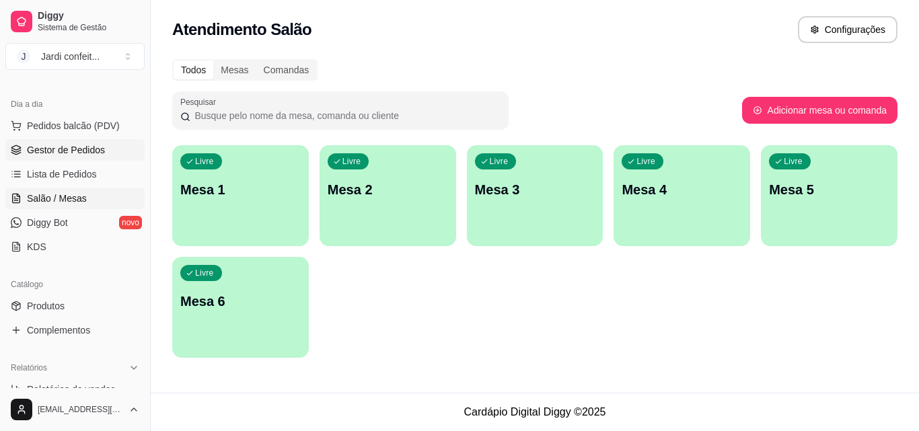
click at [28, 158] on link "Gestor de Pedidos" at bounding box center [74, 150] width 139 height 22
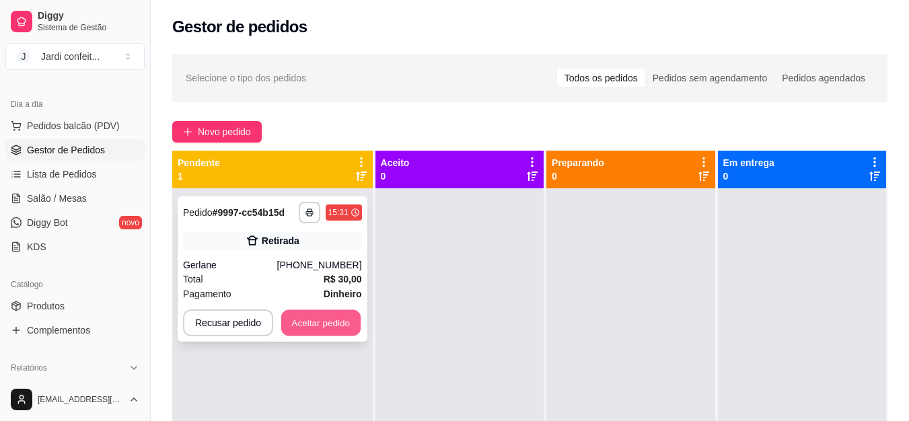
click at [313, 331] on button "Aceitar pedido" at bounding box center [320, 323] width 79 height 26
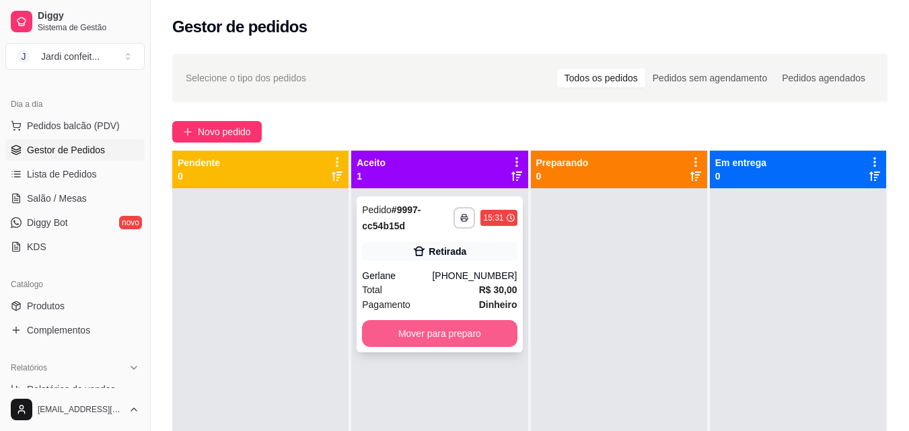
click at [422, 340] on button "Mover para preparo" at bounding box center [439, 333] width 155 height 27
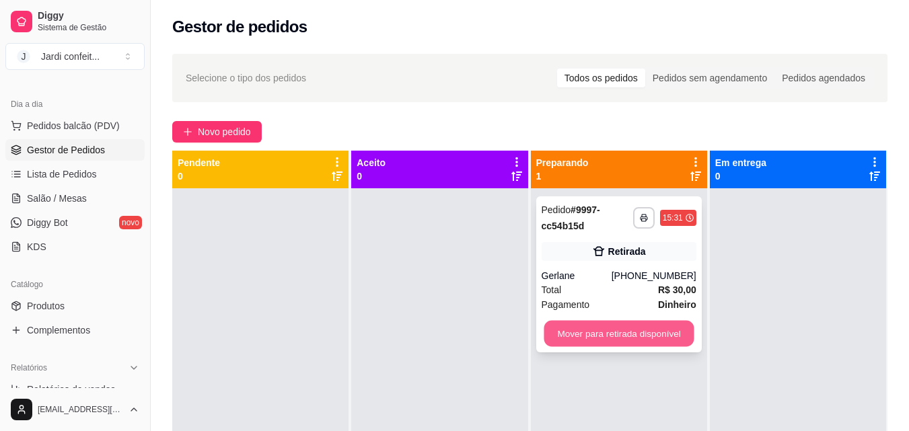
click at [566, 338] on button "Mover para retirada disponível" at bounding box center [619, 334] width 150 height 26
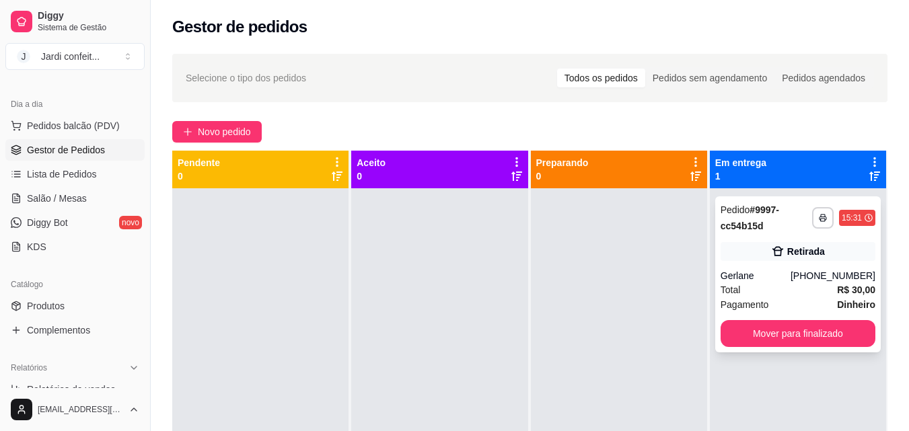
click at [797, 264] on div "**********" at bounding box center [797, 274] width 165 height 156
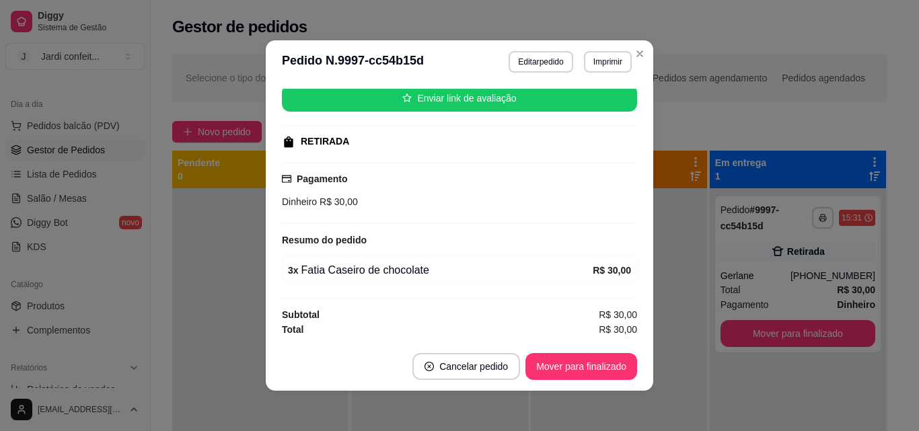
scroll to position [3, 0]
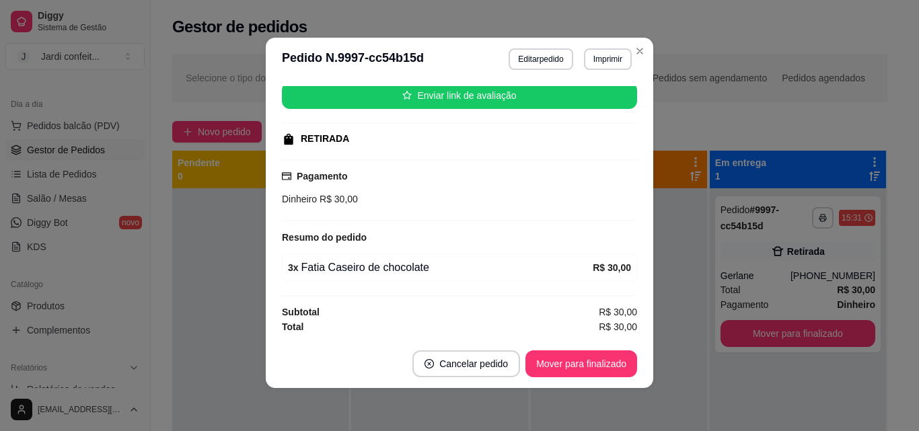
drag, startPoint x: 421, startPoint y: 279, endPoint x: 427, endPoint y: 268, distance: 12.3
click at [421, 278] on div "3 x Fatia Caseiro de chocolate R$ 30,00" at bounding box center [459, 268] width 355 height 28
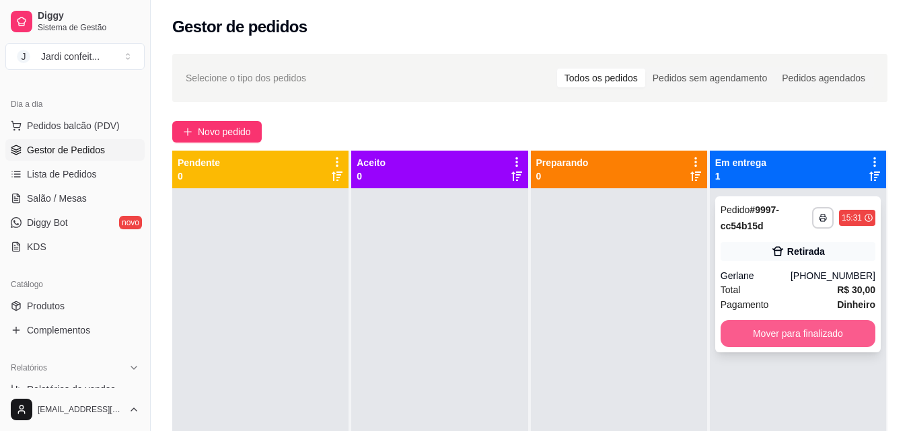
click at [720, 325] on button "Mover para finalizado" at bounding box center [797, 333] width 155 height 27
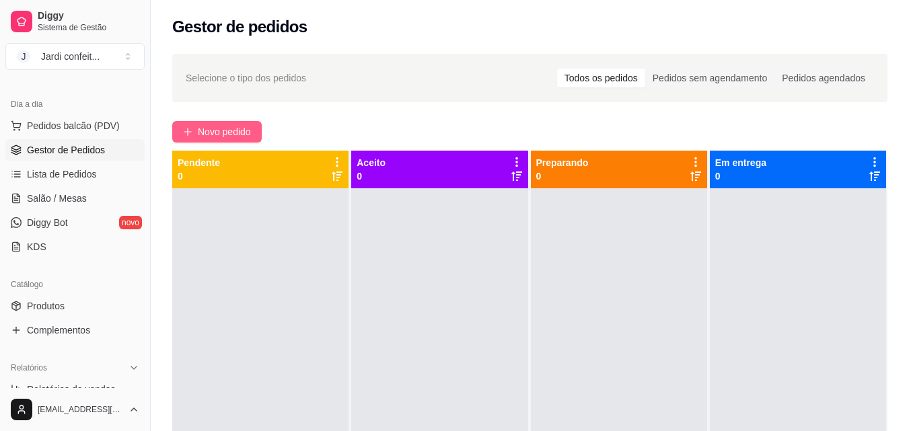
click at [236, 121] on button "Novo pedido" at bounding box center [216, 132] width 89 height 22
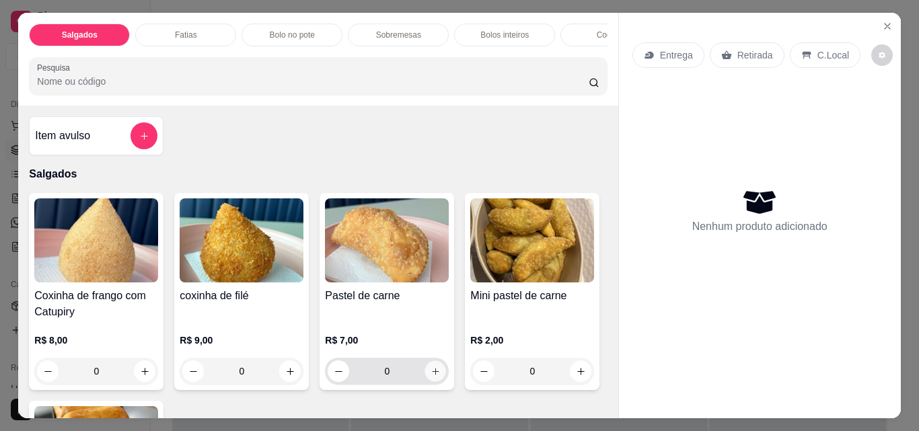
click at [425, 378] on button "increase-product-quantity" at bounding box center [435, 371] width 21 height 21
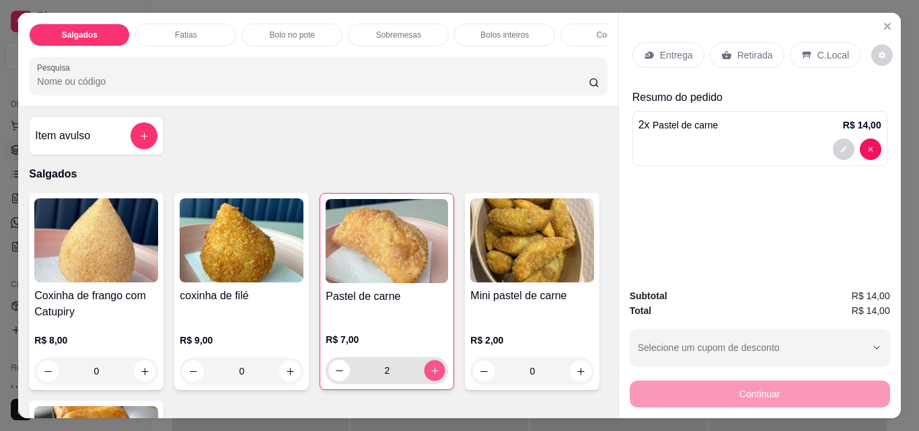
click at [424, 378] on button "increase-product-quantity" at bounding box center [434, 371] width 21 height 21
type input "3"
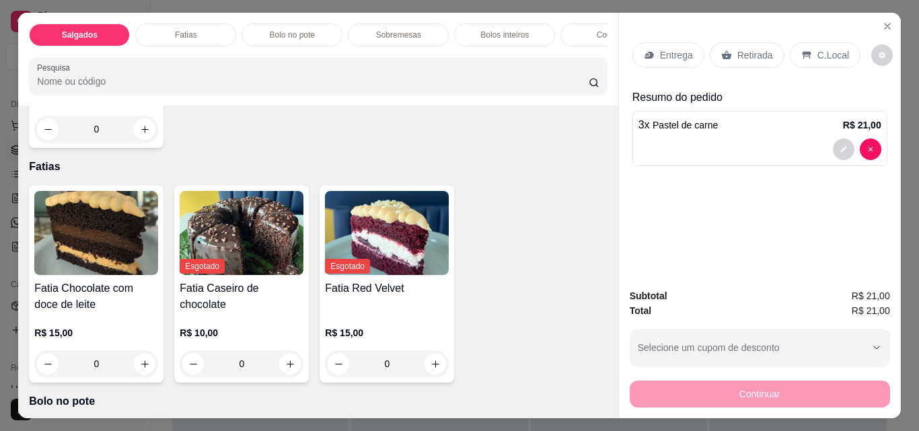
scroll to position [471, 0]
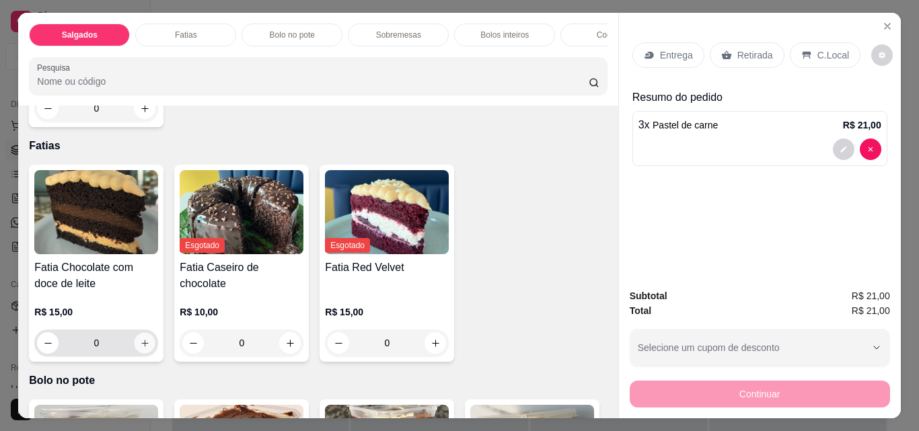
click at [140, 343] on icon "increase-product-quantity" at bounding box center [145, 343] width 10 height 10
type input "1"
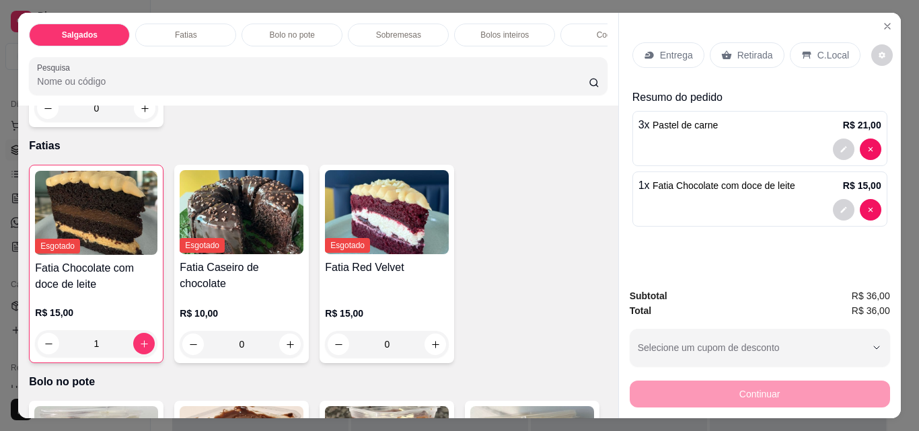
click at [738, 55] on p "Retirada" at bounding box center [755, 54] width 36 height 13
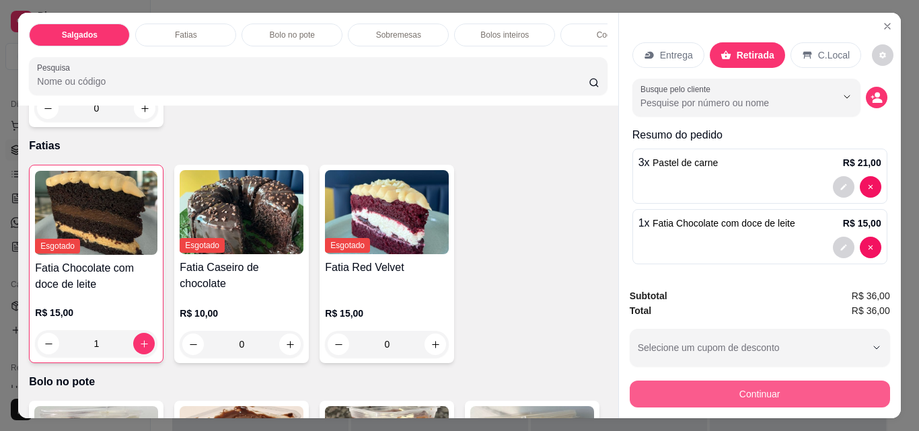
click at [726, 396] on button "Continuar" at bounding box center [760, 394] width 260 height 27
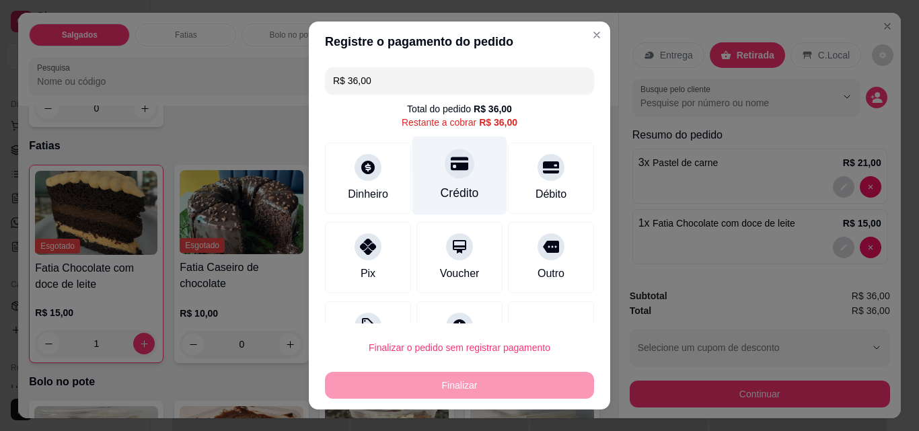
click at [463, 196] on div "Crédito" at bounding box center [460, 192] width 38 height 17
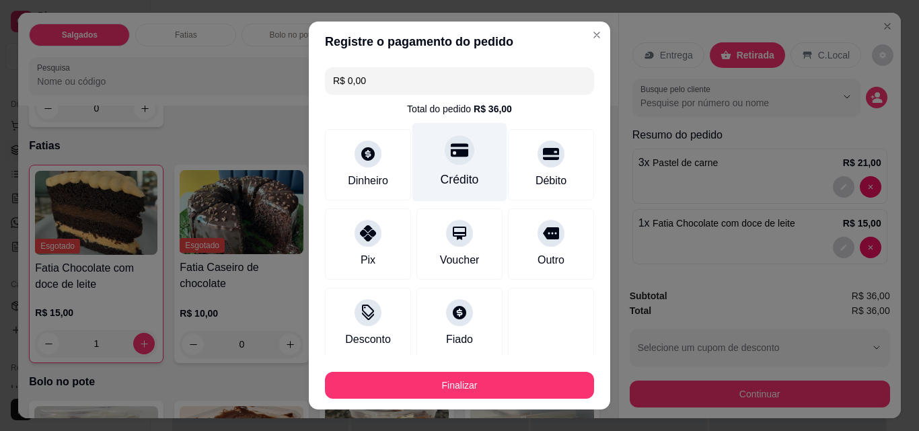
type input "R$ 0,00"
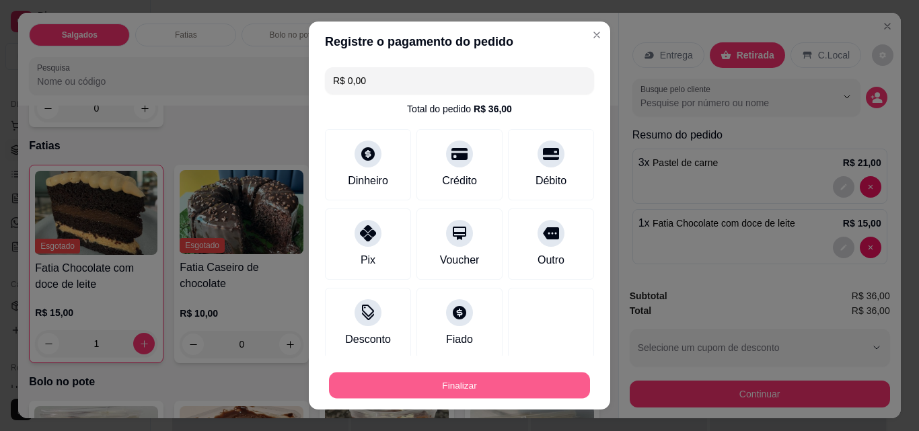
click at [496, 392] on button "Finalizar" at bounding box center [459, 386] width 261 height 26
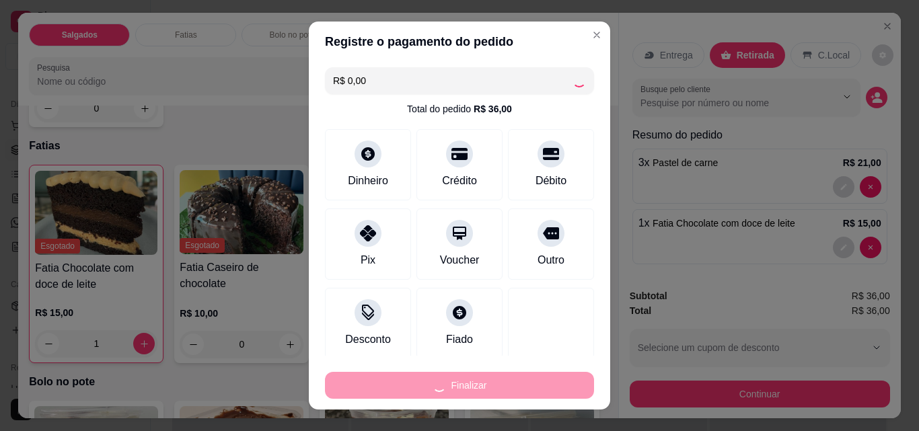
type input "0"
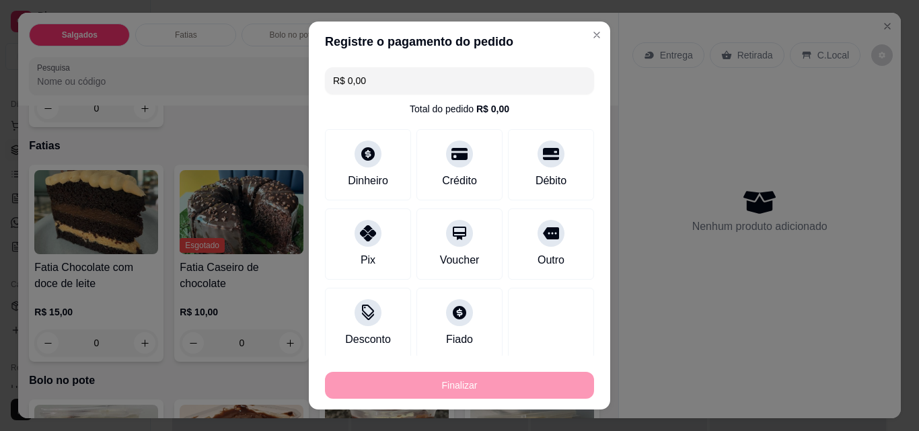
type input "-R$ 36,00"
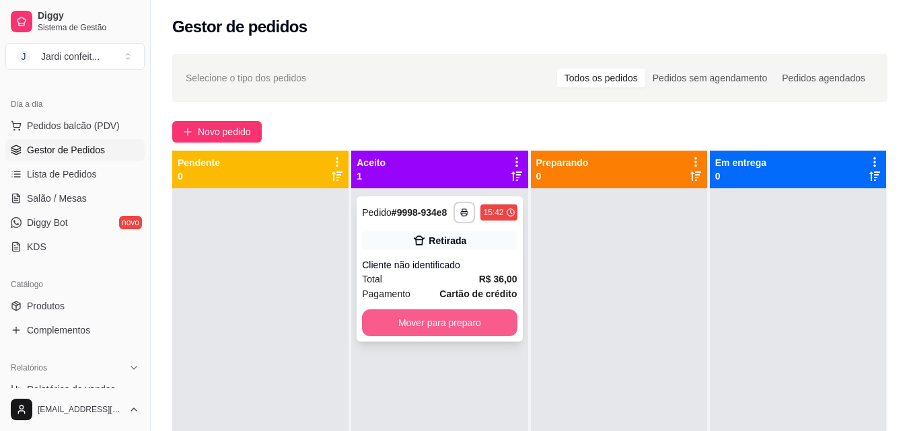
click at [406, 331] on button "Mover para preparo" at bounding box center [439, 322] width 155 height 27
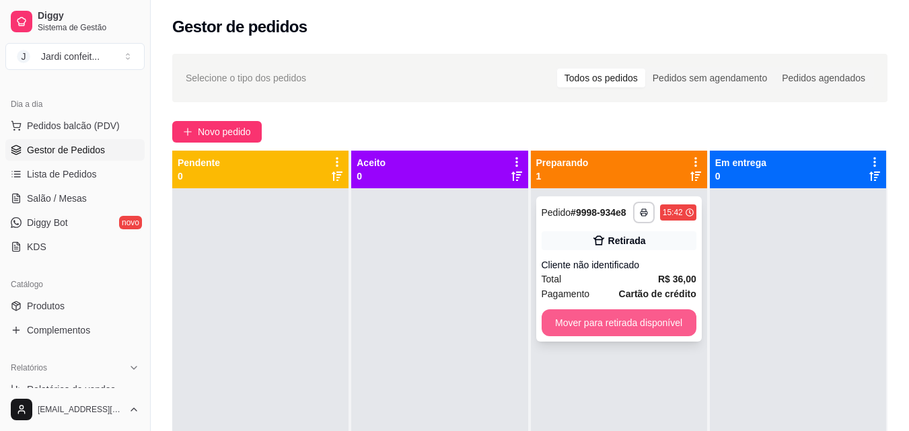
click at [636, 329] on button "Mover para retirada disponível" at bounding box center [618, 322] width 155 height 27
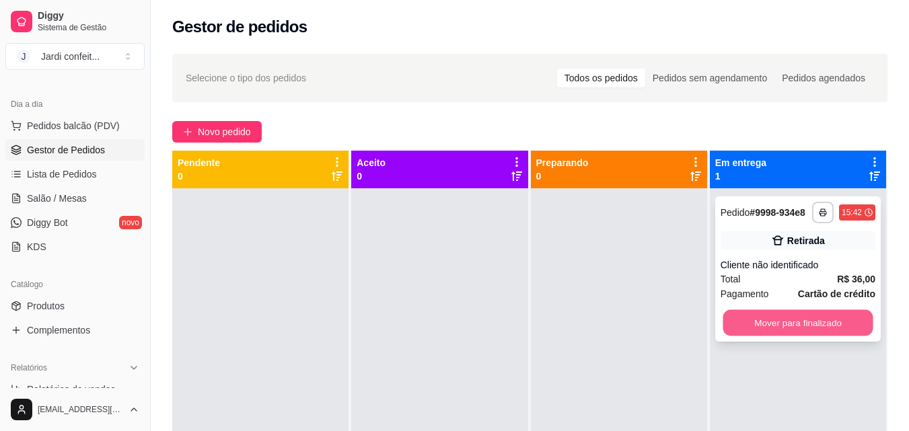
click at [781, 313] on button "Mover para finalizado" at bounding box center [797, 323] width 150 height 26
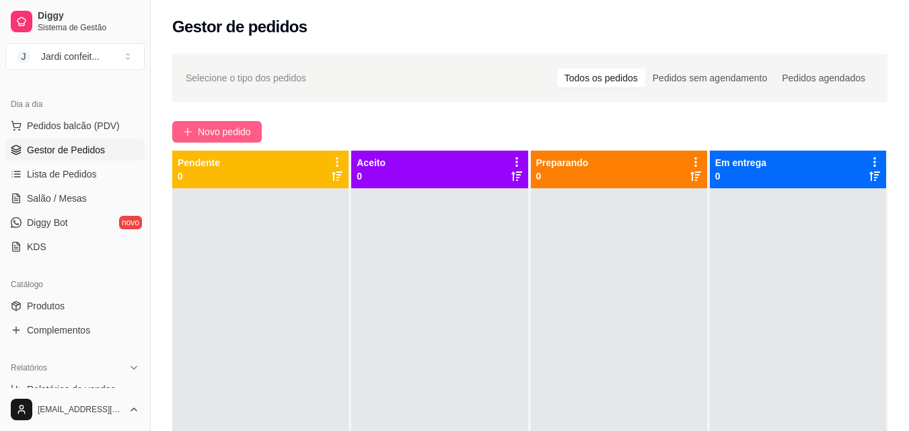
click at [211, 124] on button "Novo pedido" at bounding box center [216, 132] width 89 height 22
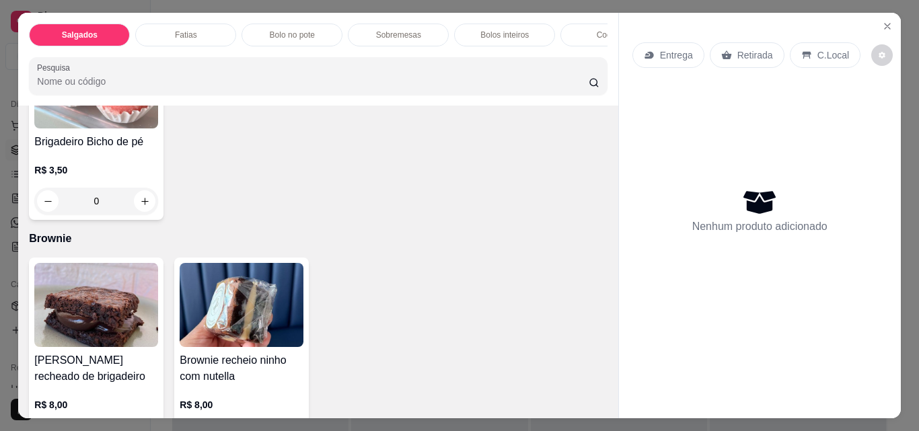
scroll to position [2287, 0]
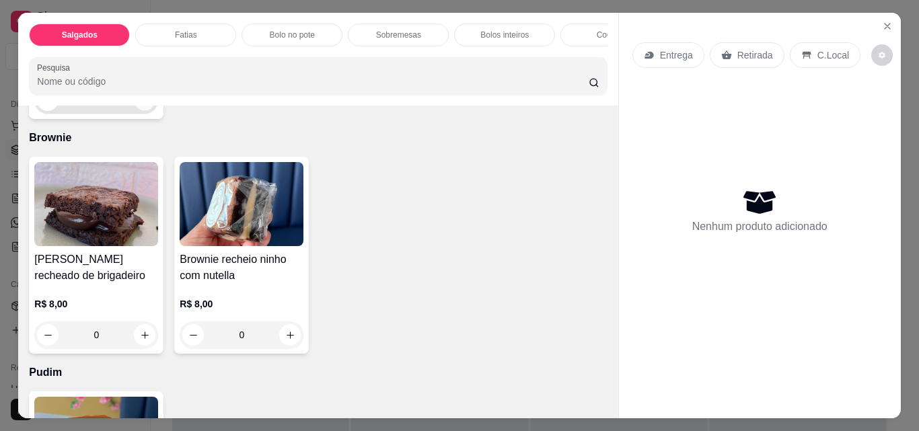
click at [155, 111] on button "increase-product-quantity" at bounding box center [145, 100] width 21 height 21
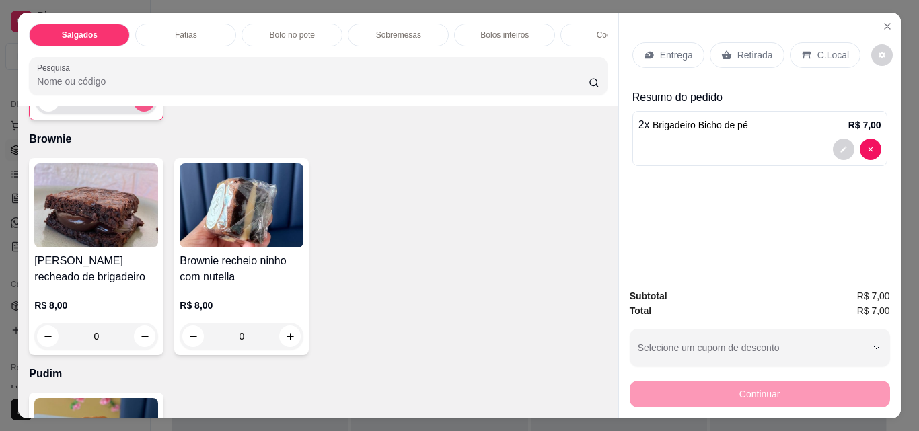
type input "2"
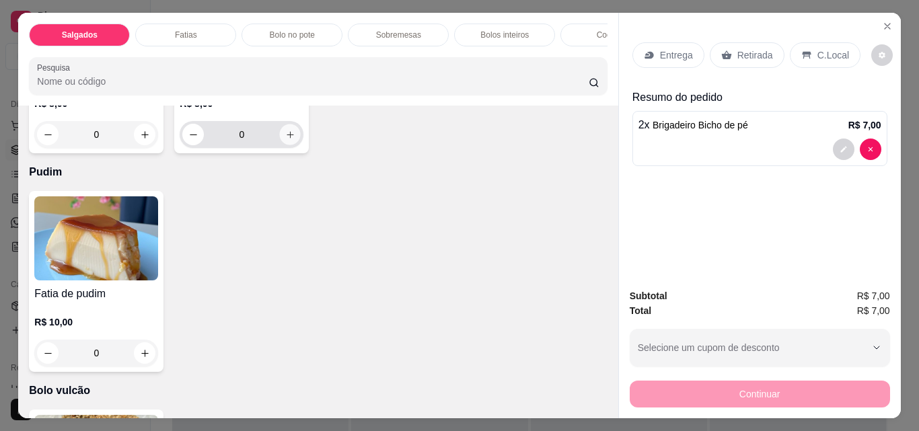
click at [280, 145] on button "increase-product-quantity" at bounding box center [290, 134] width 21 height 21
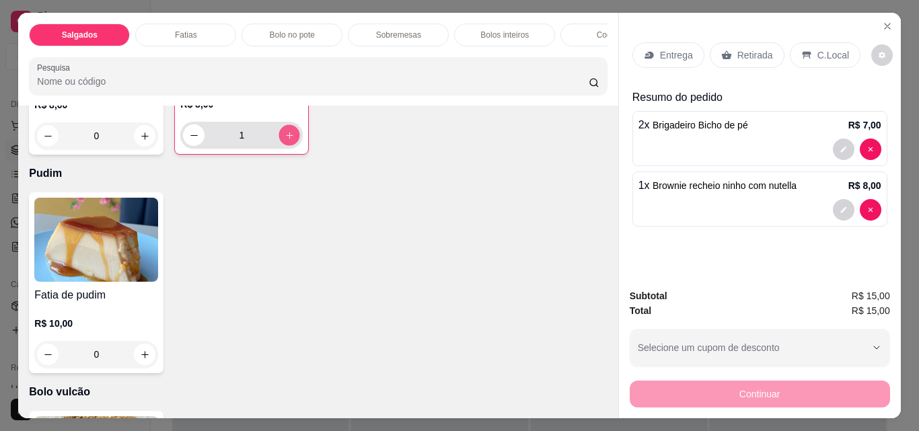
click at [279, 146] on button "increase-product-quantity" at bounding box center [289, 135] width 21 height 21
type input "2"
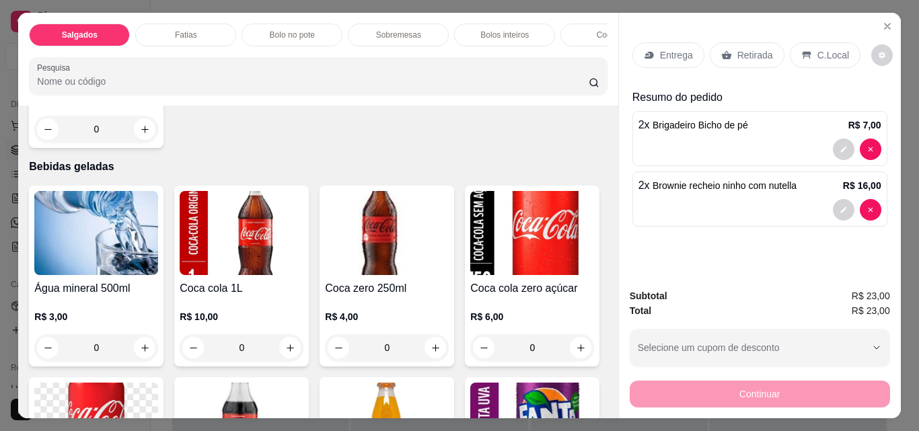
scroll to position [2825, 0]
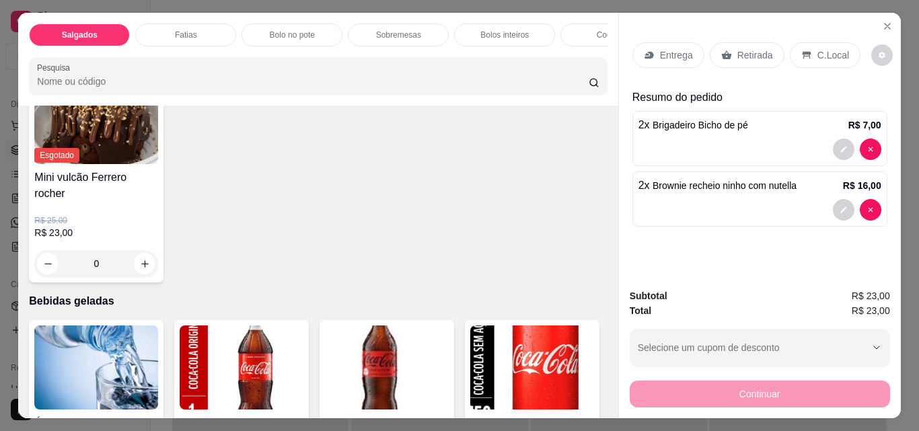
click at [142, 24] on icon "increase-product-quantity" at bounding box center [145, 18] width 10 height 10
type input "1"
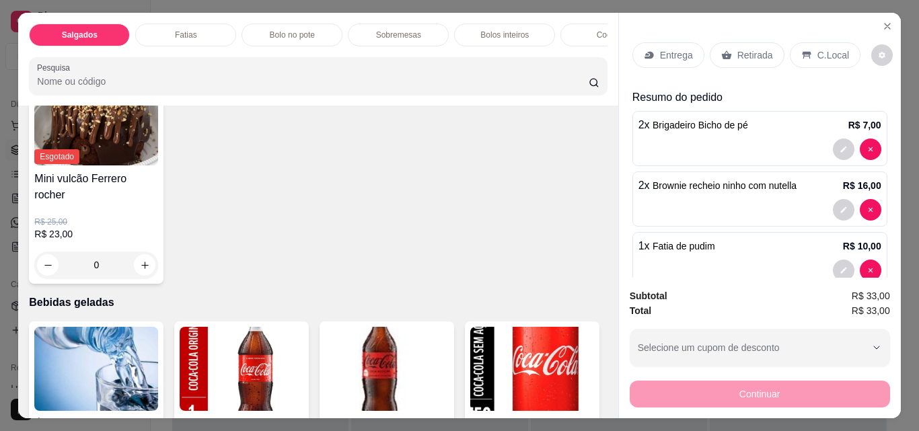
scroll to position [2826, 0]
click at [757, 59] on div "Retirada" at bounding box center [747, 55] width 75 height 26
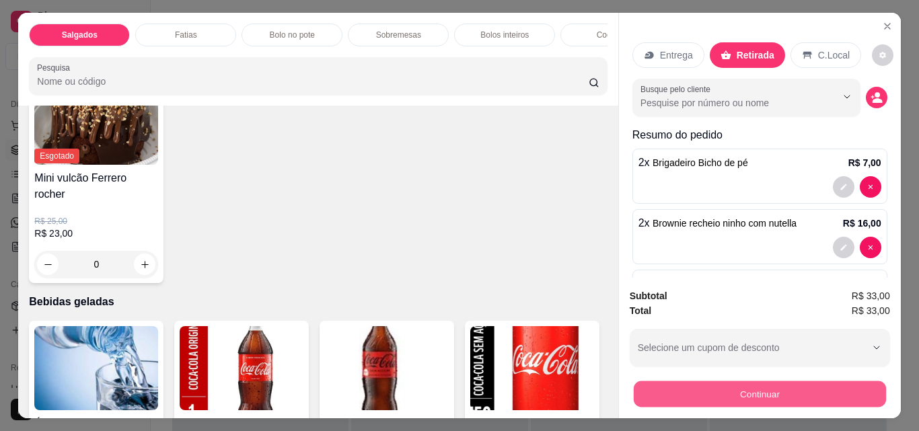
click at [806, 391] on button "Continuar" at bounding box center [759, 394] width 252 height 26
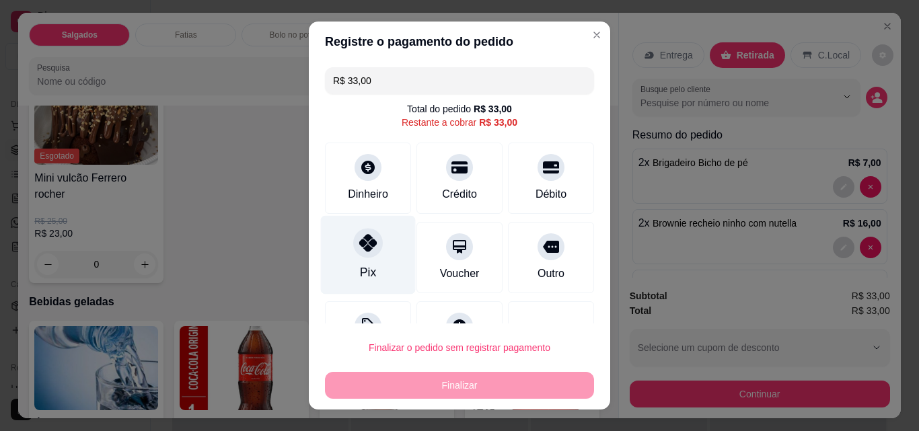
click at [365, 254] on div at bounding box center [368, 243] width 30 height 30
type input "R$ 0,00"
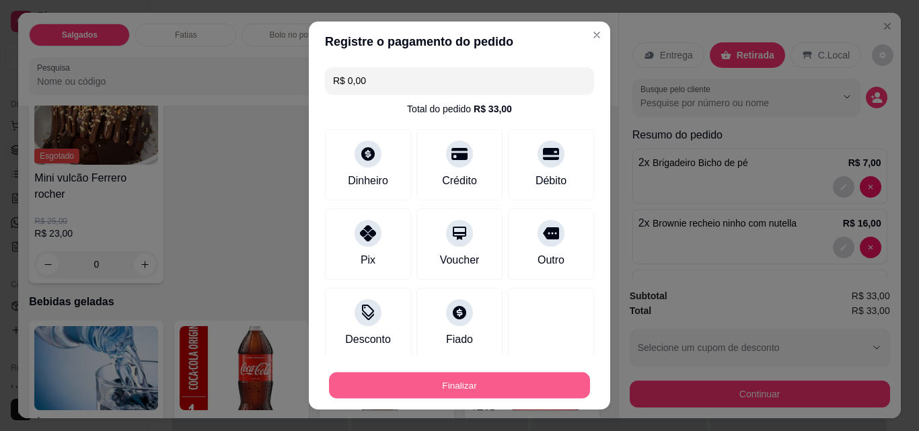
click at [482, 381] on button "Finalizar" at bounding box center [459, 386] width 261 height 26
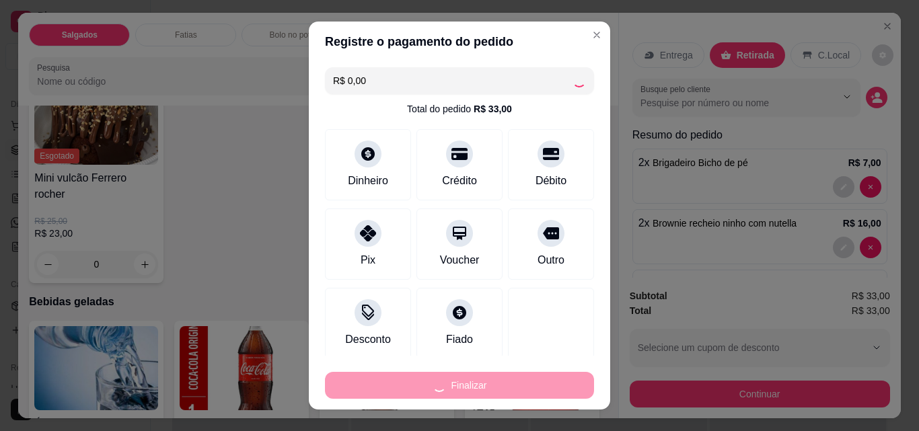
type input "0"
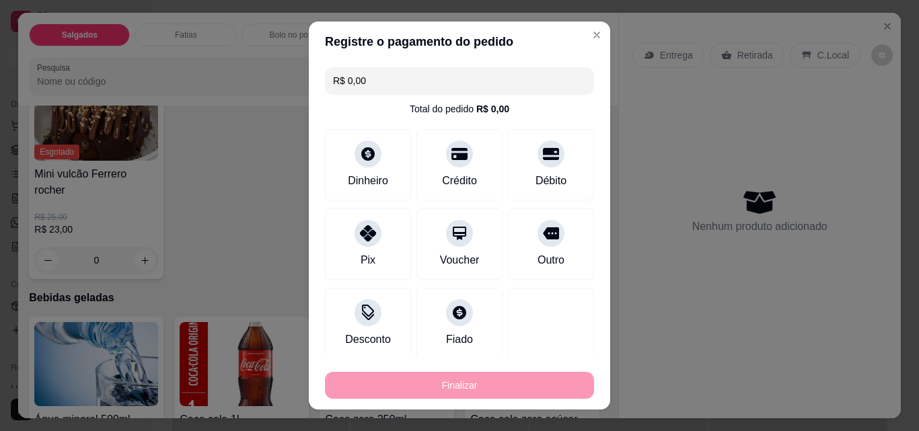
type input "-R$ 33,00"
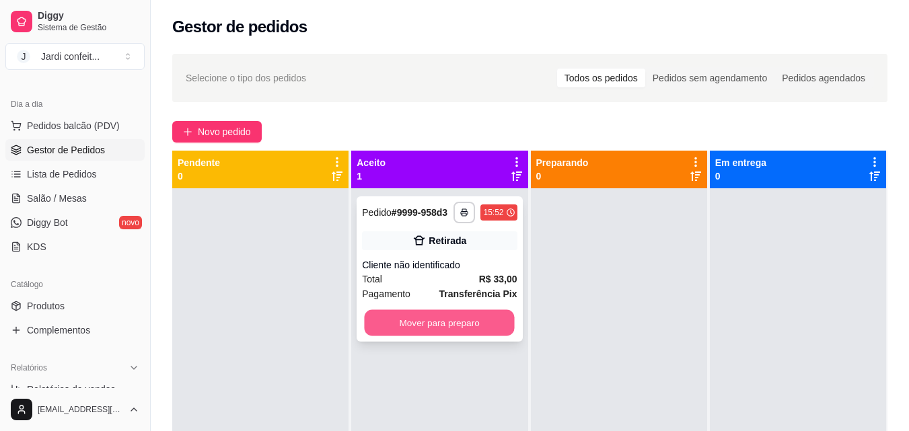
click at [503, 329] on button "Mover para preparo" at bounding box center [440, 323] width 150 height 26
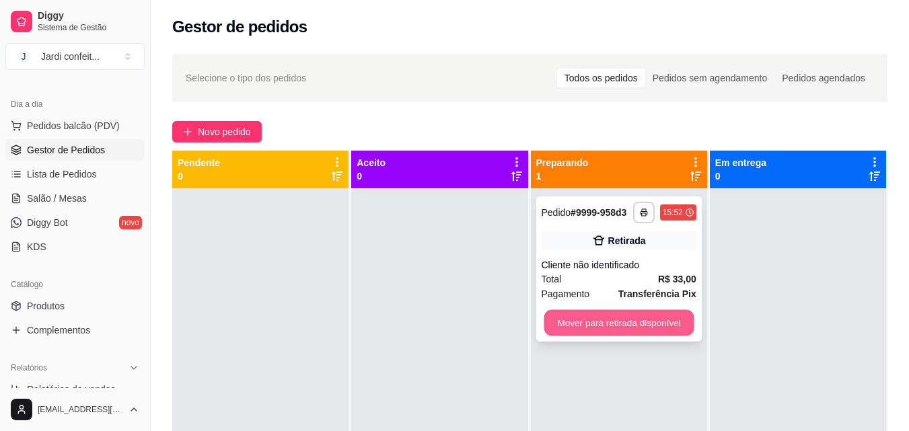
click at [605, 320] on button "Mover para retirada disponível" at bounding box center [619, 323] width 150 height 26
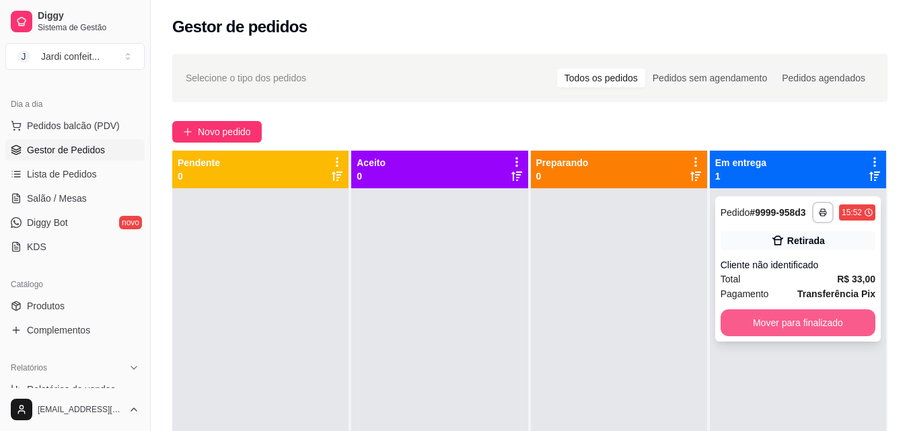
click at [773, 312] on button "Mover para finalizado" at bounding box center [797, 322] width 155 height 27
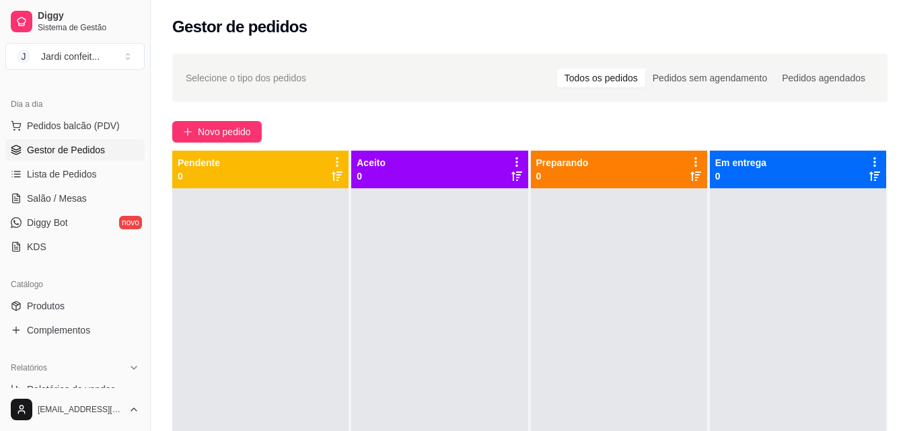
drag, startPoint x: 768, startPoint y: 299, endPoint x: 591, endPoint y: 299, distance: 176.9
click at [663, 299] on div "Pendente 0 Aceito 0 Preparando 0 Em entrega 0" at bounding box center [529, 366] width 715 height 431
click at [249, 135] on span "Novo pedido" at bounding box center [224, 131] width 53 height 15
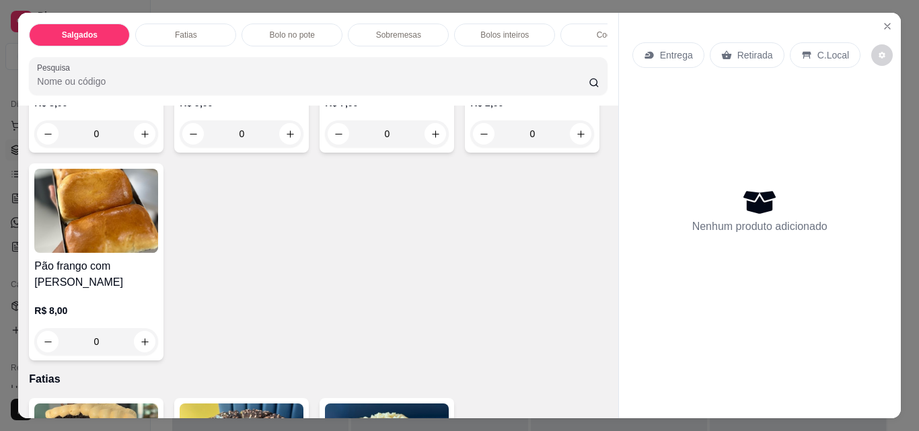
scroll to position [269, 0]
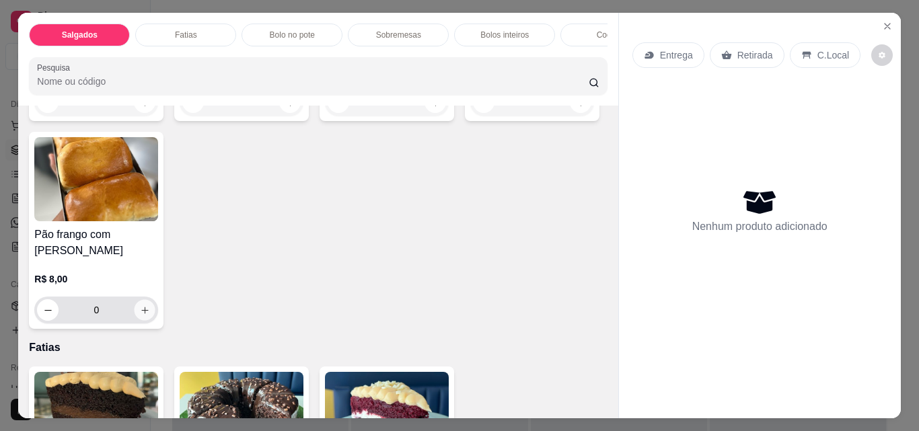
click at [155, 307] on button "increase-product-quantity" at bounding box center [145, 310] width 21 height 21
type input "1"
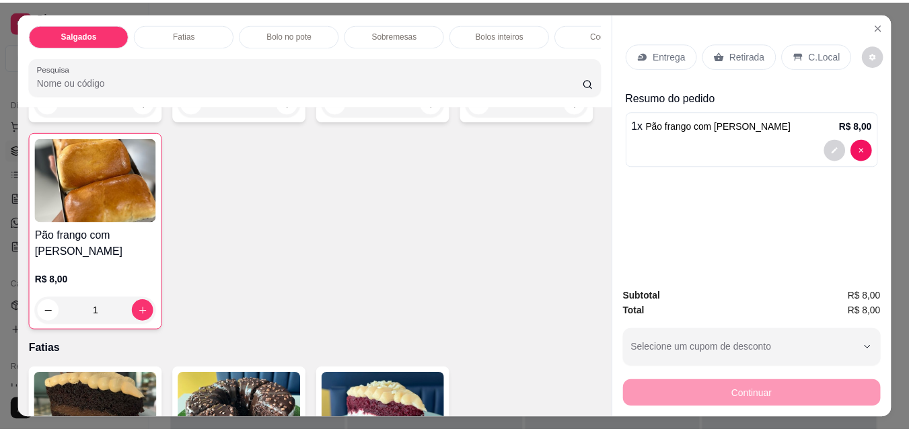
scroll to position [0, 0]
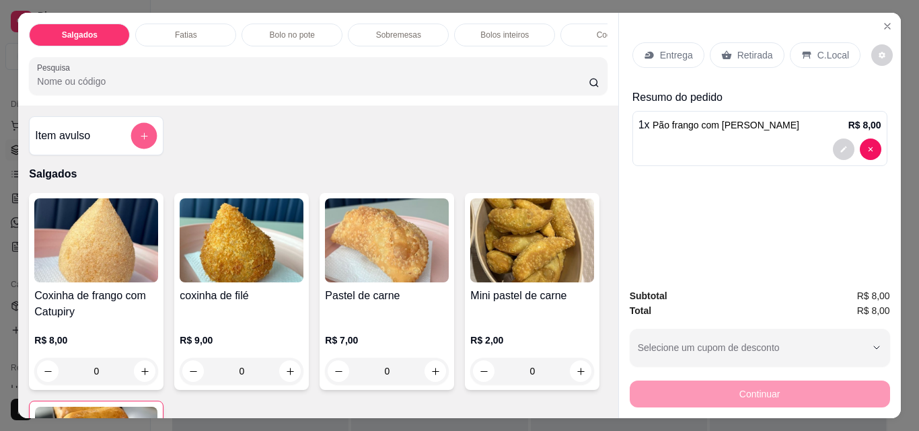
click at [133, 143] on button "add-separate-item" at bounding box center [144, 136] width 26 height 26
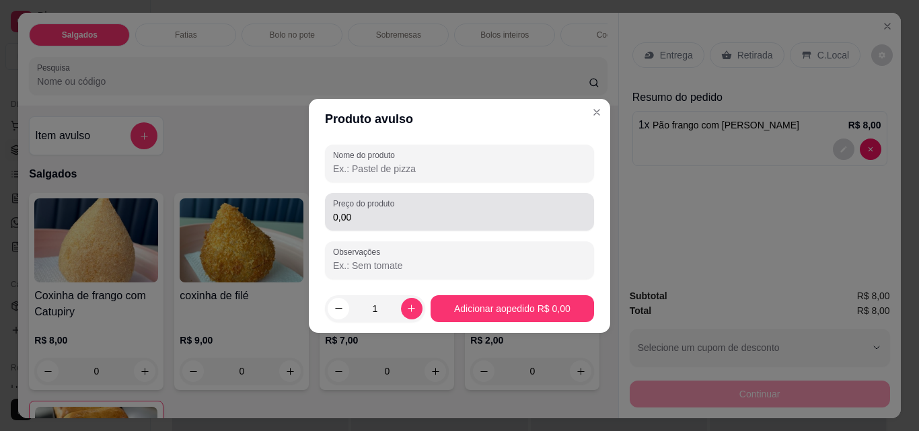
click at [402, 215] on input "0,00" at bounding box center [459, 217] width 253 height 13
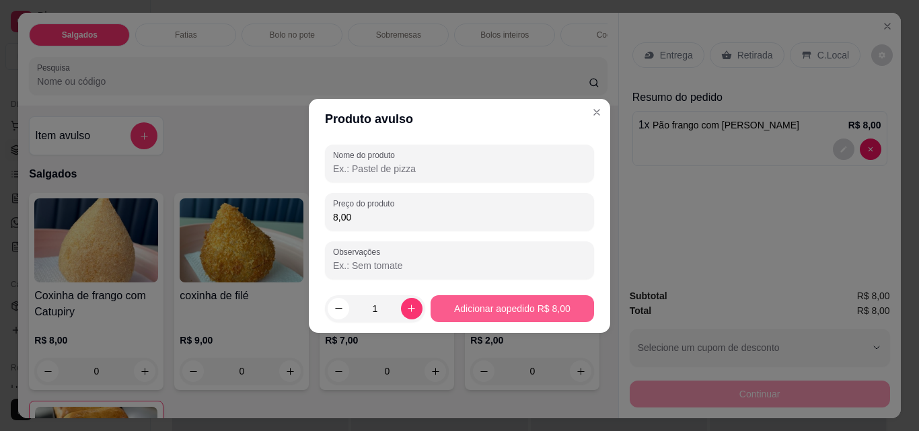
type input "8,00"
click at [486, 299] on button "Adicionar ao pedido R$ 8,00" at bounding box center [512, 308] width 159 height 26
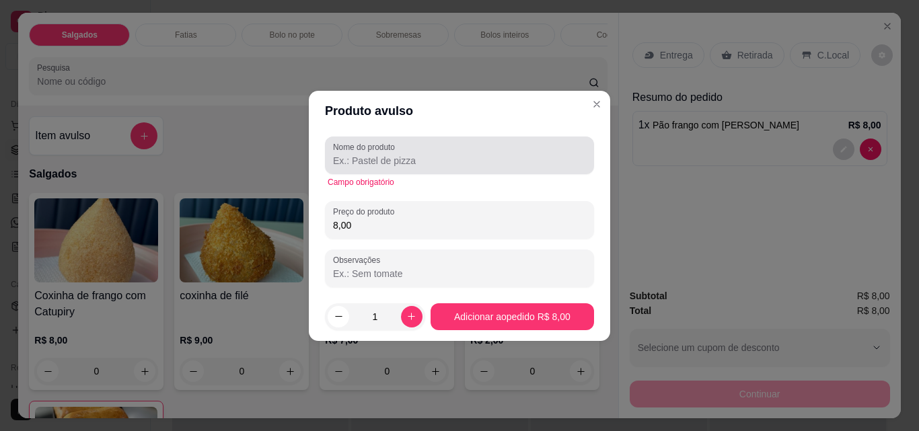
click at [468, 159] on input "Nome do produto" at bounding box center [459, 160] width 253 height 13
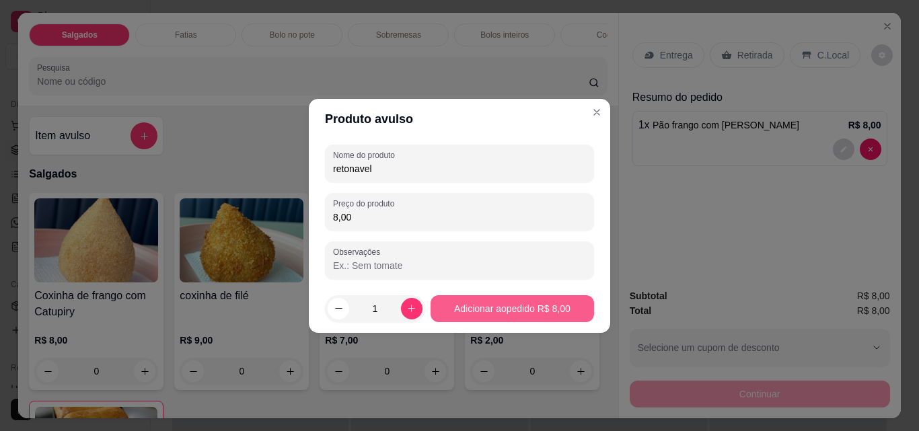
type input "retonavel"
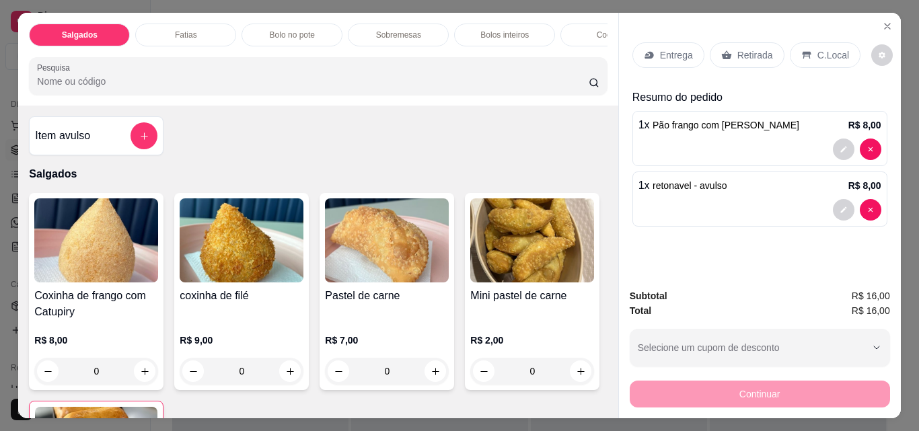
click at [729, 53] on div "Retirada" at bounding box center [747, 55] width 75 height 26
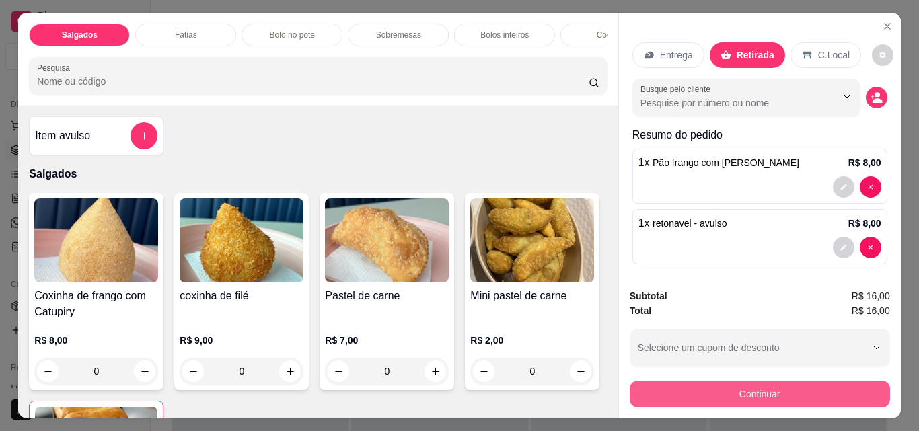
click at [731, 381] on button "Continuar" at bounding box center [760, 394] width 260 height 27
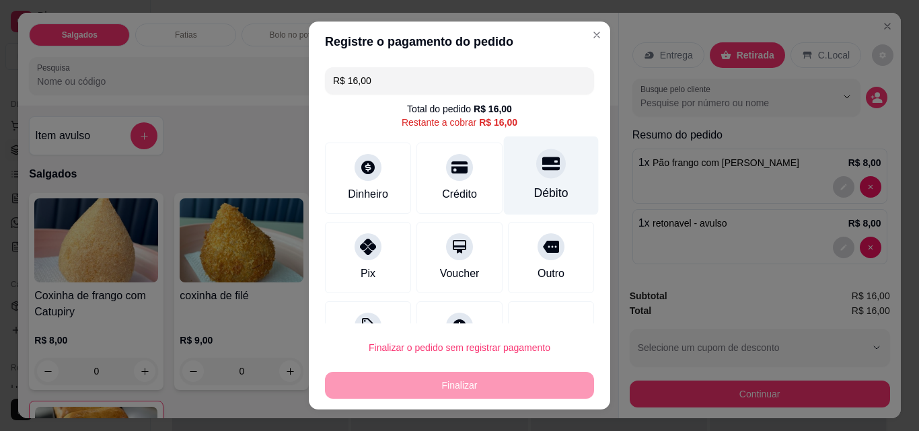
click at [504, 149] on div "Débito" at bounding box center [551, 176] width 95 height 79
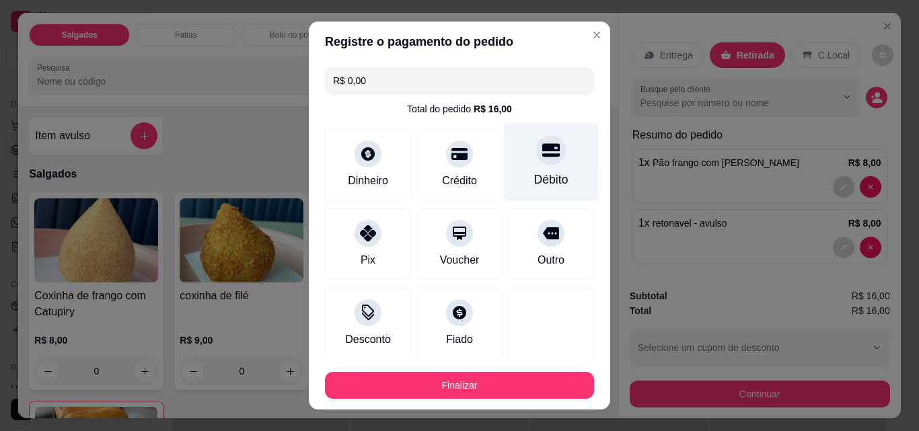
type input "R$ 0,00"
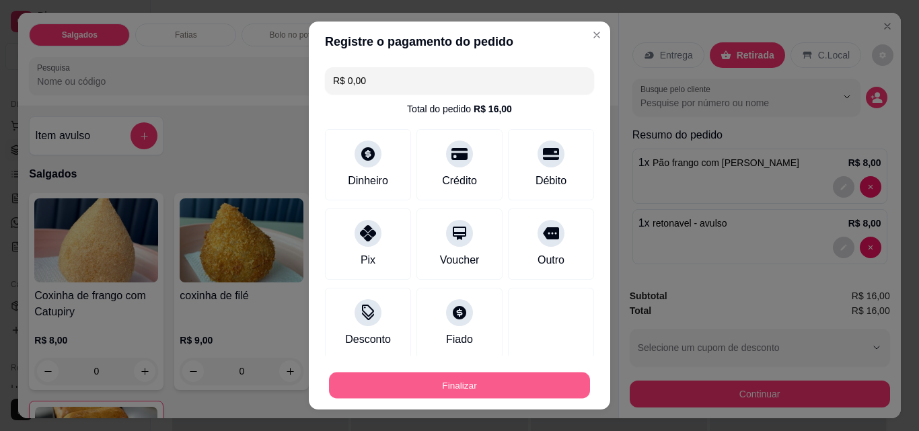
click at [515, 377] on button "Finalizar" at bounding box center [459, 386] width 261 height 26
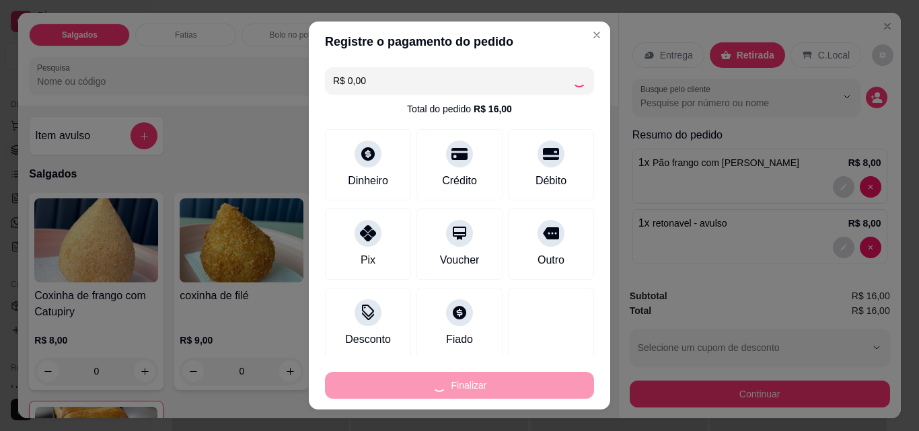
type input "0"
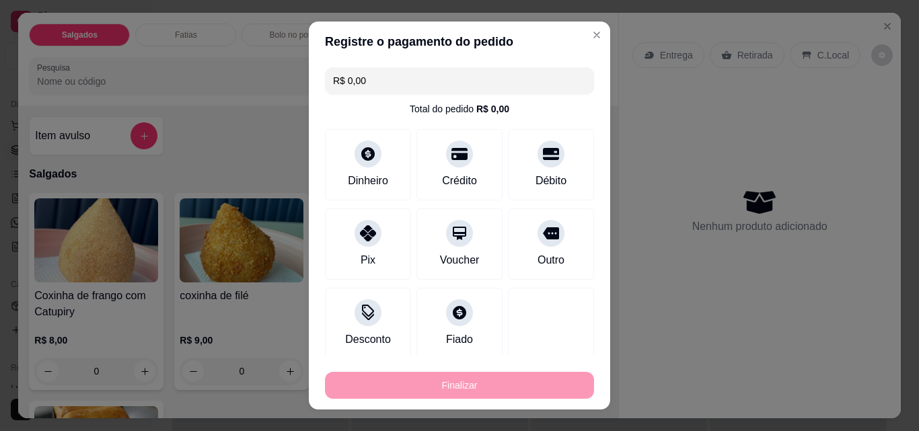
type input "-R$ 16,00"
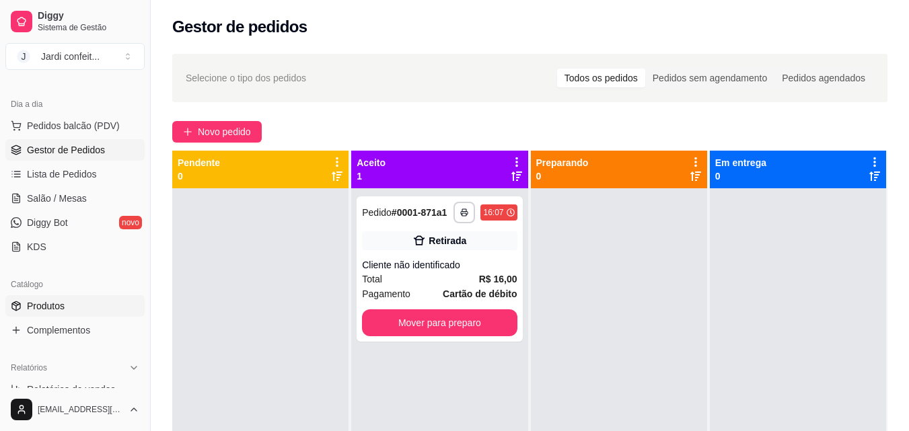
click at [68, 307] on link "Produtos" at bounding box center [74, 306] width 139 height 22
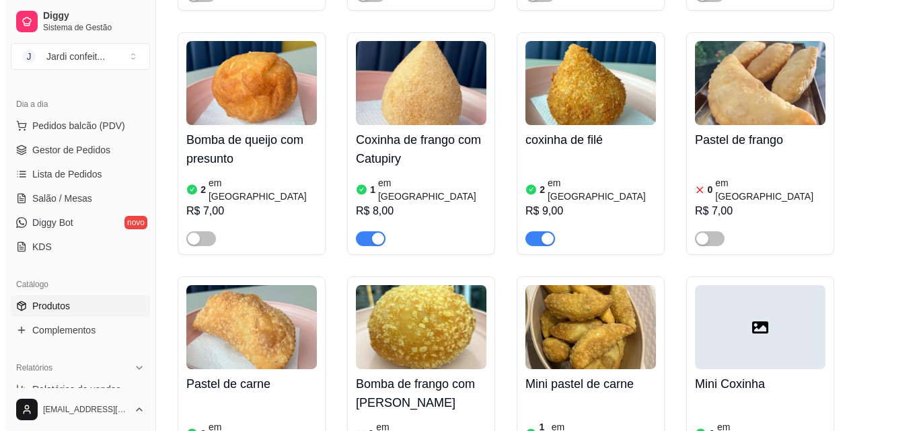
scroll to position [874, 0]
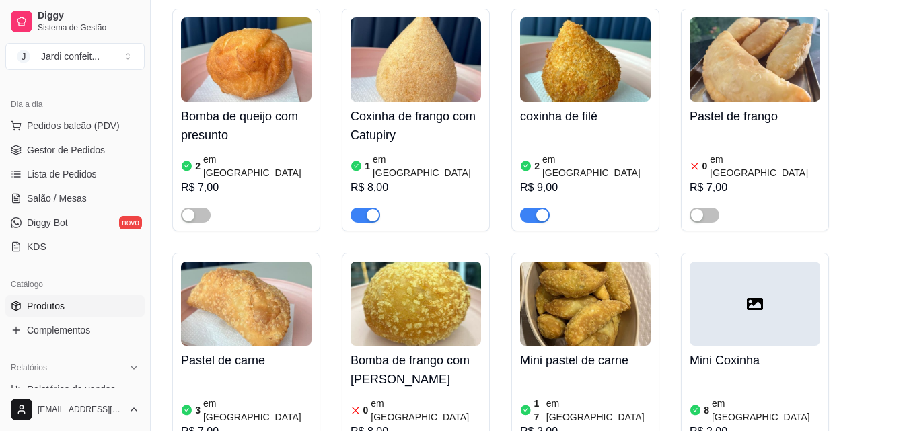
click at [183, 351] on h4 "Pastel de carne" at bounding box center [246, 360] width 130 height 19
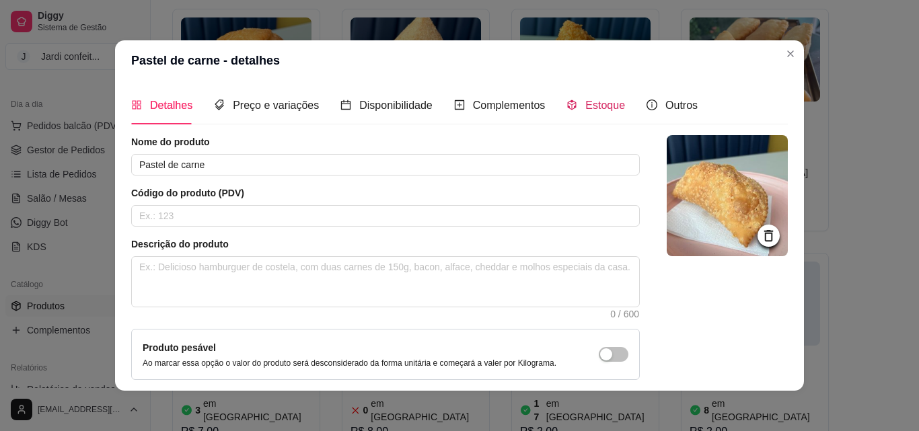
click at [602, 100] on span "Estoque" at bounding box center [605, 105] width 40 height 11
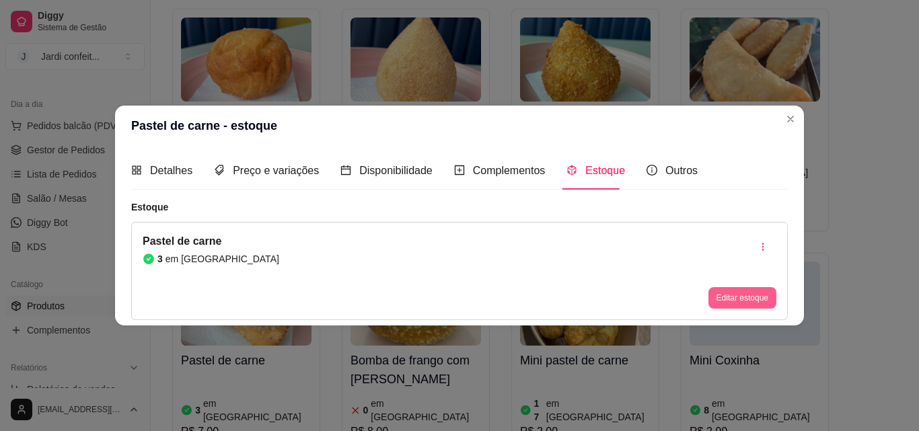
click at [736, 294] on button "Editar estoque" at bounding box center [742, 298] width 68 height 22
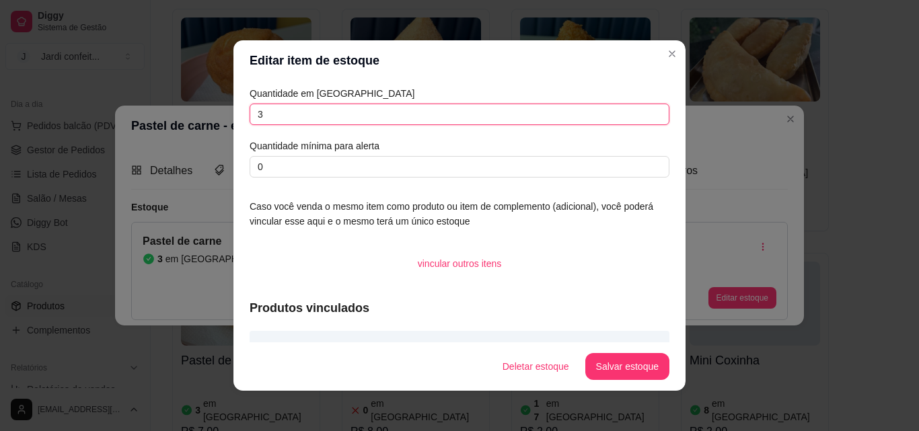
click at [317, 115] on input "3" at bounding box center [460, 115] width 420 height 22
type input "2"
click at [624, 373] on button "Salvar estoque" at bounding box center [627, 366] width 84 height 27
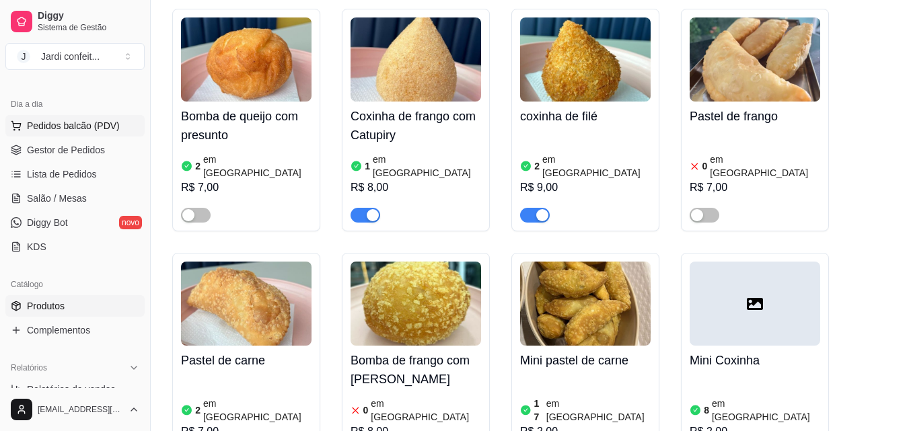
click at [116, 121] on button "Pedidos balcão (PDV)" at bounding box center [74, 126] width 139 height 22
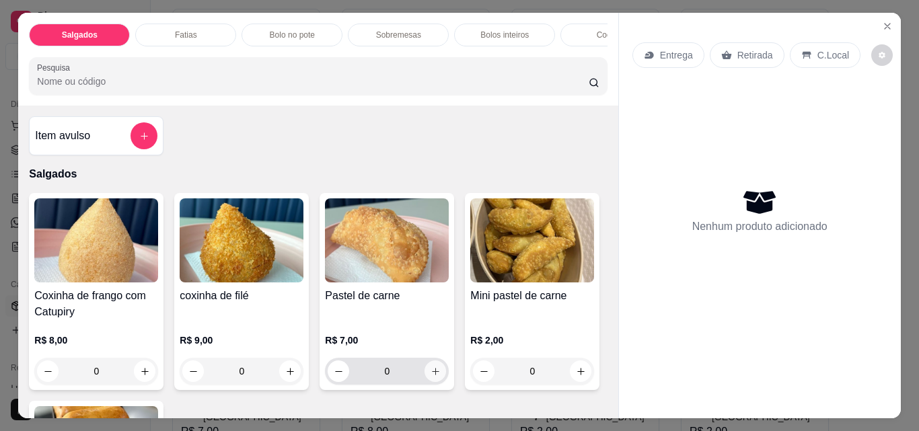
click at [436, 376] on button "increase-product-quantity" at bounding box center [435, 372] width 22 height 22
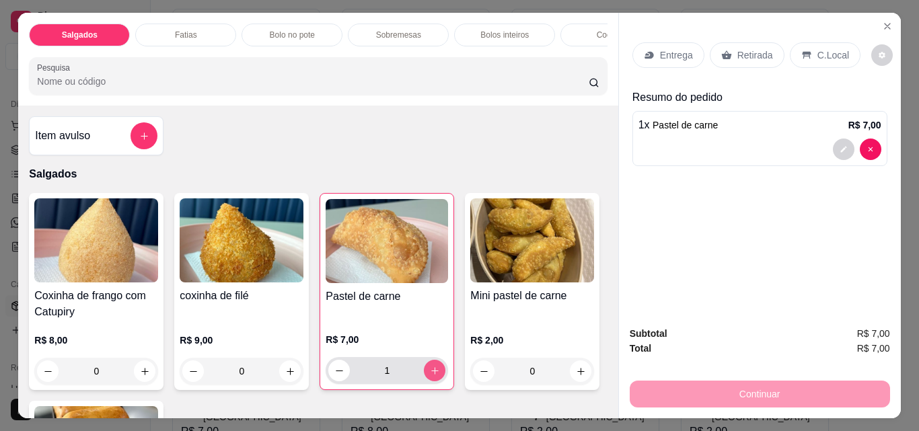
type input "1"
click at [290, 377] on icon "increase-product-quantity" at bounding box center [290, 372] width 10 height 10
type input "1"
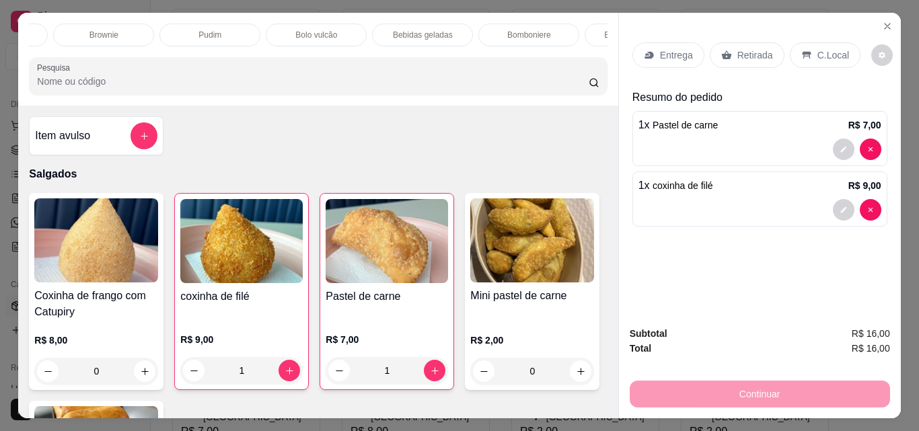
scroll to position [0, 723]
click at [432, 30] on p "Bebidas geladas" at bounding box center [419, 35] width 60 height 11
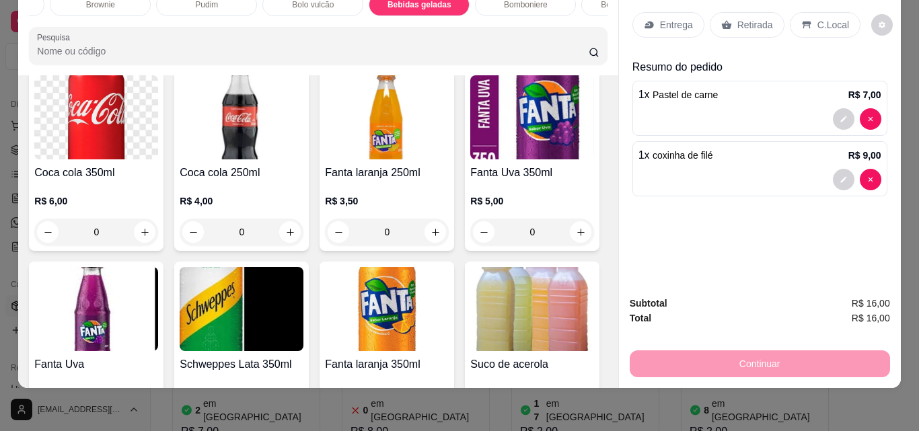
scroll to position [3436, 0]
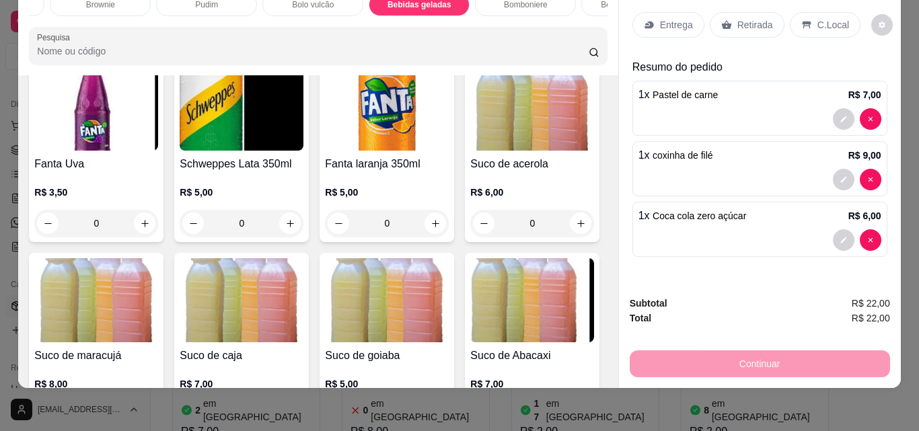
type input "1"
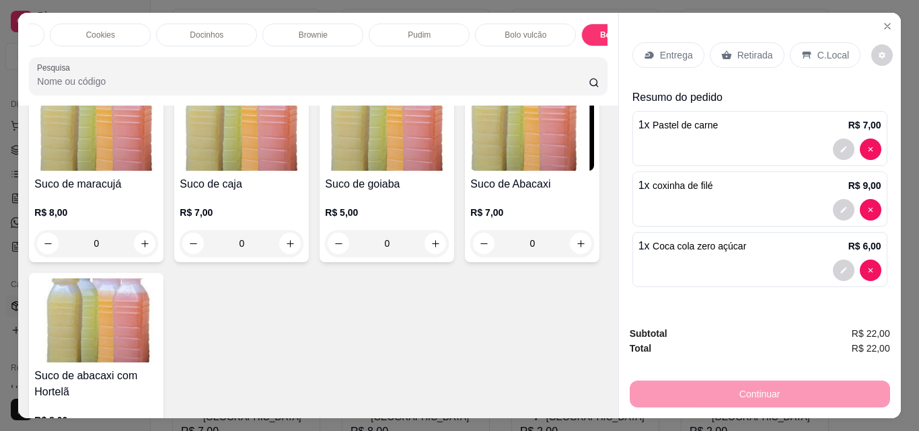
scroll to position [0, 453]
click at [135, 34] on div "Cookies" at bounding box center [157, 35] width 101 height 23
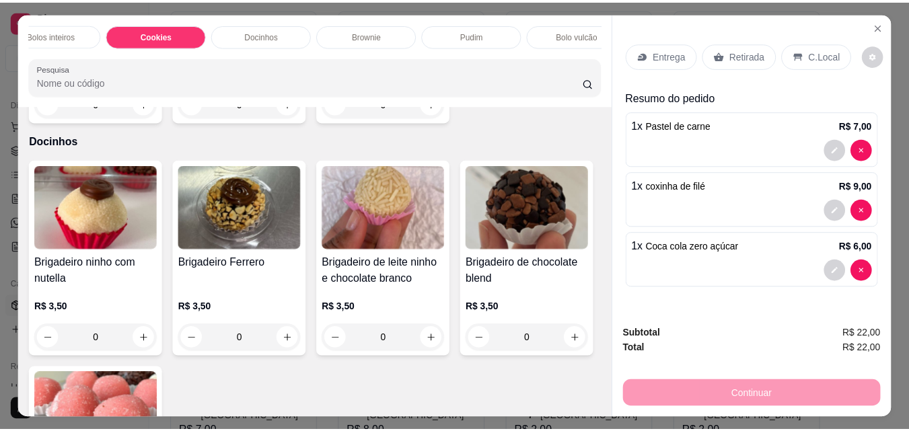
scroll to position [35, 0]
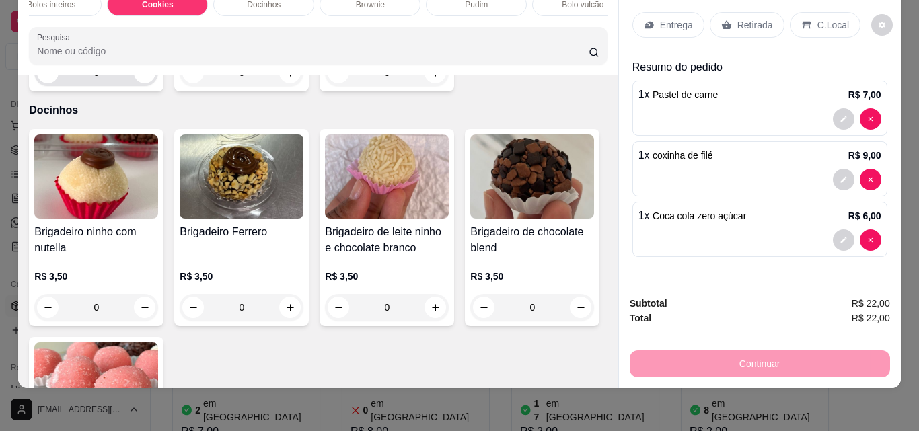
click at [145, 83] on button "increase-product-quantity" at bounding box center [145, 73] width 22 height 22
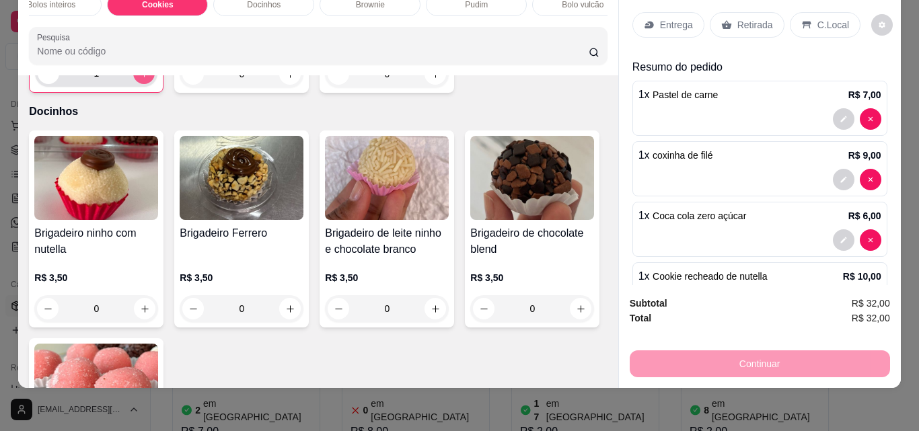
type input "1"
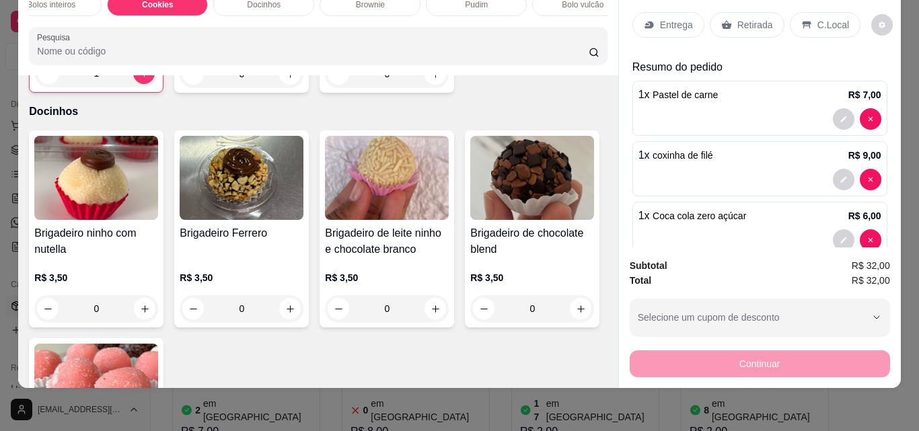
click at [743, 18] on p "Retirada" at bounding box center [755, 24] width 36 height 13
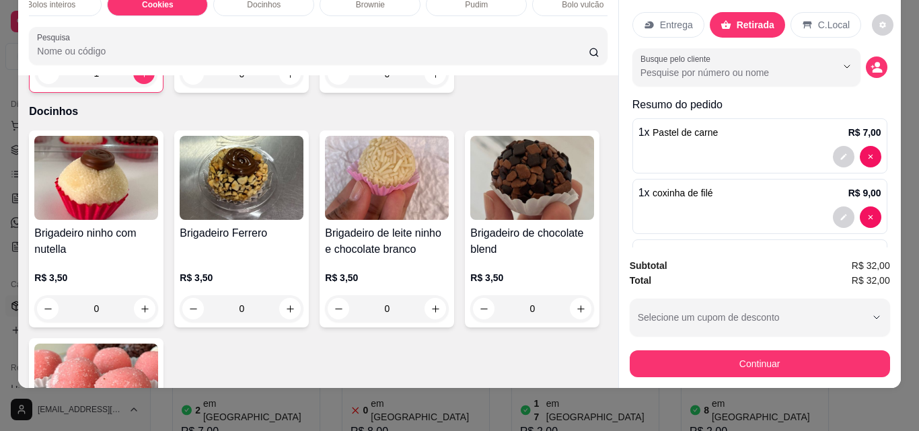
click at [761, 358] on button "Continuar" at bounding box center [760, 363] width 260 height 27
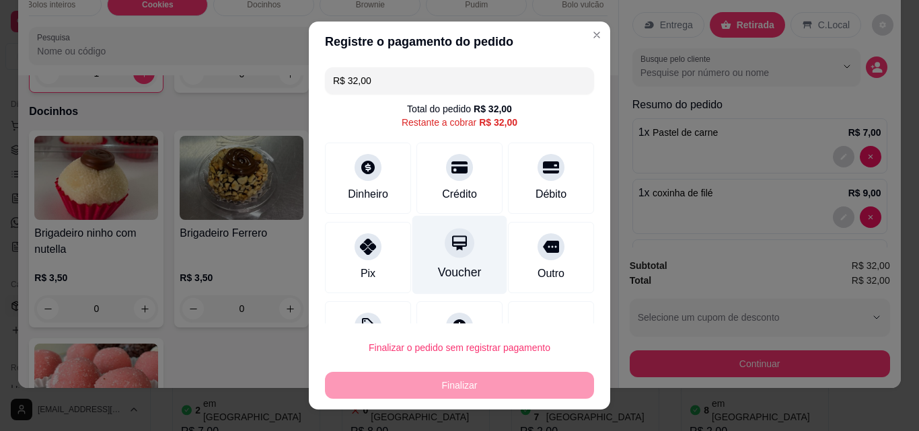
click at [375, 260] on div "Pix" at bounding box center [368, 257] width 86 height 71
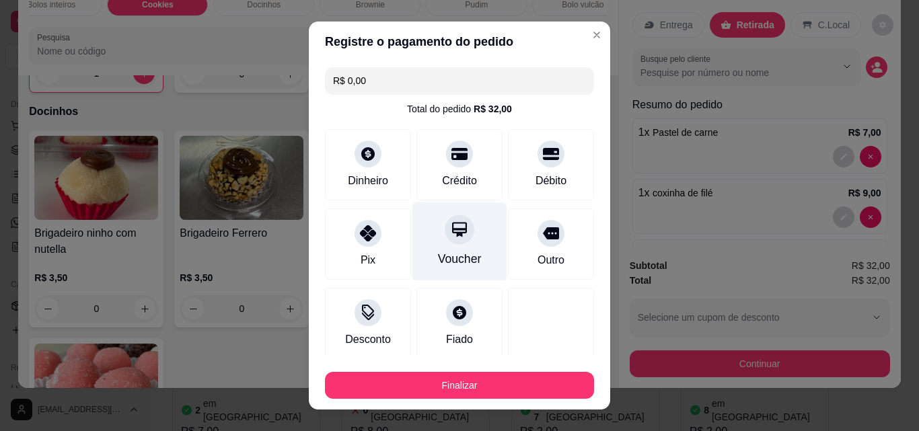
type input "R$ 0,00"
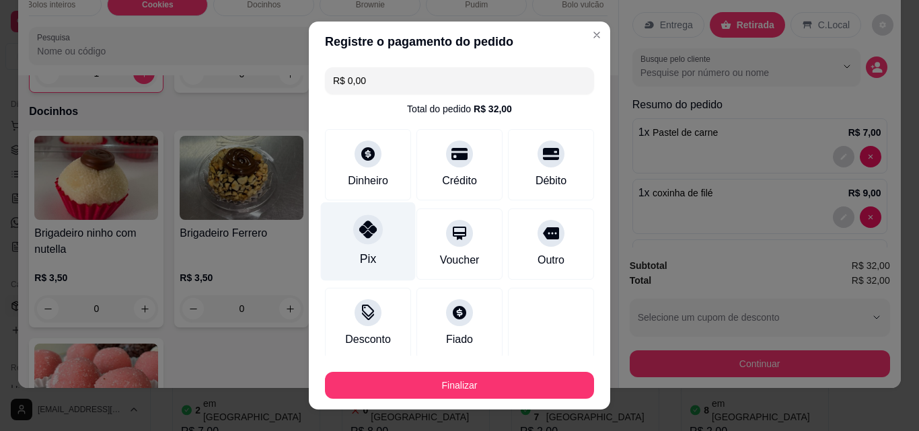
click at [360, 227] on icon at bounding box center [367, 229] width 17 height 17
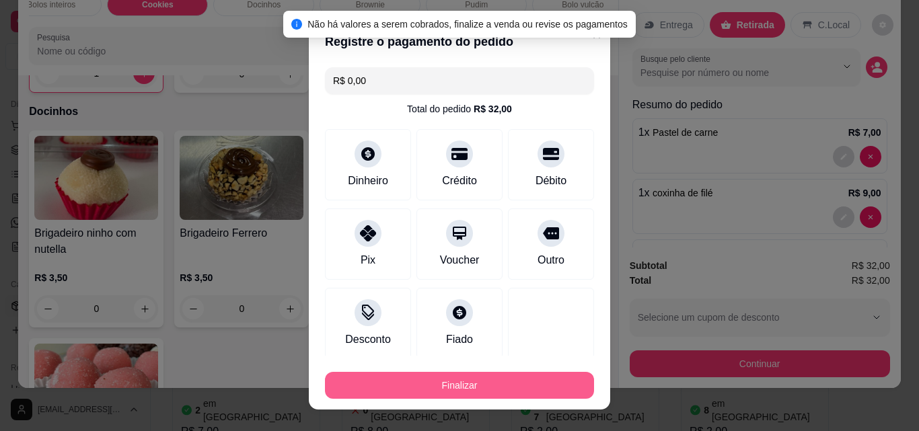
click at [437, 384] on button "Finalizar" at bounding box center [459, 385] width 269 height 27
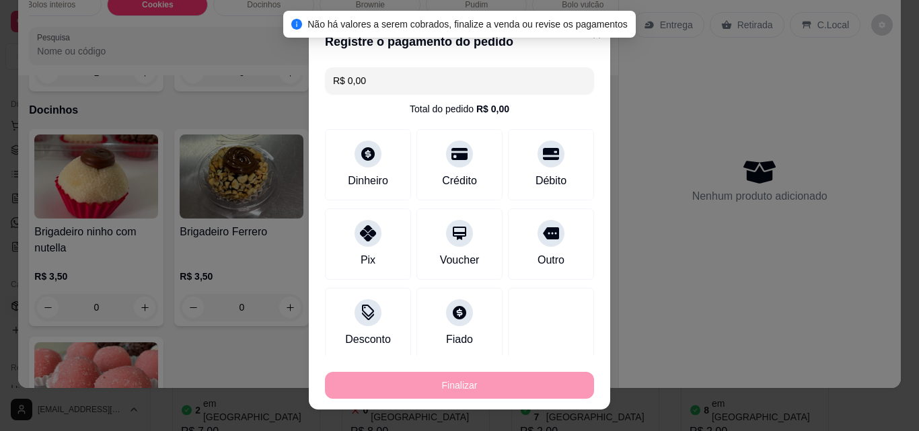
type input "0"
type input "-R$ 32,00"
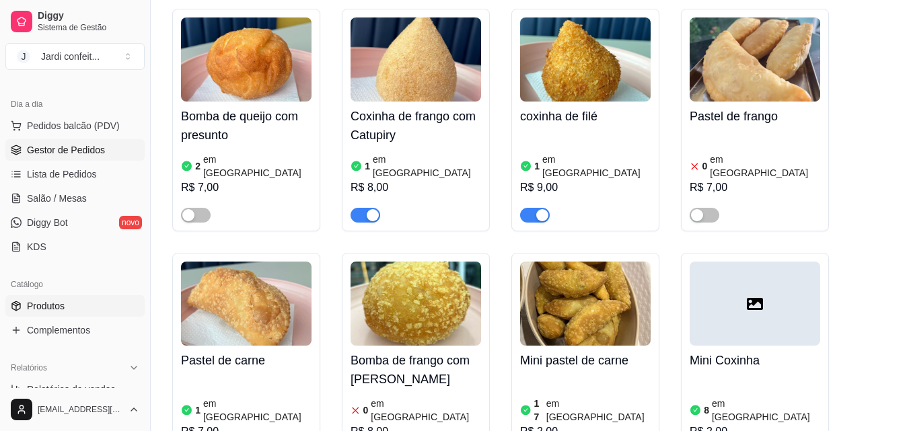
click at [74, 150] on span "Gestor de Pedidos" at bounding box center [66, 149] width 78 height 13
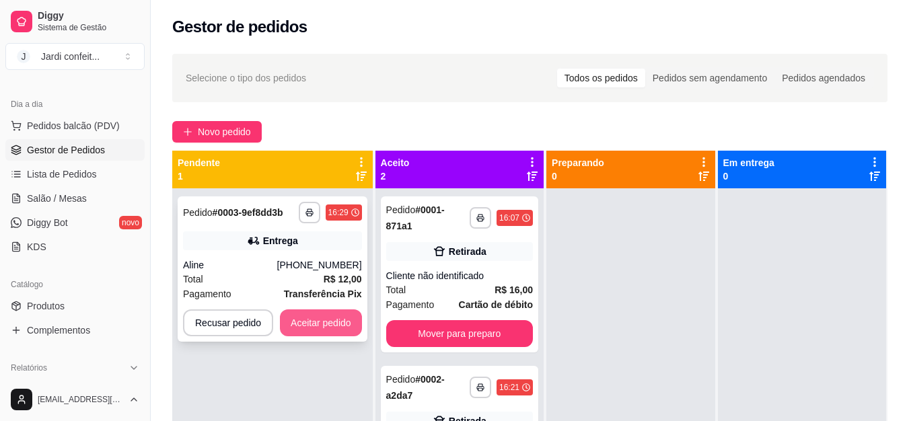
click at [311, 324] on button "Aceitar pedido" at bounding box center [321, 322] width 82 height 27
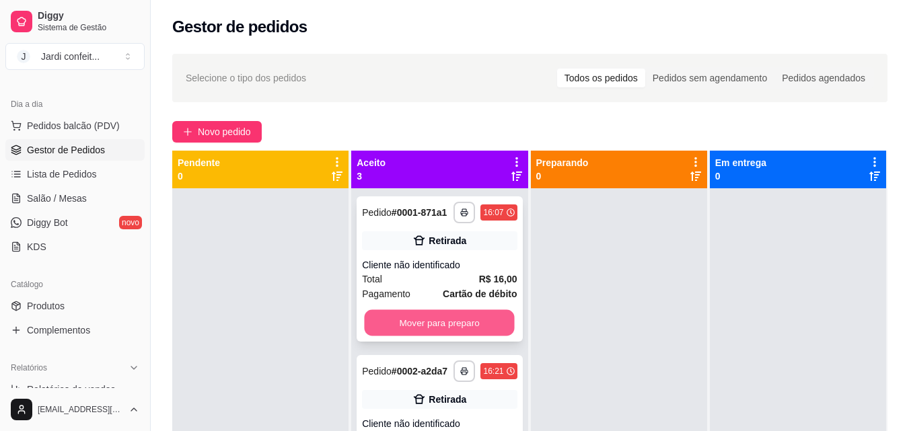
click at [407, 331] on button "Mover para preparo" at bounding box center [440, 323] width 150 height 26
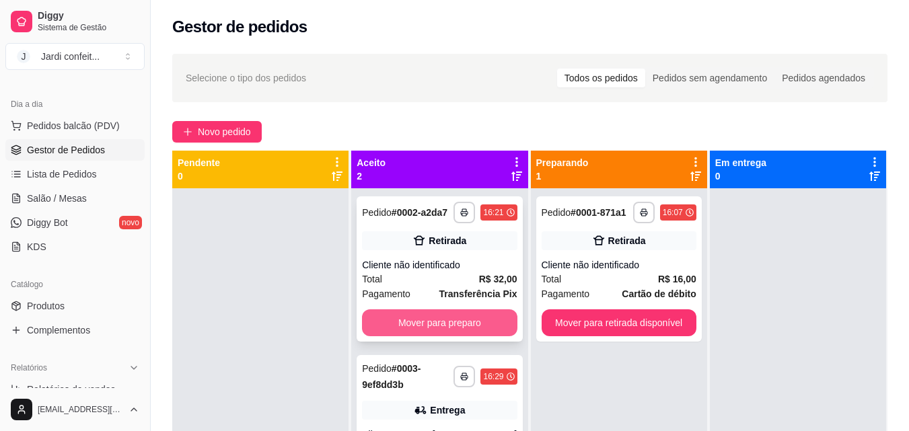
click at [413, 326] on button "Mover para preparo" at bounding box center [439, 322] width 155 height 27
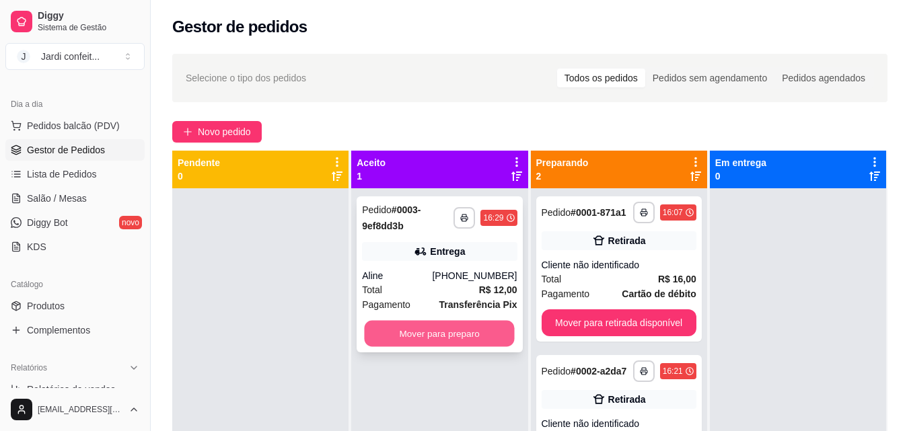
click at [413, 338] on button "Mover para preparo" at bounding box center [440, 334] width 150 height 26
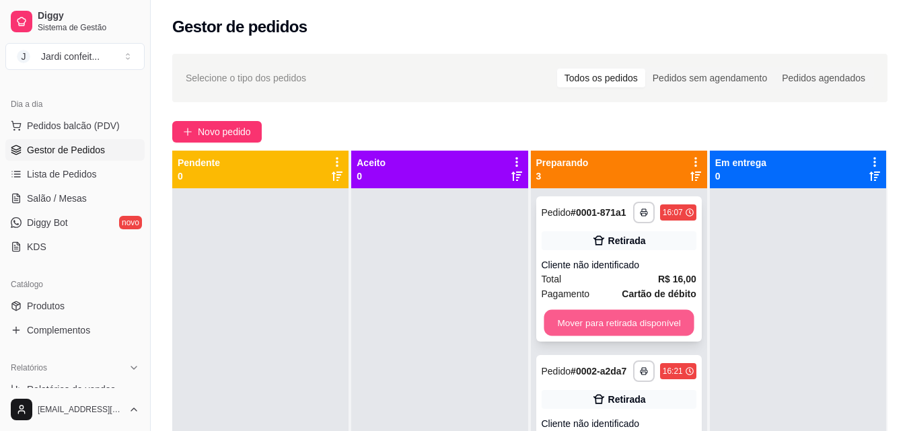
click at [603, 320] on button "Mover para retirada disponível" at bounding box center [619, 323] width 150 height 26
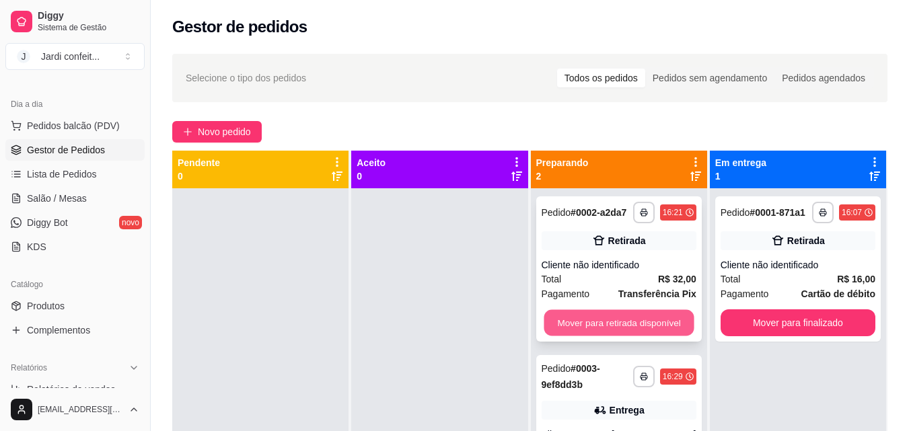
click at [603, 321] on button "Mover para retirada disponível" at bounding box center [619, 323] width 150 height 26
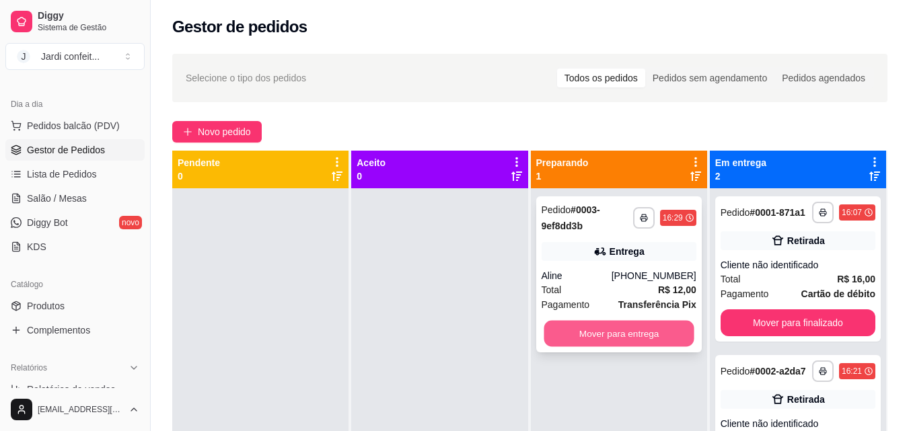
click at [602, 336] on button "Mover para entrega" at bounding box center [619, 334] width 150 height 26
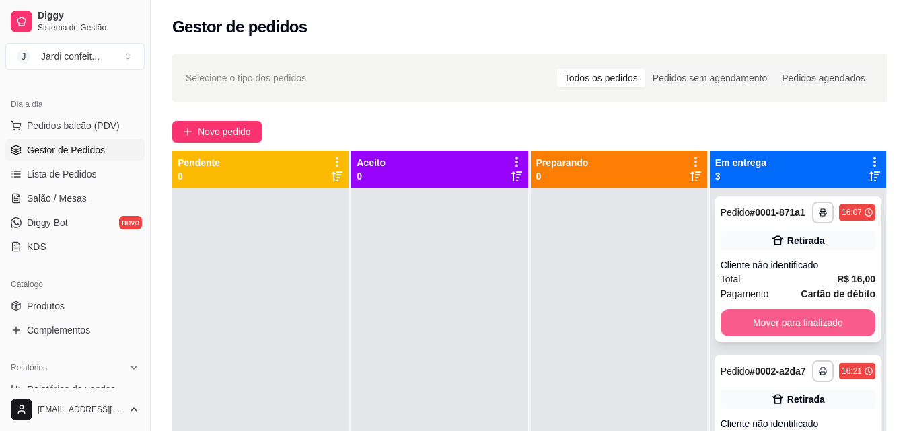
click at [750, 332] on button "Mover para finalizado" at bounding box center [797, 322] width 155 height 27
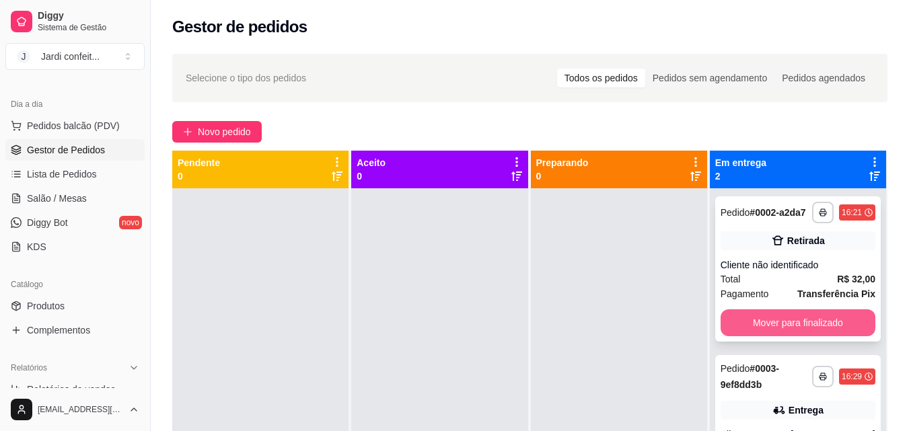
click at [760, 322] on button "Mover para finalizado" at bounding box center [797, 322] width 155 height 27
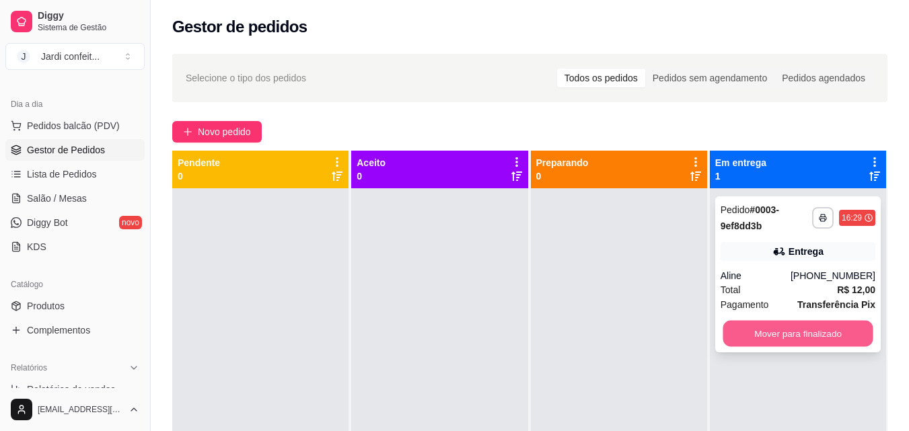
click at [768, 321] on button "Mover para finalizado" at bounding box center [797, 334] width 150 height 26
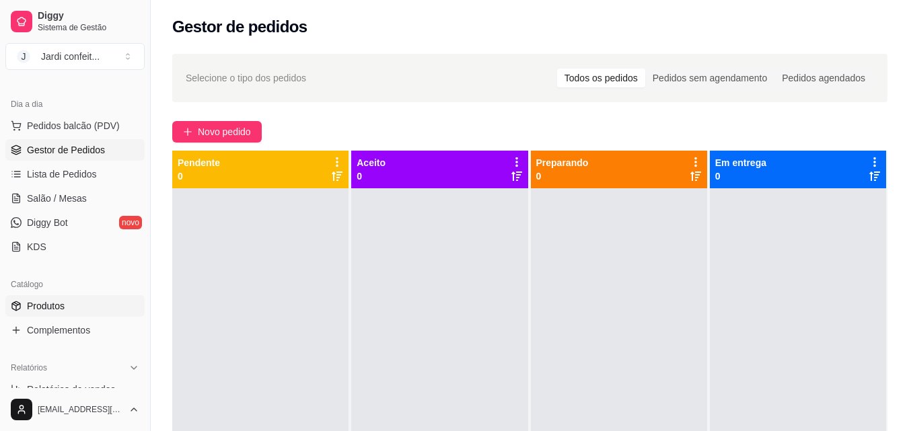
click at [89, 307] on link "Produtos" at bounding box center [74, 306] width 139 height 22
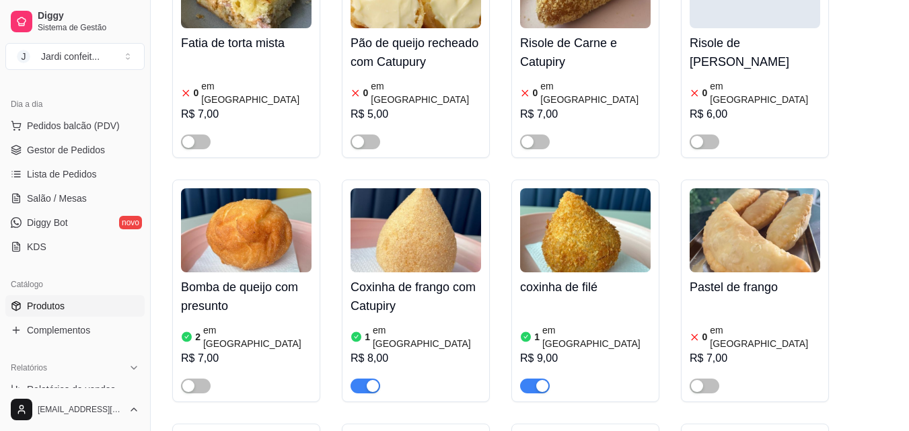
scroll to position [942, 0]
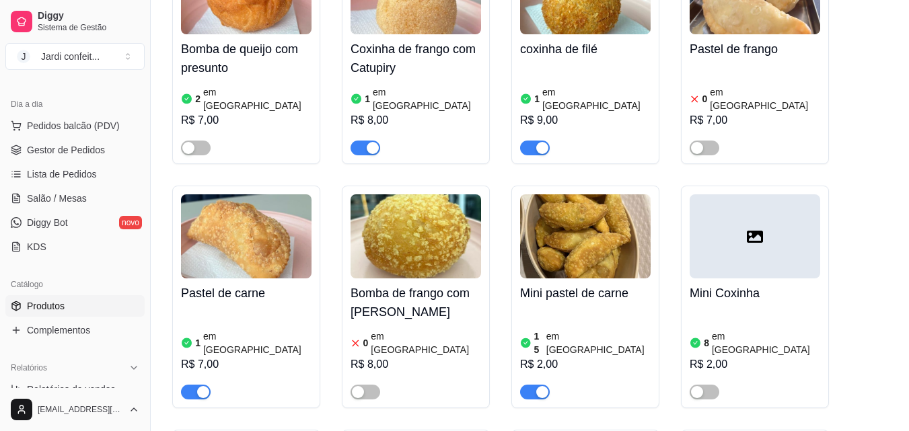
click at [572, 308] on div "15 em estoque R$ 2,00" at bounding box center [585, 353] width 130 height 91
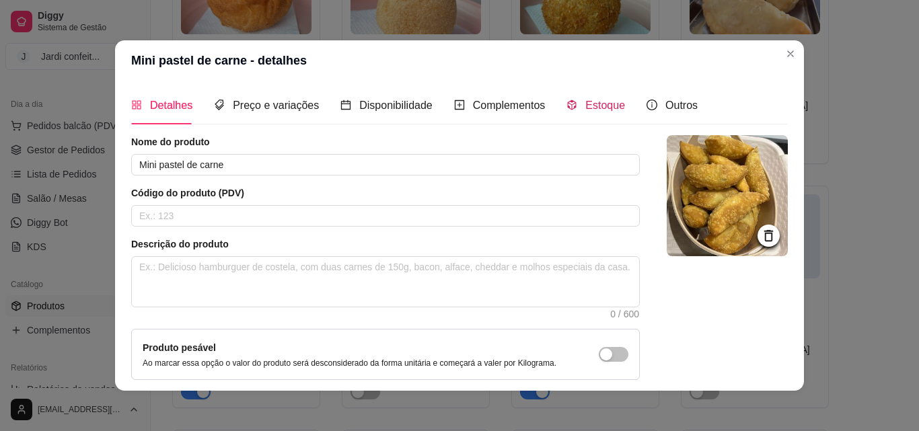
click at [566, 102] on icon "code-sandbox" at bounding box center [571, 105] width 11 height 11
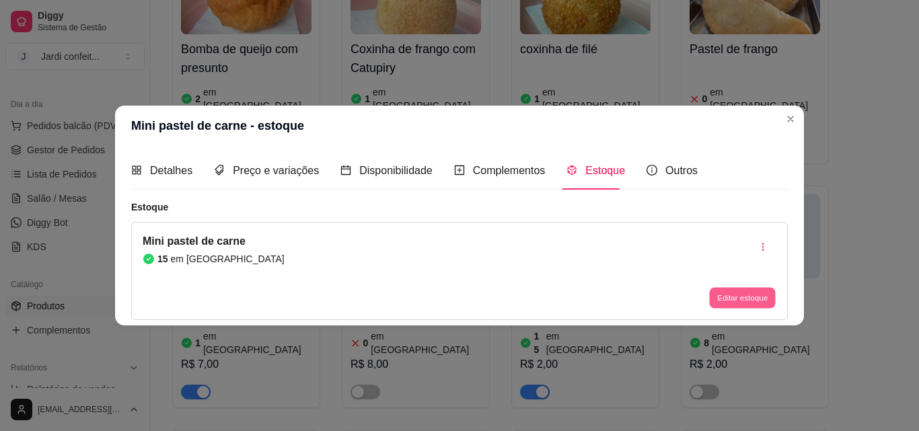
click at [722, 298] on button "Editar estoque" at bounding box center [742, 298] width 66 height 21
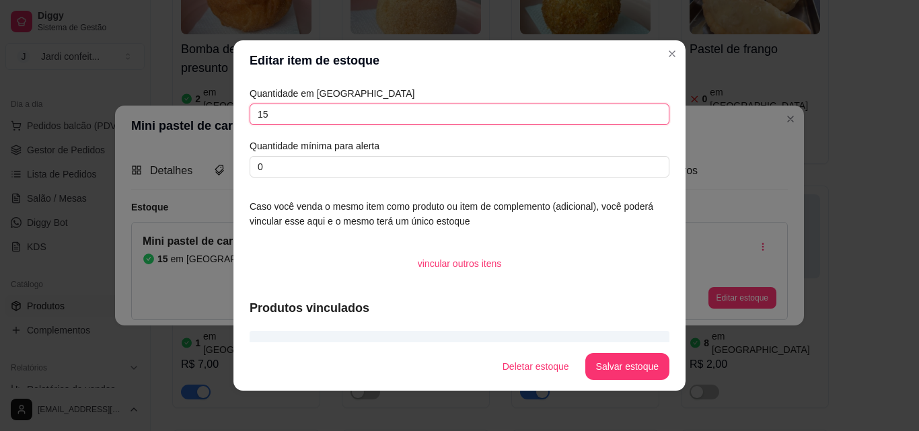
click at [429, 115] on input "15" at bounding box center [460, 115] width 420 height 22
type input "1"
type input "7"
click at [655, 372] on button "Salvar estoque" at bounding box center [627, 367] width 82 height 26
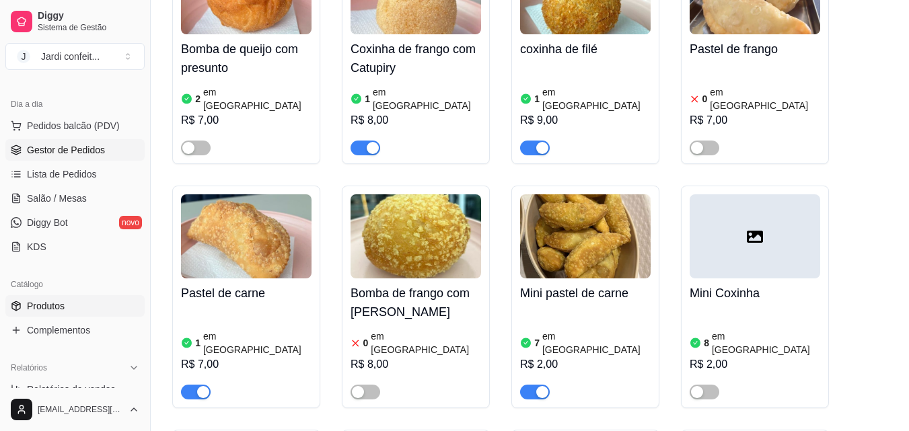
click at [102, 145] on span "Gestor de Pedidos" at bounding box center [66, 149] width 78 height 13
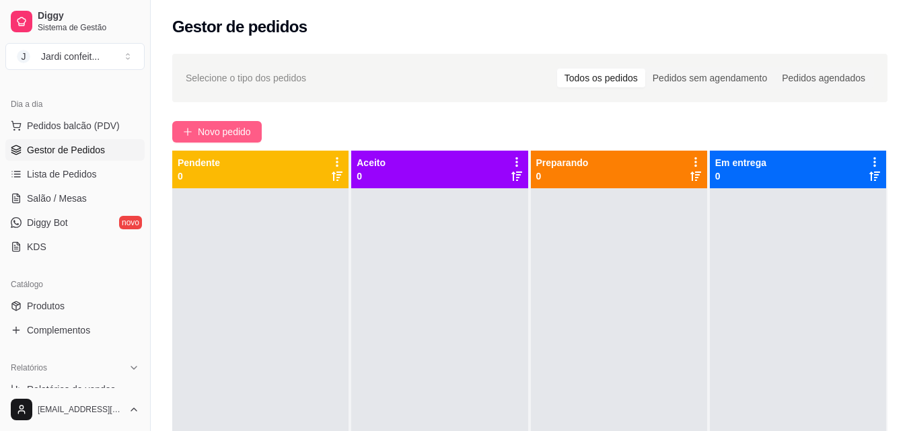
click at [254, 132] on button "Novo pedido" at bounding box center [216, 132] width 89 height 22
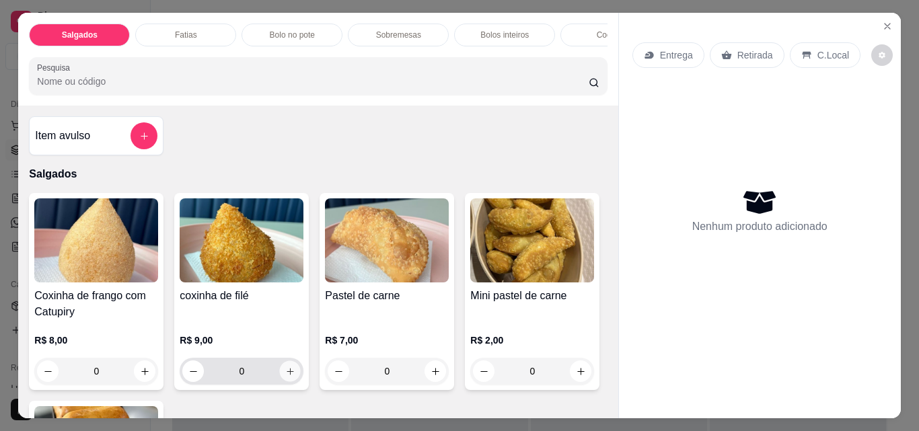
click at [291, 378] on button "increase-product-quantity" at bounding box center [290, 371] width 21 height 21
type input "1"
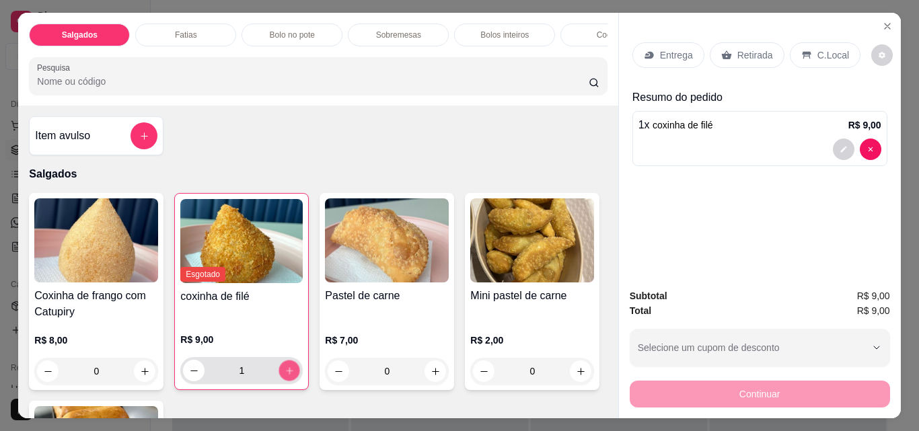
click at [291, 378] on button "increase-product-quantity" at bounding box center [289, 371] width 21 height 21
click at [888, 22] on button "Close" at bounding box center [887, 26] width 22 height 22
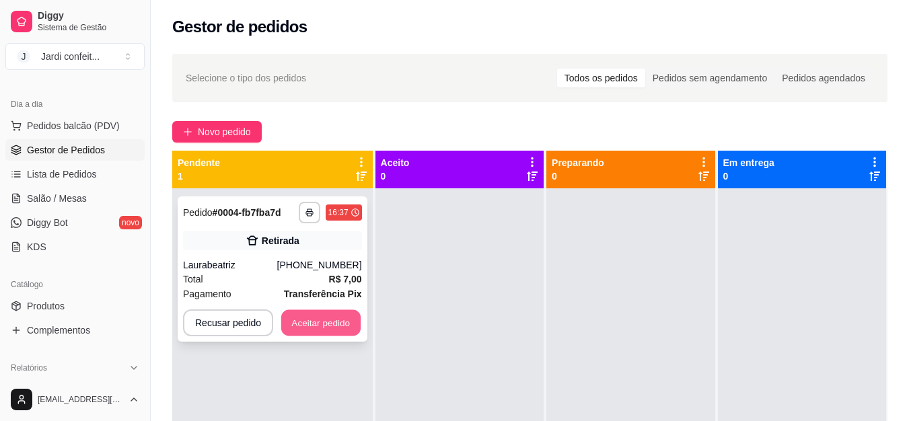
click at [299, 315] on button "Aceitar pedido" at bounding box center [320, 323] width 79 height 26
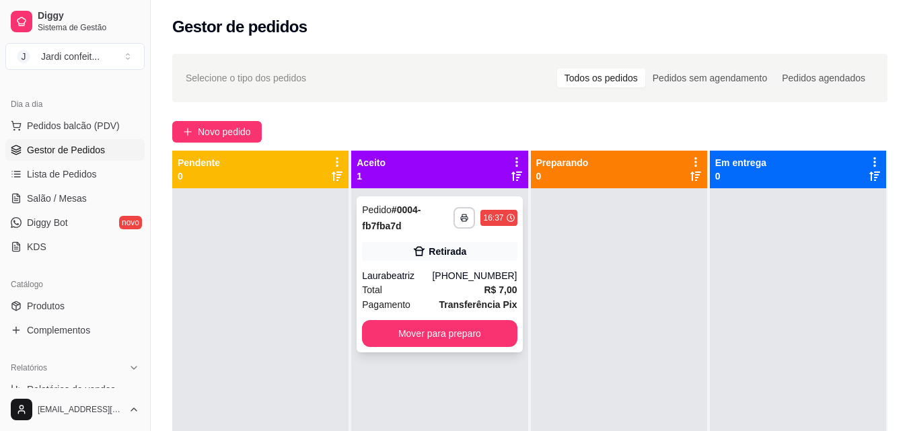
click at [433, 297] on div "Pagamento Transferência Pix" at bounding box center [439, 304] width 155 height 15
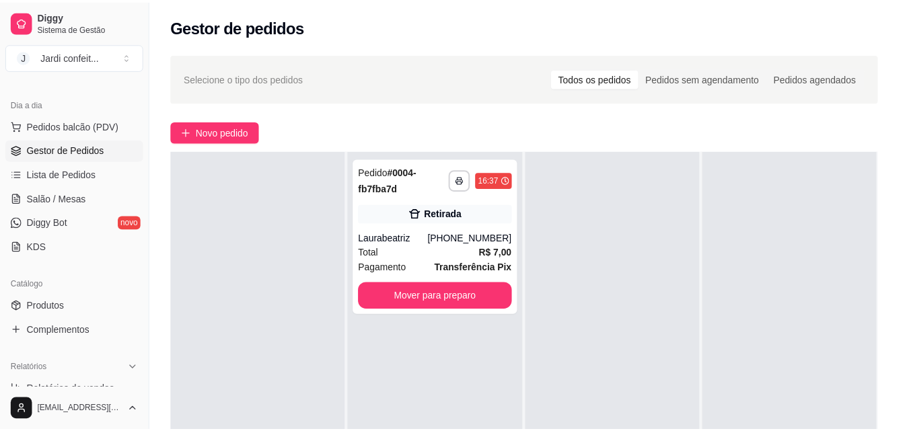
scroll to position [170, 0]
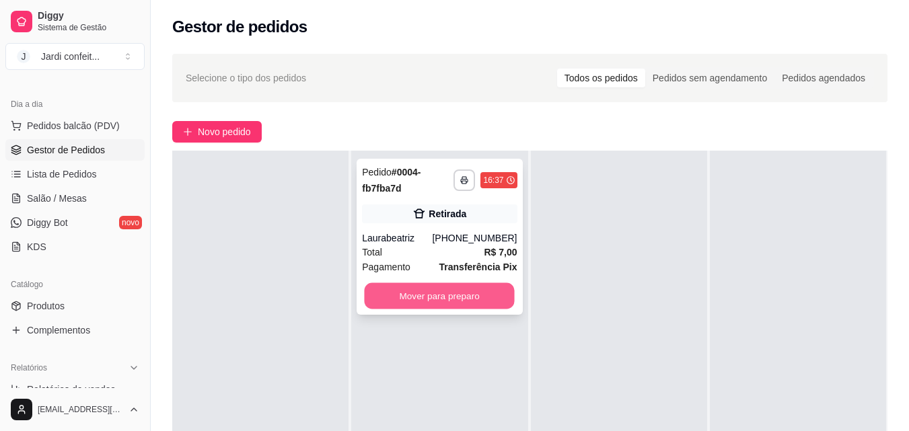
click at [474, 296] on button "Mover para preparo" at bounding box center [440, 296] width 150 height 26
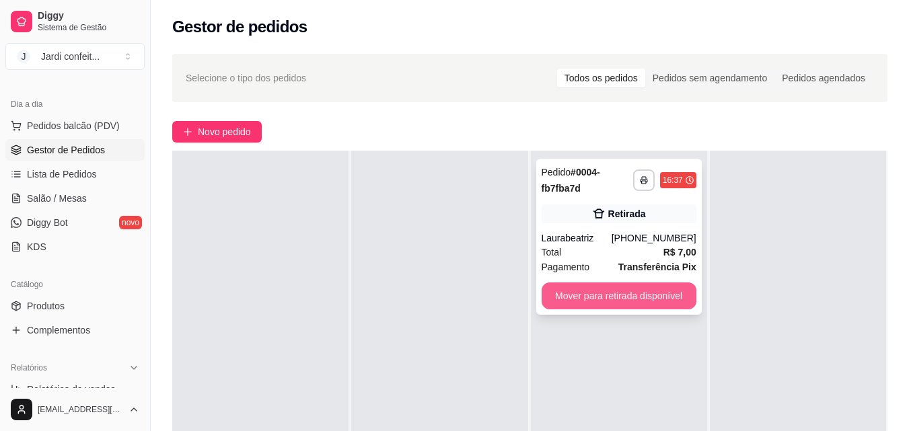
click at [555, 296] on button "Mover para retirada disponível" at bounding box center [618, 296] width 155 height 27
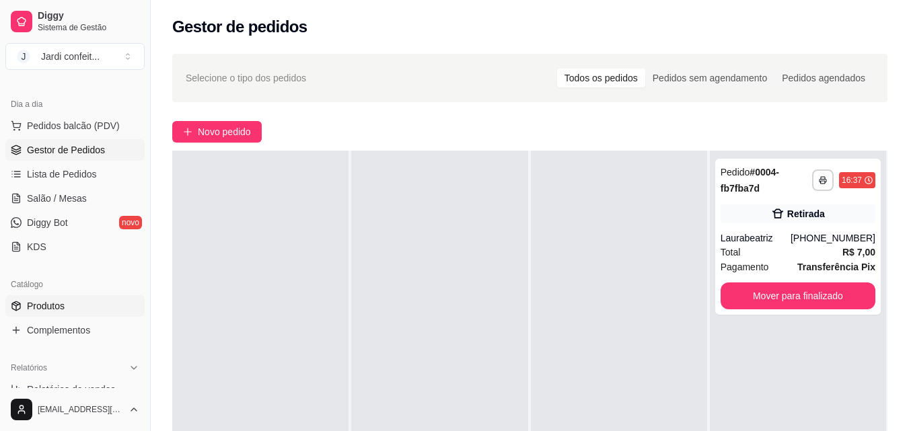
click at [89, 309] on link "Produtos" at bounding box center [74, 306] width 139 height 22
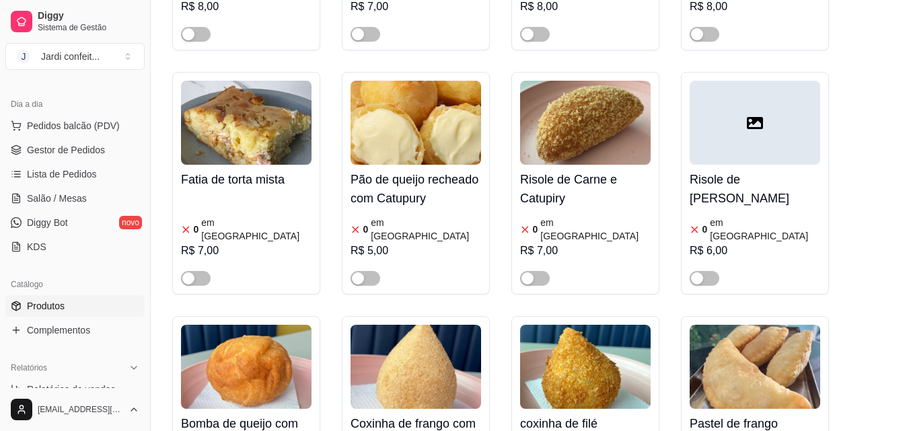
scroll to position [673, 0]
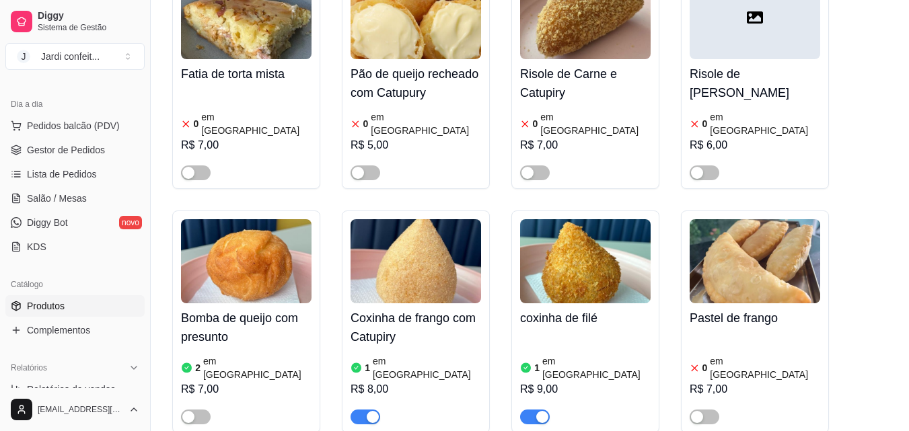
click at [367, 398] on div at bounding box center [415, 411] width 130 height 27
click at [367, 411] on div "button" at bounding box center [373, 417] width 12 height 12
click at [614, 309] on h4 "coxinha de filé" at bounding box center [585, 318] width 130 height 19
click at [567, 110] on icon "code-sandbox" at bounding box center [567, 104] width 11 height 11
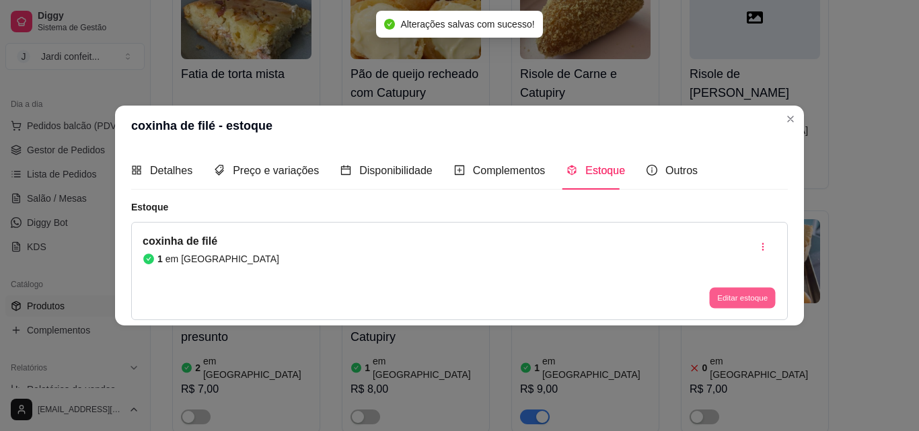
click at [735, 297] on button "Editar estoque" at bounding box center [742, 298] width 66 height 21
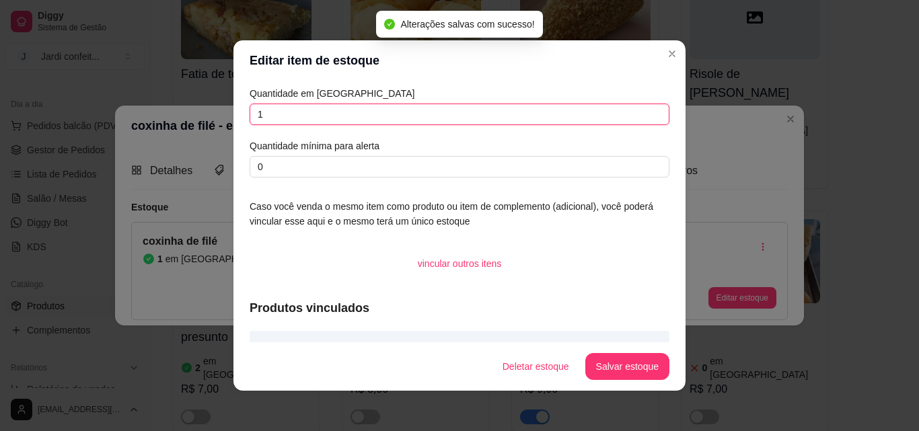
click at [439, 116] on input "1" at bounding box center [460, 115] width 420 height 22
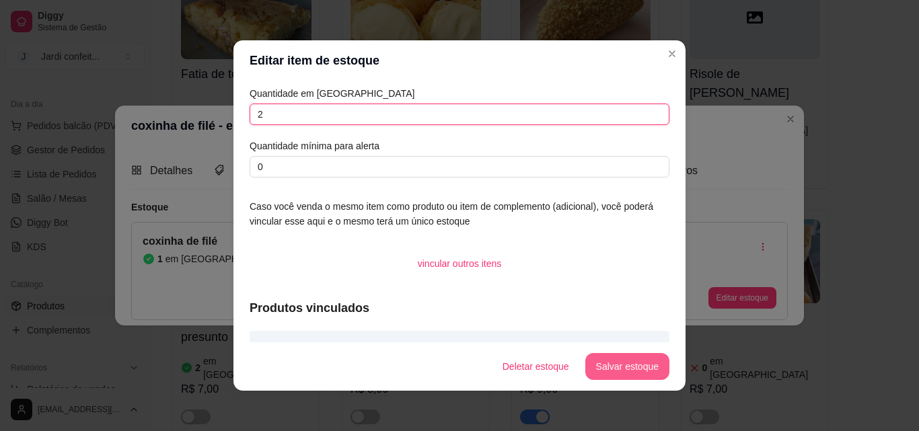
type input "2"
click at [646, 375] on button "Salvar estoque" at bounding box center [627, 366] width 84 height 27
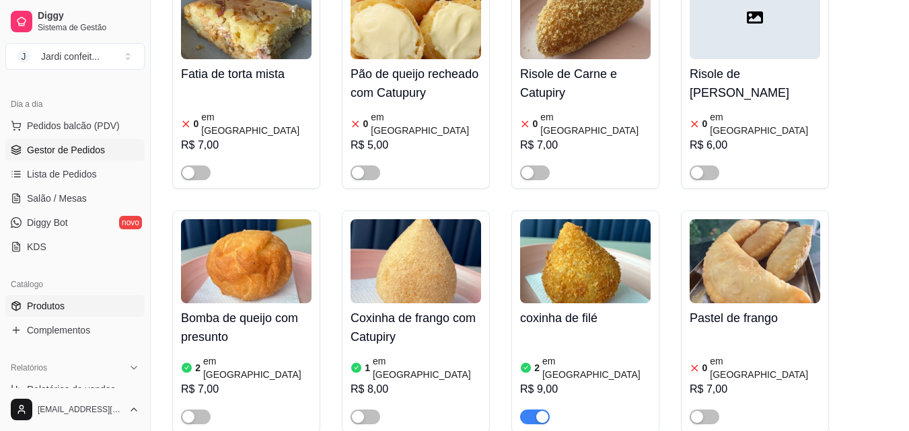
click at [105, 160] on link "Gestor de Pedidos" at bounding box center [74, 150] width 139 height 22
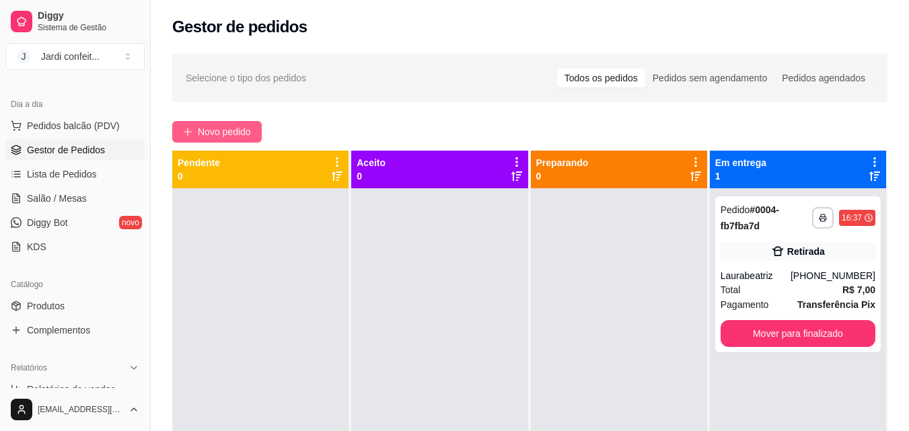
click at [208, 125] on span "Novo pedido" at bounding box center [224, 131] width 53 height 15
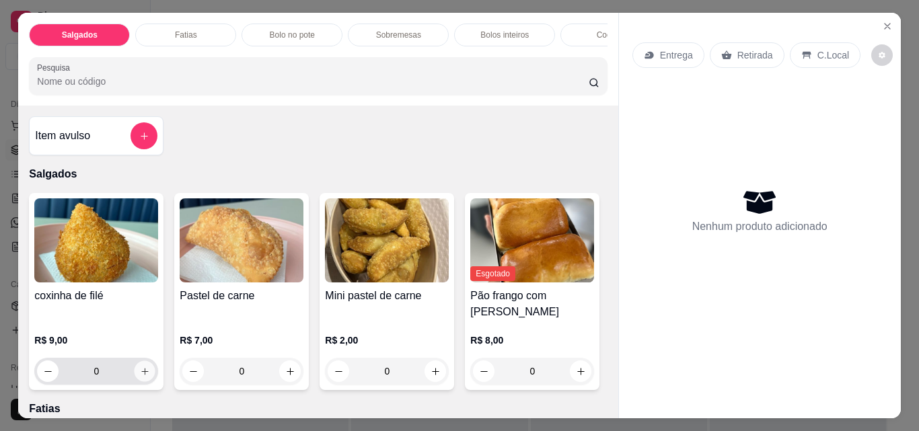
click at [140, 367] on icon "increase-product-quantity" at bounding box center [145, 372] width 10 height 10
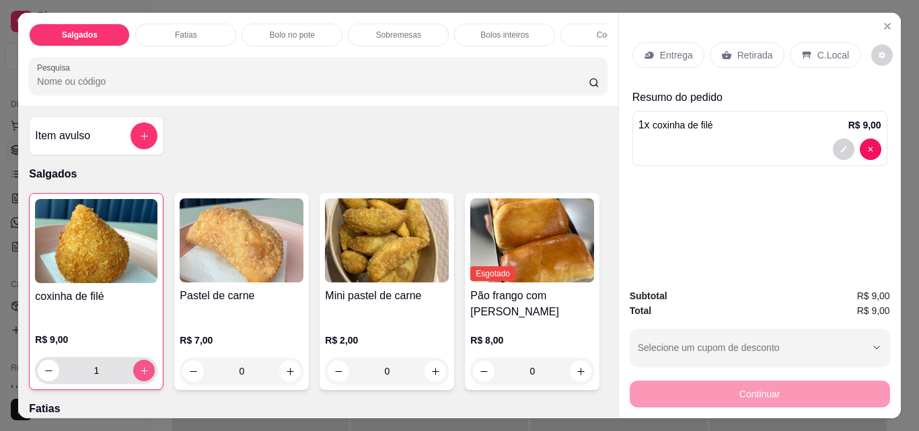
click at [141, 367] on icon "increase-product-quantity" at bounding box center [144, 370] width 7 height 7
type input "2"
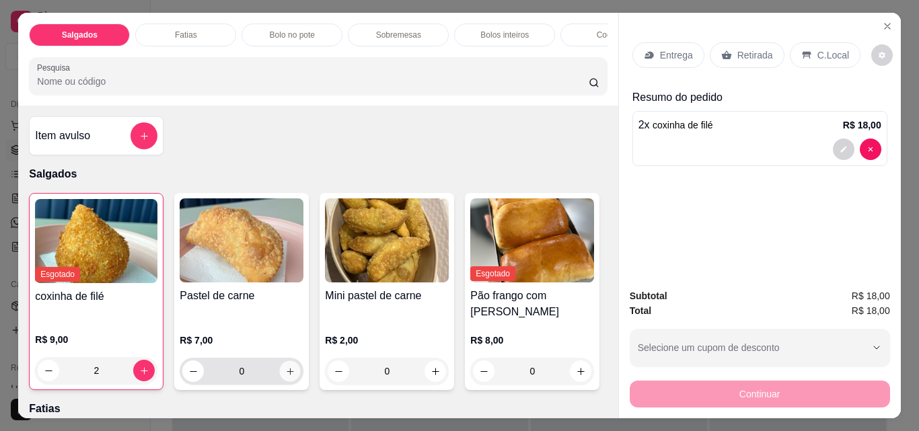
click at [280, 366] on button "increase-product-quantity" at bounding box center [290, 371] width 21 height 21
type input "1"
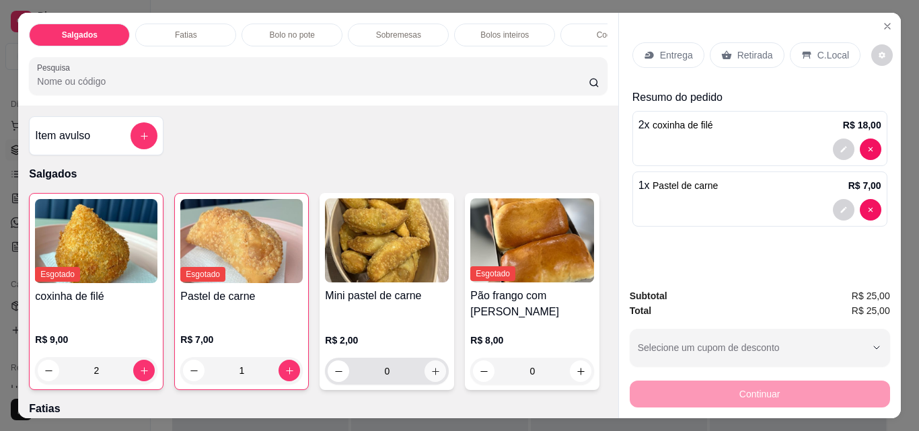
click at [431, 367] on icon "increase-product-quantity" at bounding box center [436, 372] width 10 height 10
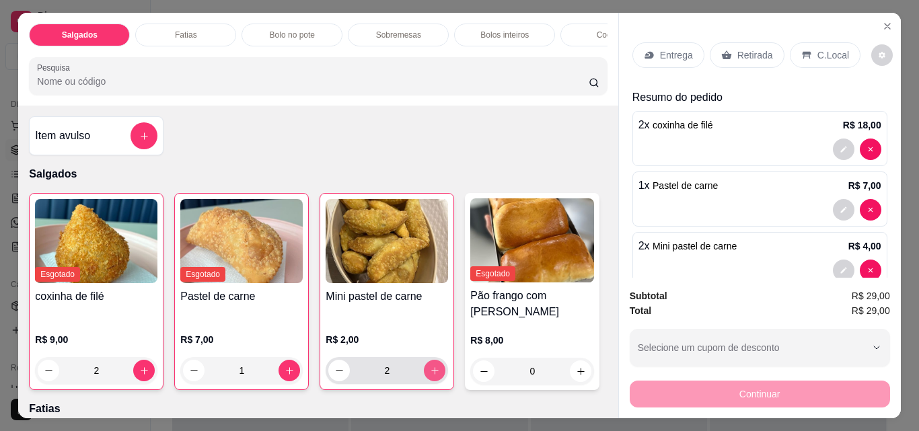
click at [430, 366] on icon "increase-product-quantity" at bounding box center [435, 371] width 10 height 10
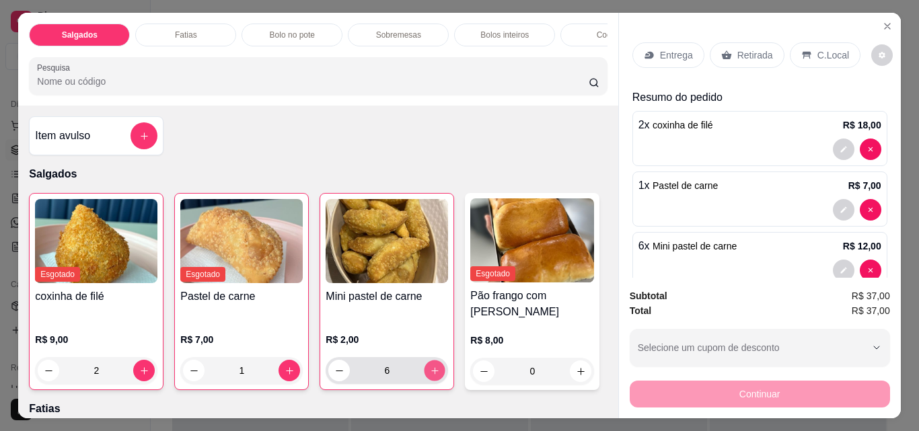
type input "7"
click at [883, 21] on icon "Close" at bounding box center [887, 26] width 11 height 11
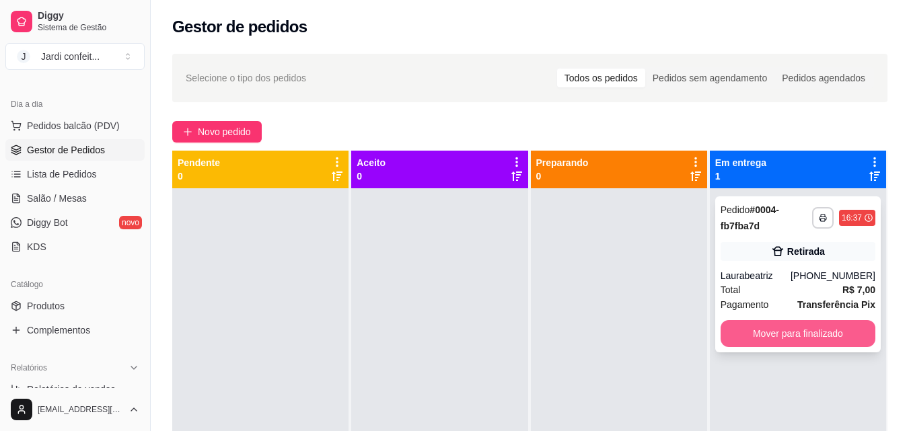
click at [807, 342] on button "Mover para finalizado" at bounding box center [797, 333] width 155 height 27
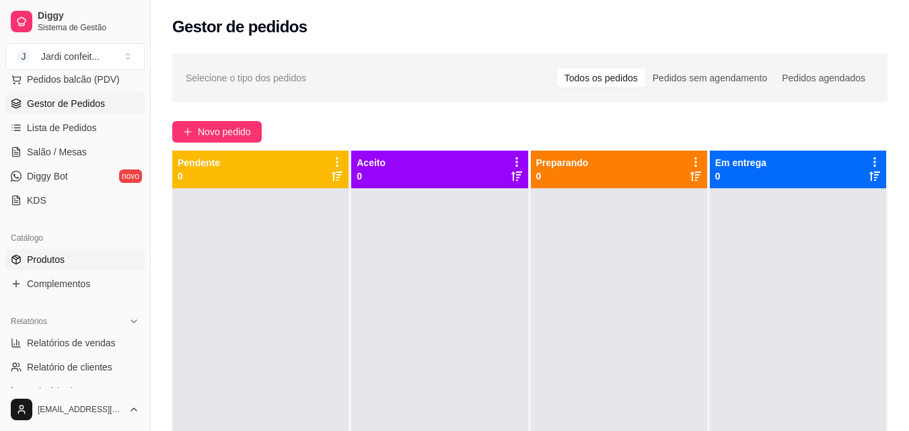
scroll to position [202, 0]
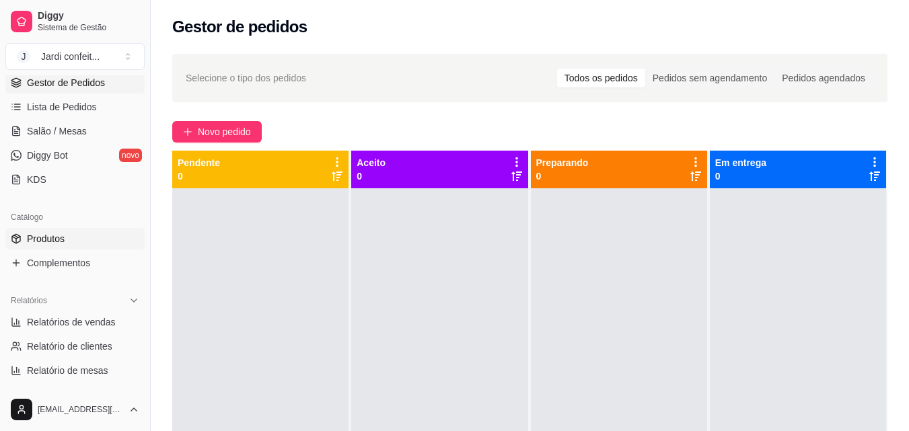
click at [83, 233] on link "Produtos" at bounding box center [74, 239] width 139 height 22
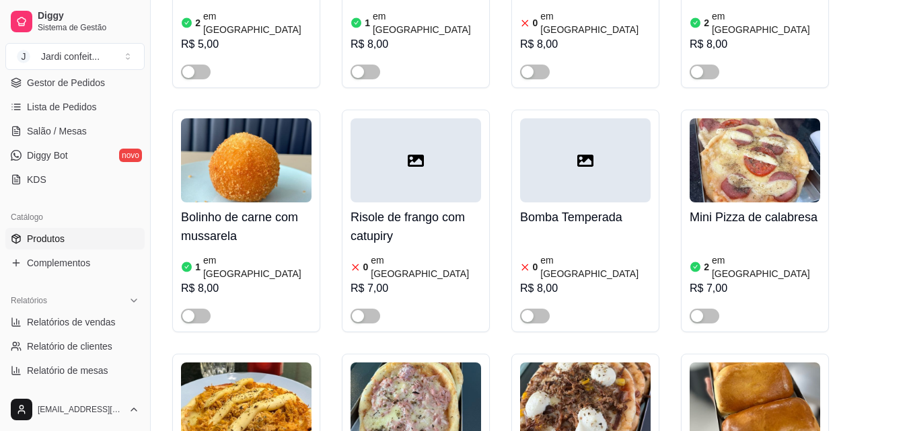
scroll to position [2018, 0]
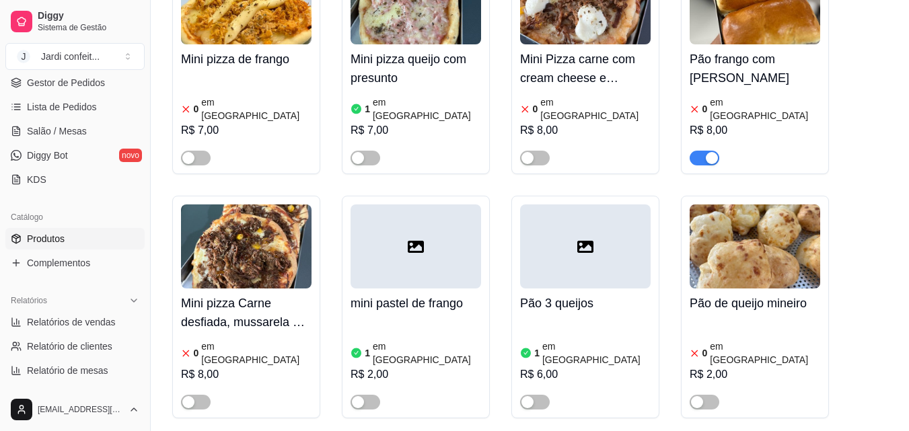
click at [702, 151] on span "button" at bounding box center [704, 158] width 30 height 15
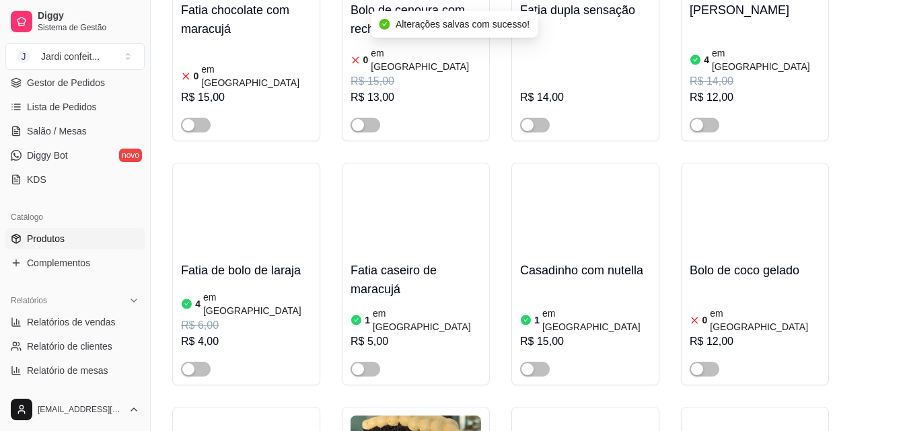
scroll to position [4910, 0]
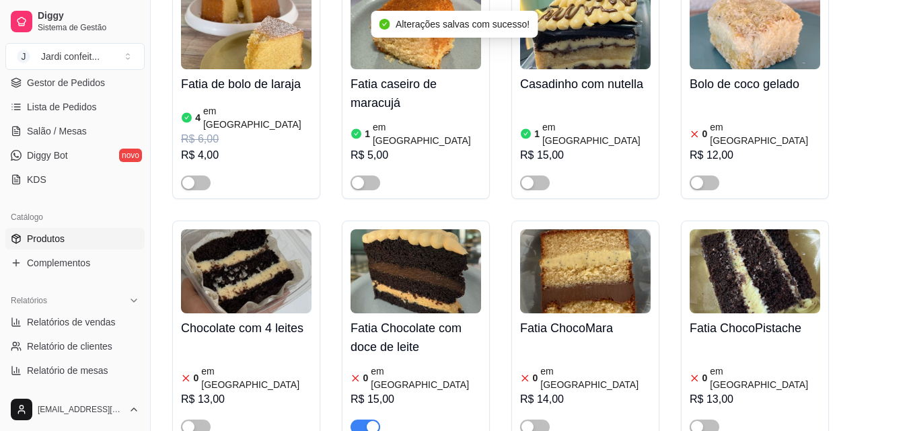
click at [366, 420] on button "button" at bounding box center [365, 427] width 30 height 15
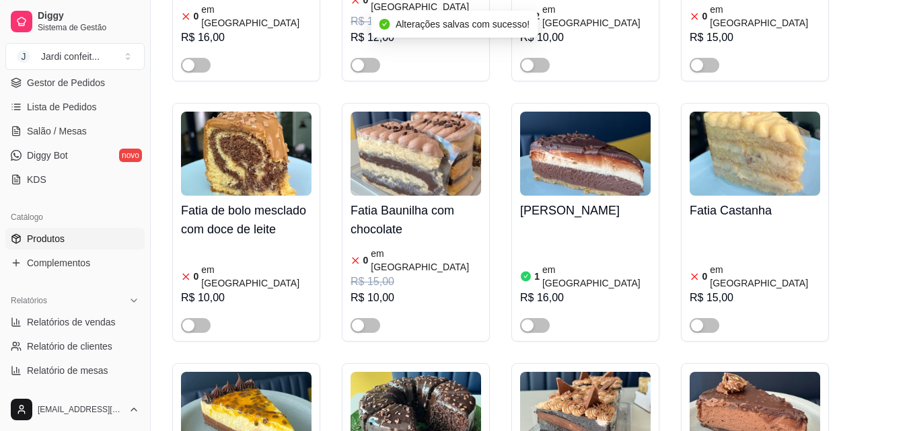
scroll to position [7601, 0]
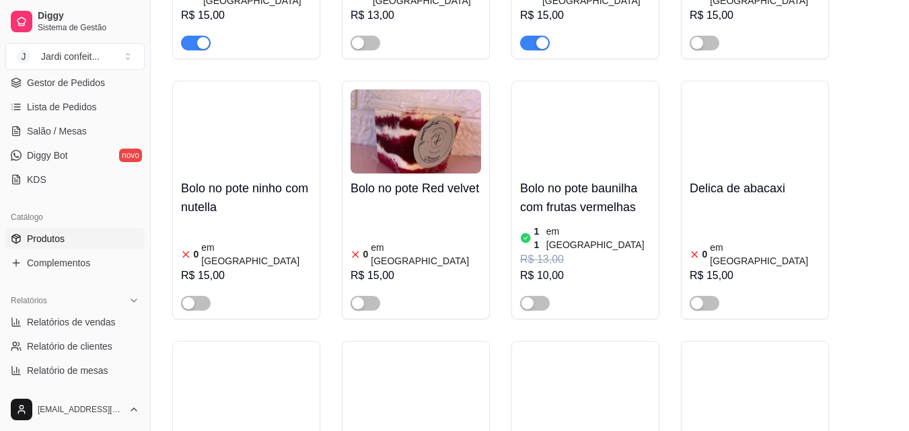
scroll to position [10965, 0]
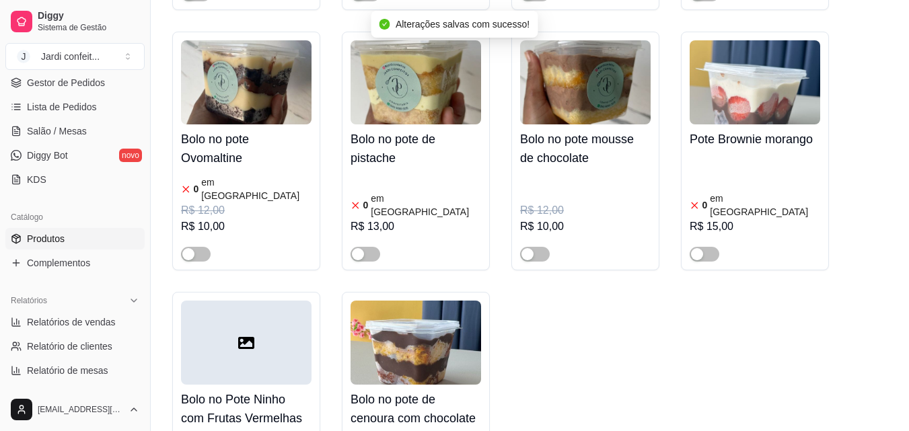
scroll to position [12781, 0]
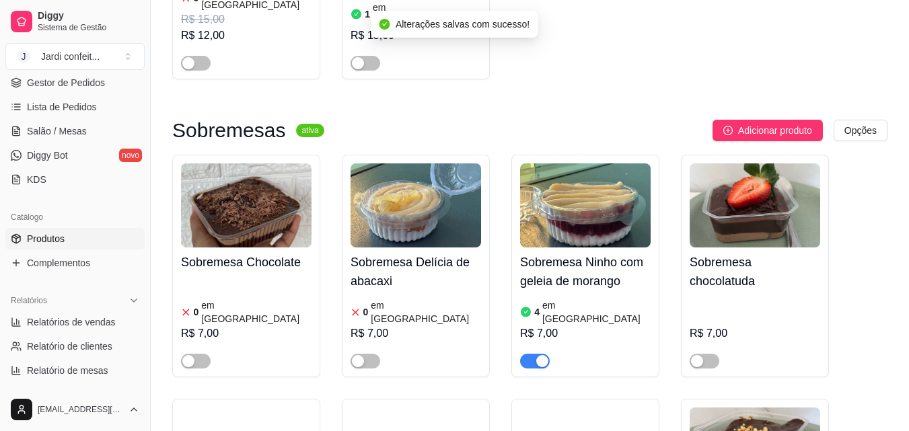
scroll to position [13050, 0]
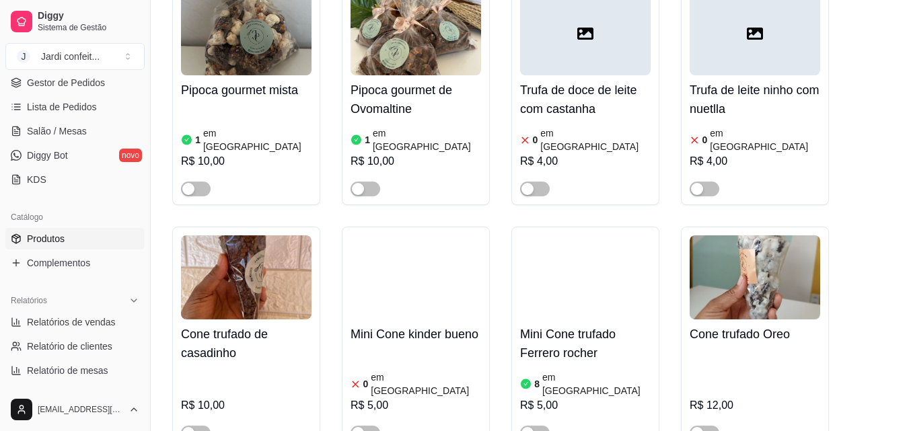
scroll to position [21122, 0]
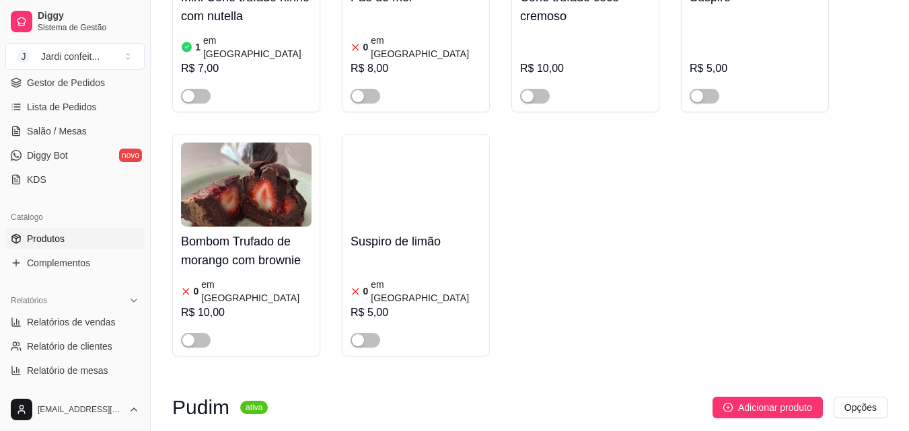
scroll to position [21862, 0]
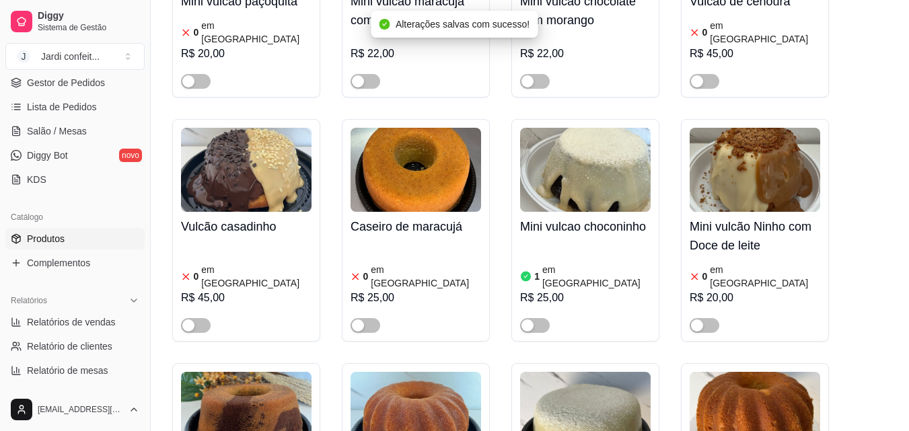
scroll to position [23880, 0]
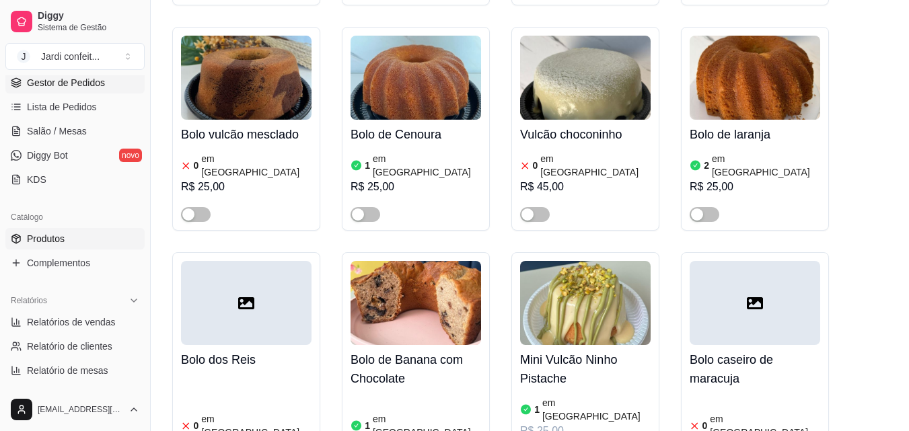
click at [89, 92] on link "Gestor de Pedidos" at bounding box center [74, 83] width 139 height 22
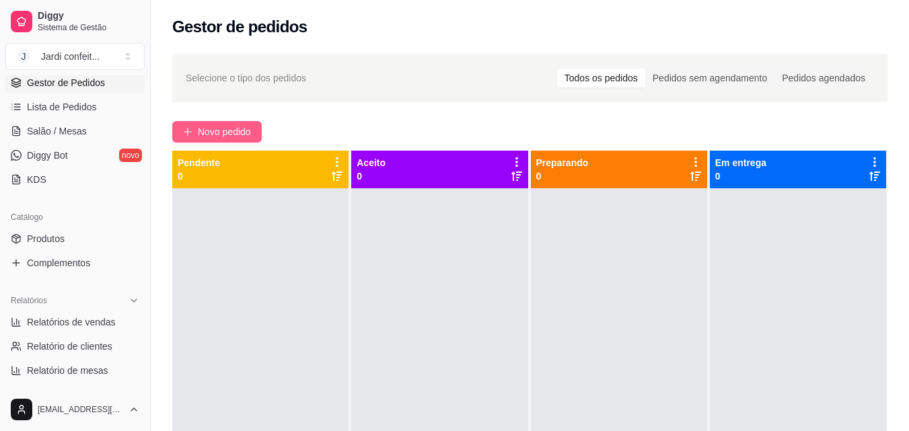
click at [202, 130] on span "Novo pedido" at bounding box center [224, 131] width 53 height 15
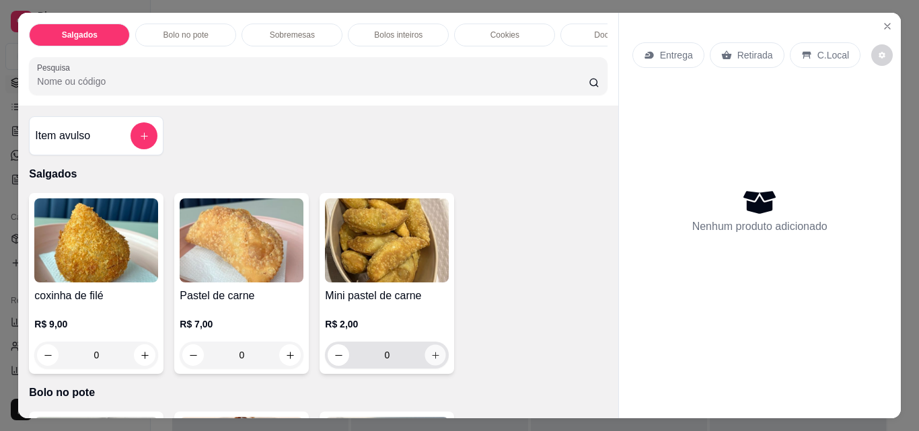
click at [431, 357] on icon "increase-product-quantity" at bounding box center [436, 355] width 10 height 10
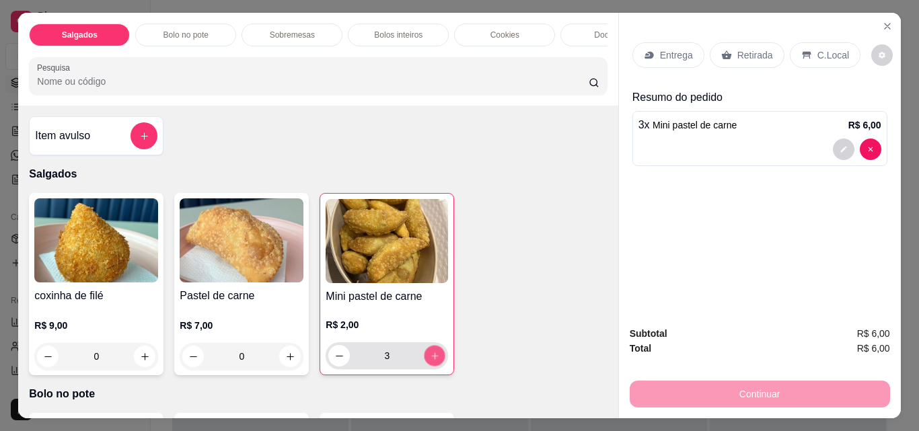
click at [431, 357] on icon "increase-product-quantity" at bounding box center [435, 356] width 10 height 10
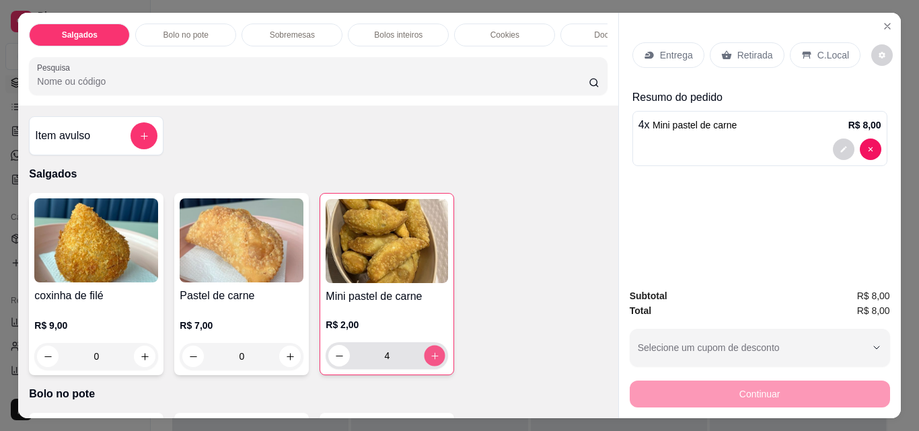
click at [431, 357] on icon "increase-product-quantity" at bounding box center [435, 356] width 10 height 10
type input "5"
click at [745, 42] on div "Retirada" at bounding box center [747, 55] width 75 height 26
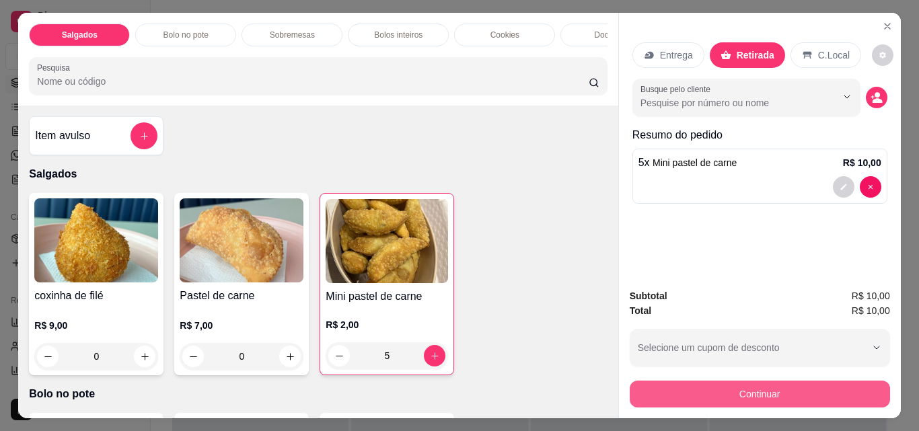
click at [823, 381] on button "Continuar" at bounding box center [760, 394] width 260 height 27
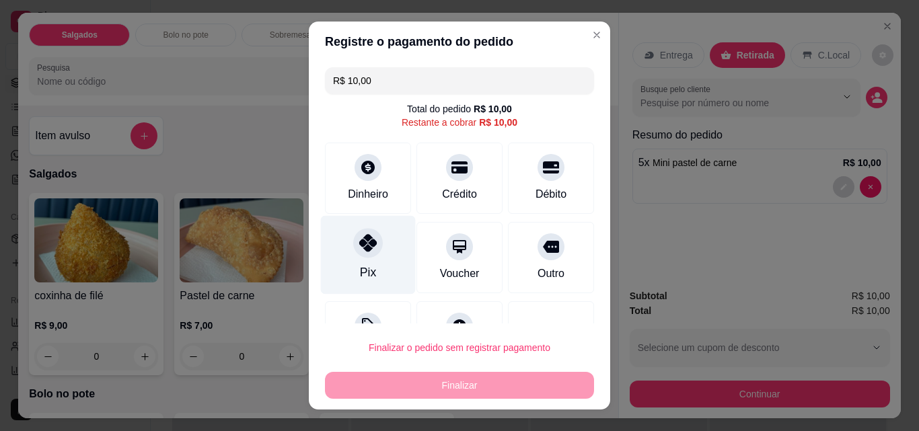
click at [390, 251] on div "Pix" at bounding box center [368, 255] width 95 height 79
type input "R$ 0,00"
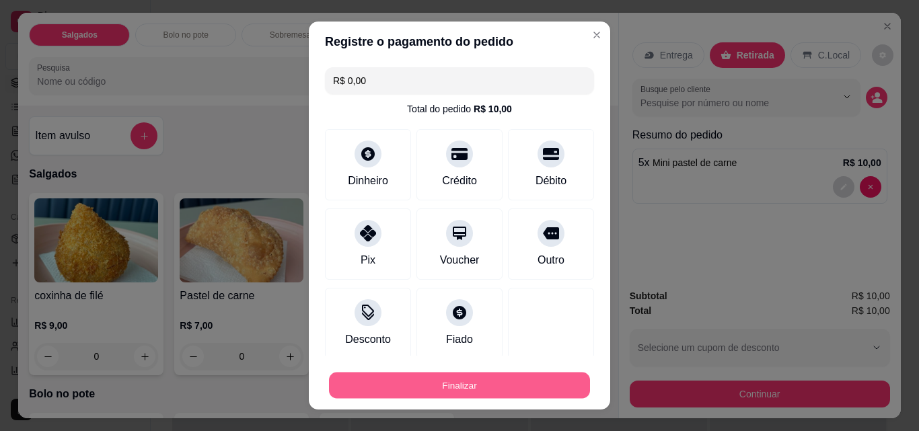
click at [371, 394] on button "Finalizar" at bounding box center [459, 386] width 261 height 26
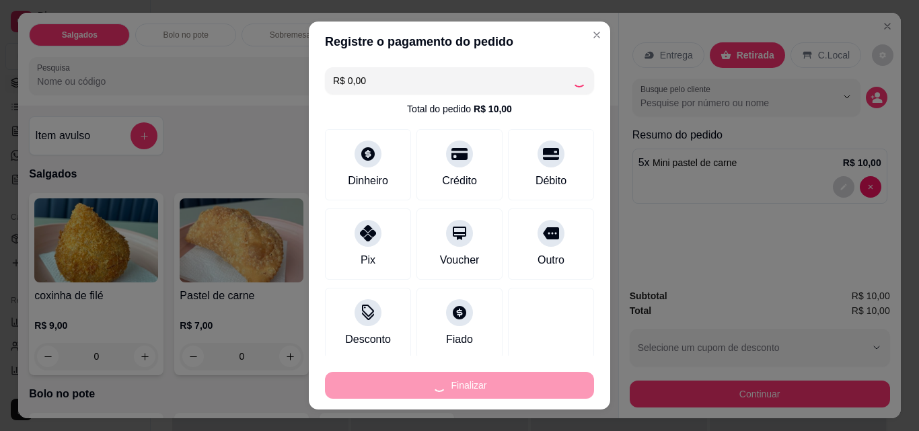
type input "0"
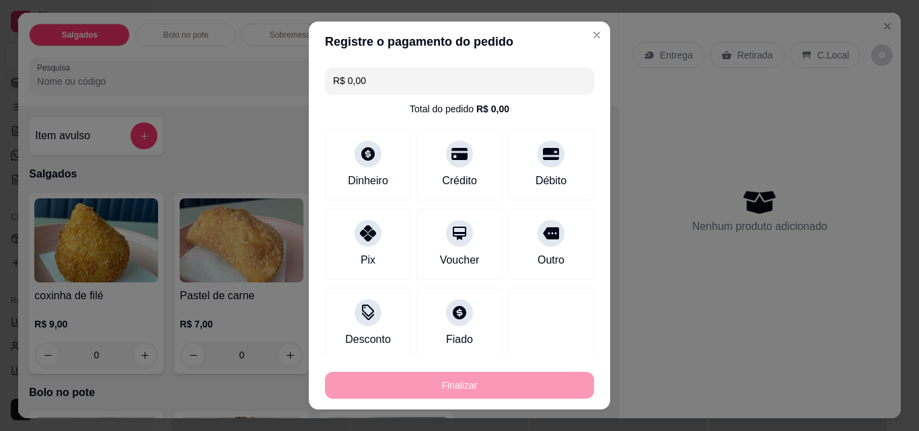
type input "-R$ 10,00"
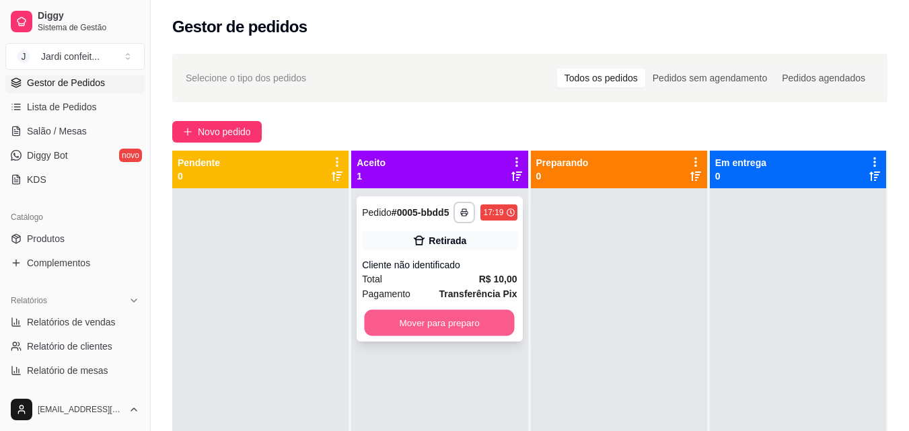
click at [508, 323] on button "Mover para preparo" at bounding box center [440, 323] width 150 height 26
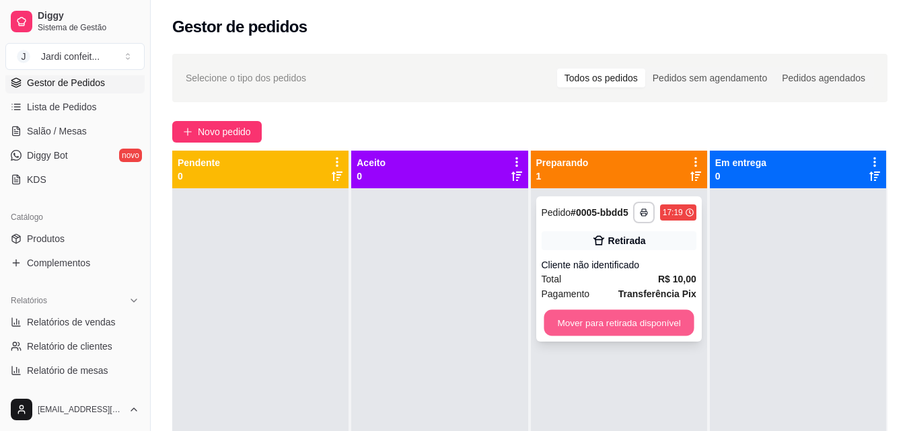
click at [594, 324] on button "Mover para retirada disponível" at bounding box center [619, 323] width 150 height 26
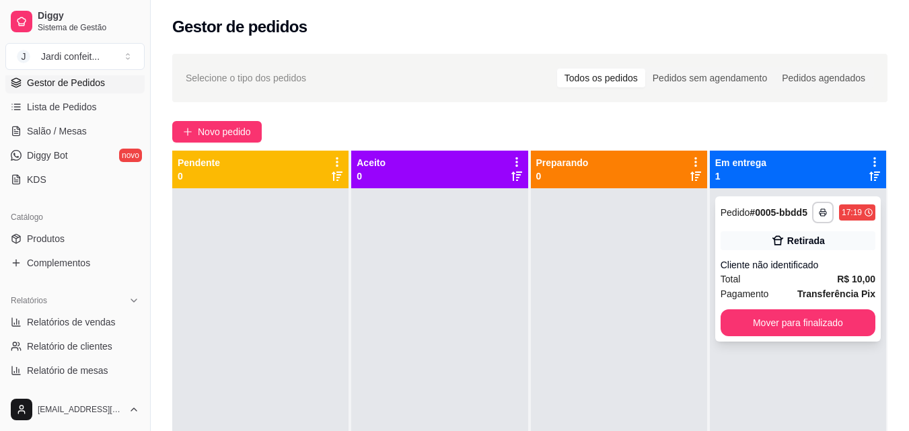
click at [765, 307] on div "**********" at bounding box center [797, 268] width 165 height 145
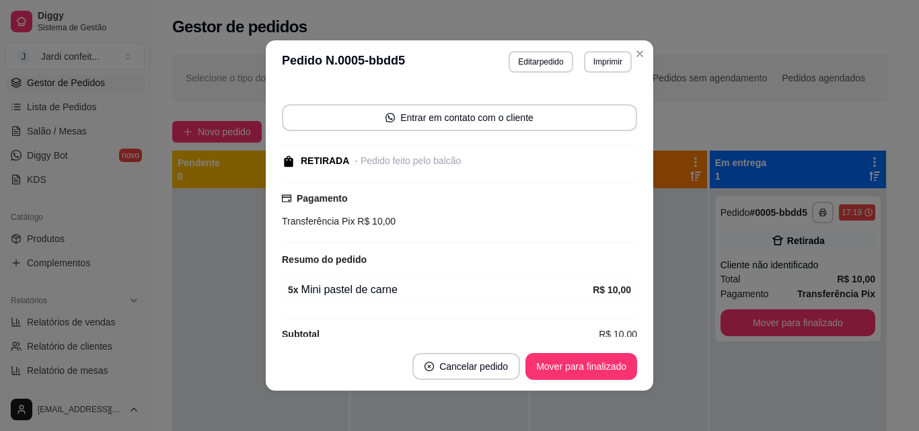
scroll to position [100, 0]
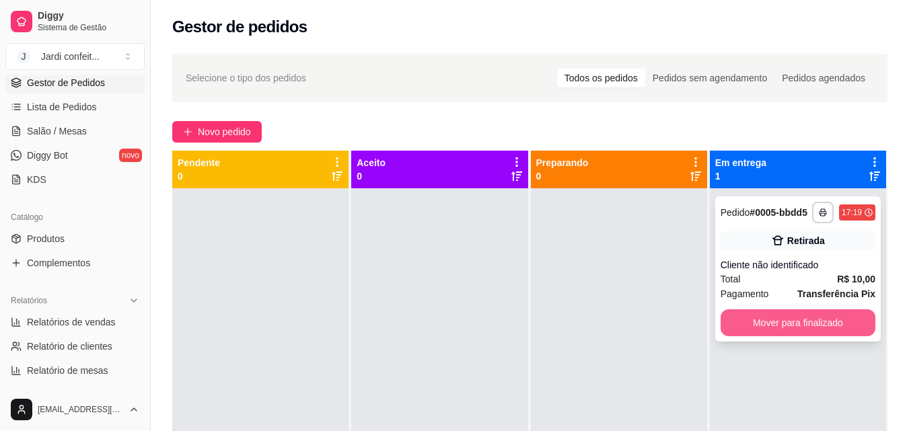
click at [831, 322] on button "Mover para finalizado" at bounding box center [797, 322] width 155 height 27
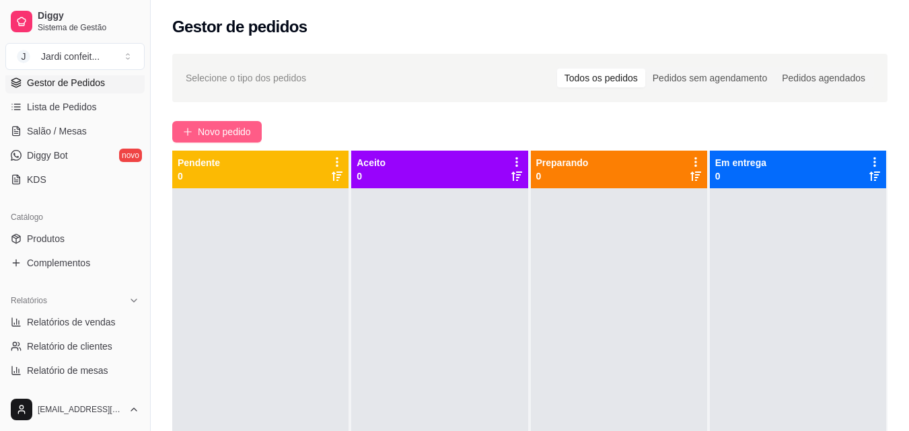
click at [250, 128] on span "Novo pedido" at bounding box center [224, 131] width 53 height 15
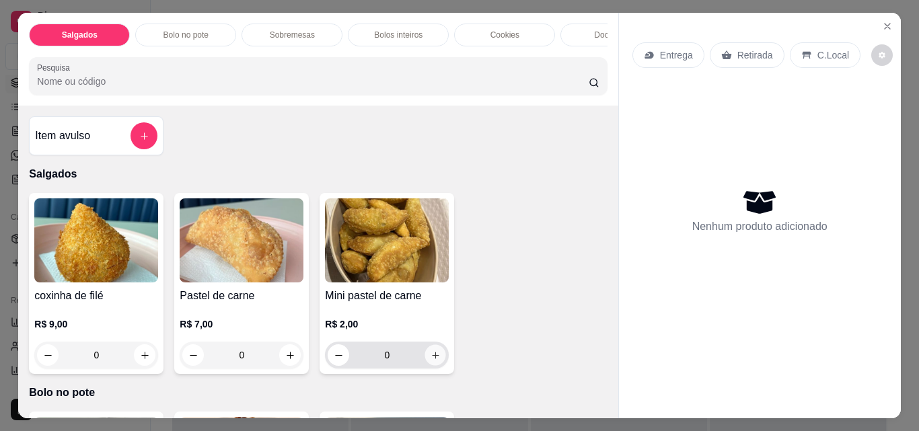
click at [436, 355] on button "increase-product-quantity" at bounding box center [435, 355] width 21 height 21
click at [436, 354] on button "increase-product-quantity" at bounding box center [435, 355] width 21 height 21
type input "2"
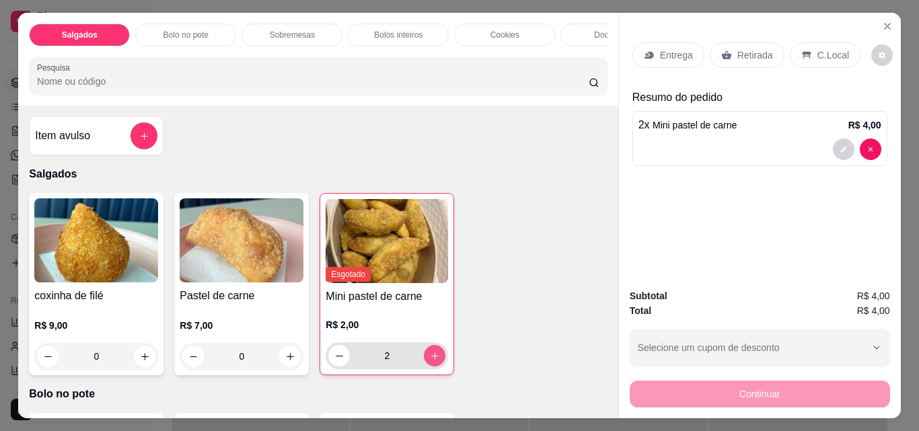
click at [760, 48] on p "Retirada" at bounding box center [755, 54] width 36 height 13
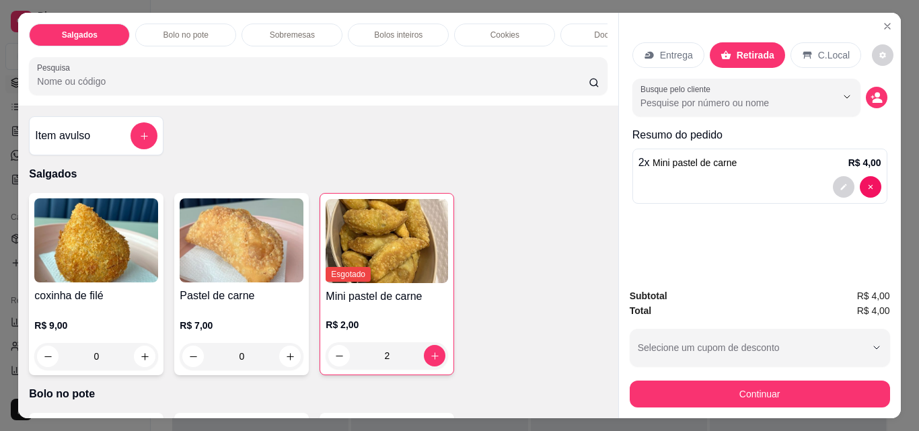
click at [712, 389] on button "Continuar" at bounding box center [760, 394] width 260 height 27
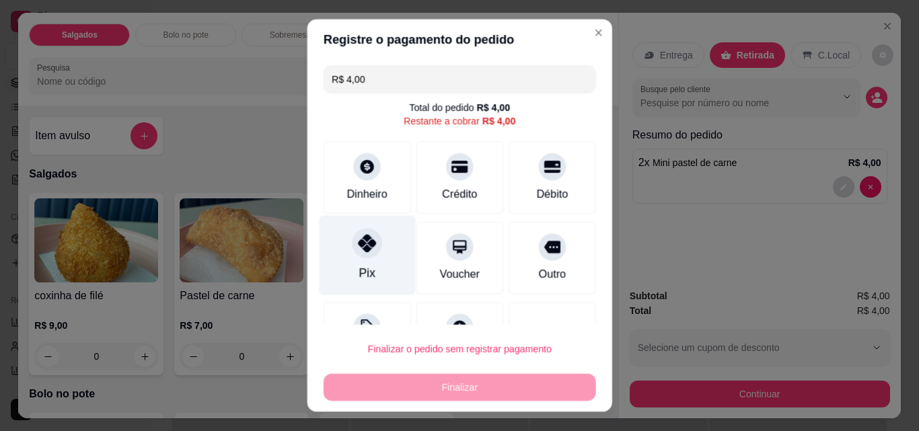
click at [343, 270] on div "Pix" at bounding box center [367, 255] width 96 height 79
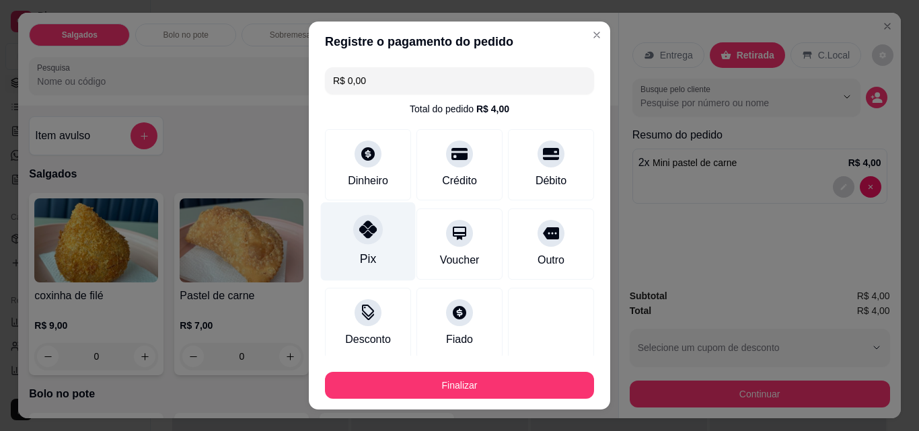
type input "R$ 0,00"
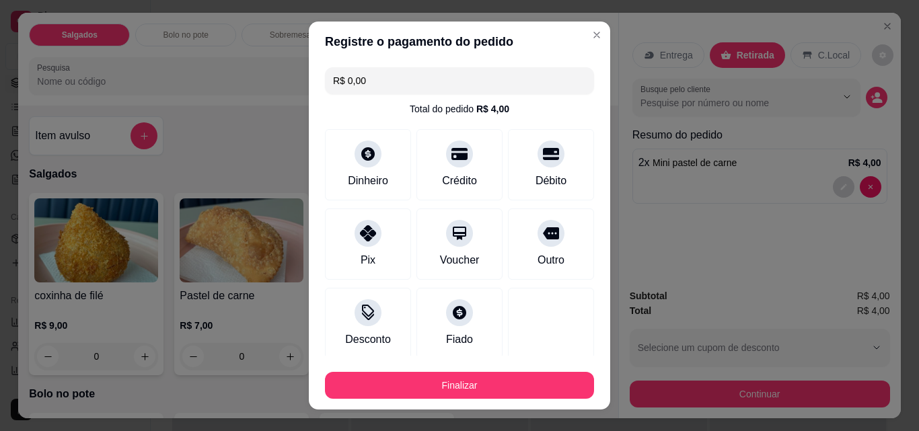
click at [435, 378] on button "Finalizar" at bounding box center [459, 385] width 269 height 27
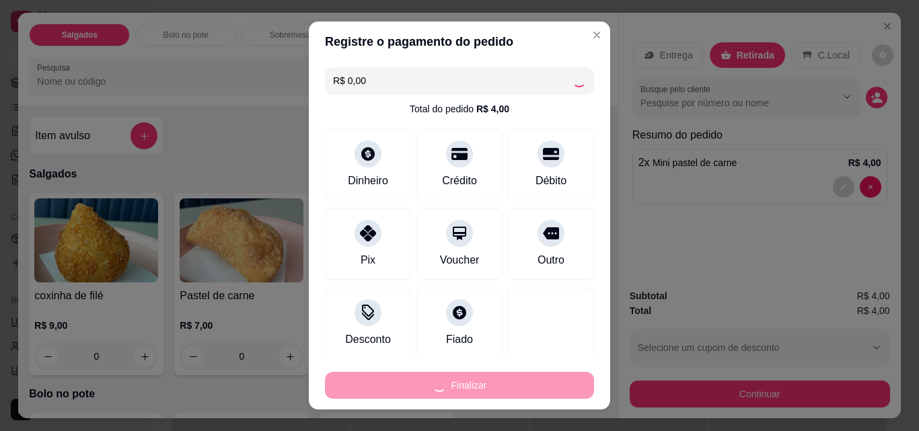
type input "0"
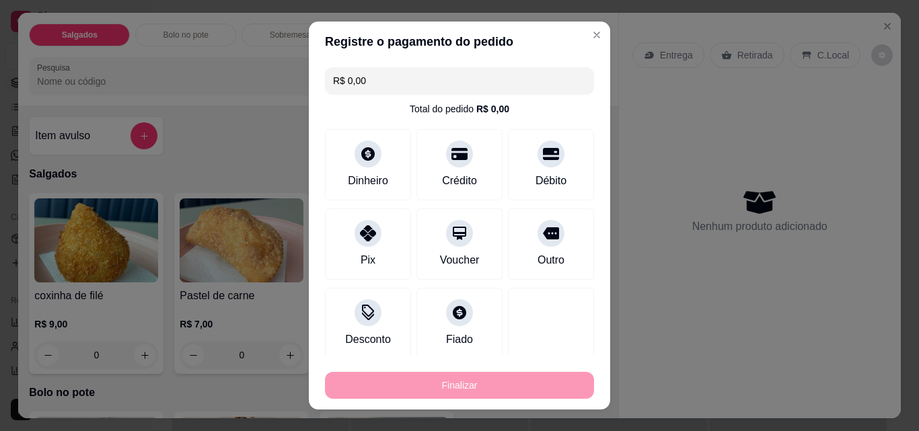
type input "-R$ 4,00"
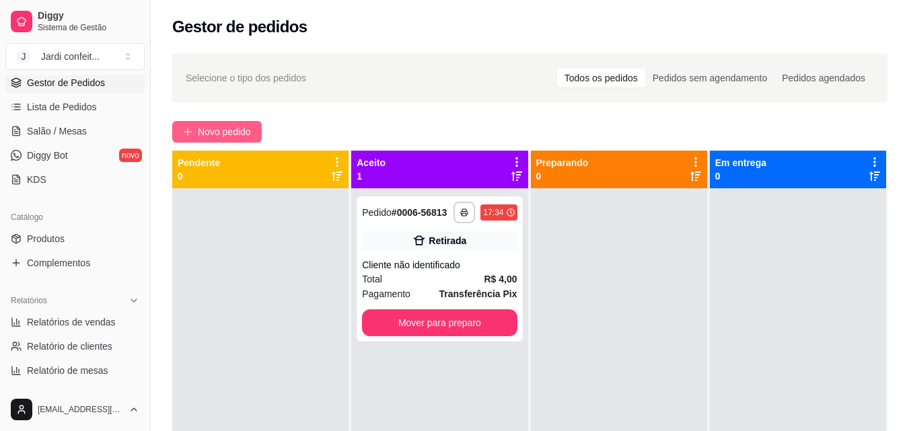
click at [227, 138] on span "Novo pedido" at bounding box center [224, 131] width 53 height 15
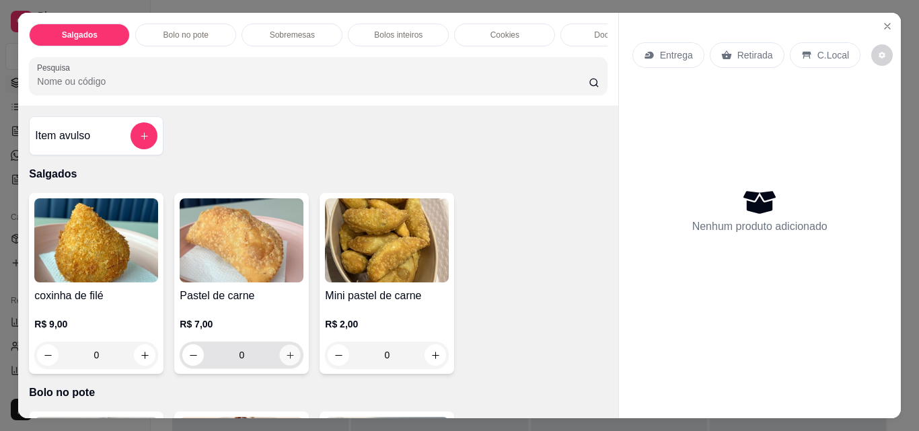
click at [292, 363] on button "increase-product-quantity" at bounding box center [290, 355] width 21 height 21
type input "1"
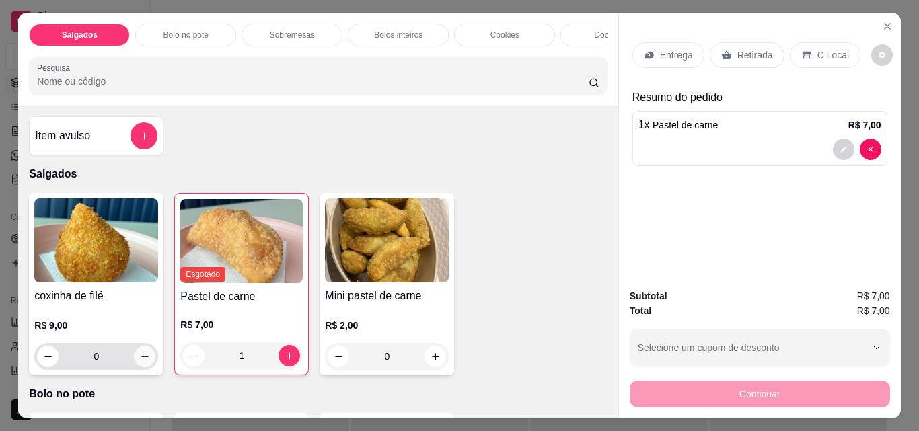
click at [147, 363] on button "increase-product-quantity" at bounding box center [145, 357] width 22 height 22
type input "2"
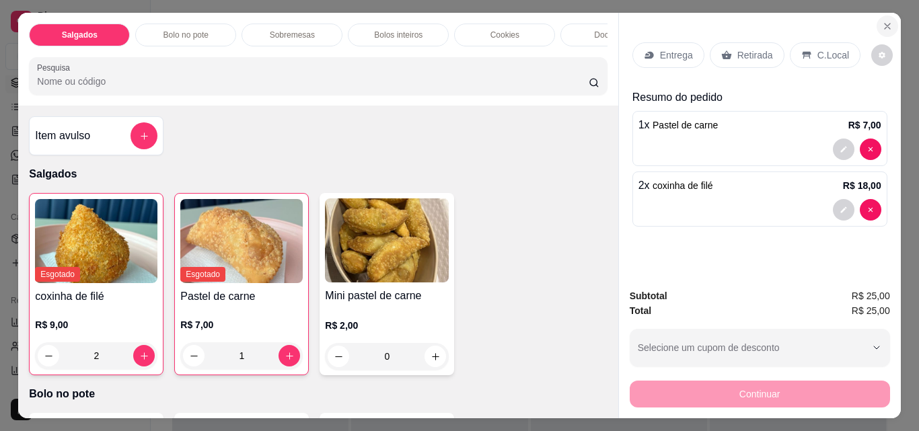
click at [886, 22] on icon "Close" at bounding box center [887, 26] width 11 height 11
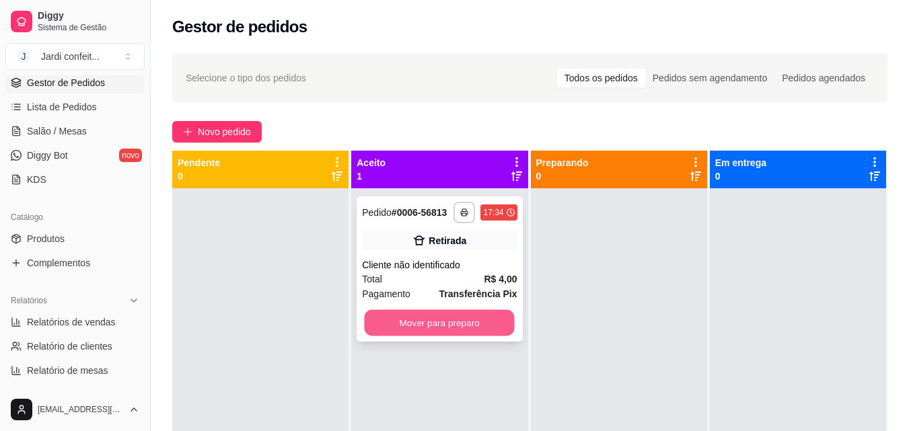
click at [427, 315] on button "Mover para preparo" at bounding box center [440, 323] width 150 height 26
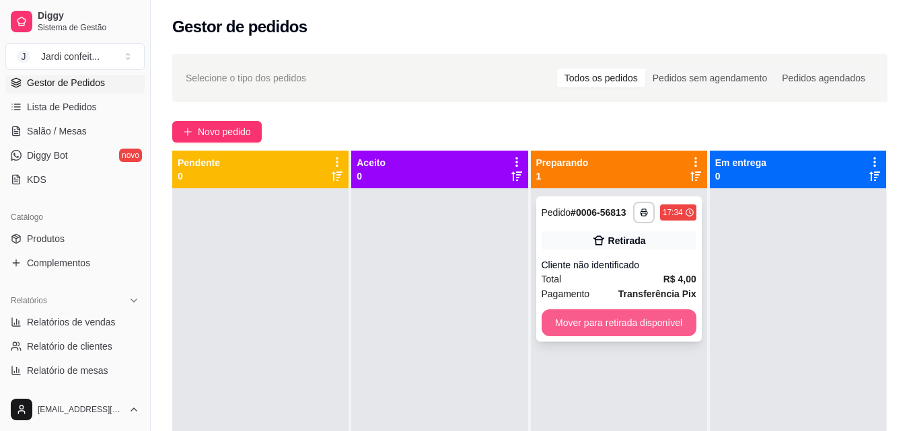
click at [628, 328] on button "Mover para retirada disponível" at bounding box center [618, 322] width 155 height 27
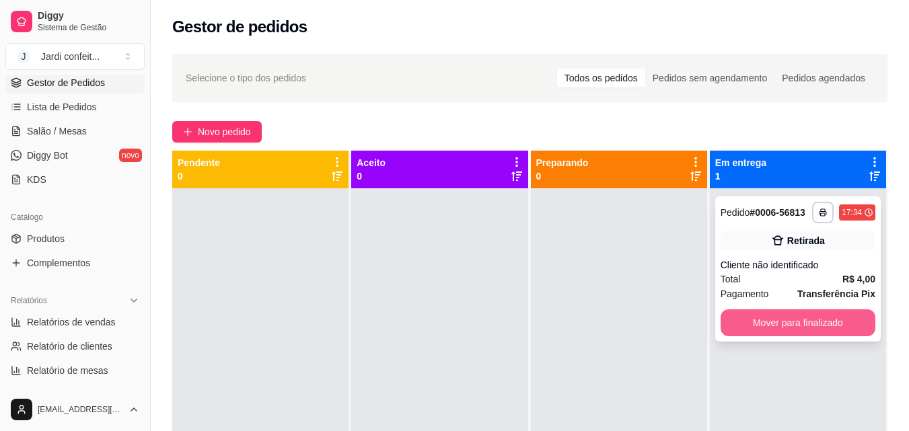
click at [811, 333] on button "Mover para finalizado" at bounding box center [797, 322] width 155 height 27
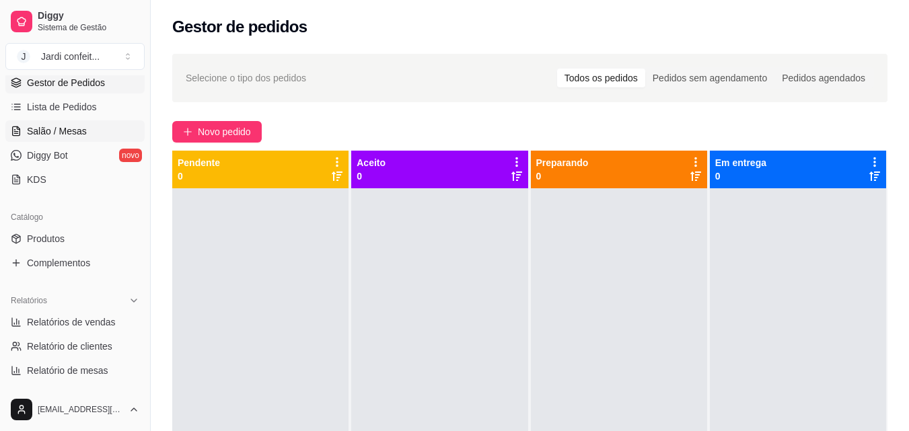
click at [77, 130] on span "Salão / Mesas" at bounding box center [57, 130] width 60 height 13
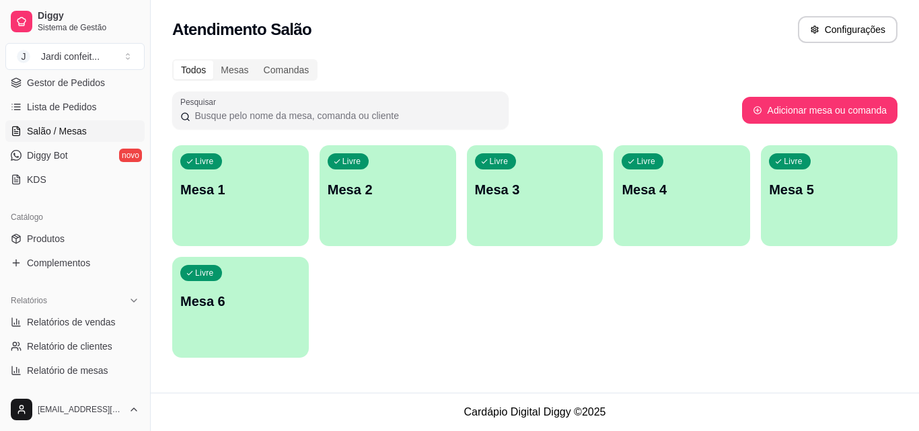
click at [173, 185] on div "Livre Mesa 1" at bounding box center [240, 187] width 137 height 85
click at [227, 198] on p "Mesa 1" at bounding box center [240, 190] width 116 height 18
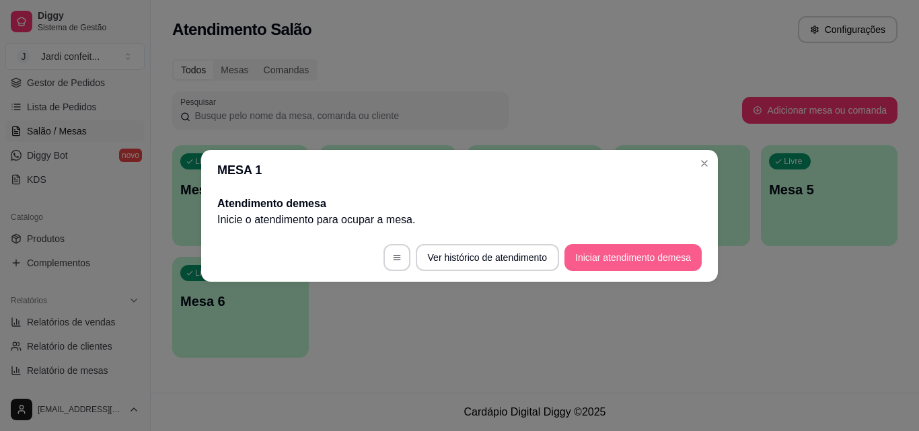
click at [635, 266] on button "Iniciar atendimento de mesa" at bounding box center [632, 257] width 137 height 27
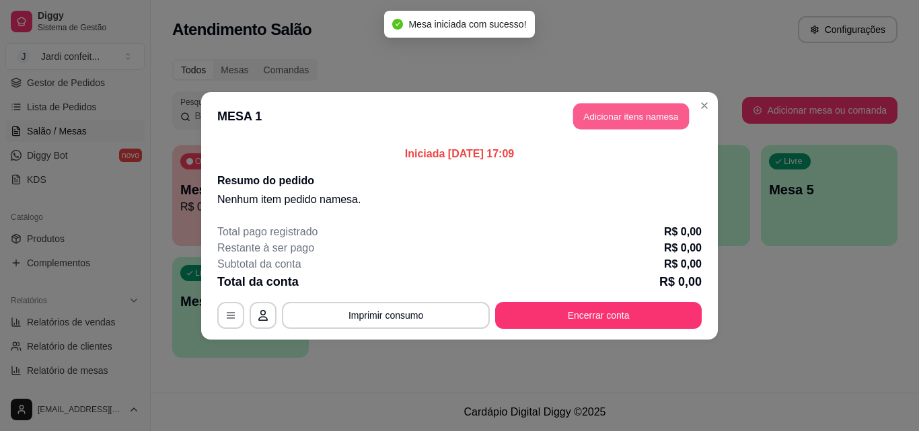
click at [644, 121] on button "Adicionar itens na mesa" at bounding box center [631, 116] width 116 height 26
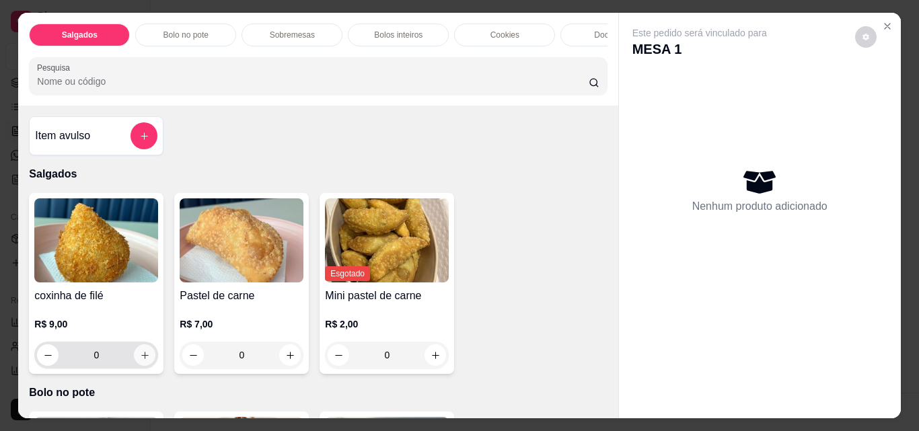
click at [134, 362] on button "increase-product-quantity" at bounding box center [145, 355] width 22 height 22
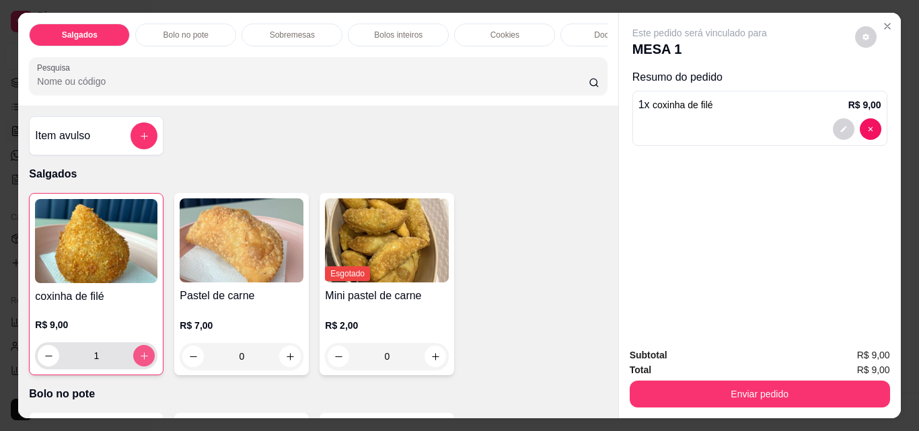
click at [147, 363] on button "increase-product-quantity" at bounding box center [144, 356] width 22 height 22
type input "2"
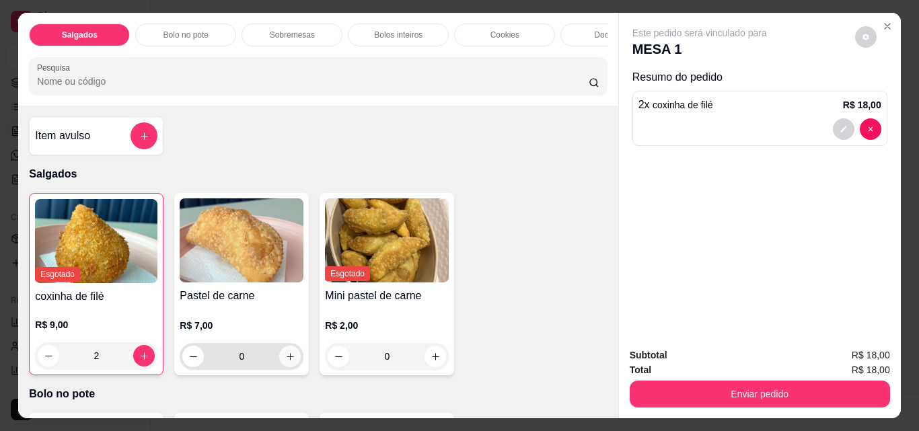
click at [291, 367] on button "increase-product-quantity" at bounding box center [290, 357] width 22 height 22
type input "1"
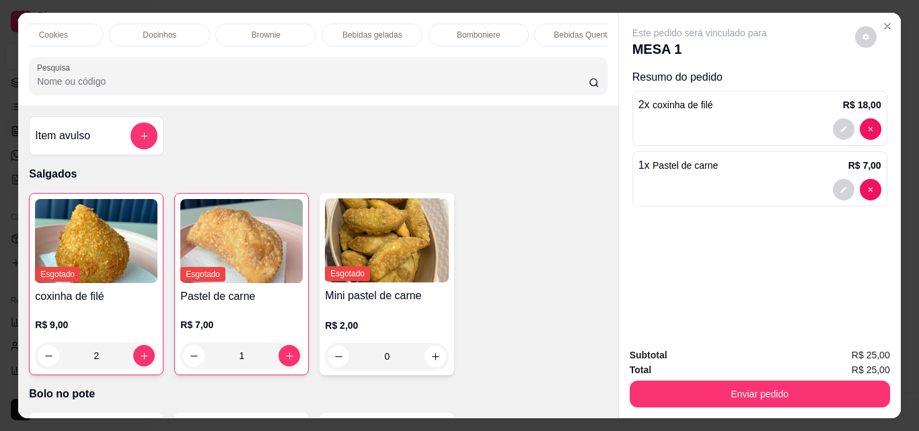
scroll to position [0, 480]
click at [346, 32] on p "Bebidas geladas" at bounding box center [344, 35] width 60 height 11
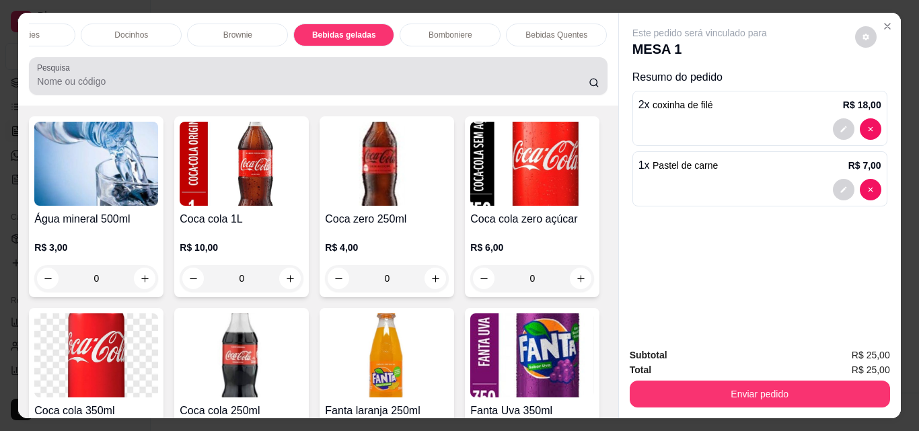
scroll to position [35, 0]
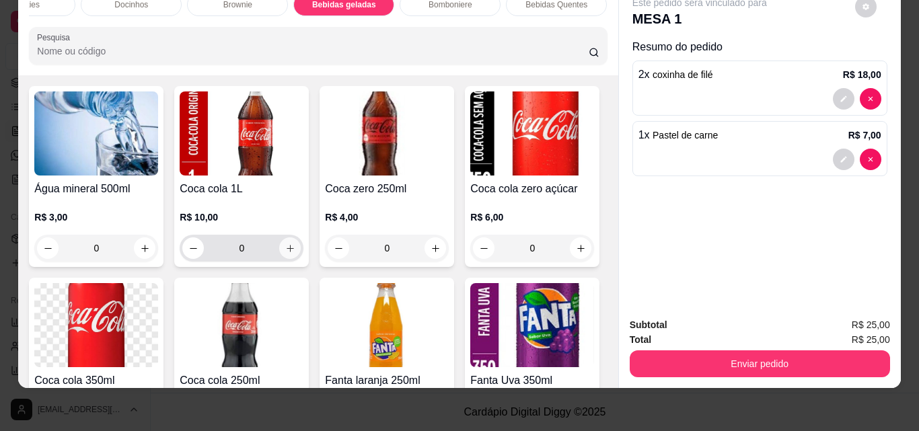
click at [287, 254] on icon "increase-product-quantity" at bounding box center [290, 249] width 10 height 10
type input "1"
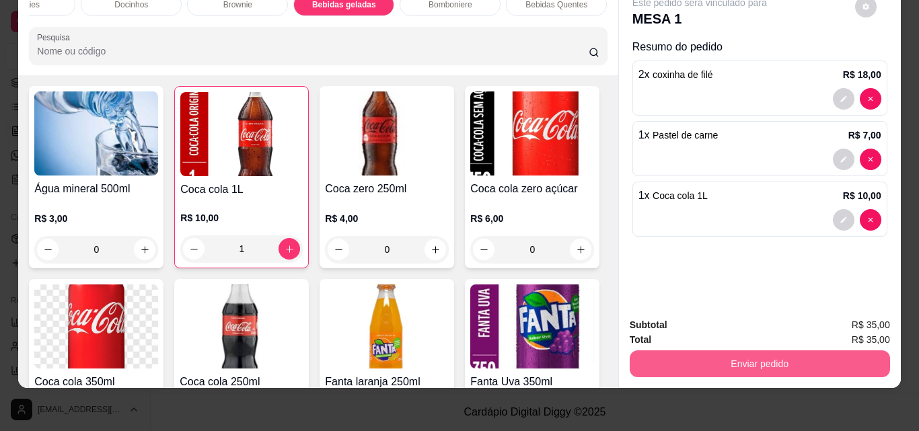
click at [754, 354] on button "Enviar pedido" at bounding box center [760, 363] width 260 height 27
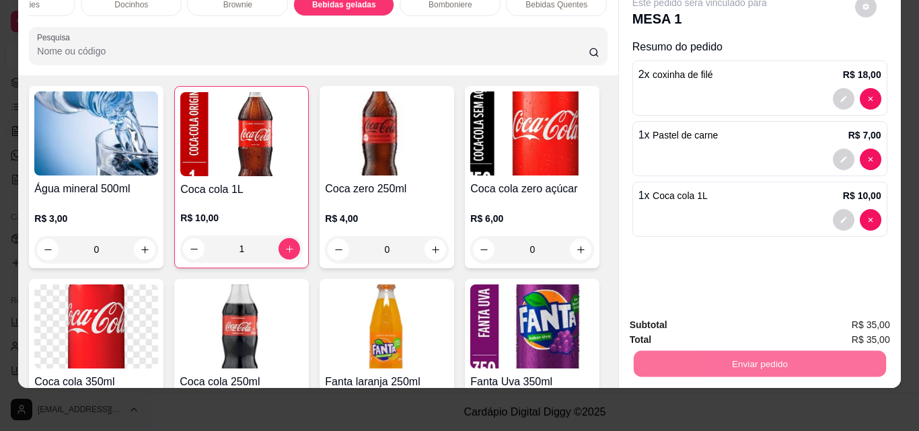
click at [748, 320] on button "Não registrar e enviar pedido" at bounding box center [715, 320] width 136 height 25
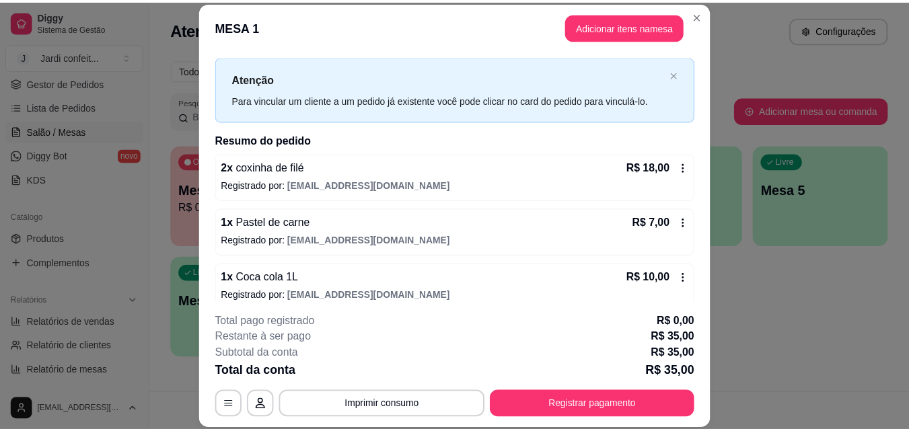
scroll to position [38, 0]
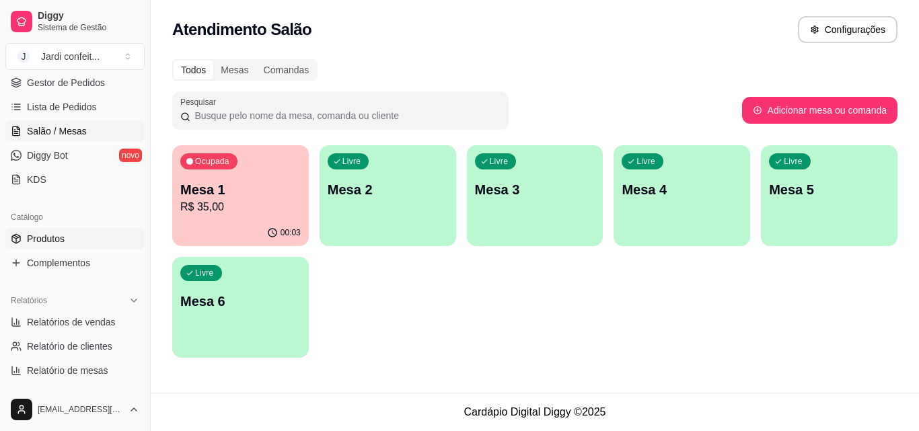
click at [86, 237] on link "Produtos" at bounding box center [74, 239] width 139 height 22
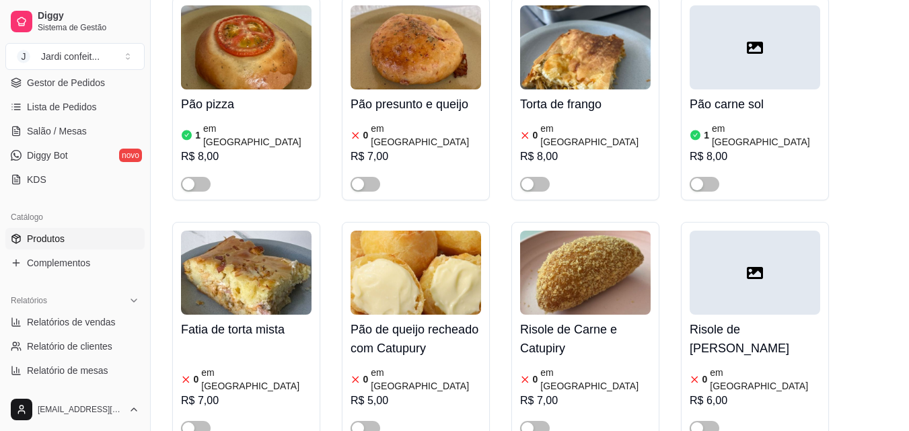
scroll to position [740, 0]
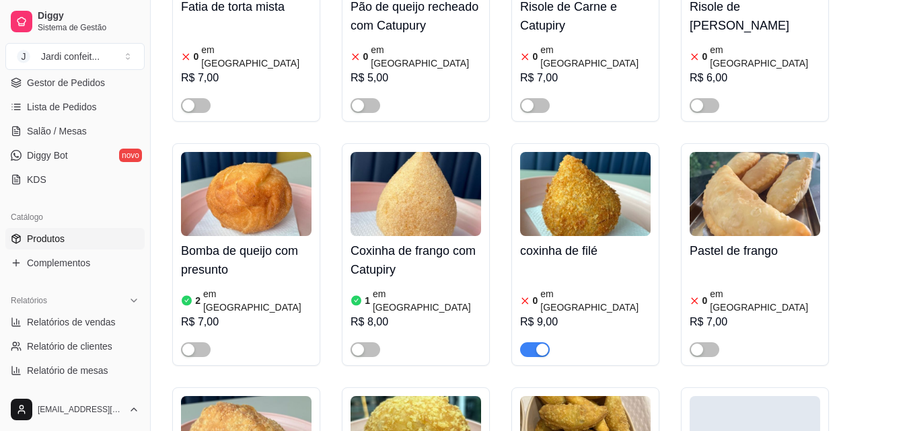
click at [533, 342] on span "button" at bounding box center [535, 349] width 30 height 15
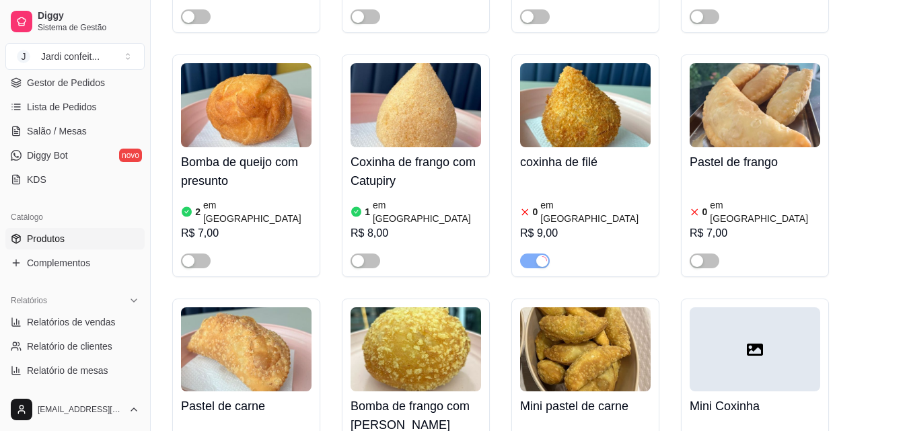
scroll to position [1009, 0]
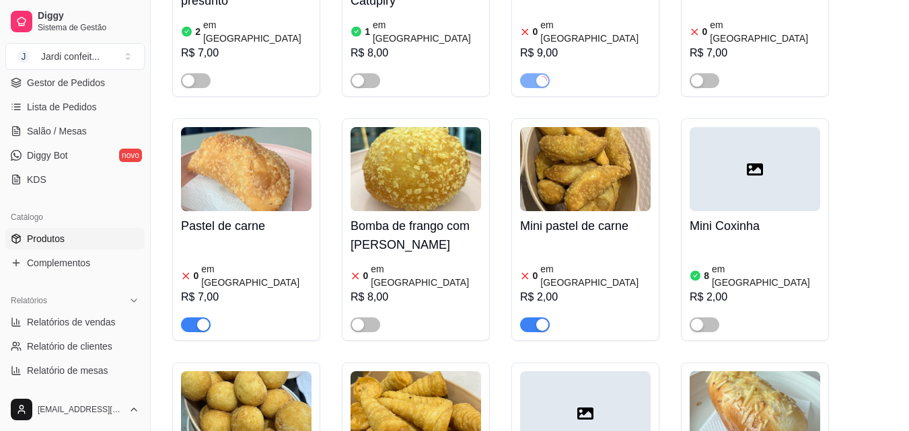
click at [528, 318] on span "button" at bounding box center [535, 325] width 30 height 15
click at [191, 318] on span "button" at bounding box center [196, 325] width 30 height 15
click at [531, 318] on span "button" at bounding box center [535, 325] width 30 height 15
click at [200, 319] on div "button" at bounding box center [203, 325] width 12 height 12
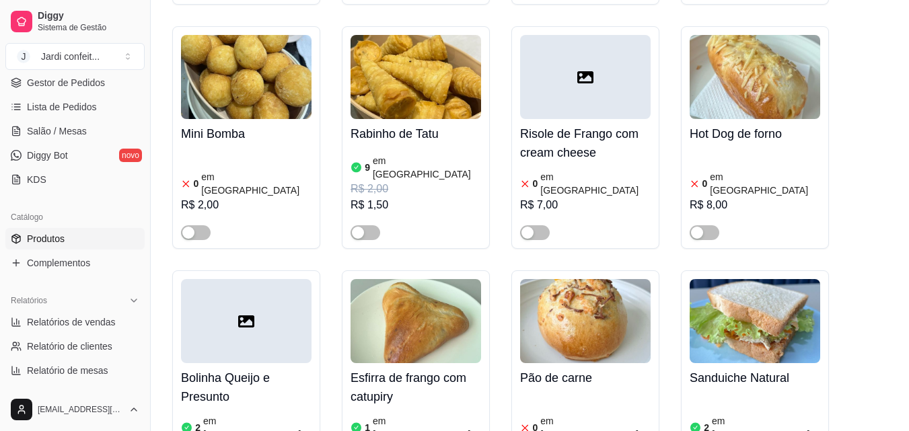
scroll to position [874, 0]
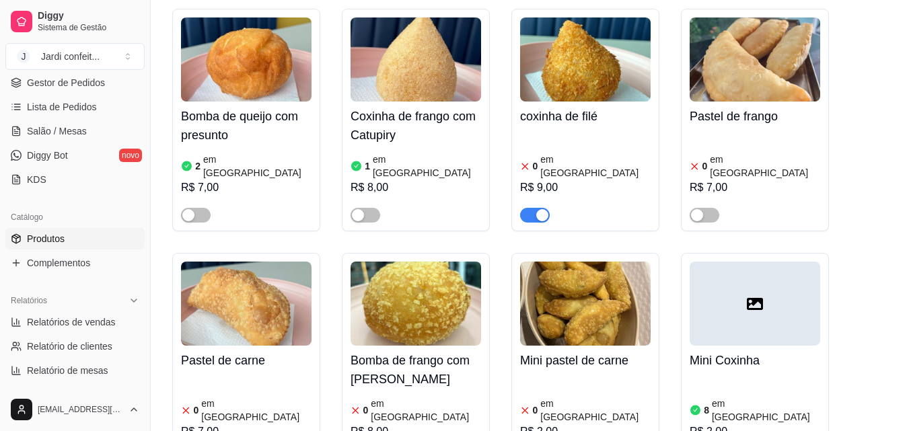
click at [529, 208] on span "button" at bounding box center [535, 215] width 30 height 15
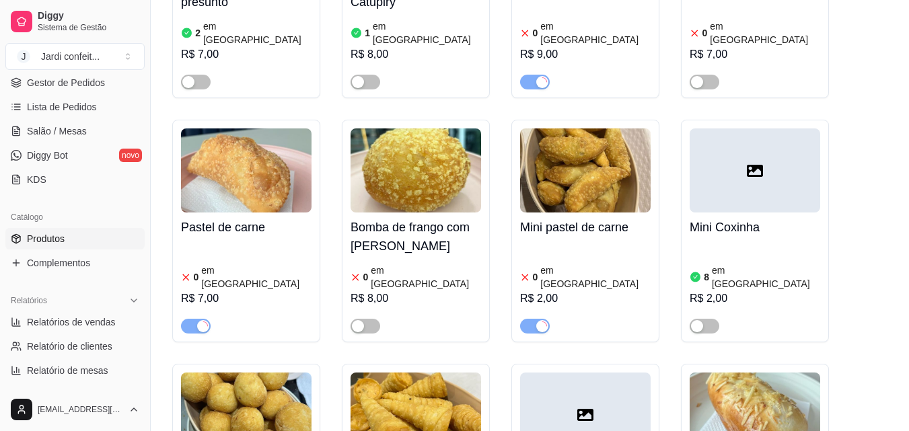
scroll to position [1009, 0]
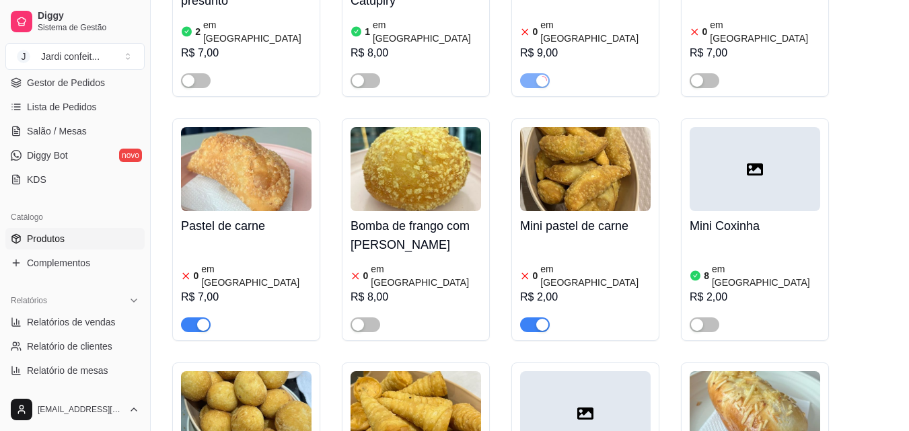
click at [98, 235] on link "Produtos" at bounding box center [74, 239] width 139 height 22
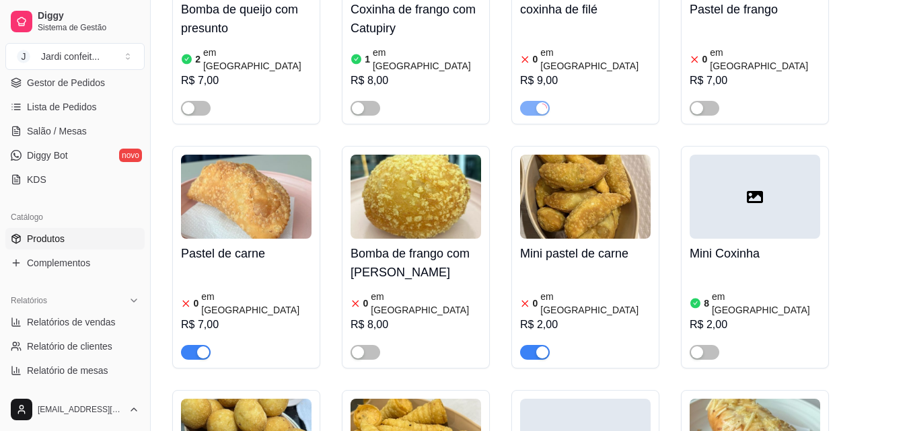
scroll to position [1076, 0]
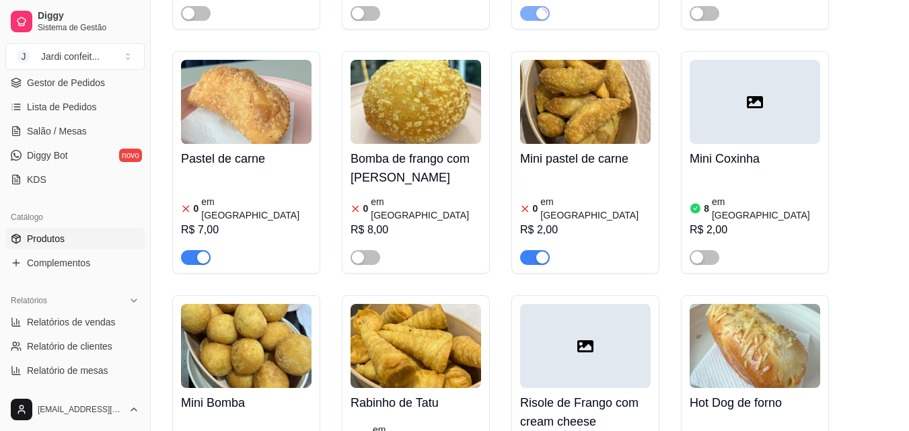
click at [196, 250] on span "button" at bounding box center [196, 257] width 30 height 15
click at [527, 250] on span "button" at bounding box center [535, 257] width 30 height 15
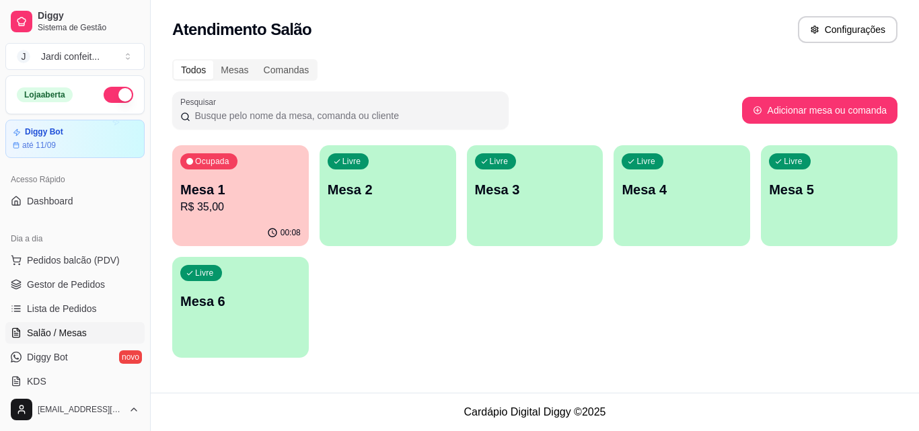
click at [252, 182] on div "Ocupada Mesa 1 R$ 35,00" at bounding box center [240, 182] width 137 height 75
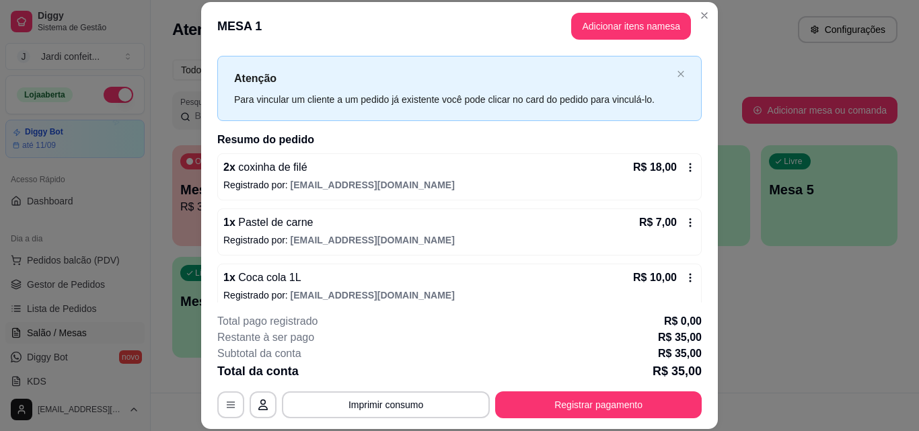
scroll to position [38, 0]
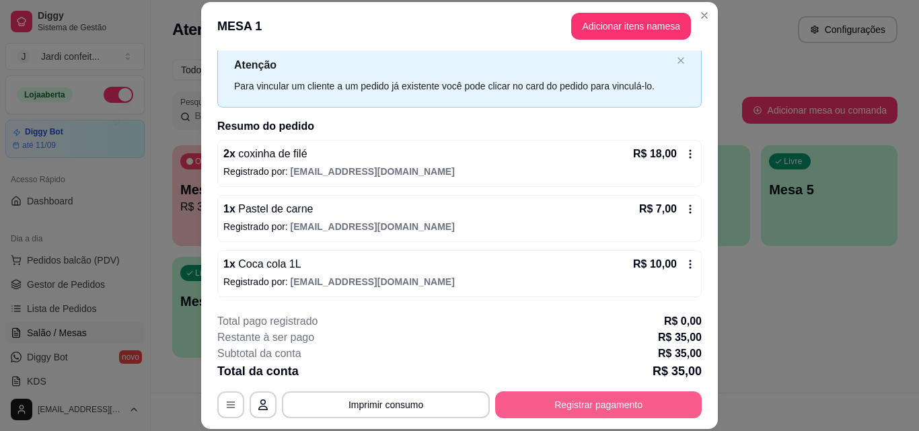
click at [626, 408] on button "Registrar pagamento" at bounding box center [598, 404] width 207 height 27
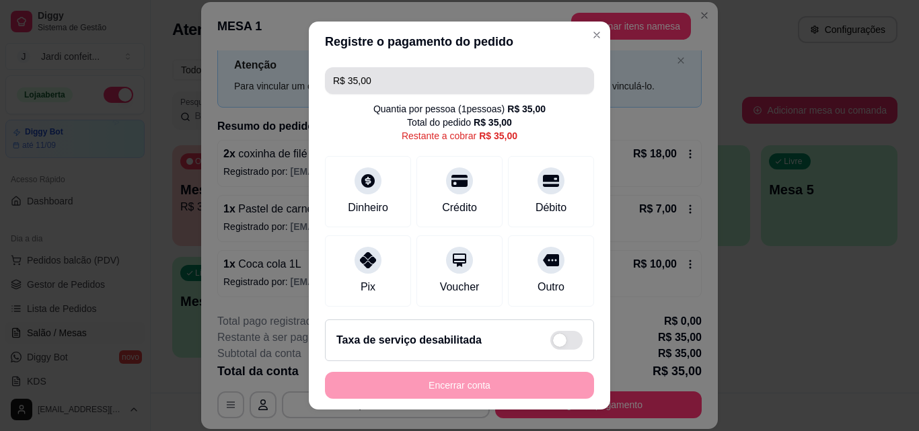
click at [421, 91] on input "R$ 35,00" at bounding box center [459, 80] width 253 height 27
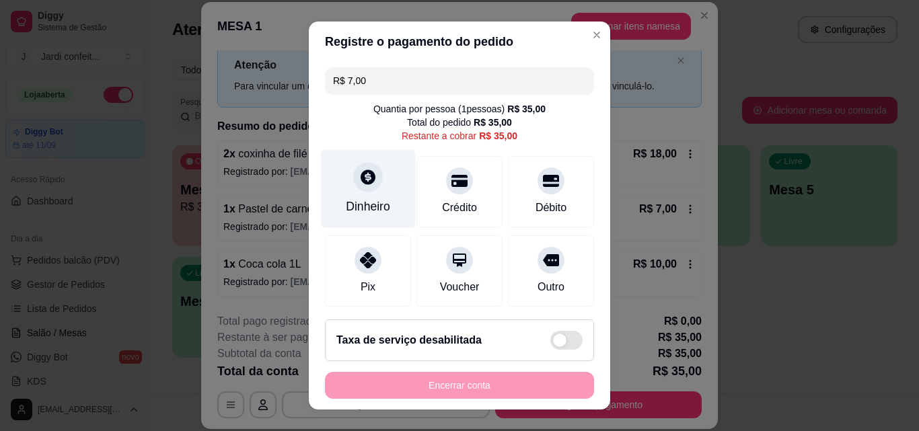
click at [345, 198] on div "Dinheiro" at bounding box center [368, 189] width 95 height 79
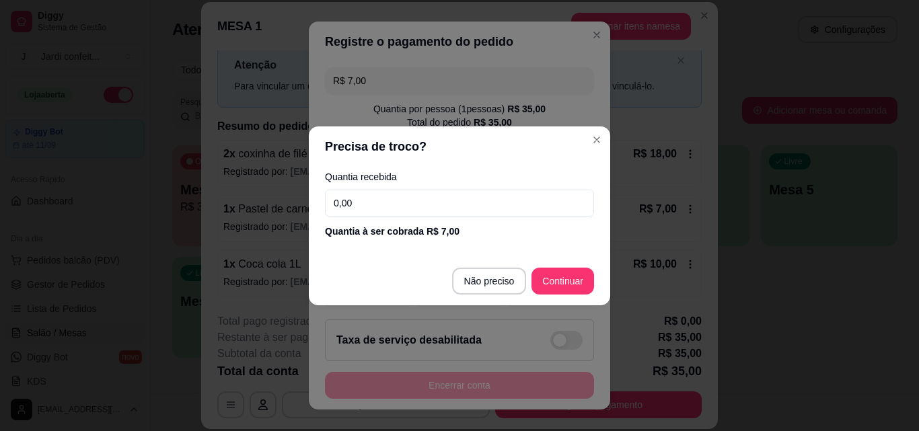
click at [473, 204] on input "0,00" at bounding box center [459, 203] width 269 height 27
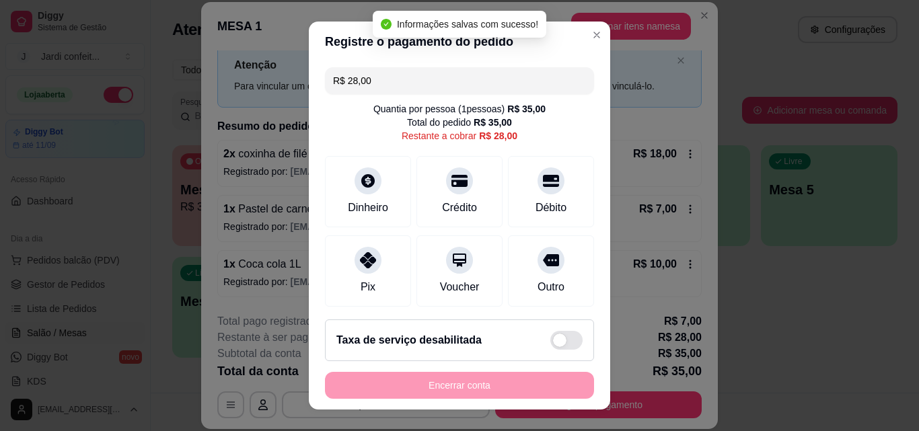
drag, startPoint x: 385, startPoint y: 81, endPoint x: 283, endPoint y: 96, distance: 102.6
click at [283, 96] on div "Registre o pagamento do pedido R$ 28,00 Quantia por pessoa ( 1 pessoas) R$ 35,0…" at bounding box center [459, 215] width 919 height 431
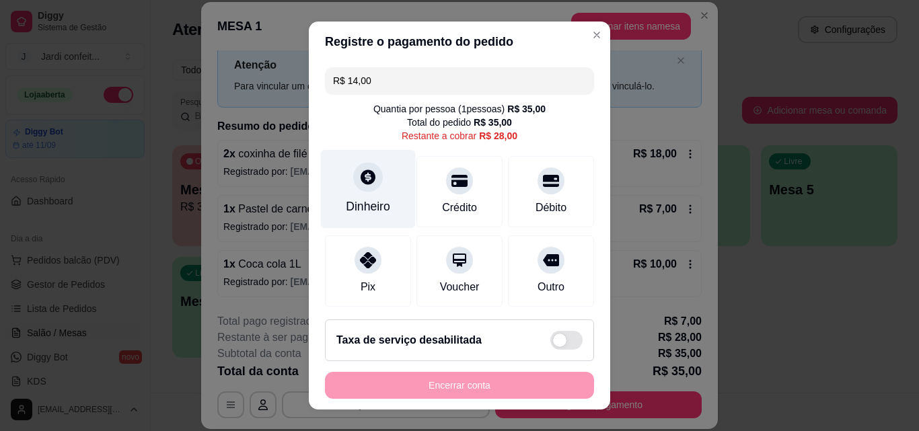
click at [372, 194] on div "Dinheiro" at bounding box center [368, 189] width 95 height 79
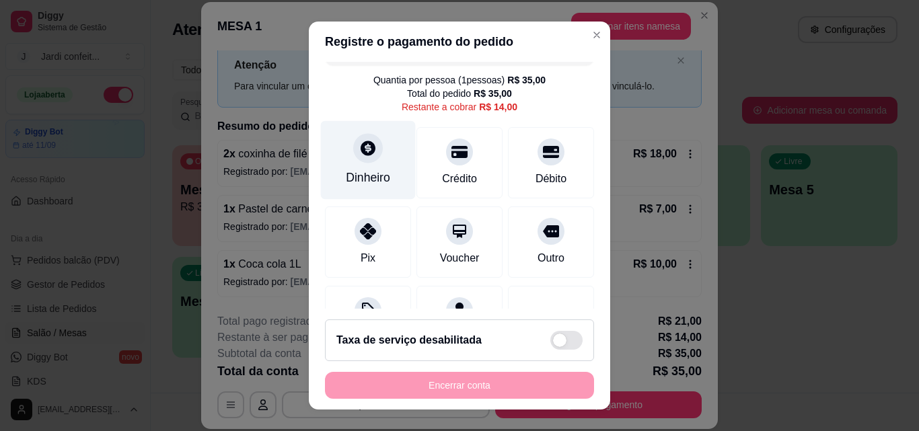
scroll to position [0, 0]
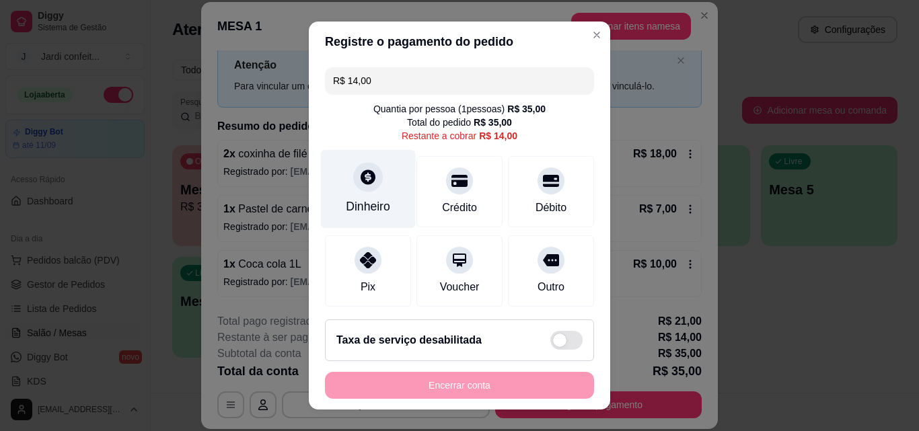
click at [339, 193] on div "Dinheiro" at bounding box center [368, 189] width 95 height 79
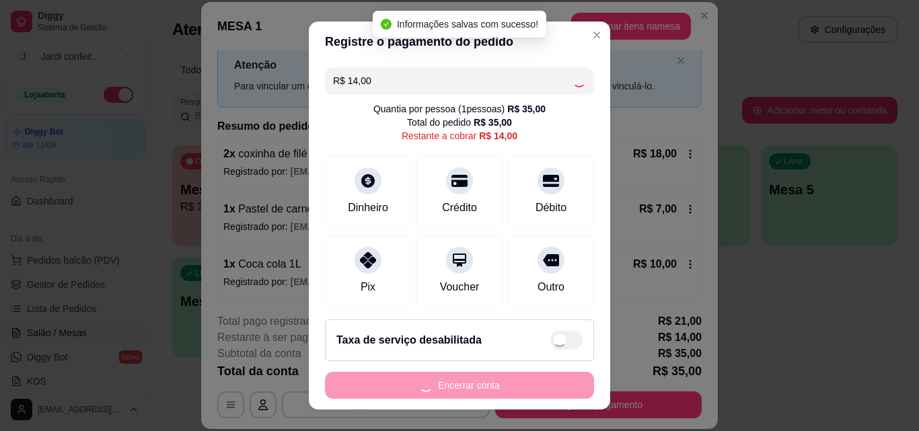
type input "R$ 0,00"
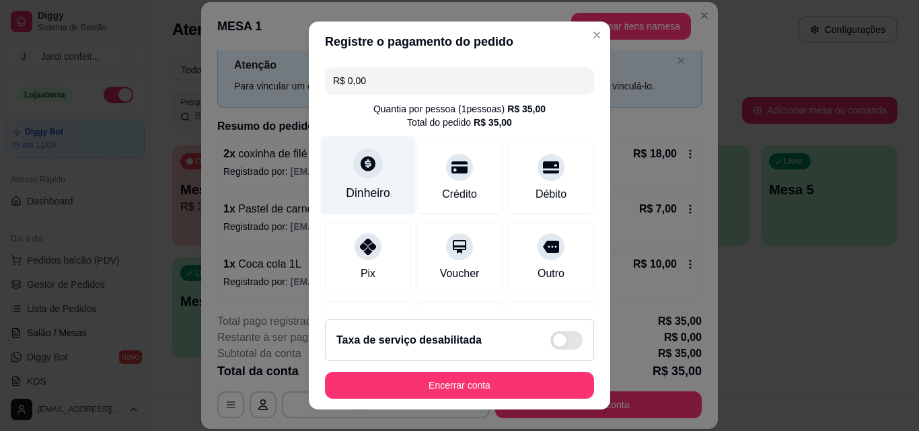
click at [393, 192] on div "Dinheiro" at bounding box center [368, 176] width 95 height 79
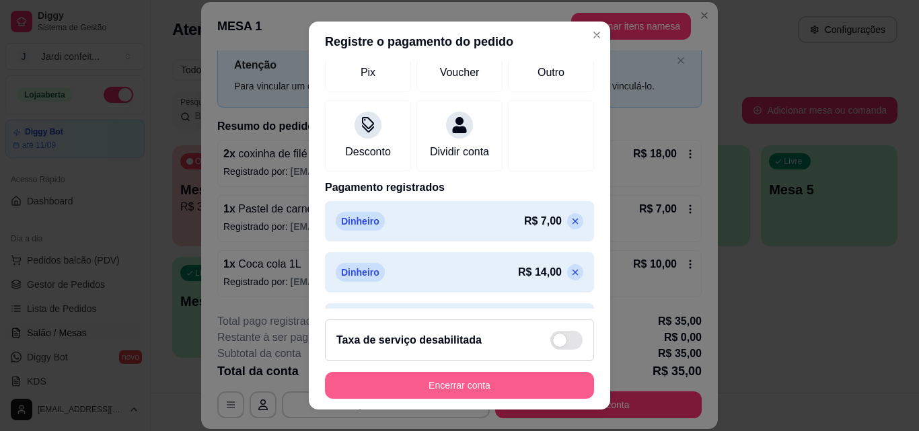
scroll to position [258, 0]
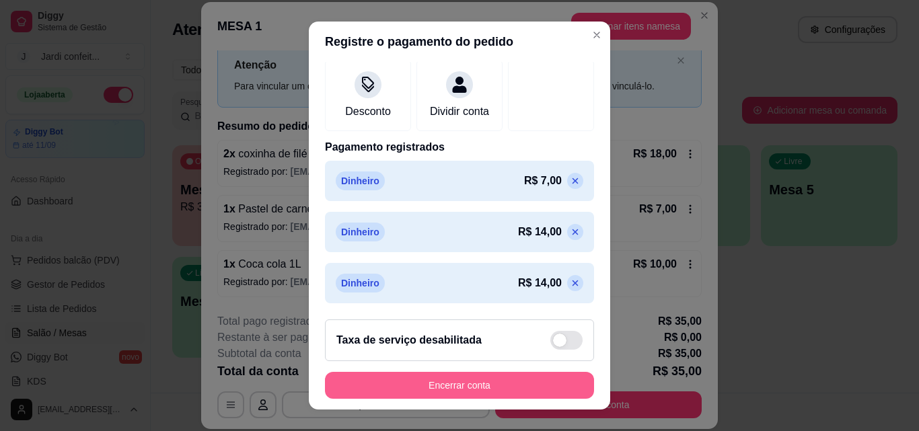
click at [499, 383] on button "Encerrar conta" at bounding box center [459, 385] width 269 height 27
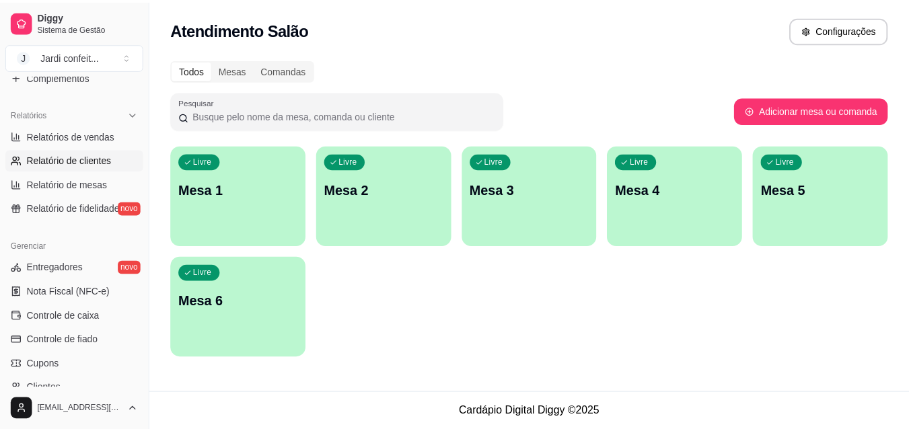
scroll to position [471, 0]
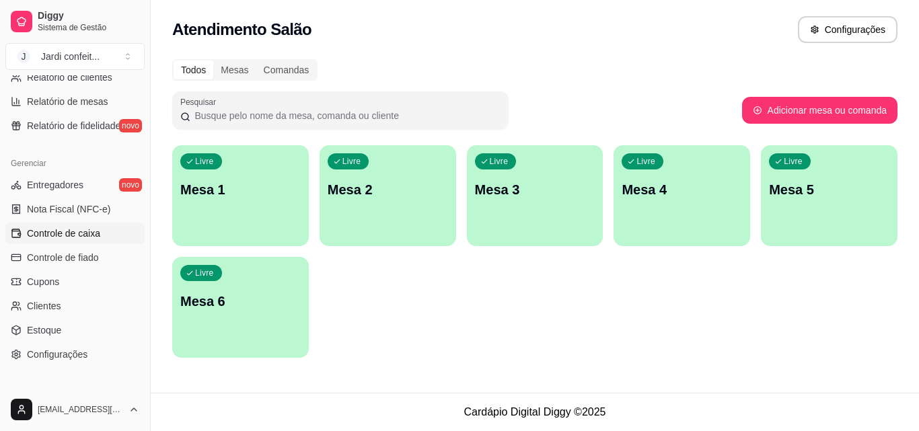
click at [114, 233] on link "Controle de caixa" at bounding box center [74, 234] width 139 height 22
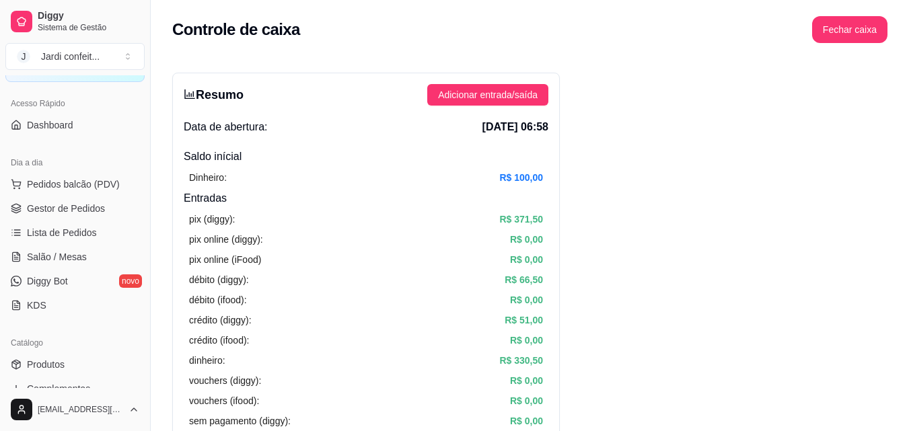
scroll to position [67, 0]
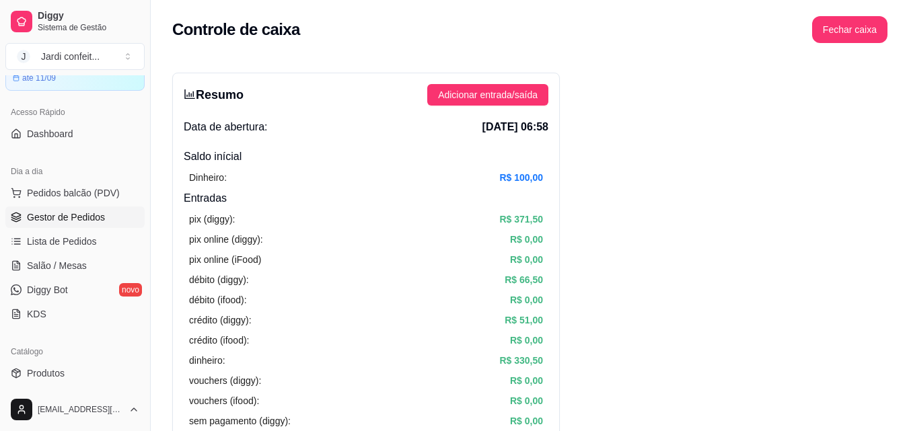
click at [91, 213] on span "Gestor de Pedidos" at bounding box center [66, 217] width 78 height 13
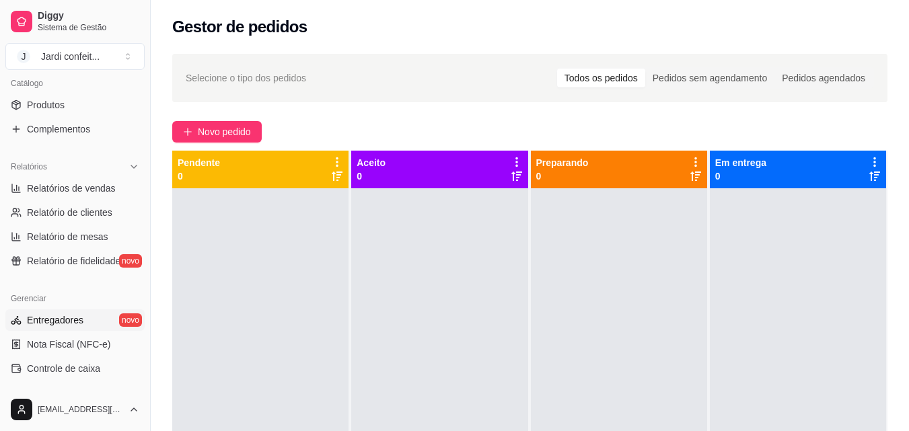
scroll to position [336, 0]
click at [83, 376] on link "Controle de caixa" at bounding box center [74, 368] width 139 height 22
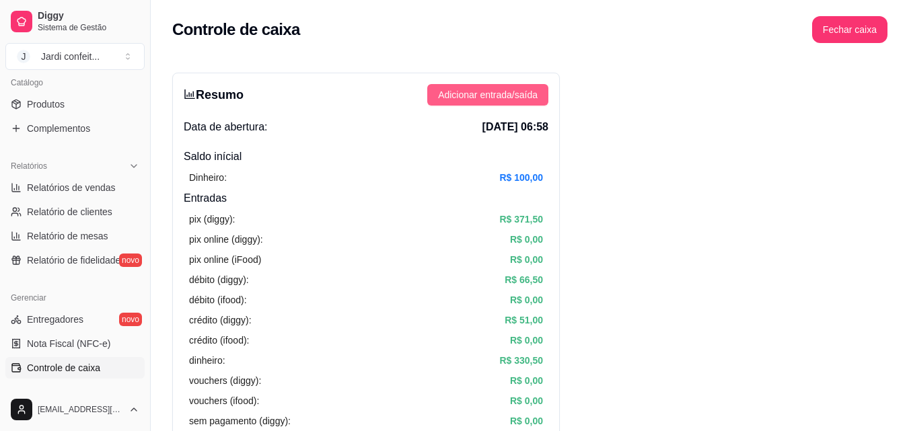
click at [519, 102] on button "Adicionar entrada/saída" at bounding box center [487, 95] width 121 height 22
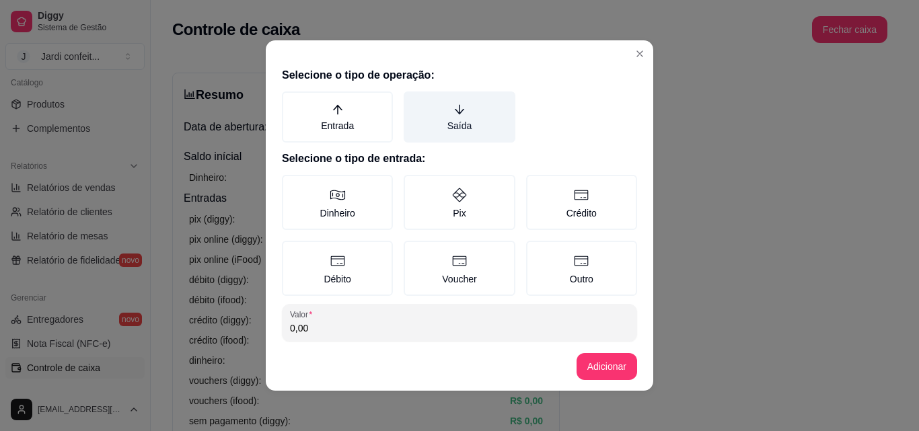
click at [433, 116] on label "Saída" at bounding box center [459, 116] width 111 height 51
click at [414, 102] on button "Saída" at bounding box center [408, 96] width 11 height 11
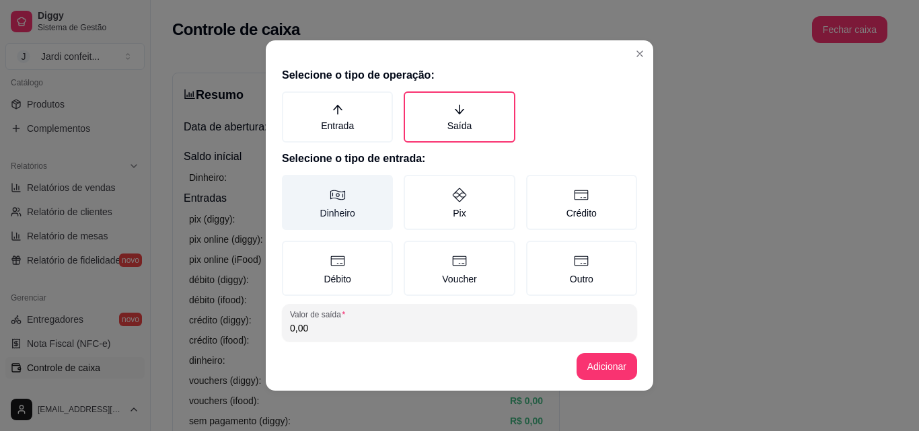
click at [367, 211] on label "Dinheiro" at bounding box center [337, 202] width 111 height 55
click at [292, 185] on button "Dinheiro" at bounding box center [286, 179] width 11 height 11
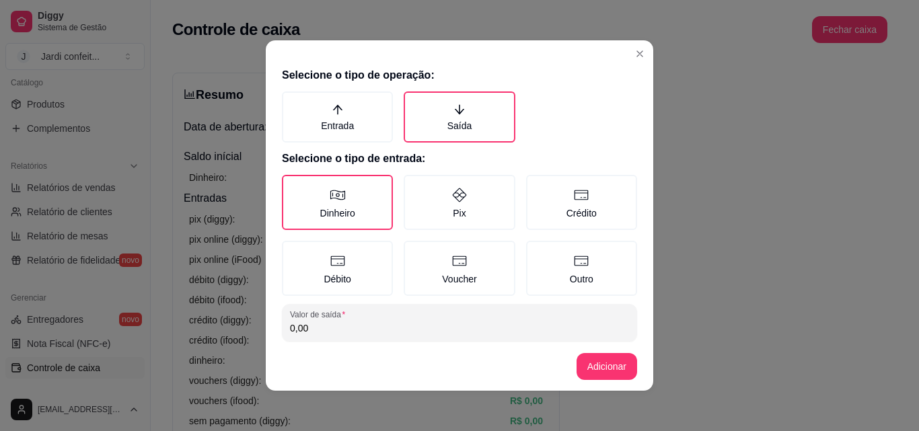
click at [361, 329] on input "0,00" at bounding box center [459, 328] width 339 height 13
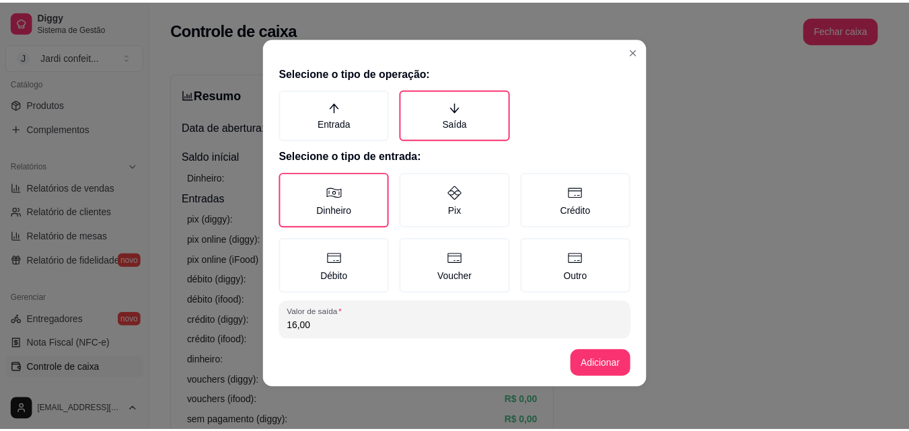
scroll to position [72, 0]
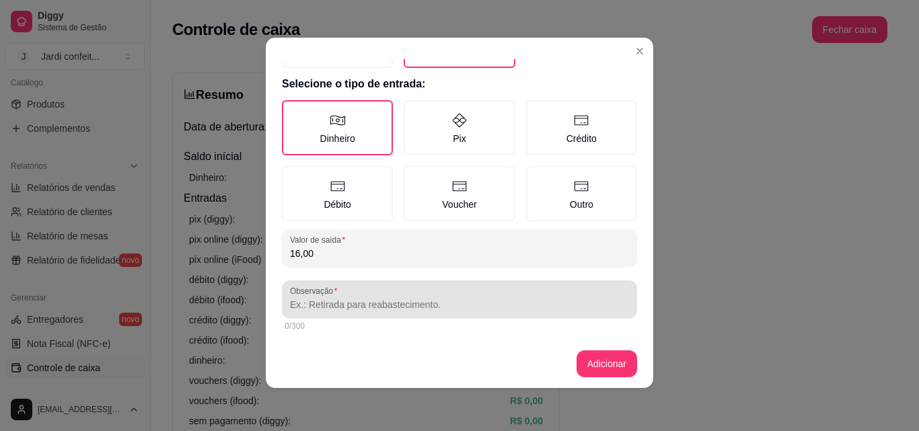
type input "16,00"
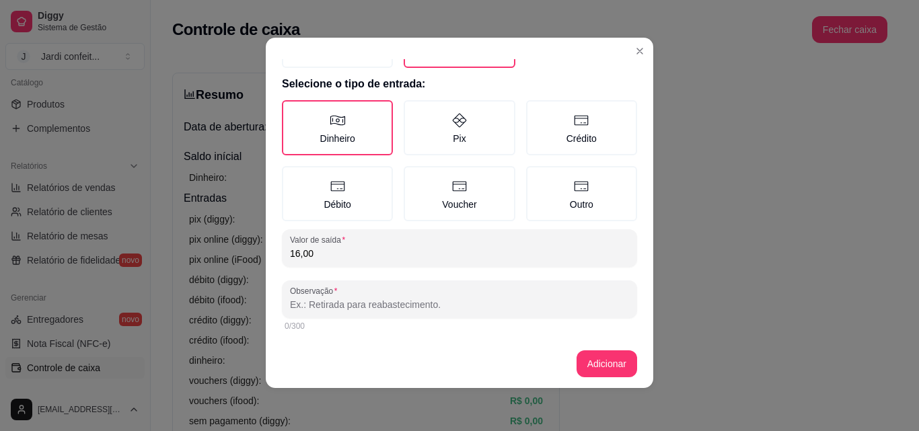
click at [495, 298] on input "Observação" at bounding box center [459, 304] width 339 height 13
type input "g"
type input "Gasolina"
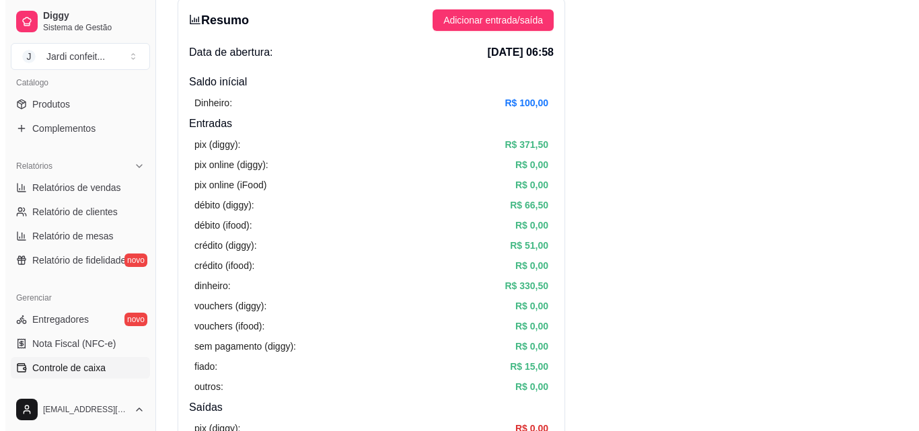
scroll to position [0, 0]
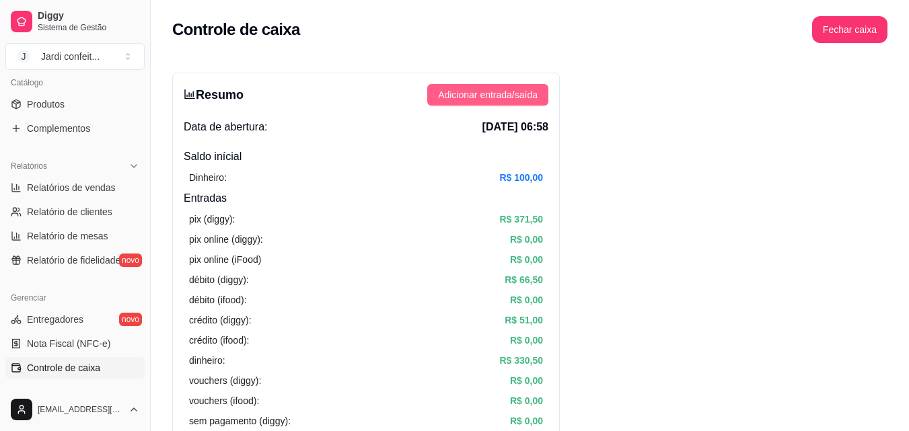
click at [515, 98] on span "Adicionar entrada/saída" at bounding box center [488, 94] width 100 height 15
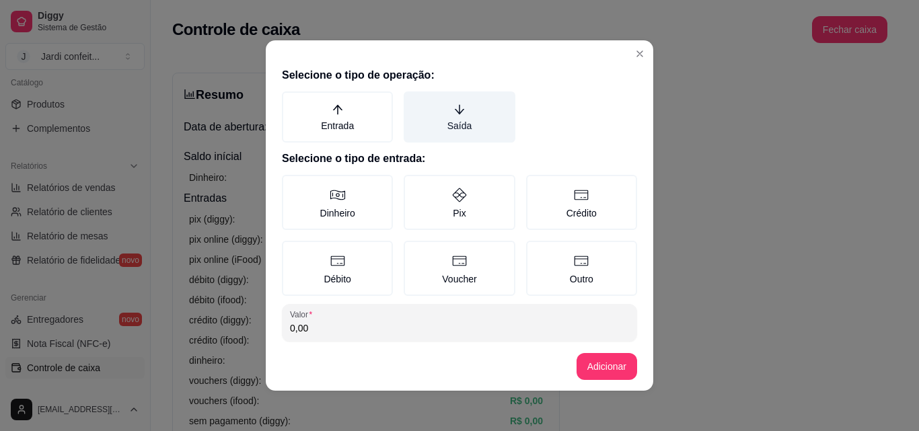
click at [476, 123] on label "Saída" at bounding box center [459, 116] width 111 height 51
click at [414, 102] on button "Saída" at bounding box center [408, 96] width 11 height 11
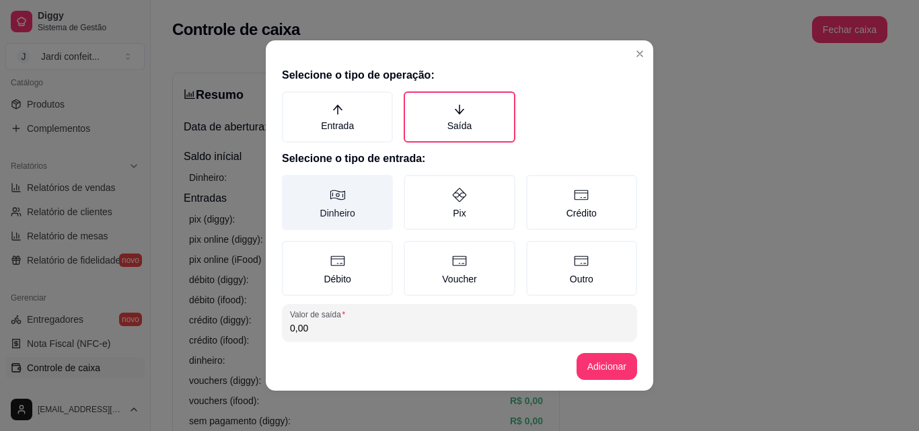
click at [356, 207] on label "Dinheiro" at bounding box center [337, 202] width 111 height 55
click at [292, 185] on button "Dinheiro" at bounding box center [286, 179] width 11 height 11
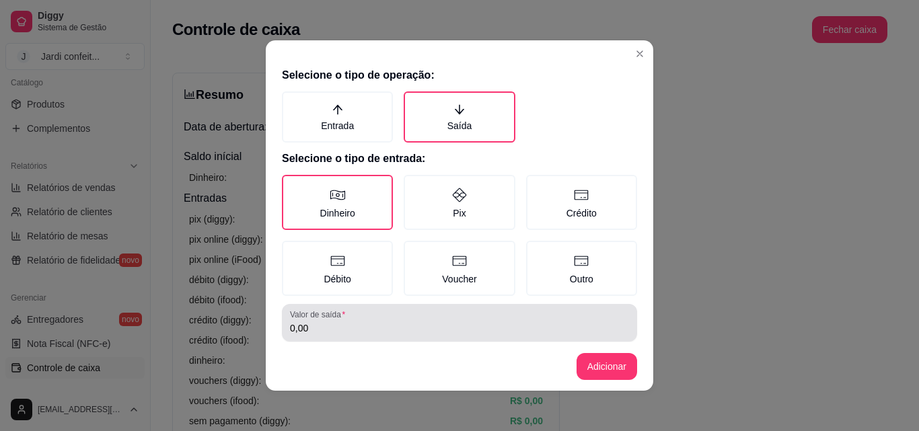
click at [380, 328] on input "0,00" at bounding box center [459, 328] width 339 height 13
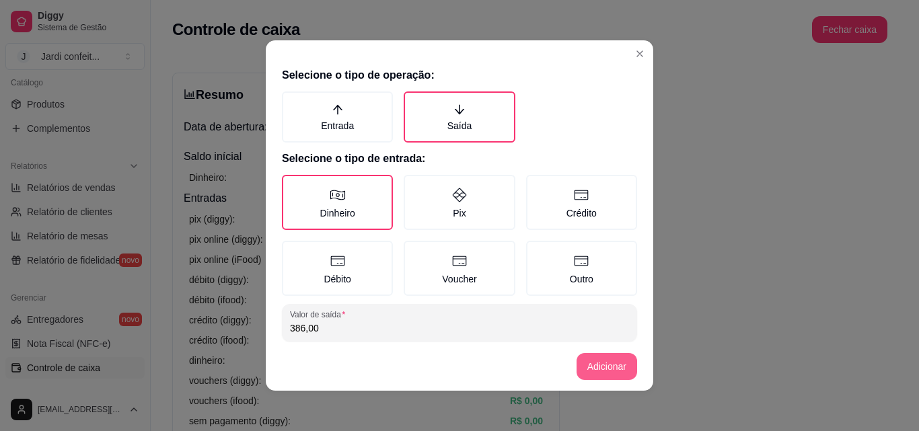
type input "386,00"
click at [605, 371] on button "Adicionar" at bounding box center [606, 367] width 59 height 26
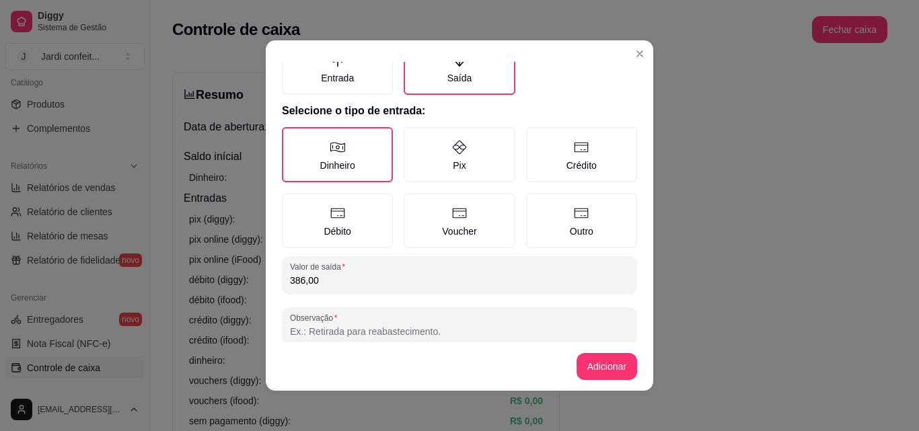
scroll to position [72, 0]
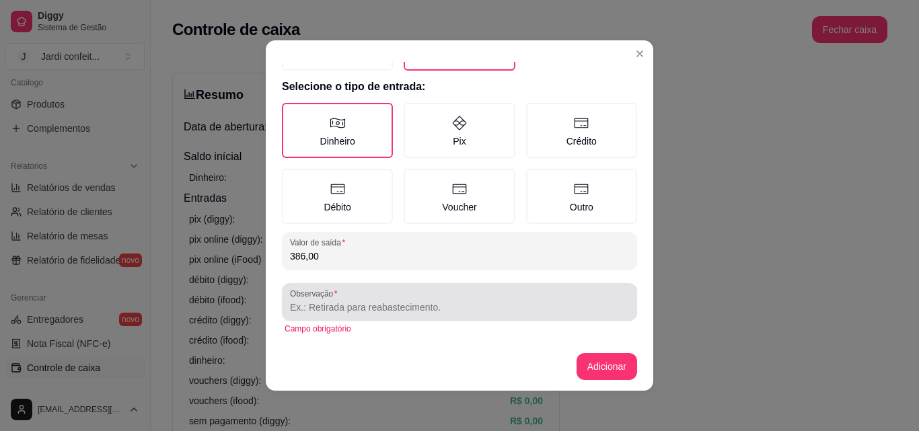
click at [408, 298] on div at bounding box center [459, 302] width 339 height 27
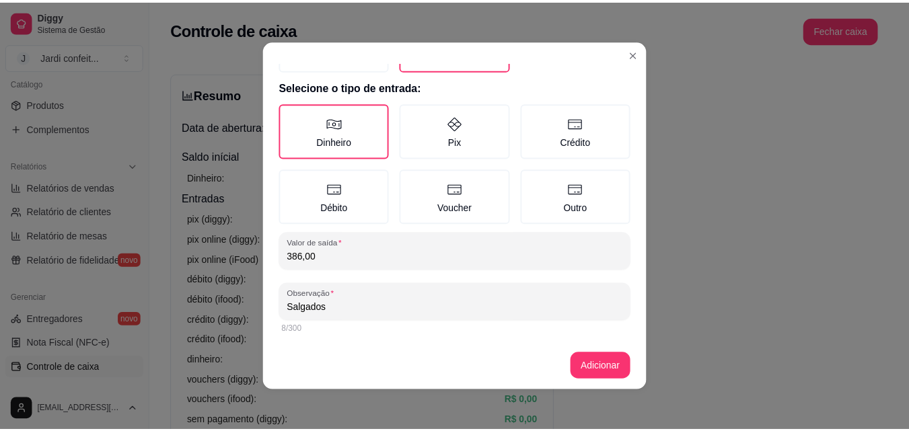
scroll to position [3, 0]
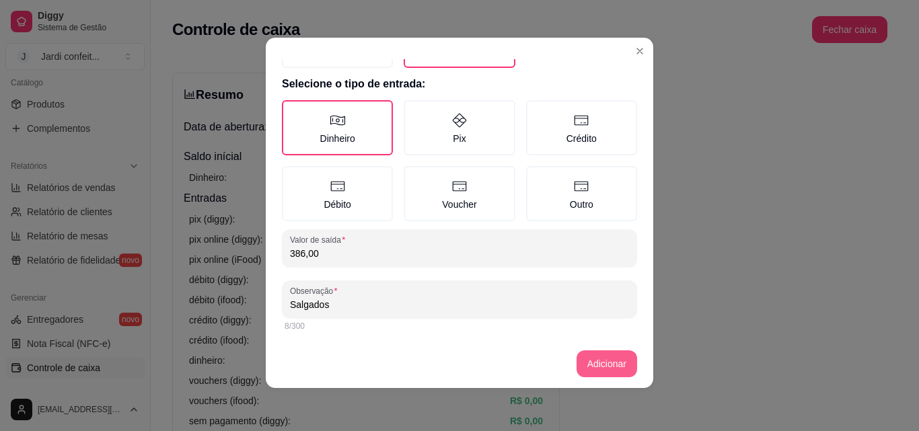
type input "Salgados"
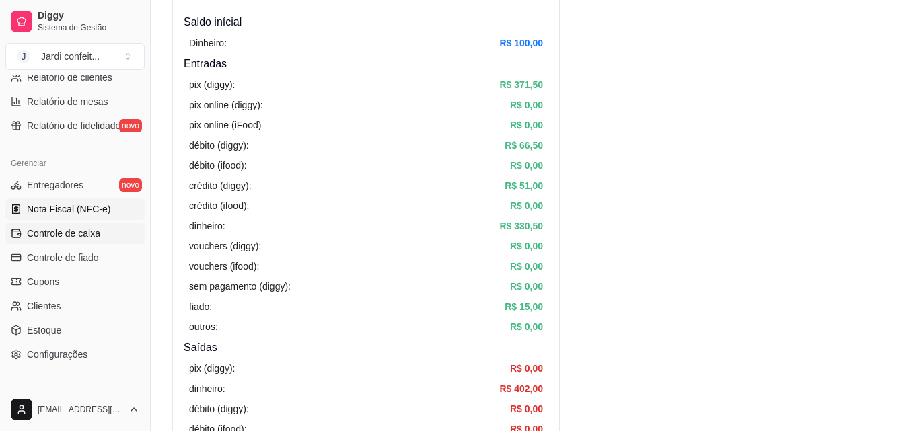
scroll to position [0, 0]
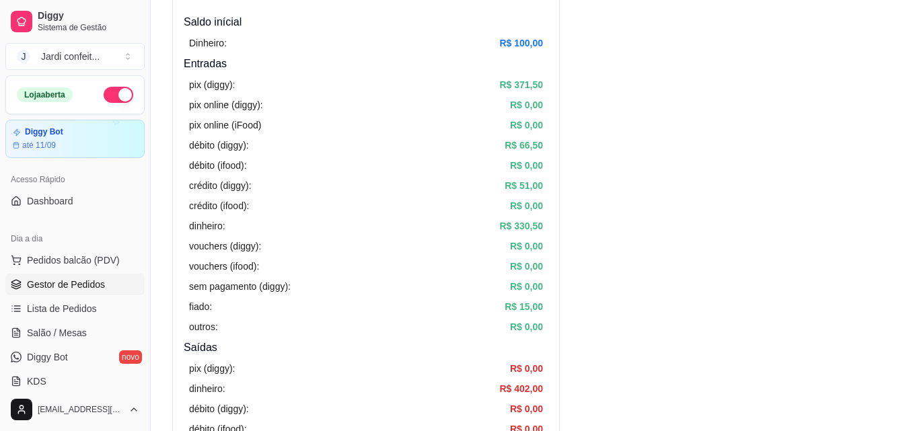
click at [94, 283] on span "Gestor de Pedidos" at bounding box center [66, 284] width 78 height 13
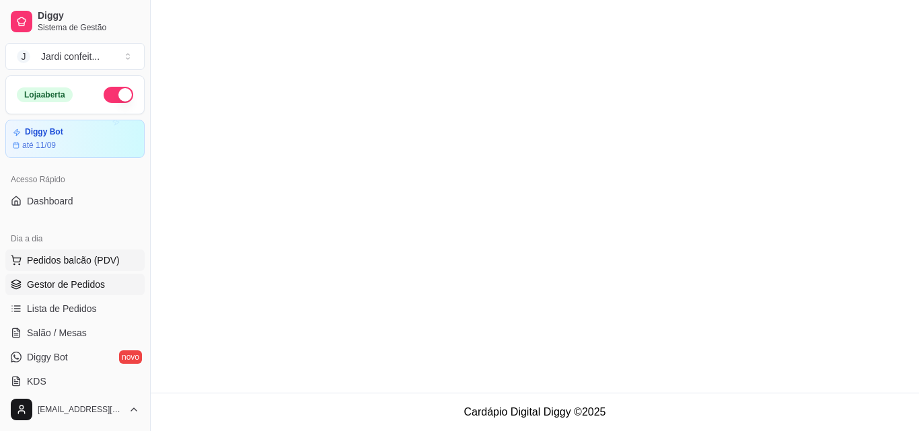
click at [116, 262] on button "Pedidos balcão (PDV)" at bounding box center [74, 261] width 139 height 22
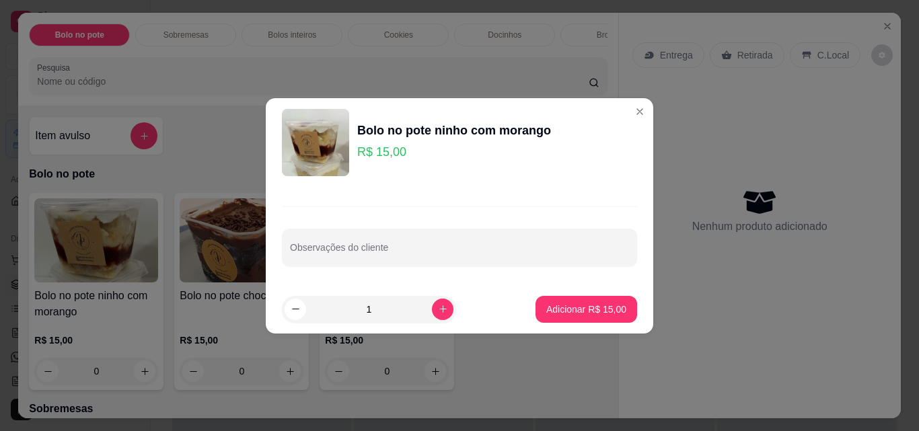
scroll to position [135, 0]
click at [596, 308] on p "Adicionar R$ 15,00" at bounding box center [586, 309] width 80 height 13
type input "1"
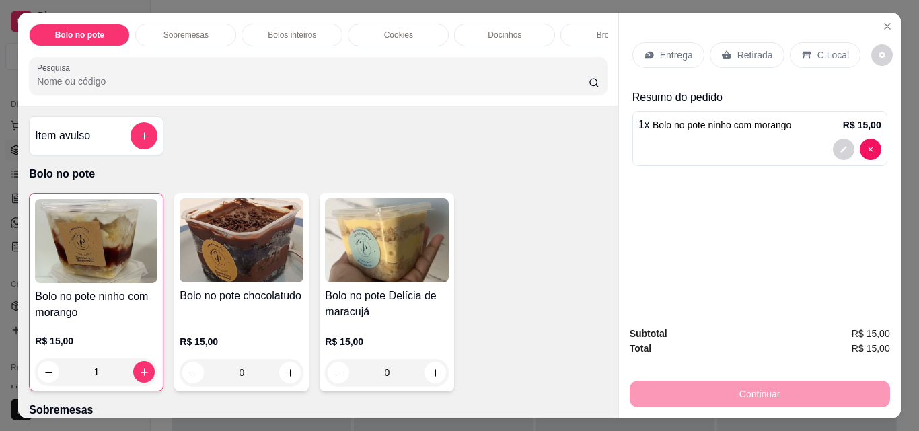
click at [186, 33] on p "Sobremesas" at bounding box center [185, 35] width 45 height 11
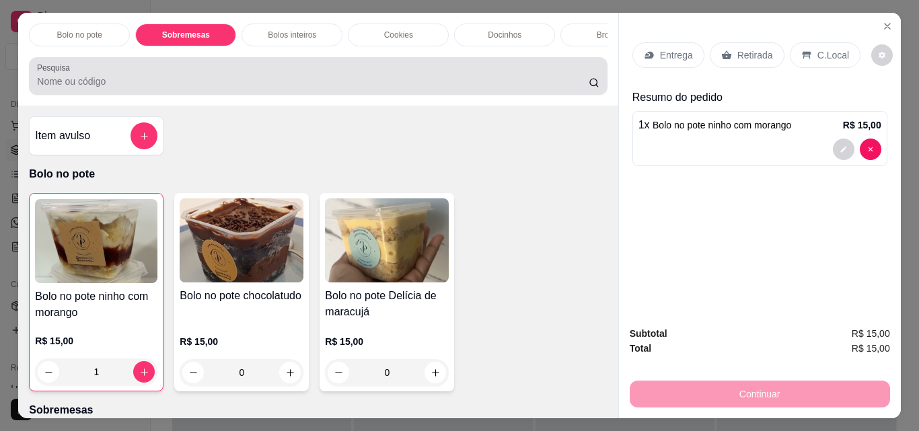
scroll to position [35, 0]
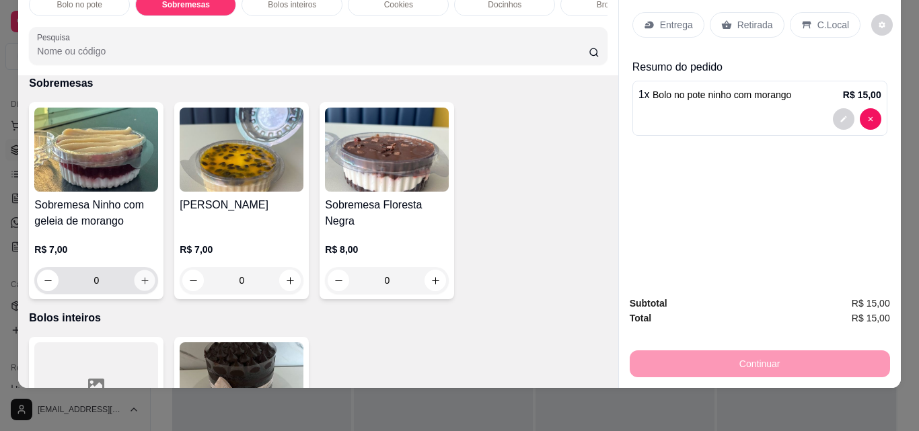
click at [140, 276] on icon "increase-product-quantity" at bounding box center [145, 281] width 10 height 10
type input "1"
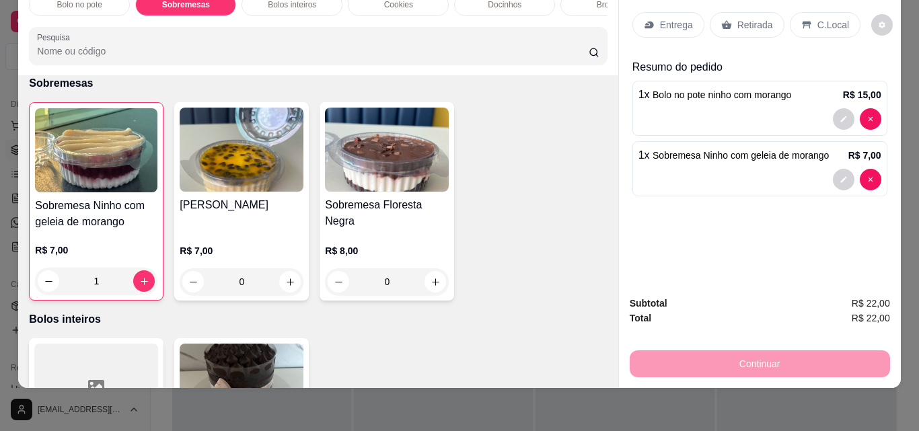
click at [737, 18] on p "Retirada" at bounding box center [755, 24] width 36 height 13
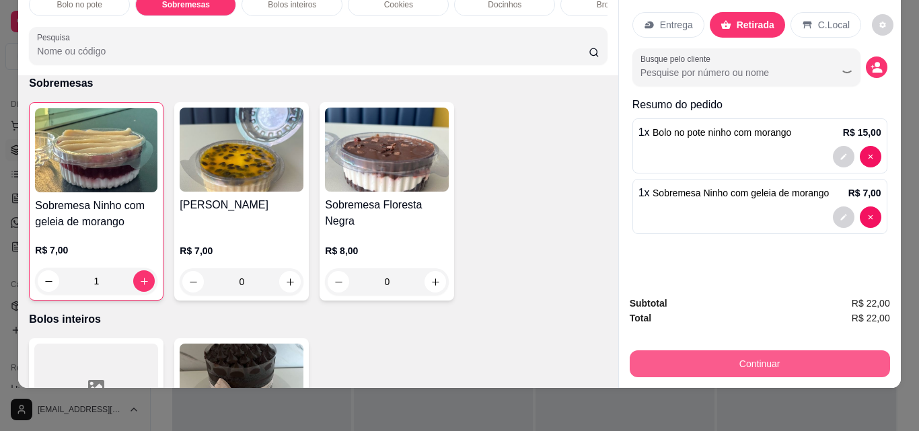
click at [825, 350] on button "Continuar" at bounding box center [760, 363] width 260 height 27
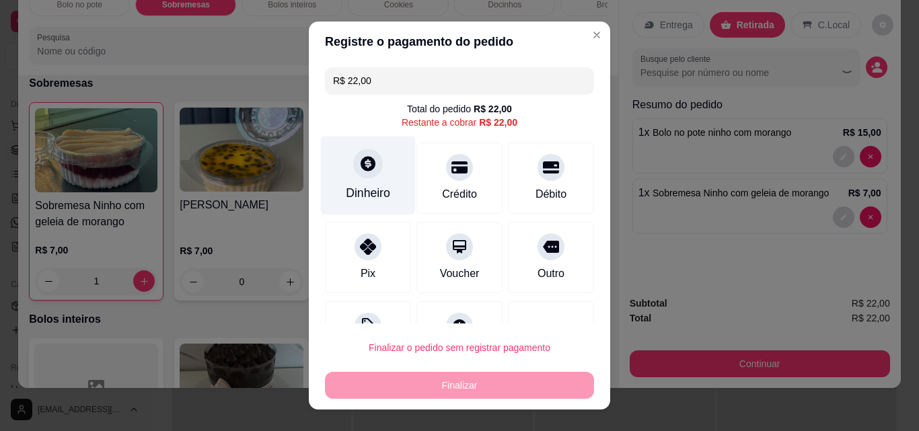
click at [335, 175] on div "Dinheiro" at bounding box center [368, 176] width 95 height 79
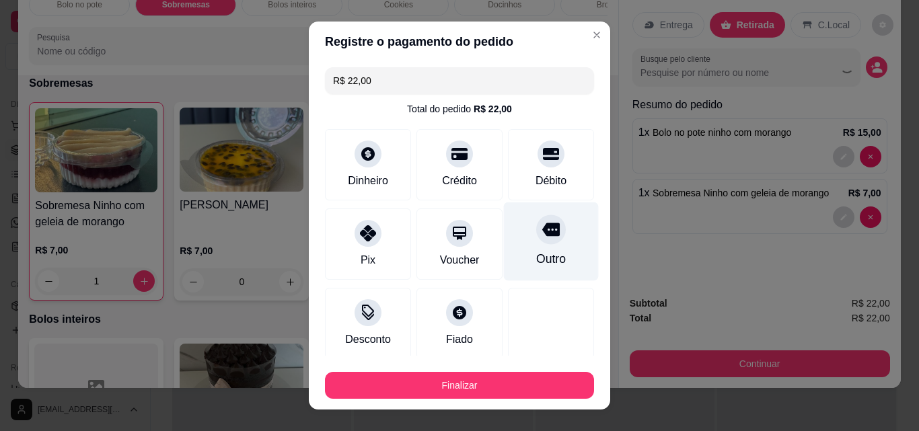
type input "R$ 0,00"
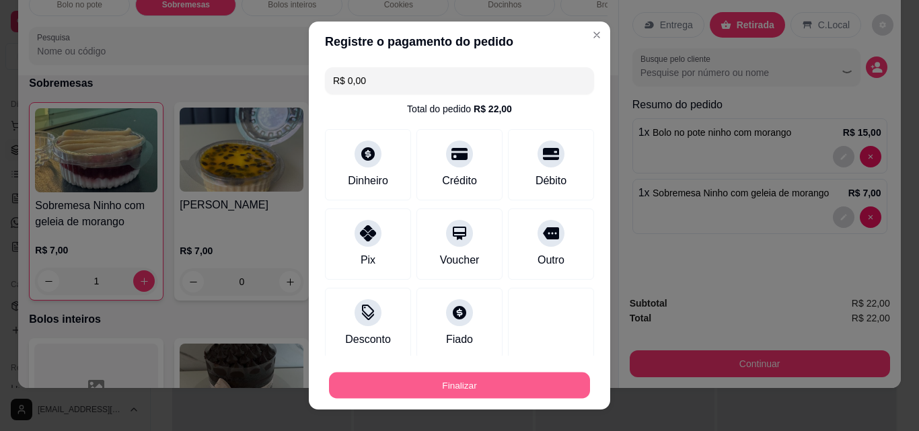
click at [516, 384] on button "Finalizar" at bounding box center [459, 386] width 261 height 26
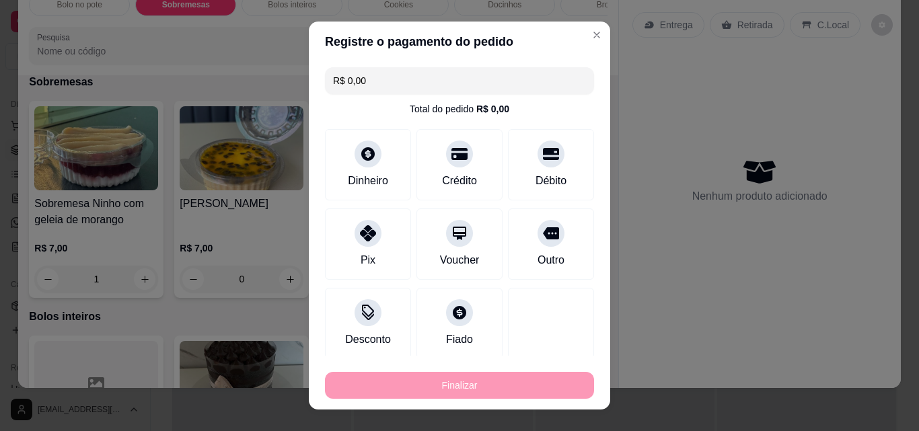
type input "0"
type input "-R$ 22,00"
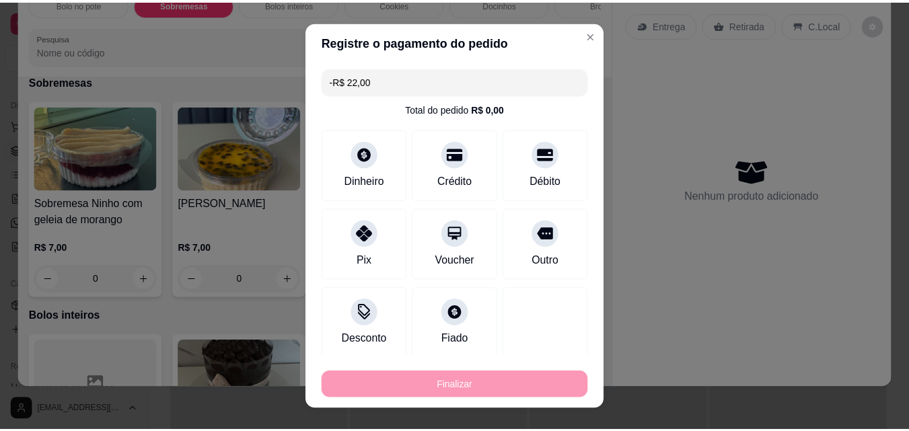
scroll to position [295, 0]
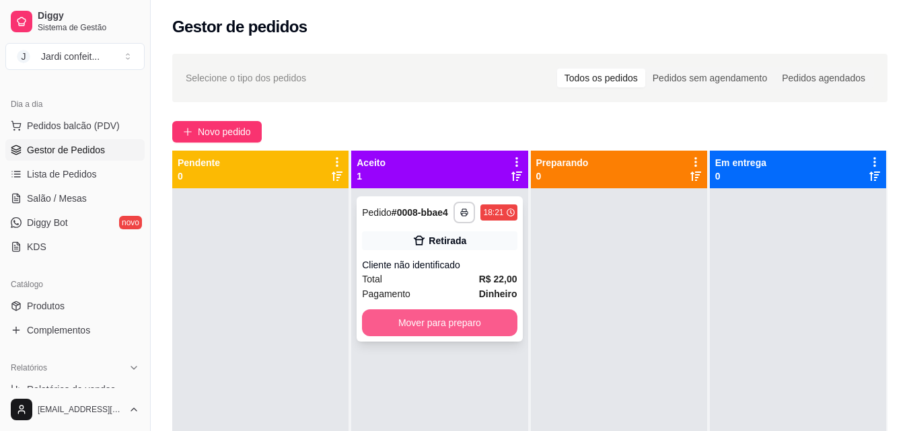
click at [459, 320] on button "Mover para preparo" at bounding box center [439, 322] width 155 height 27
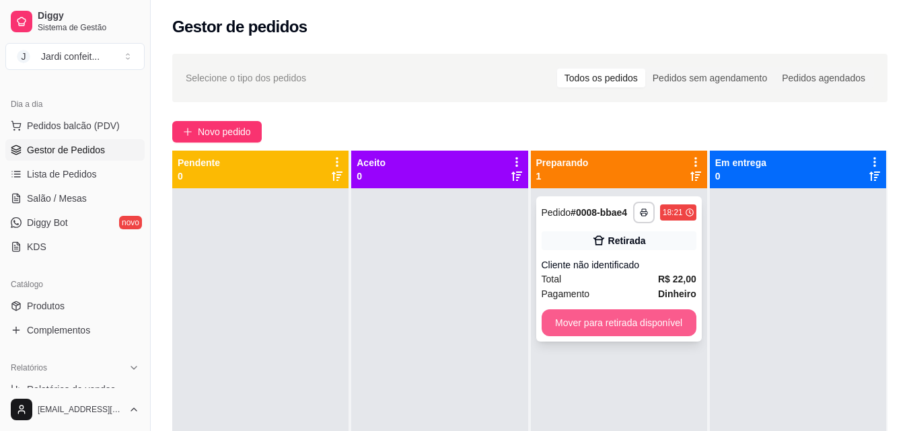
click at [644, 324] on button "Mover para retirada disponível" at bounding box center [618, 322] width 155 height 27
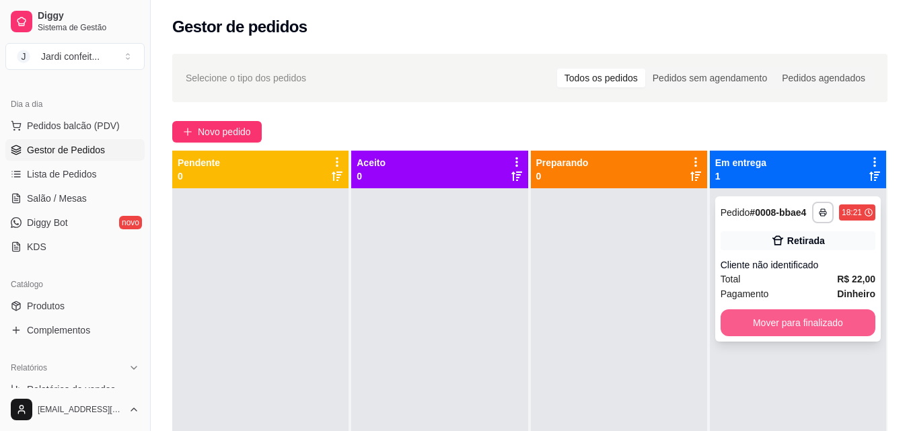
click at [772, 324] on button "Mover para finalizado" at bounding box center [797, 322] width 155 height 27
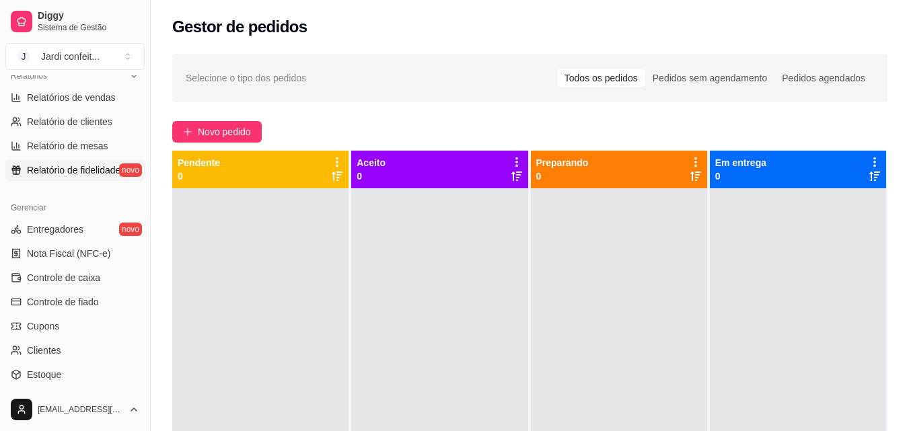
scroll to position [404, 0]
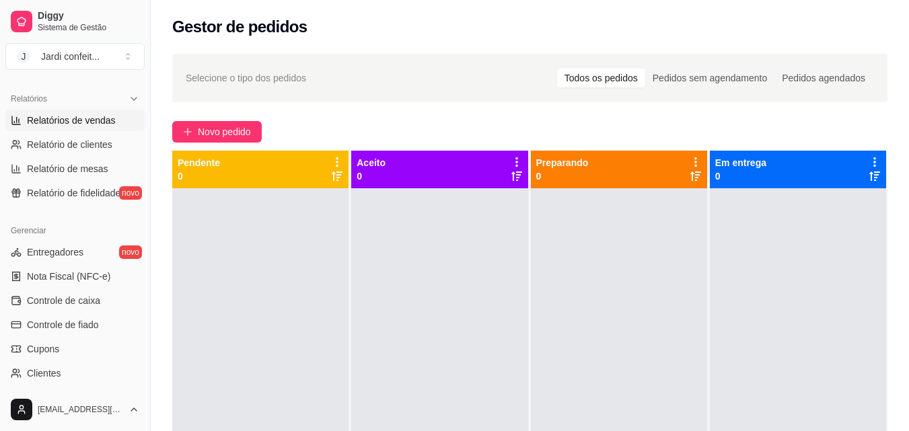
click at [113, 126] on link "Relatórios de vendas" at bounding box center [74, 121] width 139 height 22
select select "ALL"
select select "0"
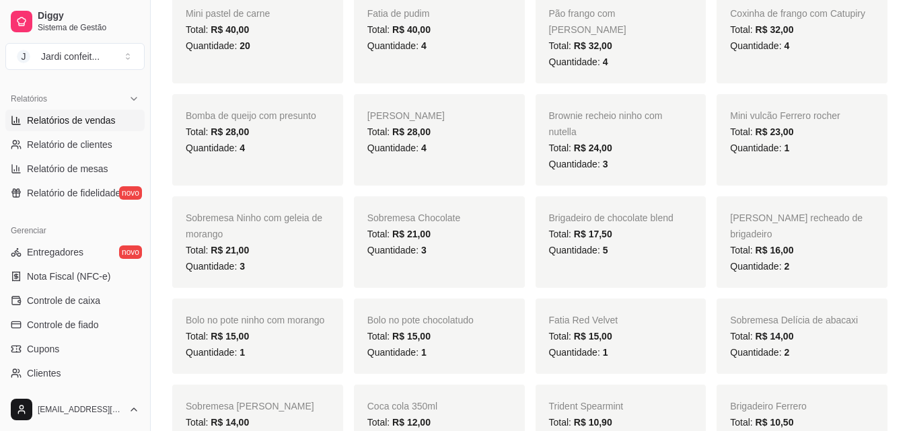
scroll to position [404, 0]
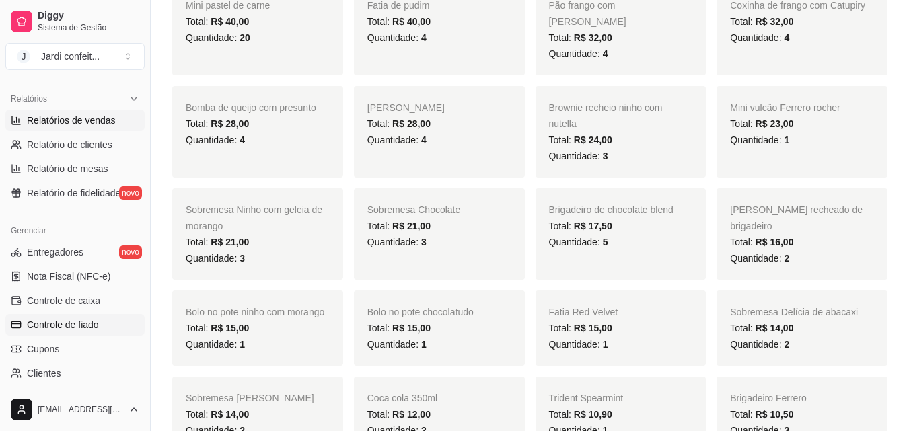
click at [99, 334] on link "Controle de fiado" at bounding box center [74, 325] width 139 height 22
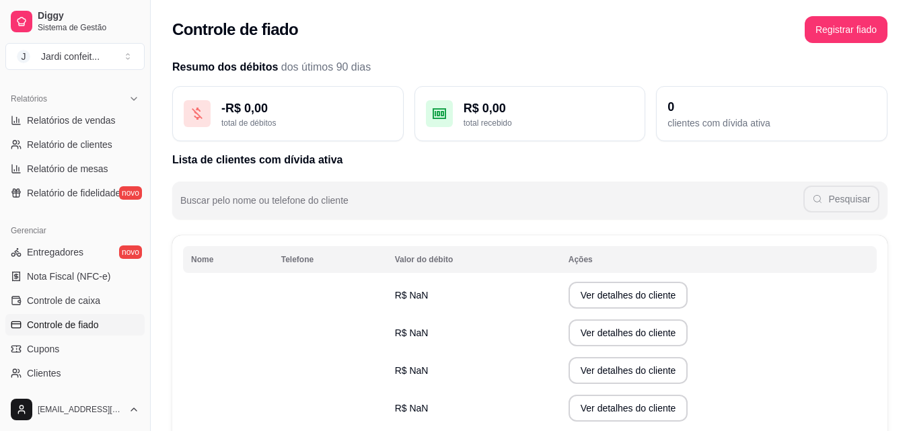
click at [99, 325] on span "Controle de fiado" at bounding box center [63, 324] width 72 height 13
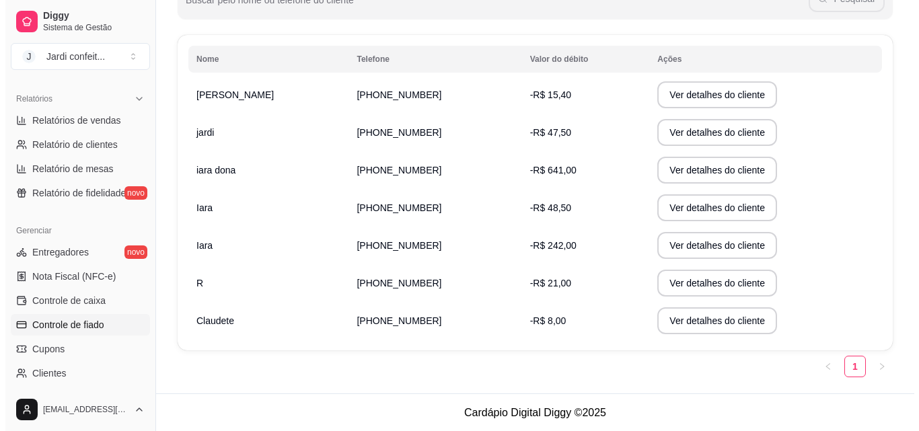
scroll to position [201, 0]
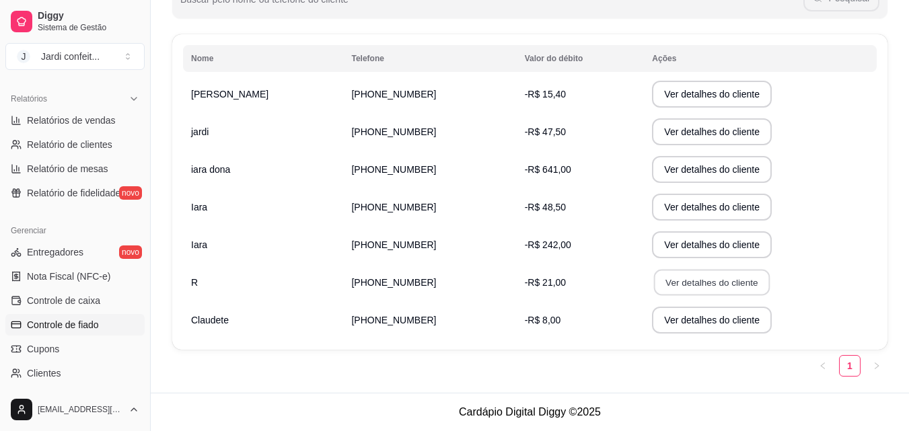
click at [667, 287] on button "Ver detalhes do cliente" at bounding box center [712, 283] width 116 height 26
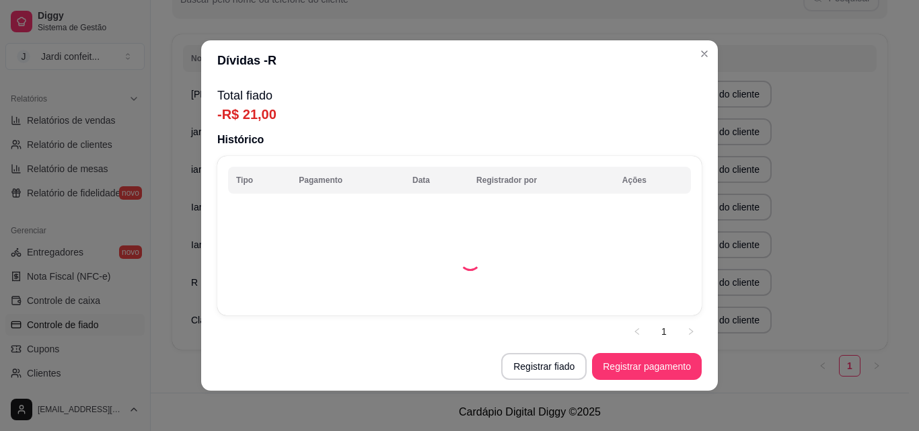
scroll to position [5, 0]
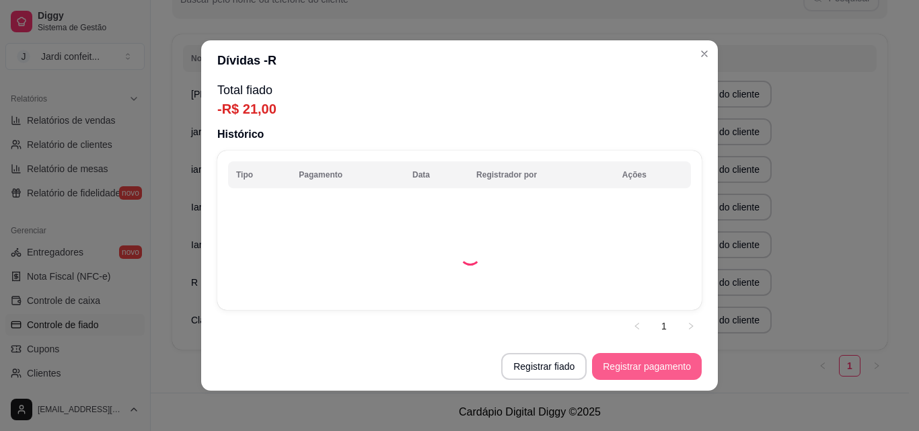
click at [635, 370] on button "Registrar pagamento" at bounding box center [647, 366] width 110 height 27
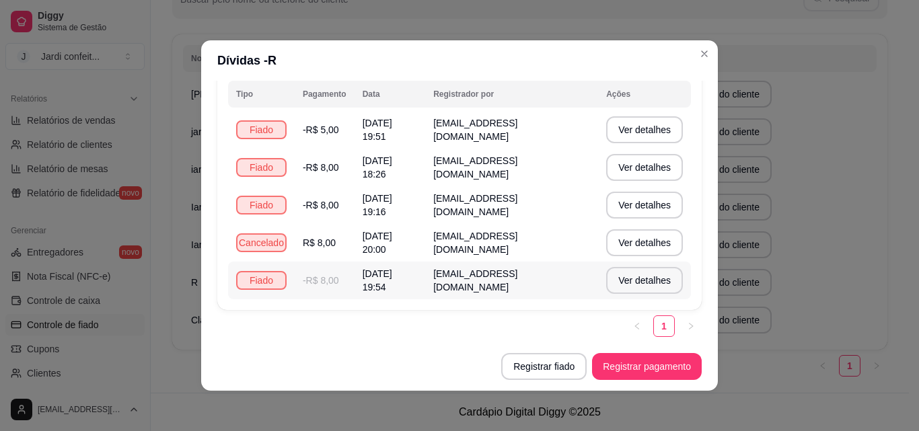
scroll to position [3, 0]
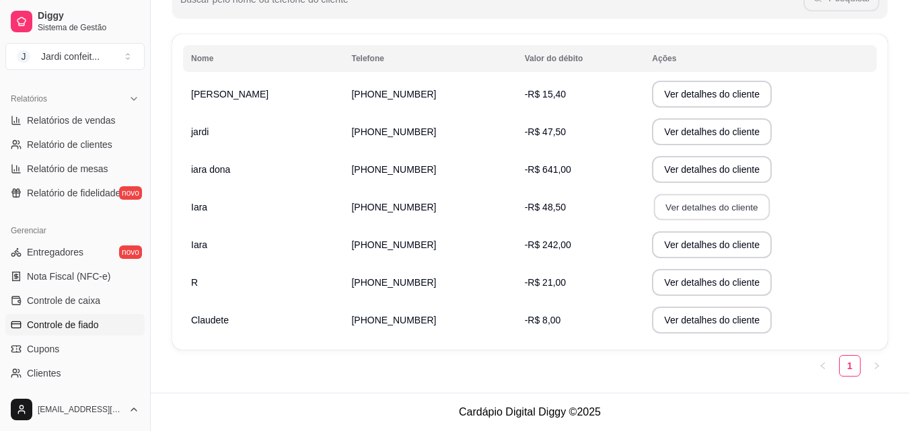
click at [661, 217] on button "Ver detalhes do cliente" at bounding box center [712, 207] width 116 height 26
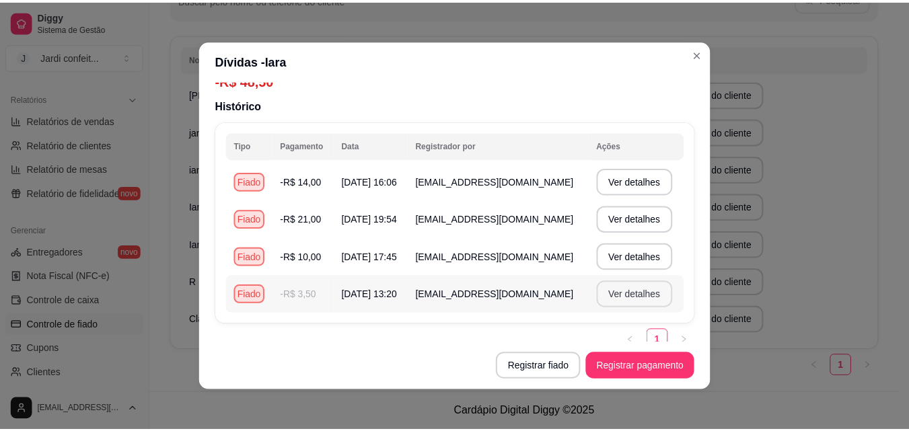
scroll to position [48, 0]
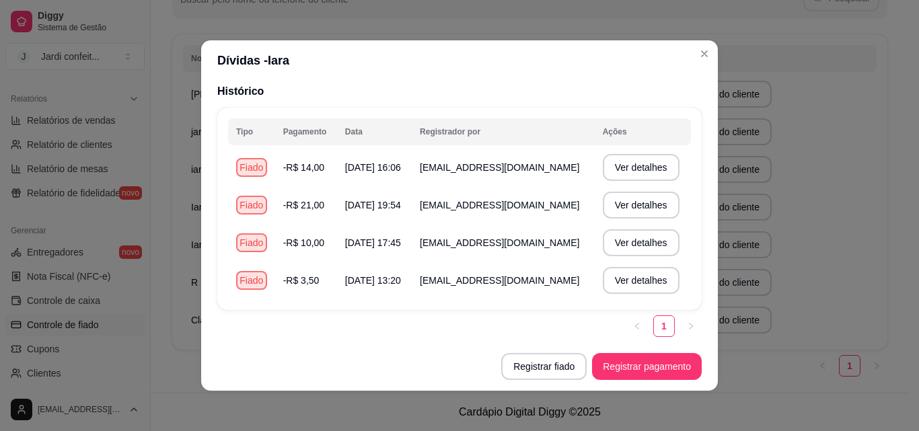
click at [689, 373] on button "Registrar pagamento" at bounding box center [647, 366] width 110 height 27
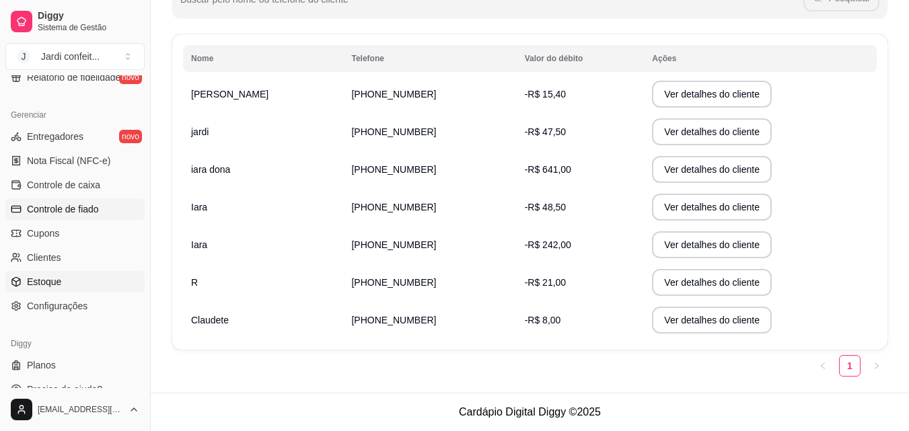
scroll to position [537, 0]
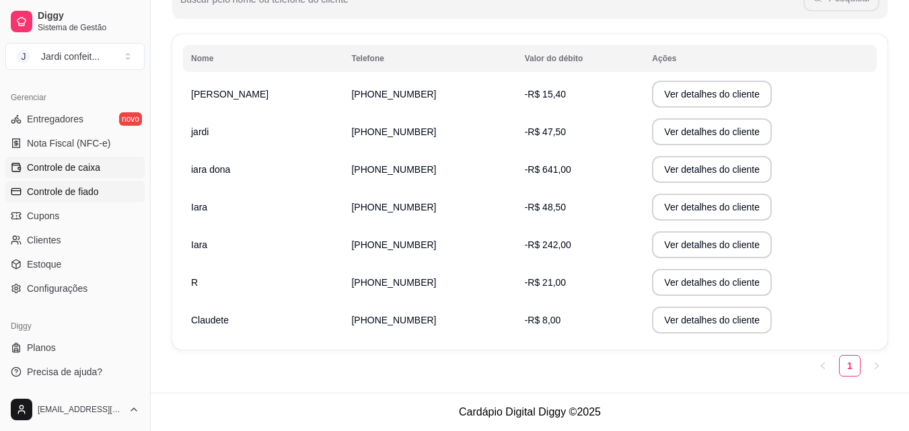
click at [96, 174] on link "Controle de caixa" at bounding box center [74, 168] width 139 height 22
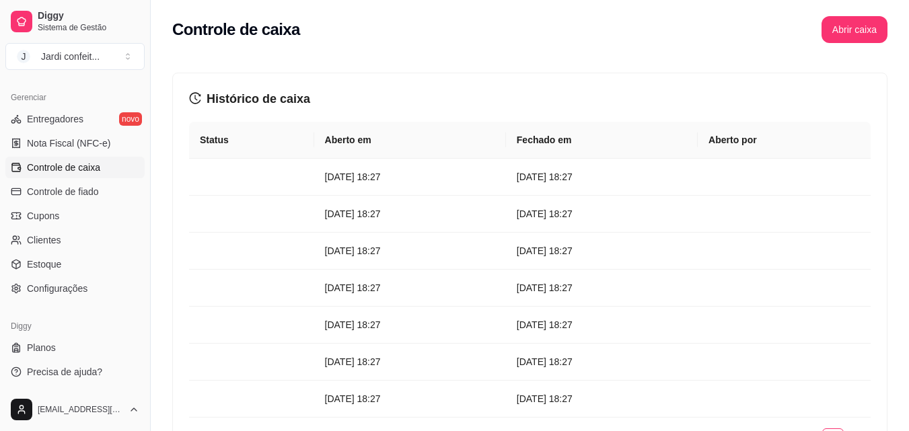
click at [117, 169] on link "Controle de caixa" at bounding box center [74, 168] width 139 height 22
